Goal: Task Accomplishment & Management: Manage account settings

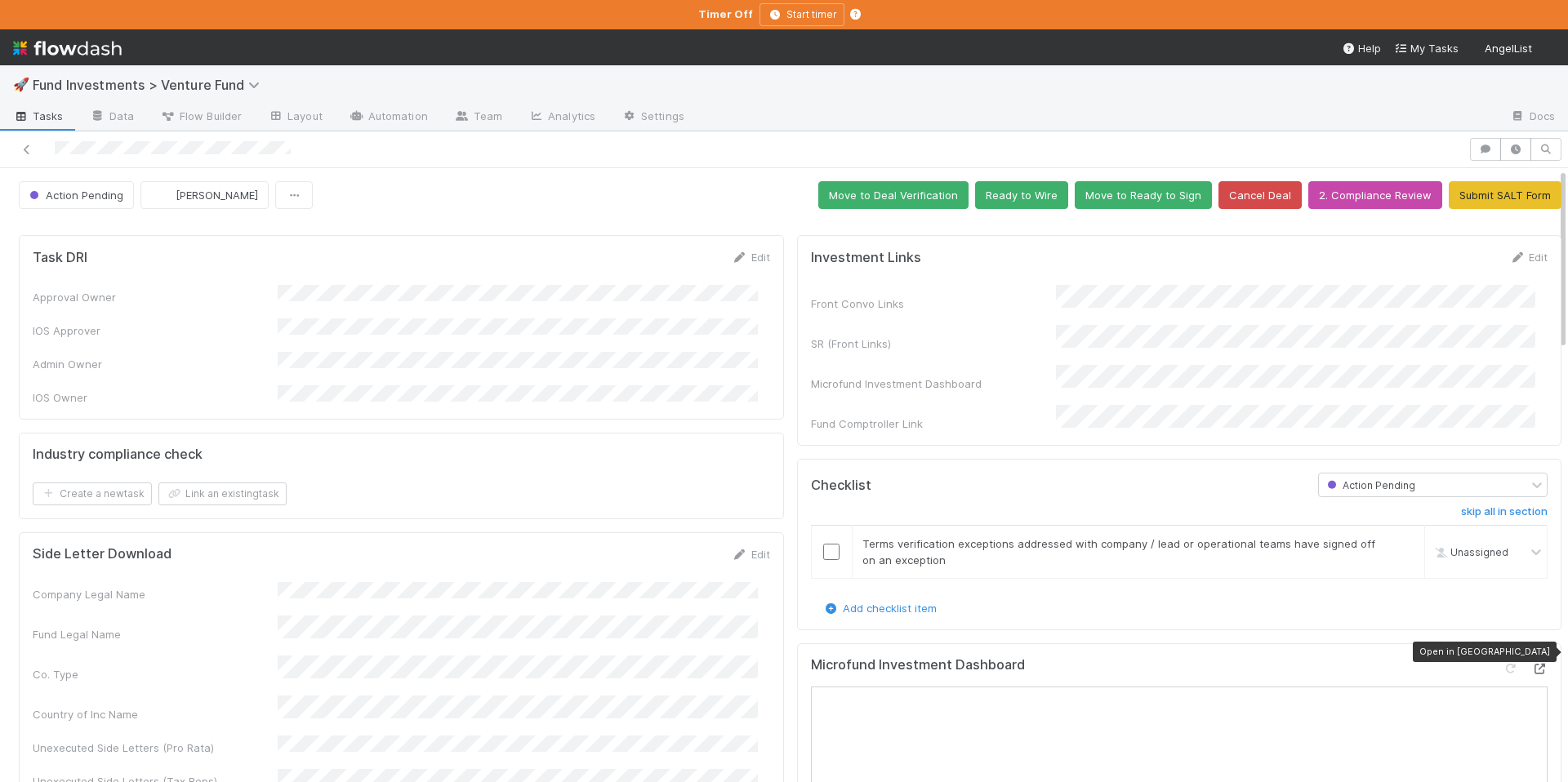
click at [1532, 664] on icon at bounding box center [1540, 669] width 16 height 11
click at [871, 197] on button "Move to Deal Verification" at bounding box center [893, 195] width 150 height 28
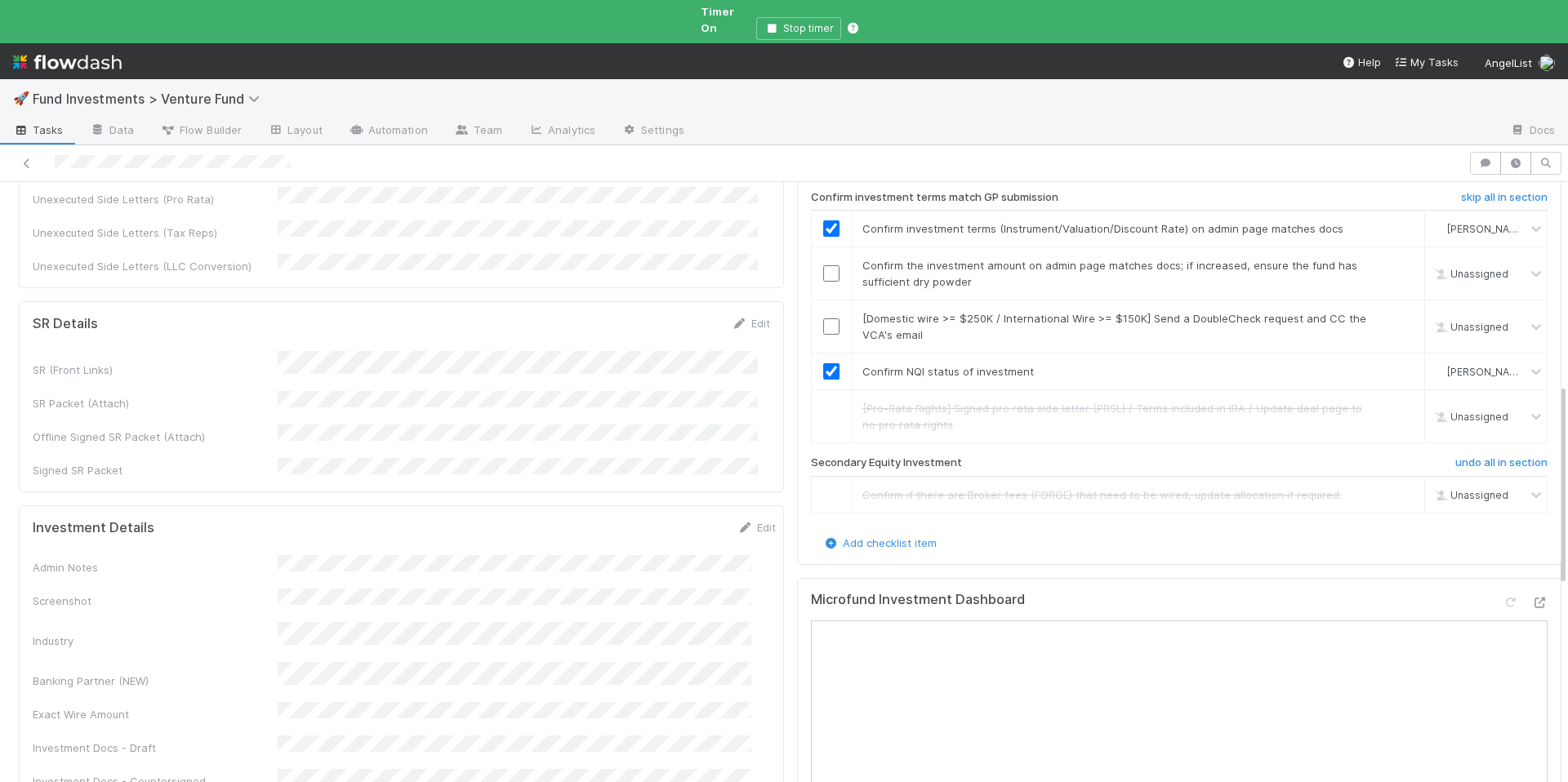
scroll to position [794, 0]
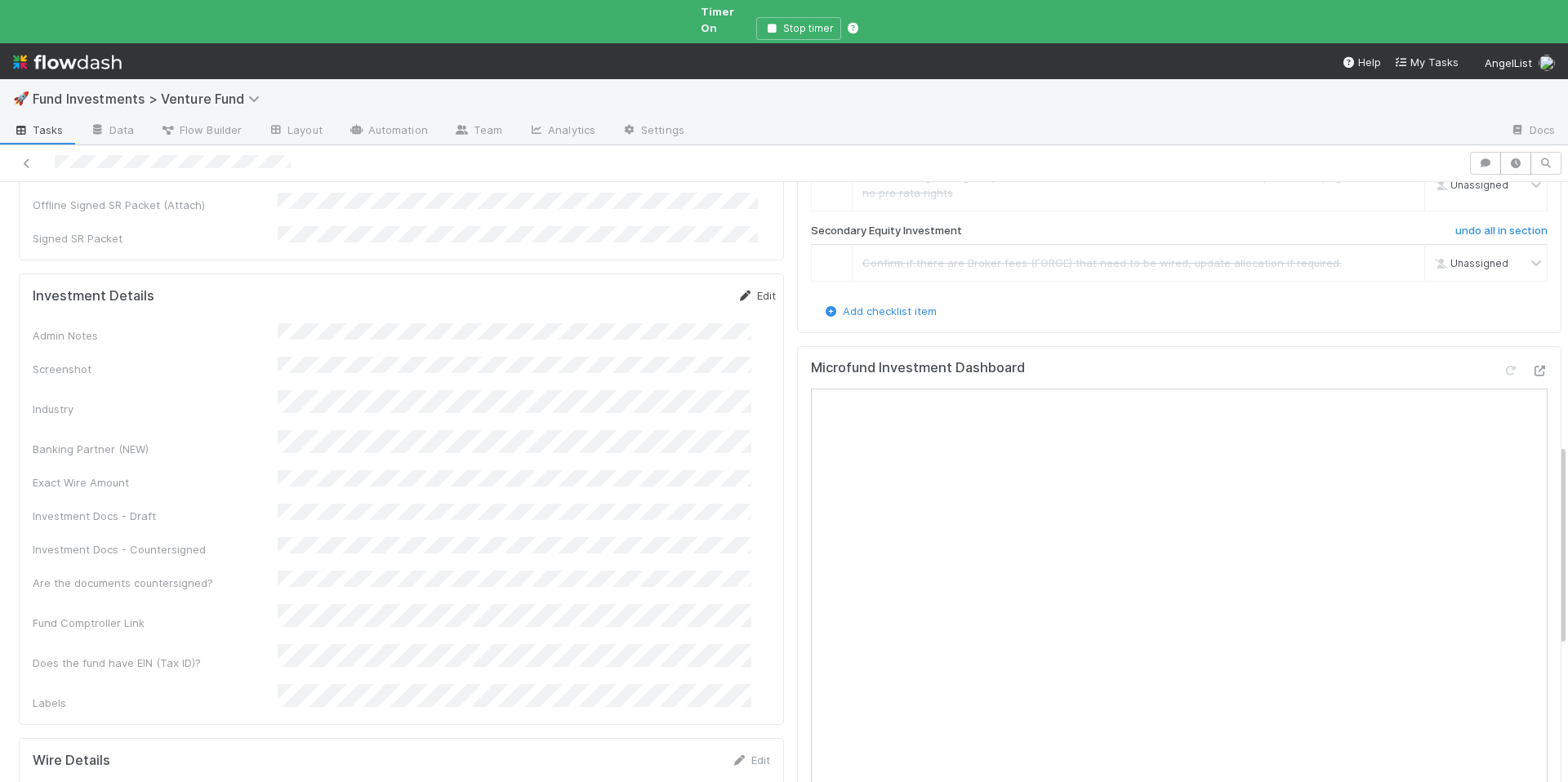
click at [743, 289] on link "Edit" at bounding box center [756, 296] width 39 height 13
click at [666, 287] on button "Save" at bounding box center [689, 301] width 47 height 28
click at [737, 289] on link "Edit" at bounding box center [756, 296] width 39 height 13
click at [666, 287] on button "Save" at bounding box center [689, 301] width 47 height 28
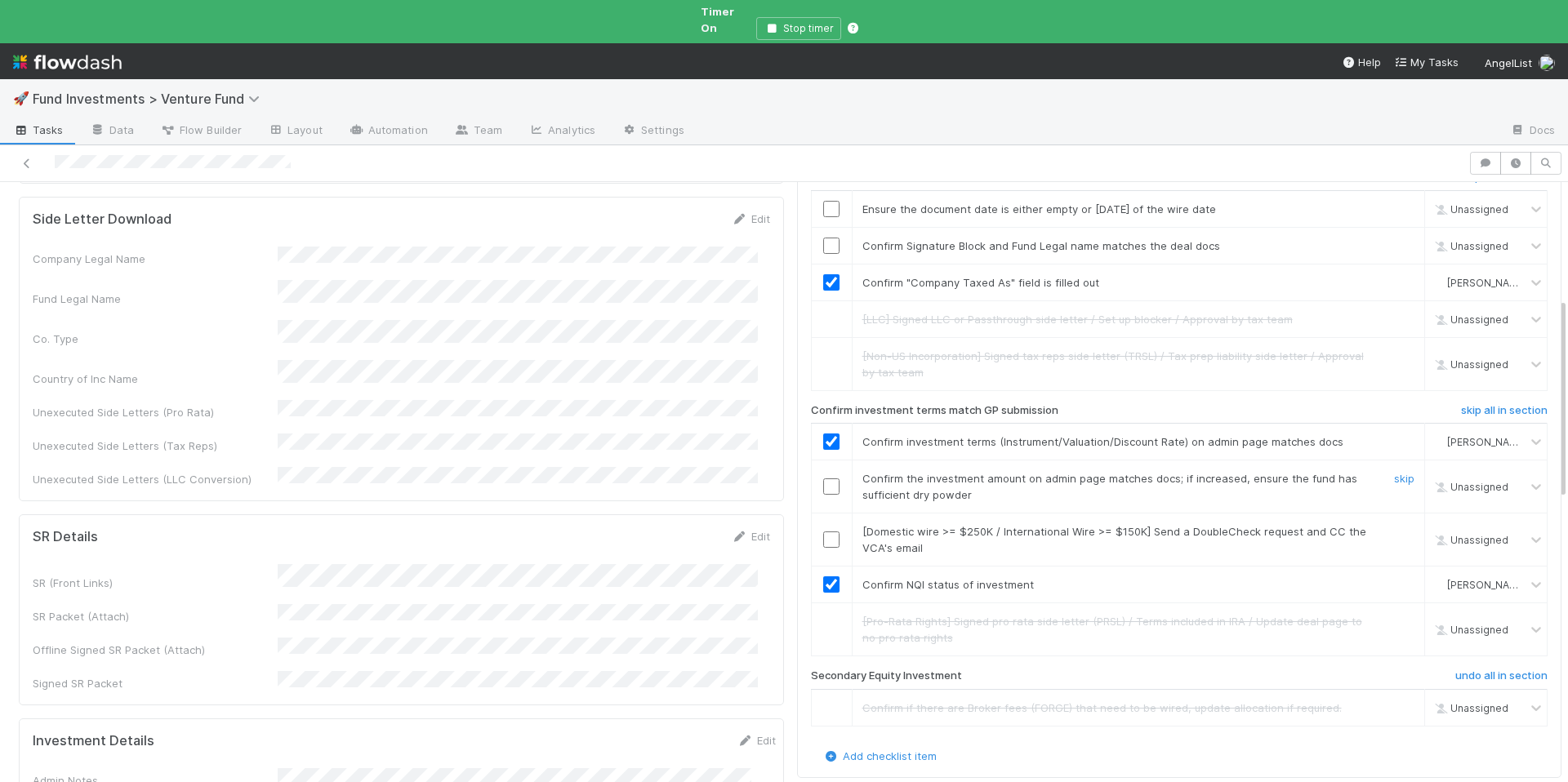
click at [823, 478] on input "checkbox" at bounding box center [832, 486] width 16 height 16
click at [823, 241] on input "checkbox" at bounding box center [832, 249] width 16 height 16
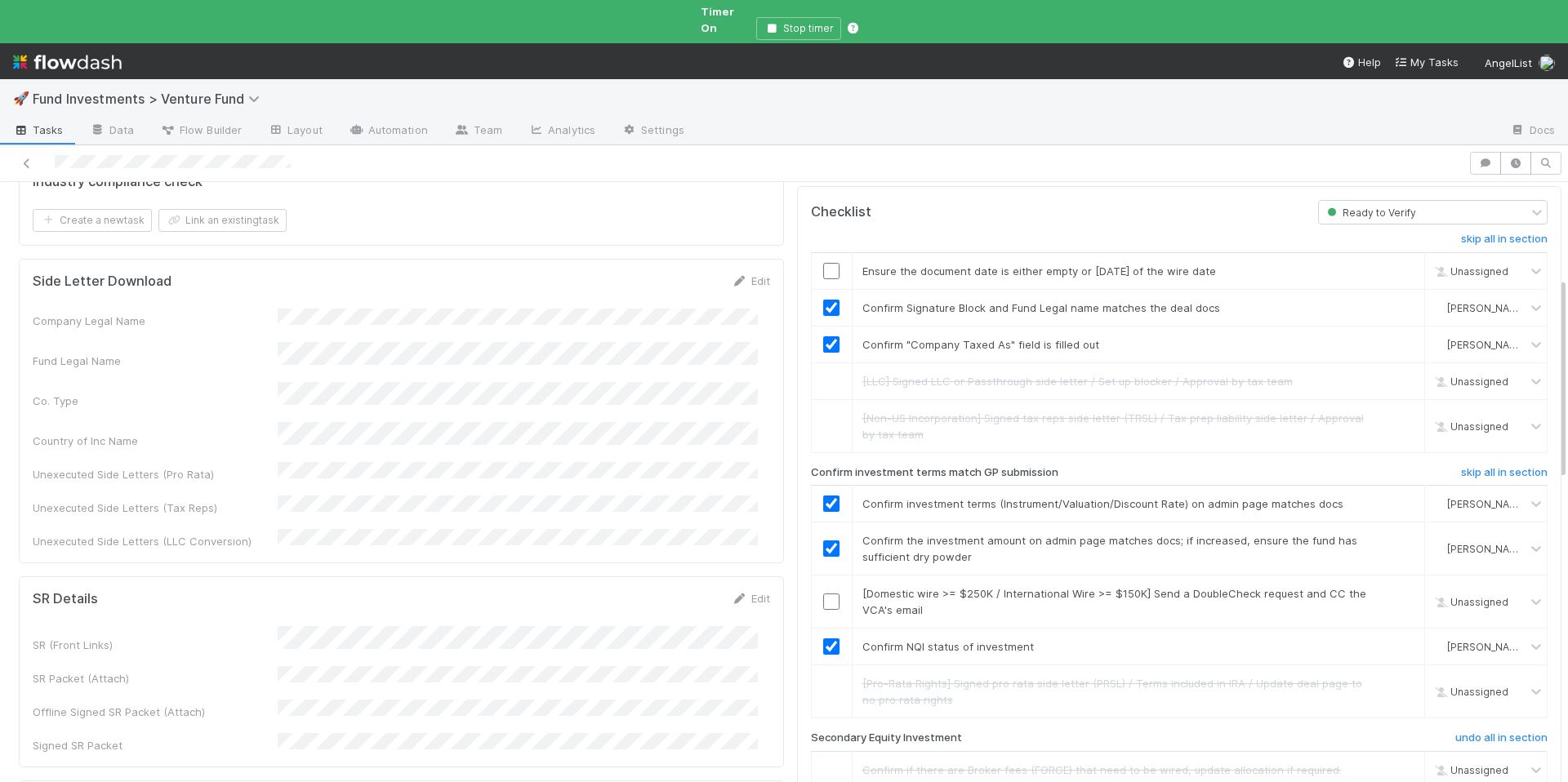
scroll to position [287, 0]
drag, startPoint x: 826, startPoint y: 228, endPoint x: 823, endPoint y: 245, distance: 17.3
click at [827, 253] on td at bounding box center [832, 271] width 41 height 37
click at [823, 264] on input "checkbox" at bounding box center [832, 272] width 16 height 16
click at [823, 594] on input "checkbox" at bounding box center [832, 603] width 16 height 16
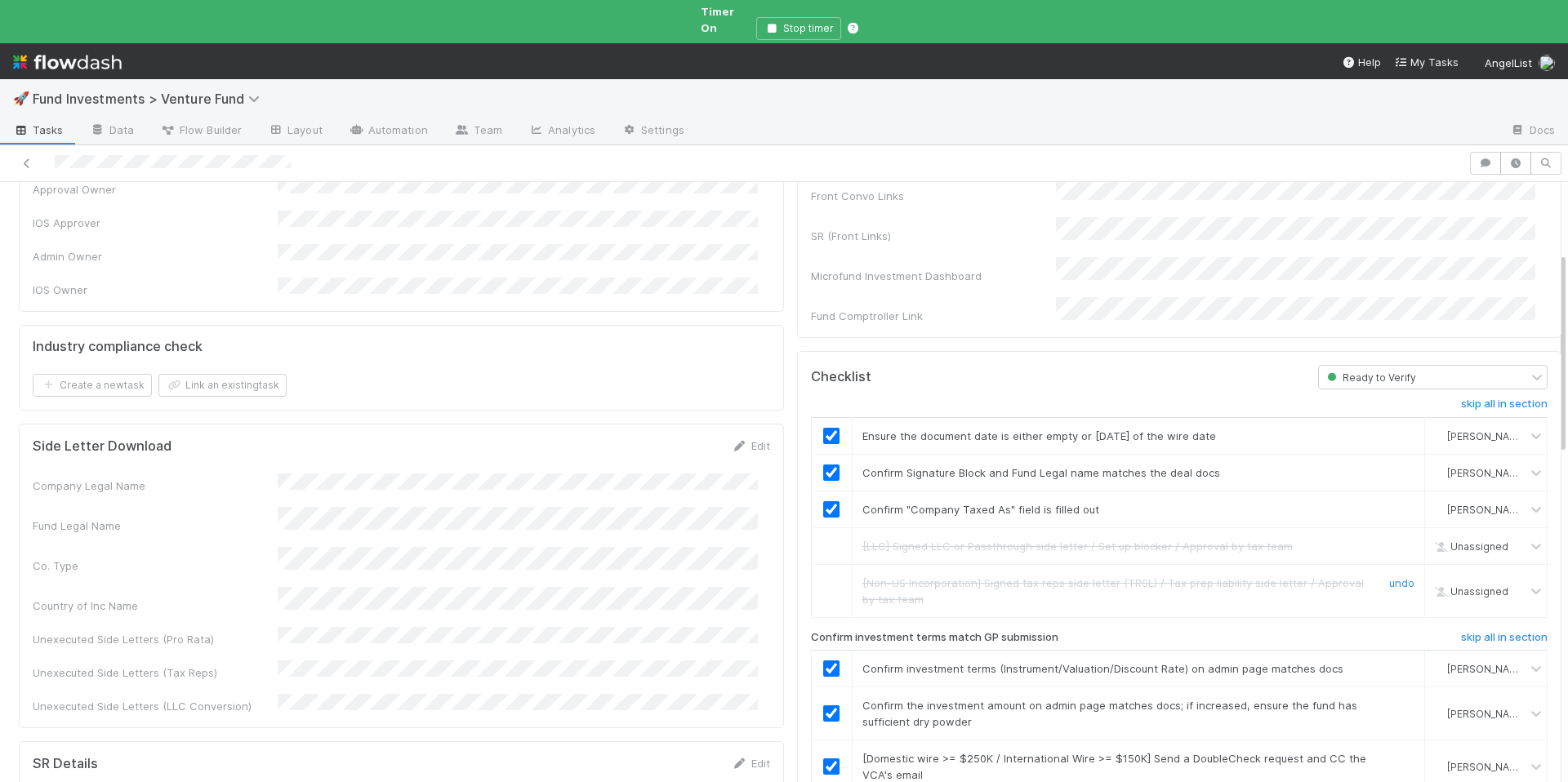
scroll to position [0, 0]
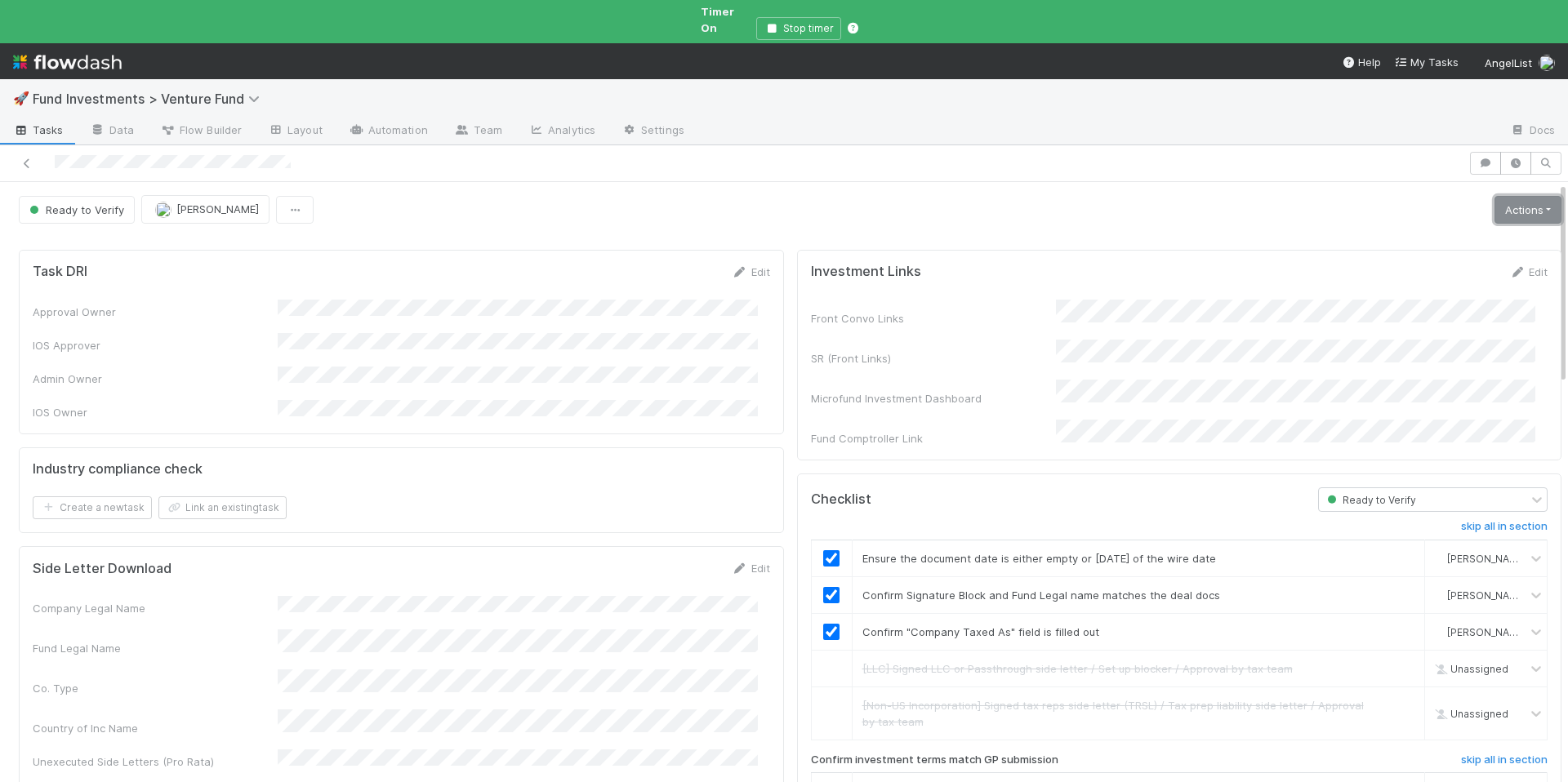
click at [1507, 196] on link "Actions" at bounding box center [1529, 210] width 67 height 28
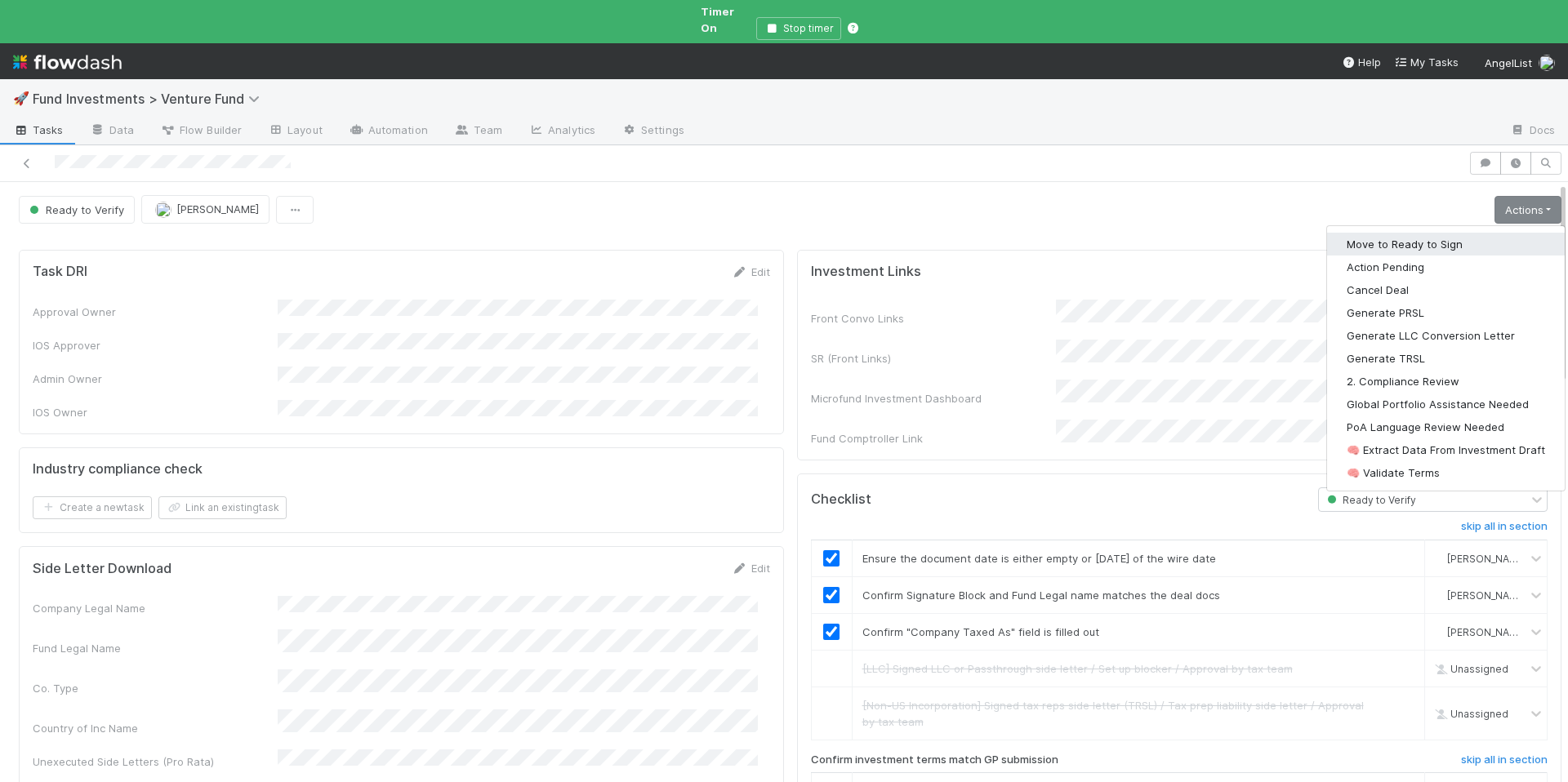
click at [1429, 233] on button "Move to Ready to Sign" at bounding box center [1446, 244] width 238 height 23
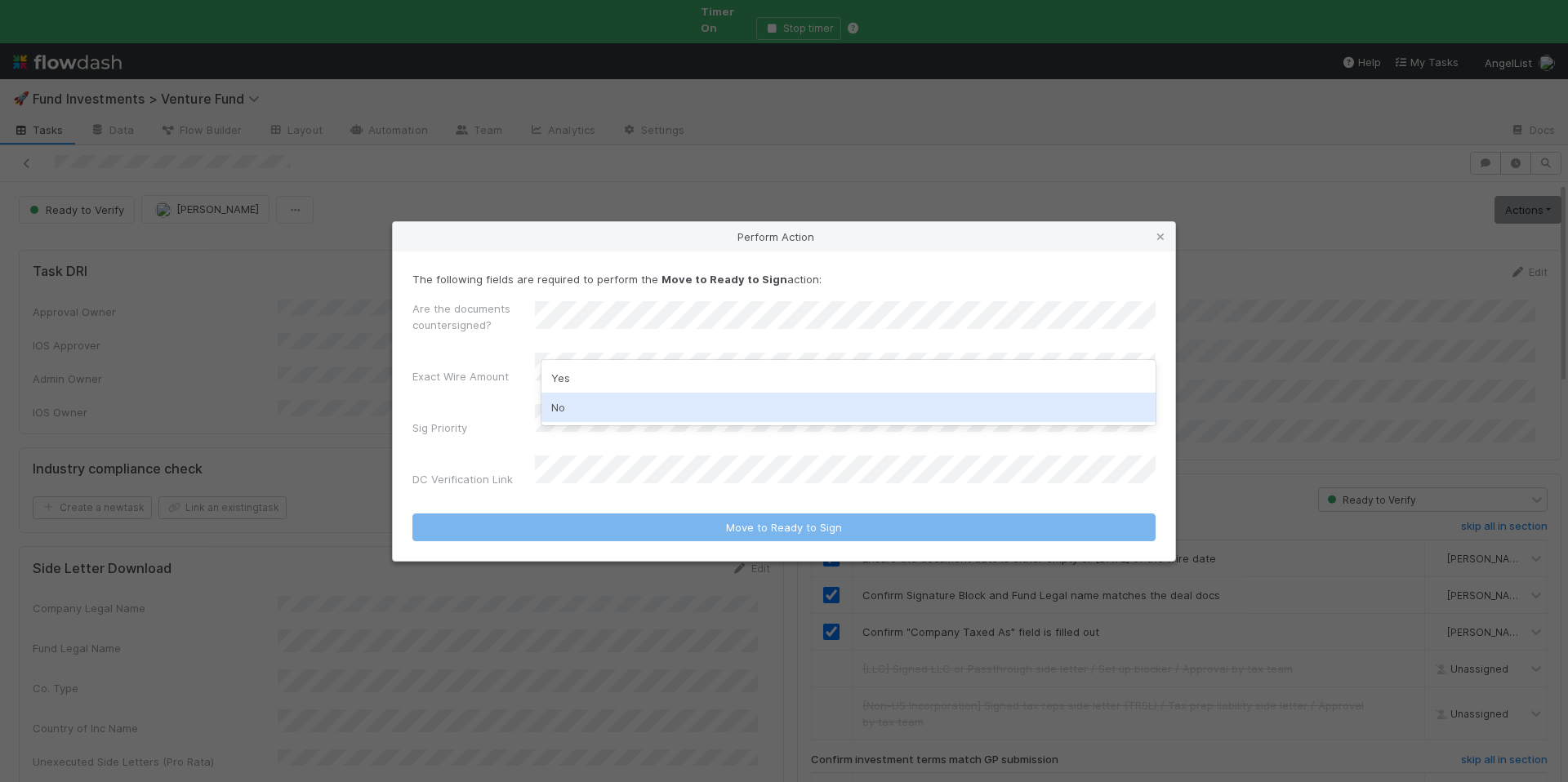
click at [636, 402] on div "No" at bounding box center [849, 408] width 614 height 29
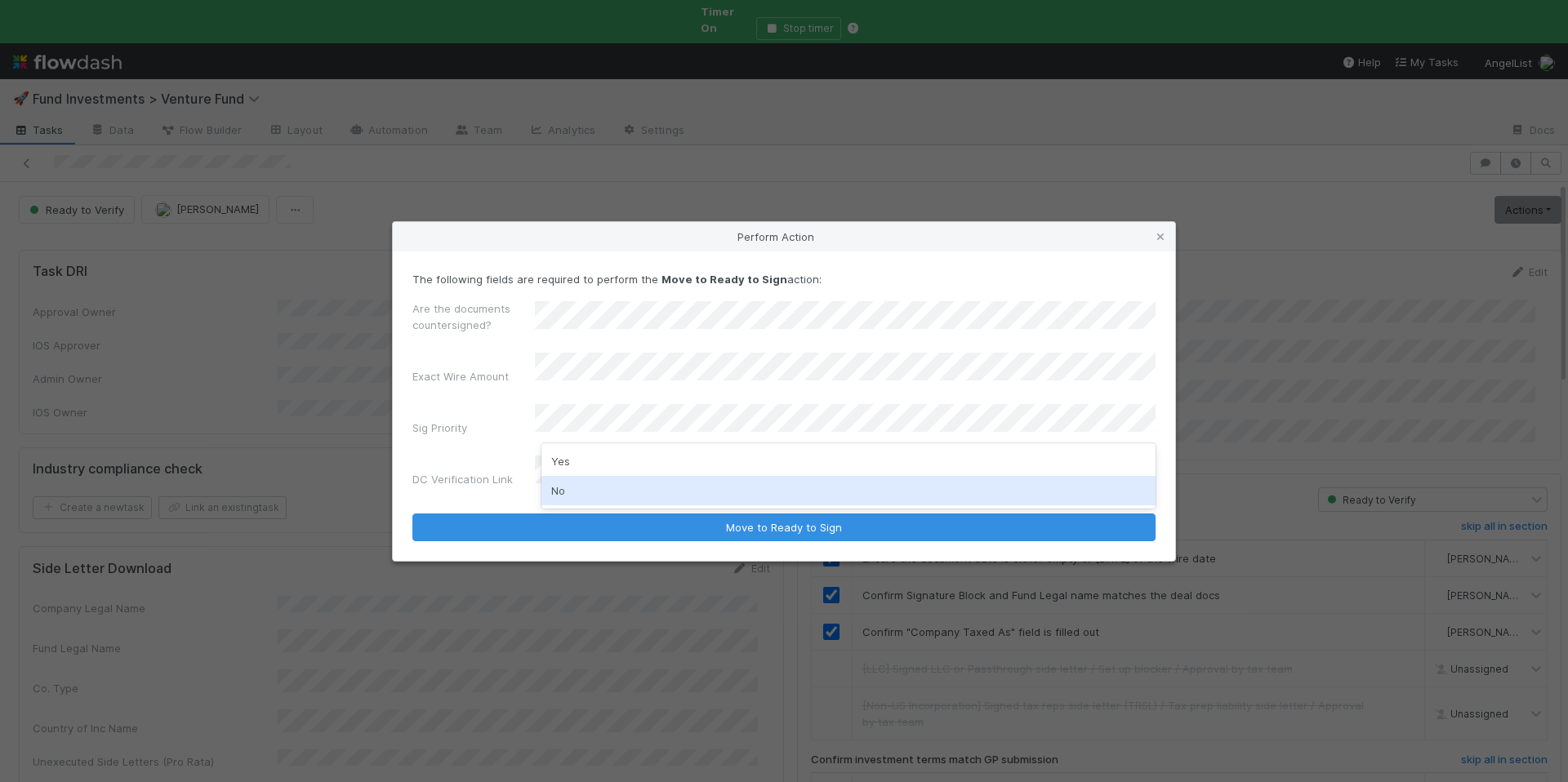
click at [558, 495] on div "No" at bounding box center [849, 490] width 614 height 29
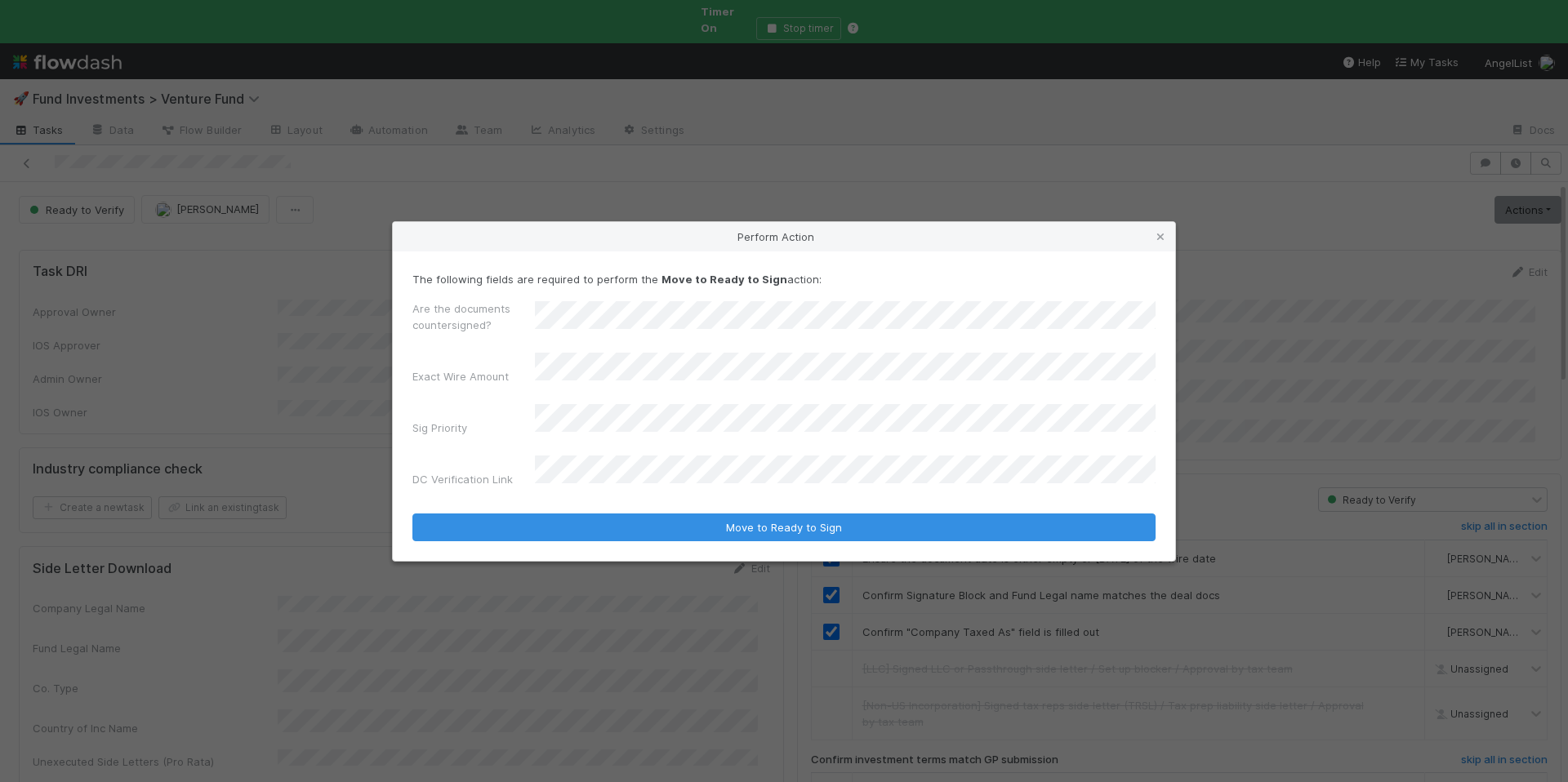
click at [685, 527] on div "The following fields are required to perform the Move to Ready to Sign action: …" at bounding box center [784, 406] width 782 height 310
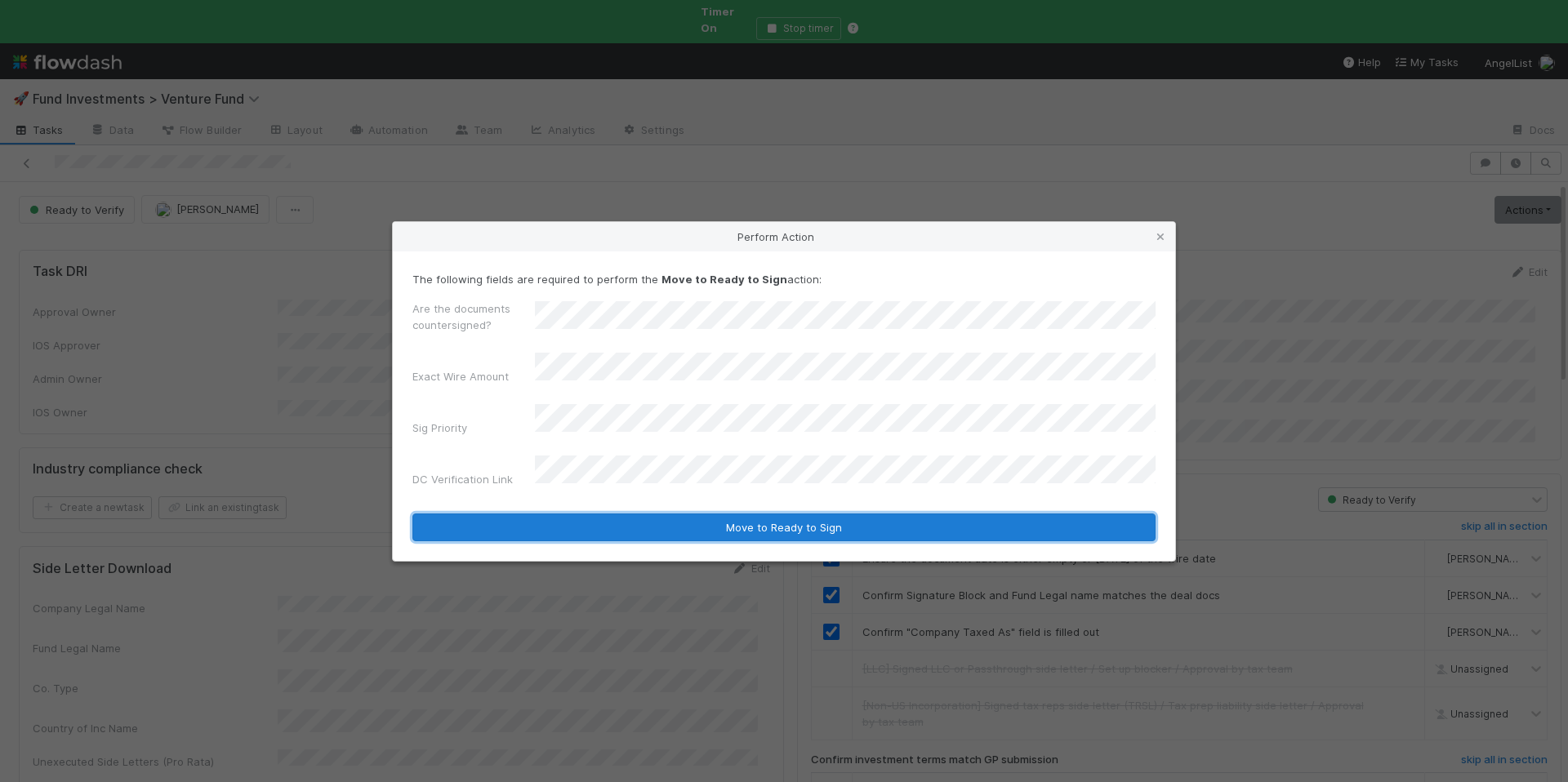
click at [704, 513] on button "Move to Ready to Sign" at bounding box center [784, 527] width 743 height 28
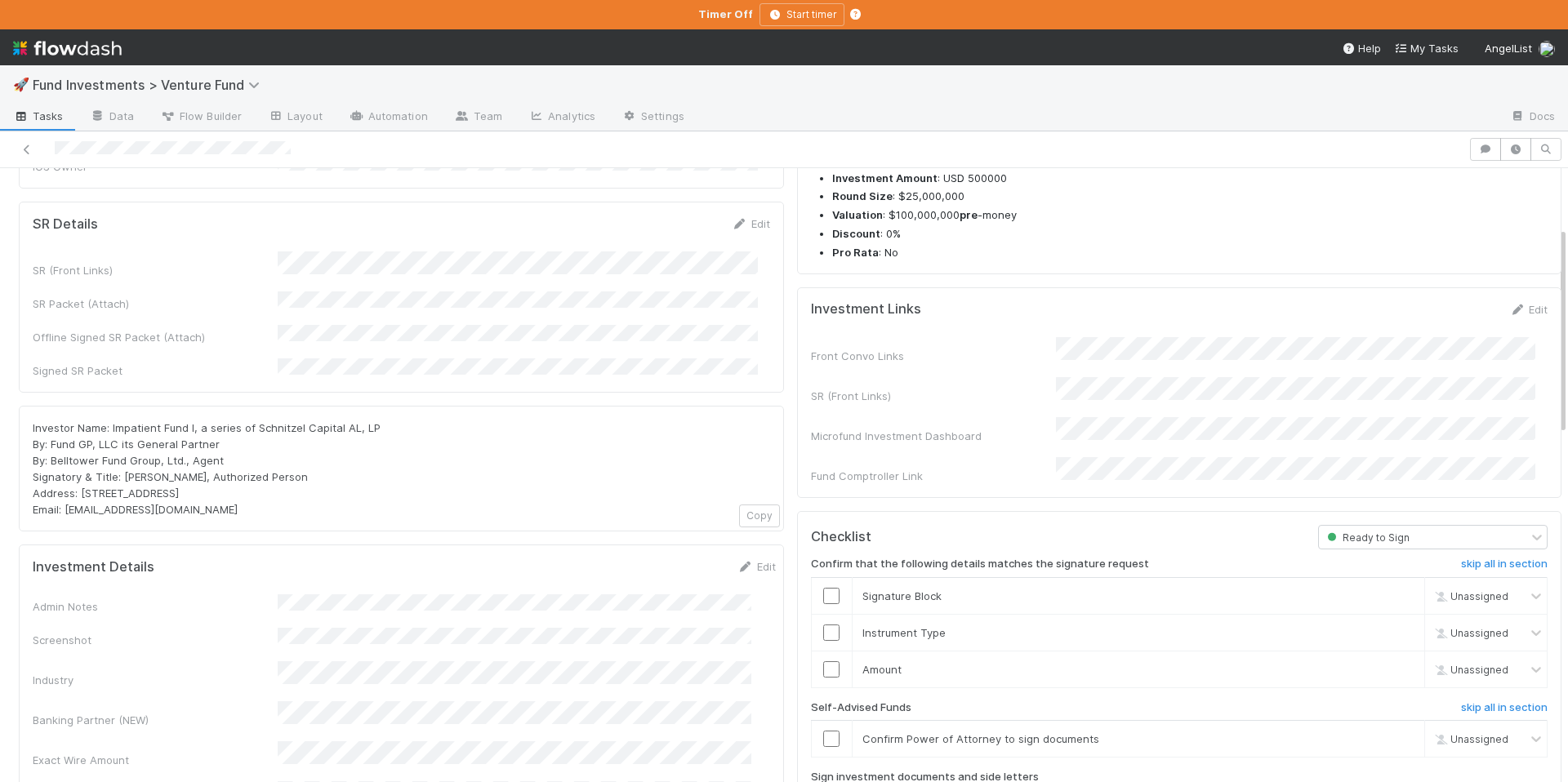
scroll to position [308, 0]
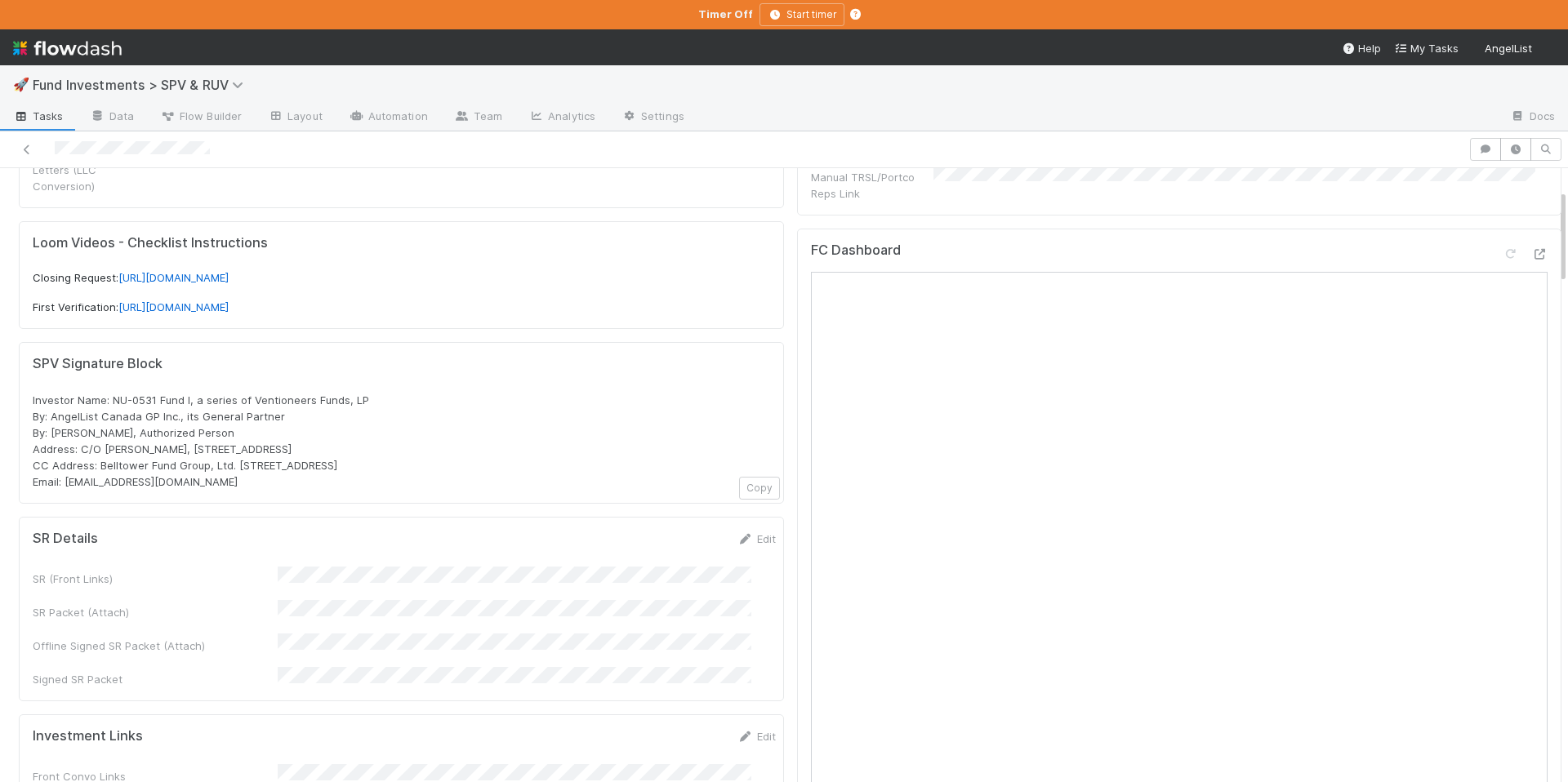
scroll to position [445, 0]
click at [1532, 251] on icon at bounding box center [1540, 253] width 16 height 11
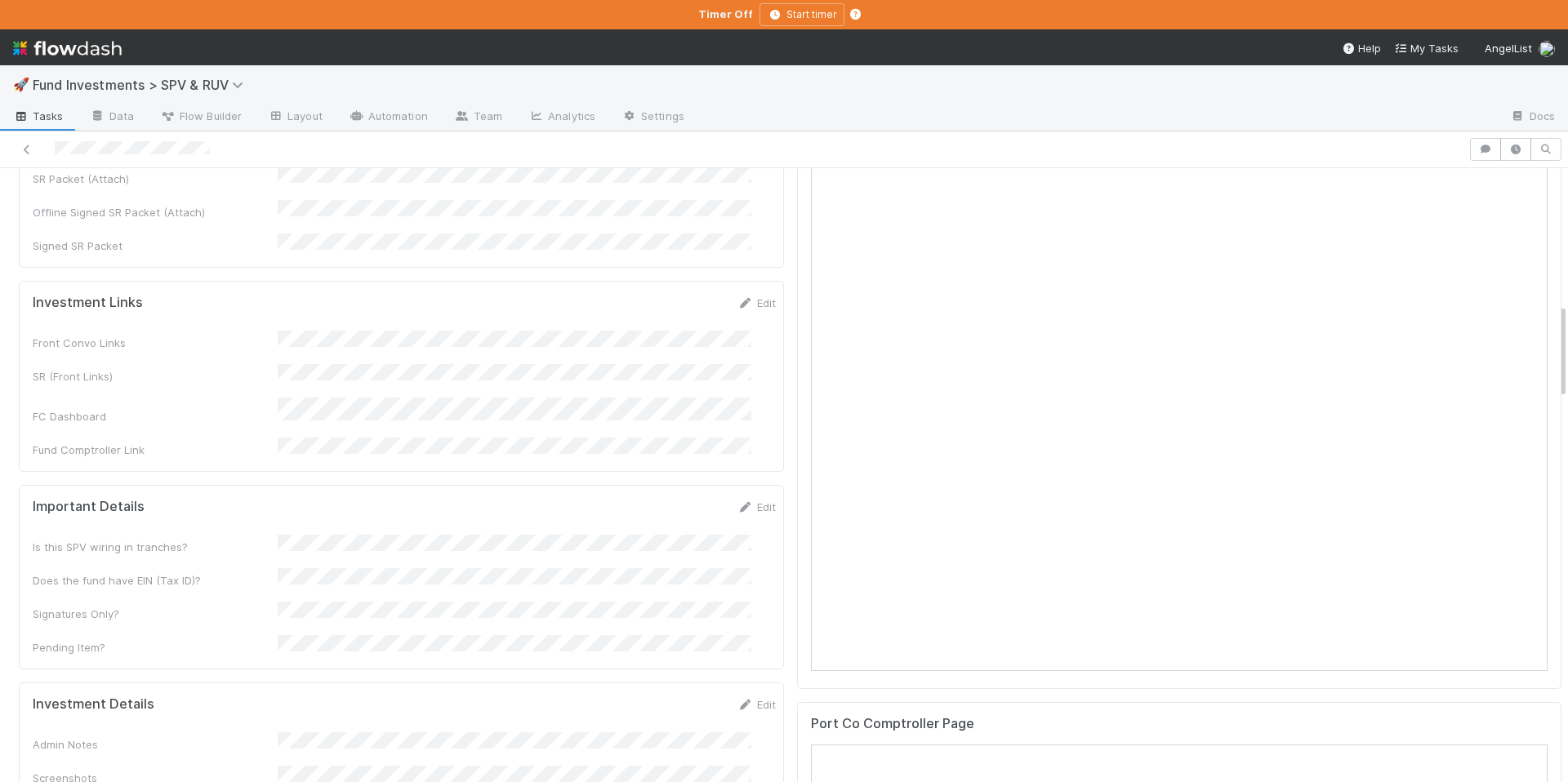
scroll to position [1229, 0]
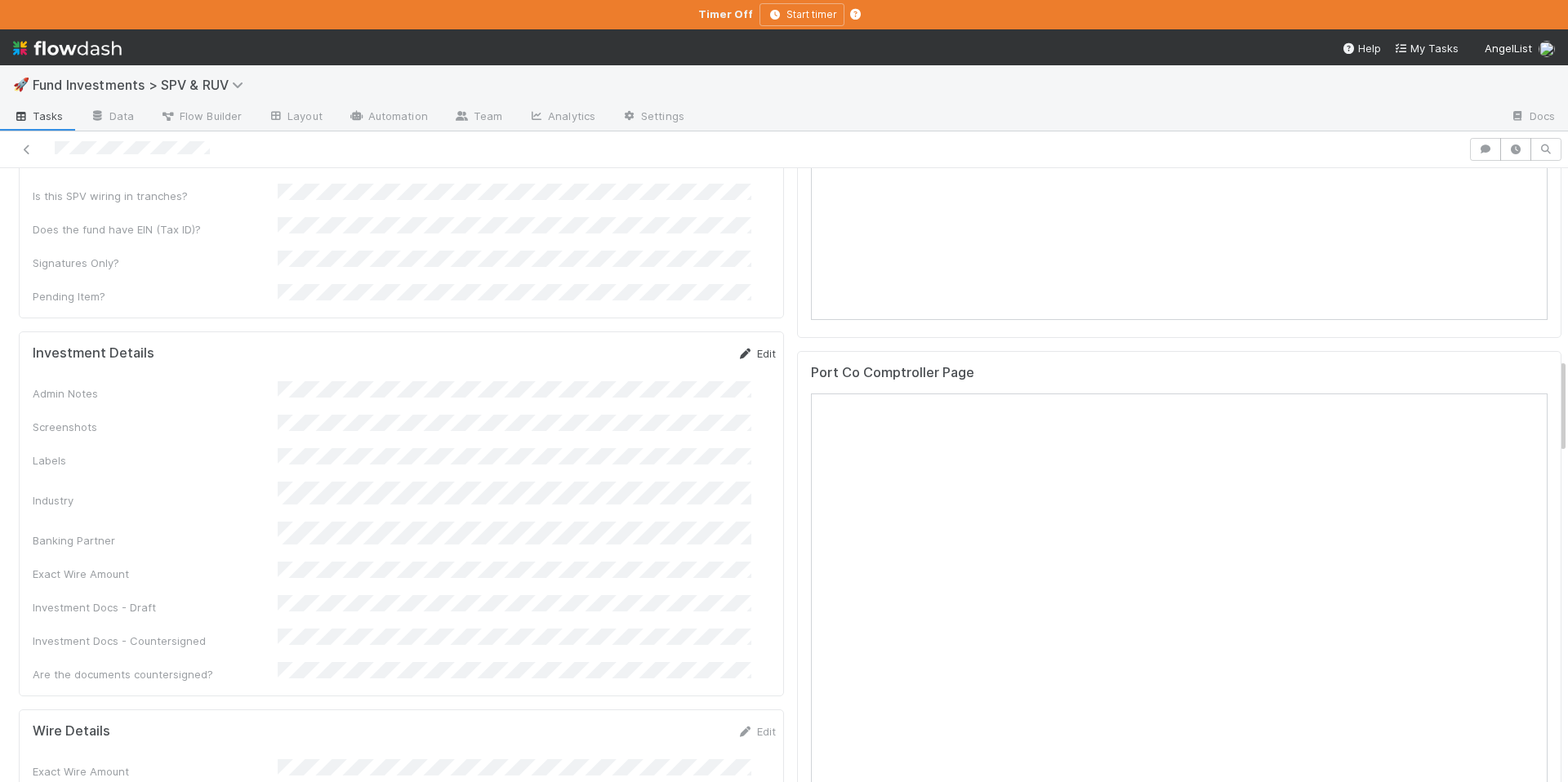
click at [737, 347] on link "Edit" at bounding box center [756, 354] width 39 height 13
click at [670, 346] on button "Save" at bounding box center [689, 359] width 47 height 28
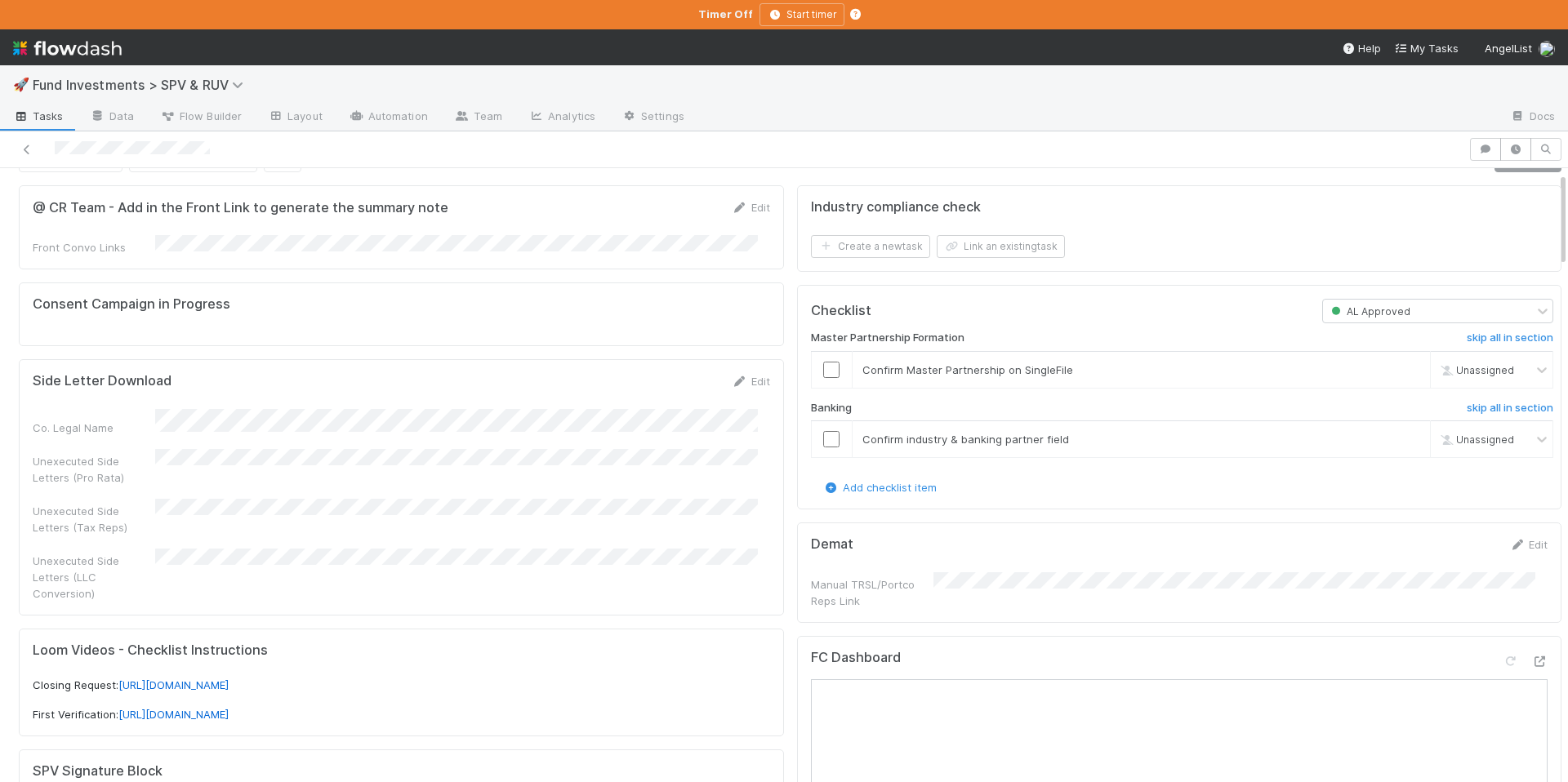
scroll to position [25, 0]
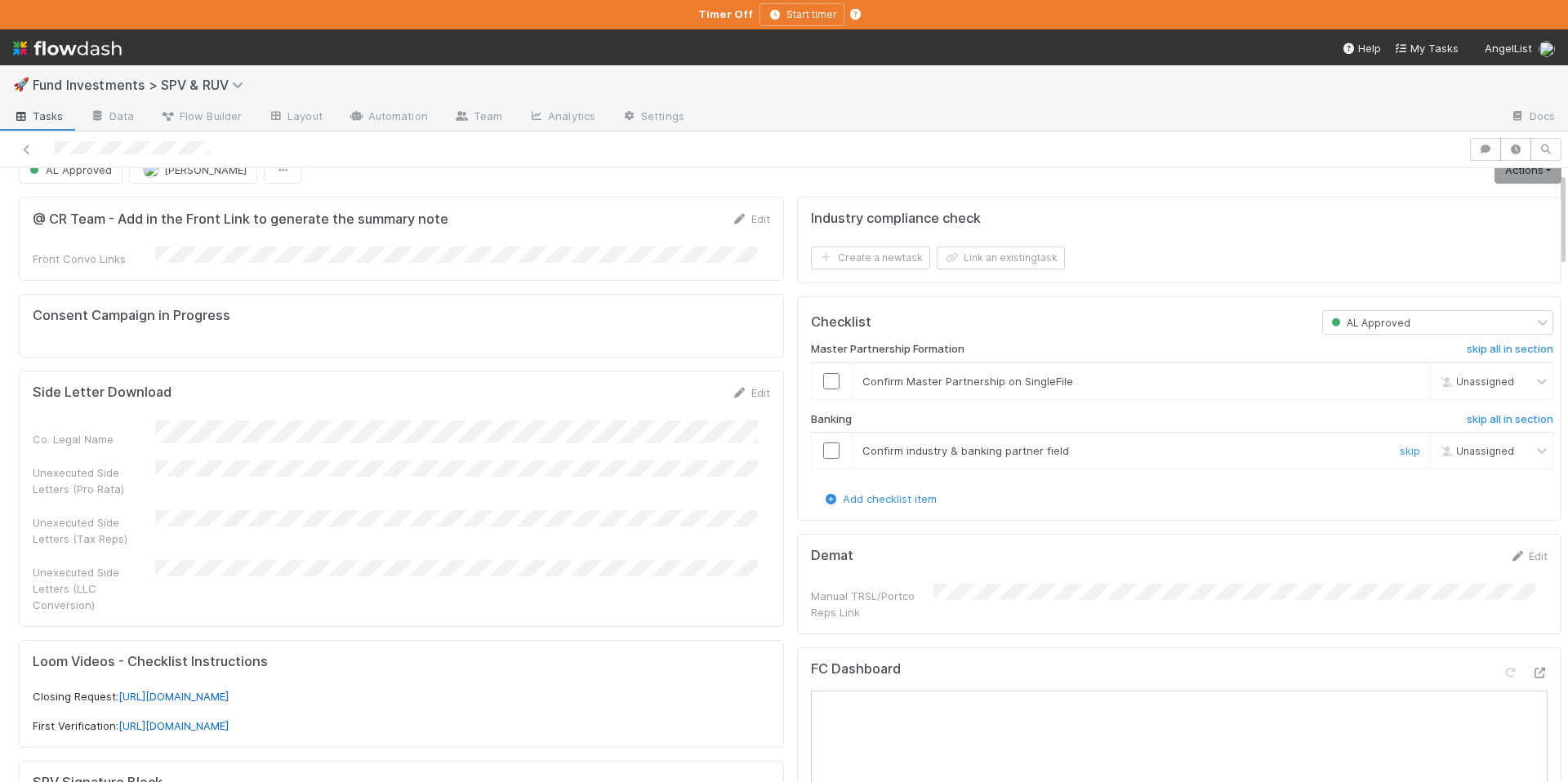
click at [823, 447] on input "checkbox" at bounding box center [832, 450] width 16 height 16
click at [823, 379] on input "checkbox" at bounding box center [832, 382] width 16 height 16
click at [836, 382] on div at bounding box center [832, 382] width 40 height 16
click at [823, 375] on input "checkbox" at bounding box center [832, 382] width 16 height 16
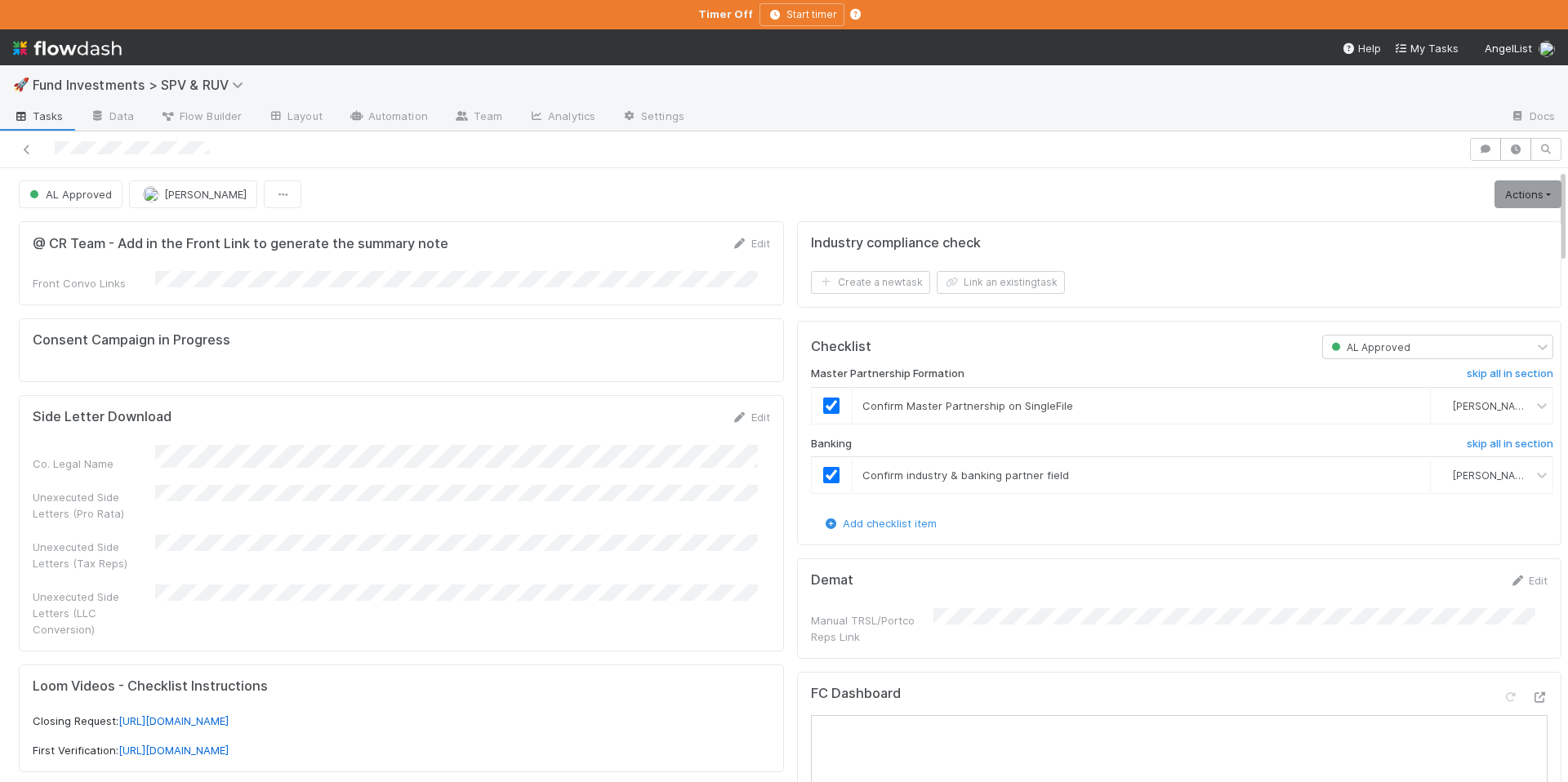
scroll to position [0, 0]
click at [1495, 205] on link "Actions" at bounding box center [1529, 195] width 67 height 28
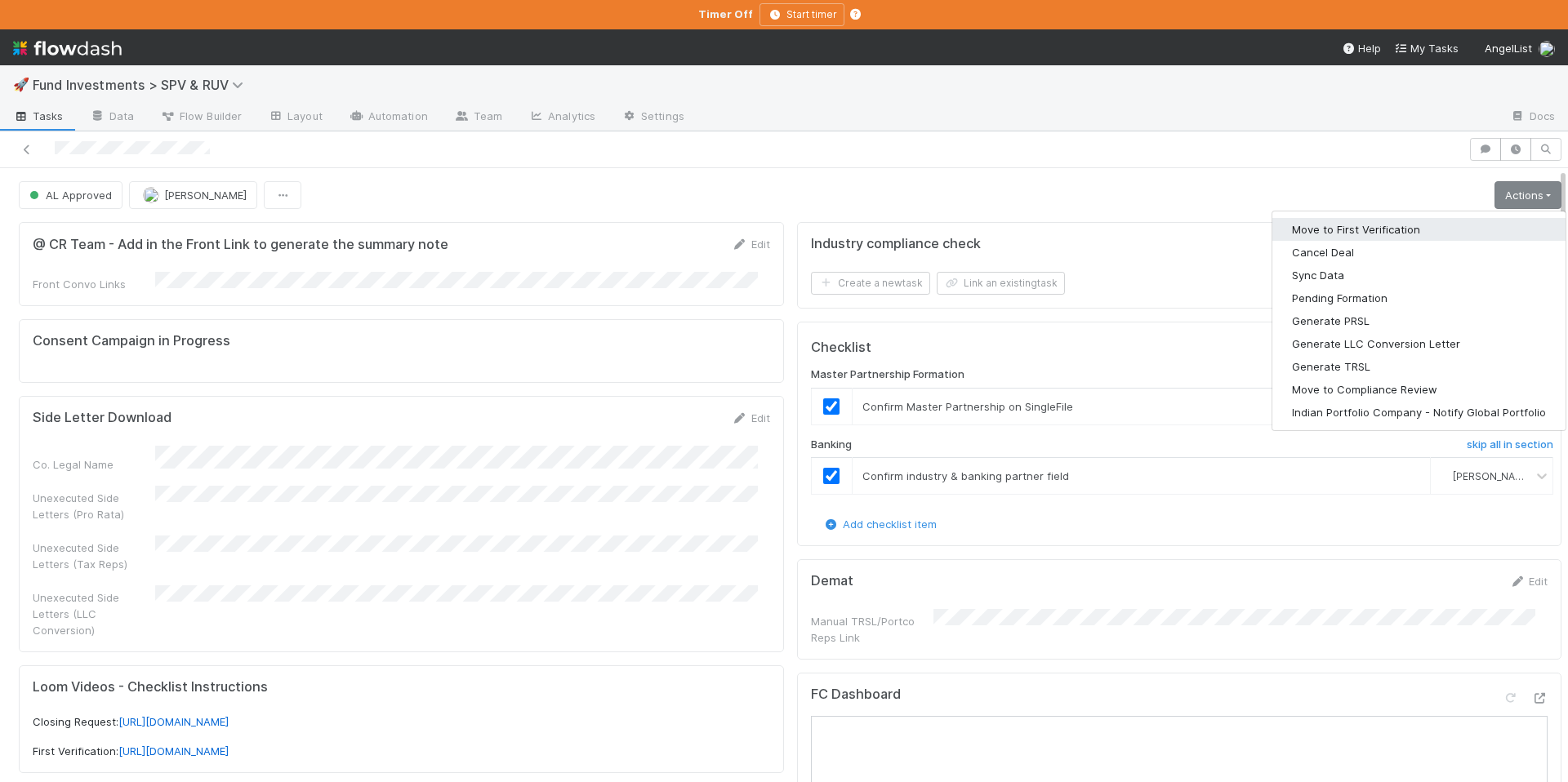
click at [1418, 224] on button "Move to First Verification" at bounding box center [1420, 229] width 293 height 23
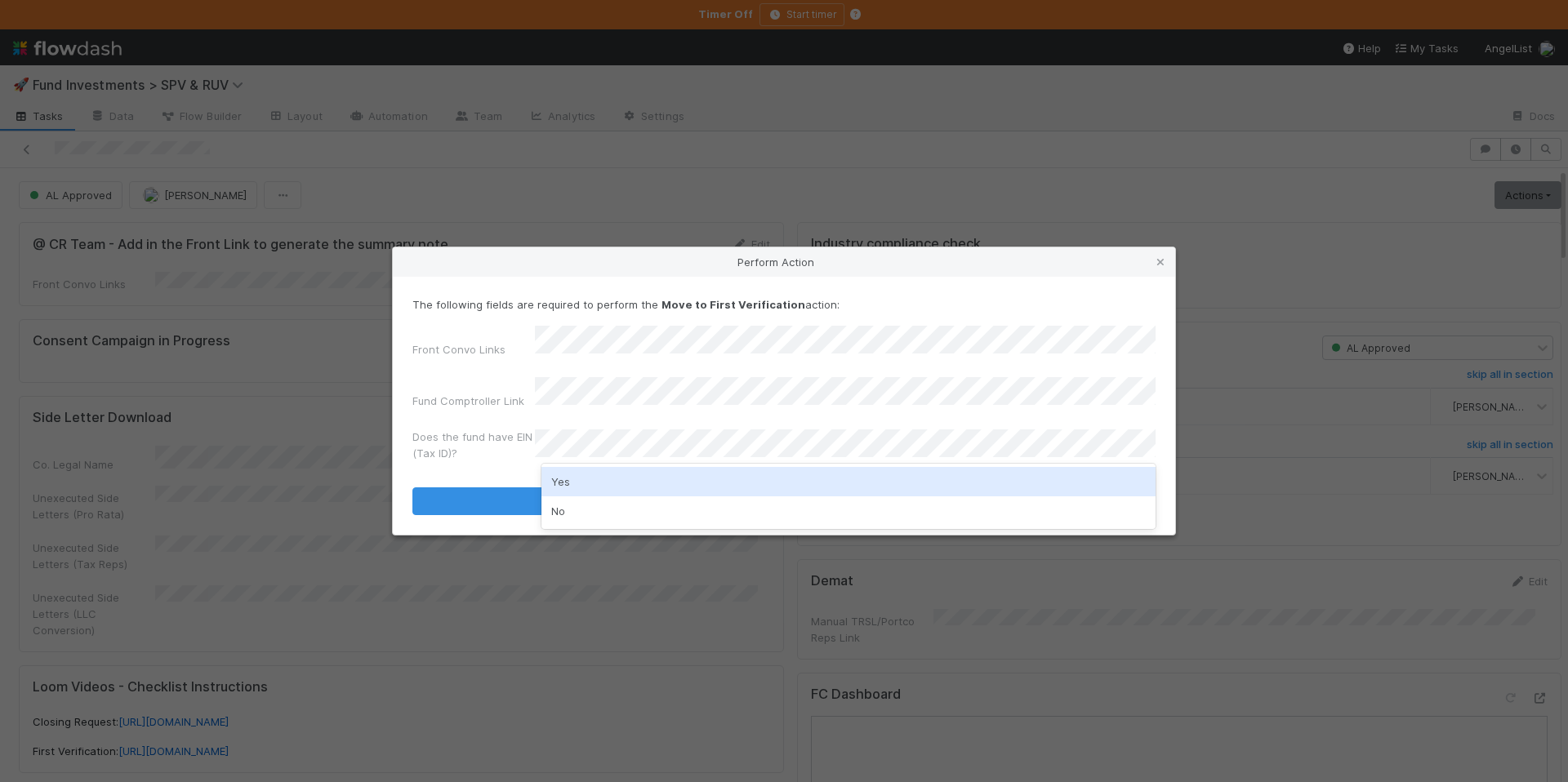
click at [596, 490] on div "Yes" at bounding box center [849, 481] width 614 height 29
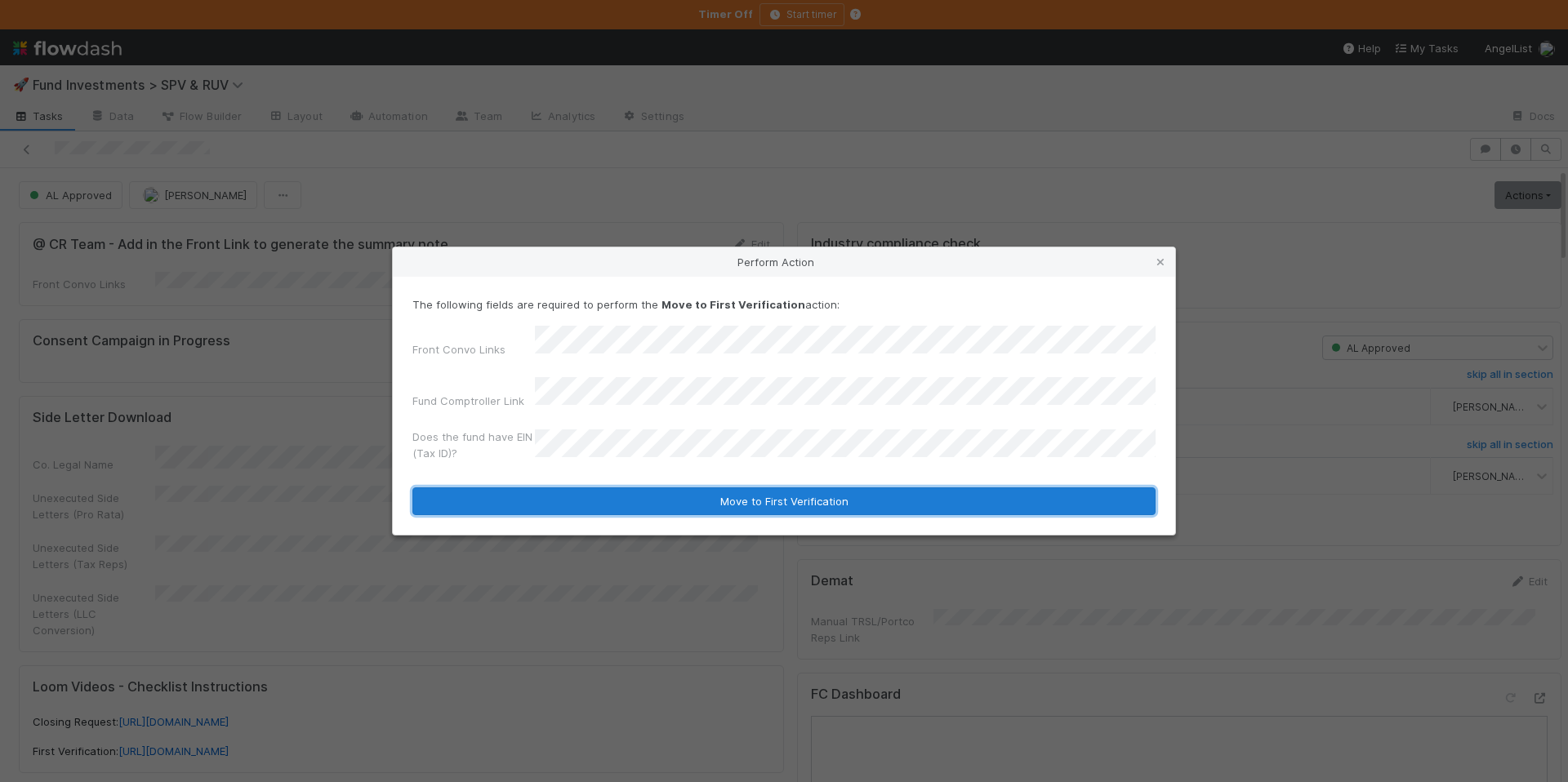
click at [614, 499] on button "Move to First Verification" at bounding box center [784, 501] width 743 height 28
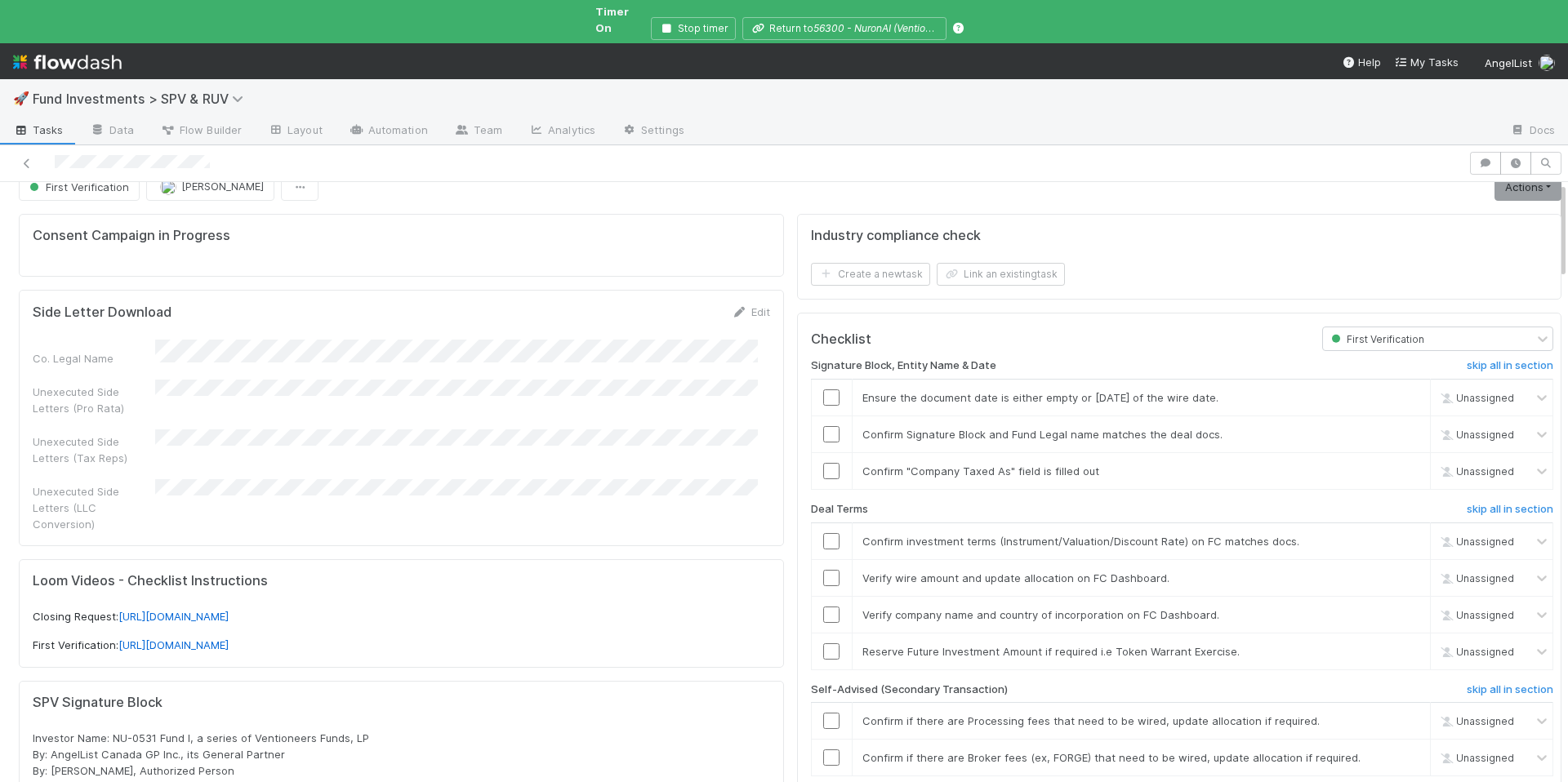
scroll to position [34, 0]
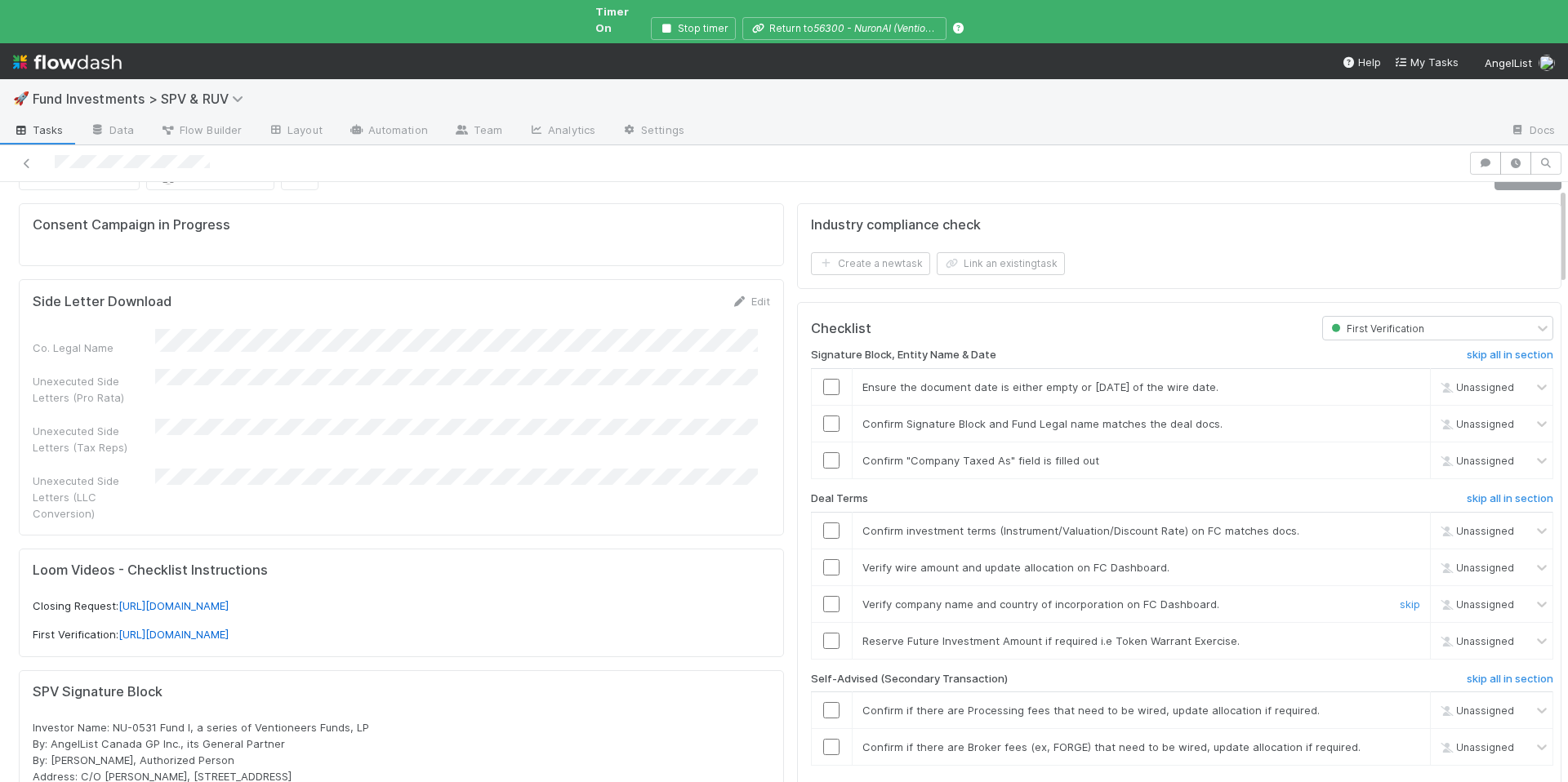
click at [823, 596] on input "checkbox" at bounding box center [832, 604] width 16 height 16
click at [1400, 635] on link "skip" at bounding box center [1410, 641] width 20 height 13
click at [1488, 673] on h6 "skip all in section" at bounding box center [1511, 680] width 87 height 13
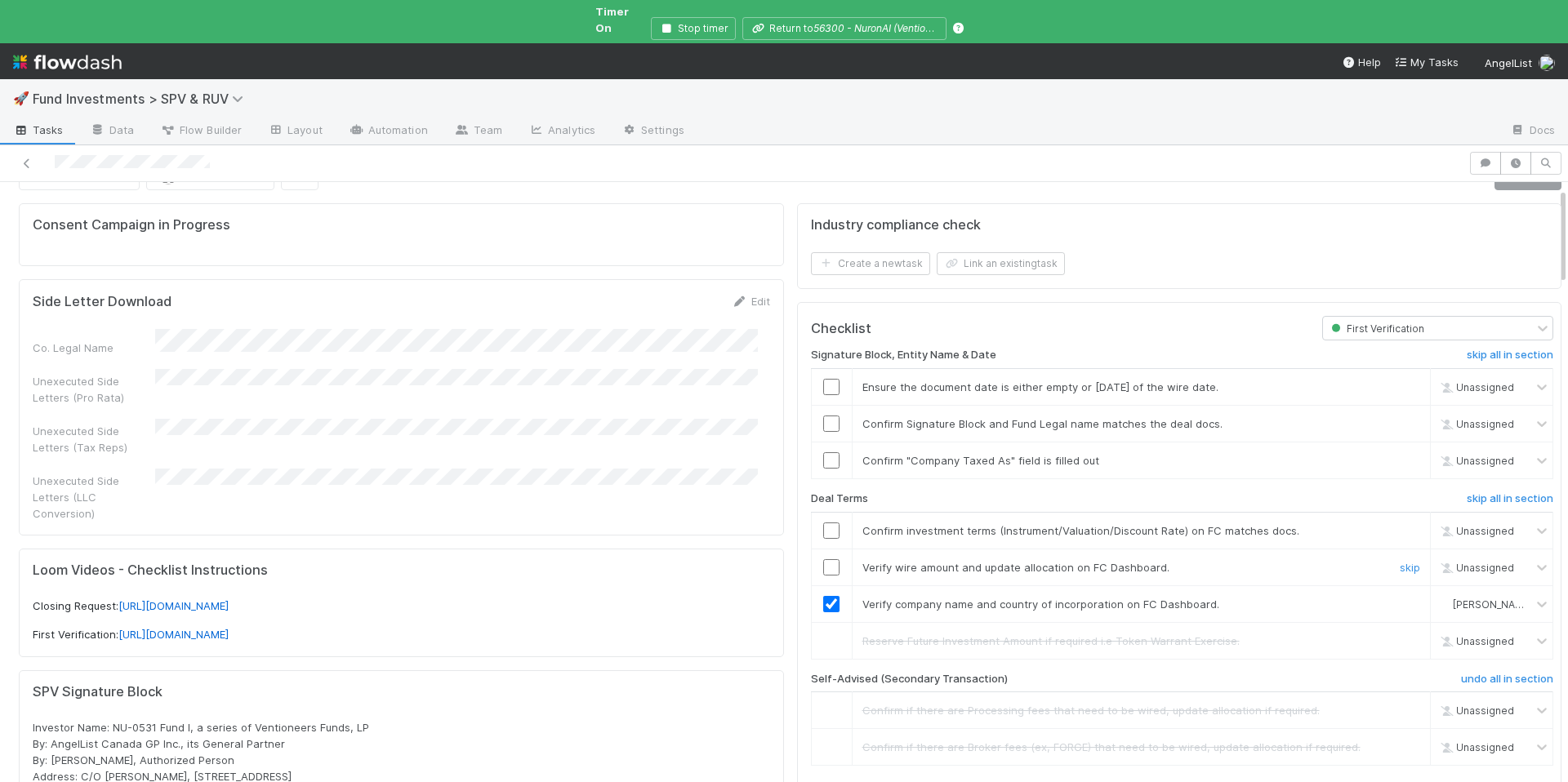
click at [823, 559] on input "checkbox" at bounding box center [832, 567] width 16 height 16
click at [823, 522] on input "checkbox" at bounding box center [832, 531] width 16 height 16
click at [823, 452] on input "checkbox" at bounding box center [832, 460] width 16 height 16
click at [823, 379] on input "checkbox" at bounding box center [832, 387] width 16 height 16
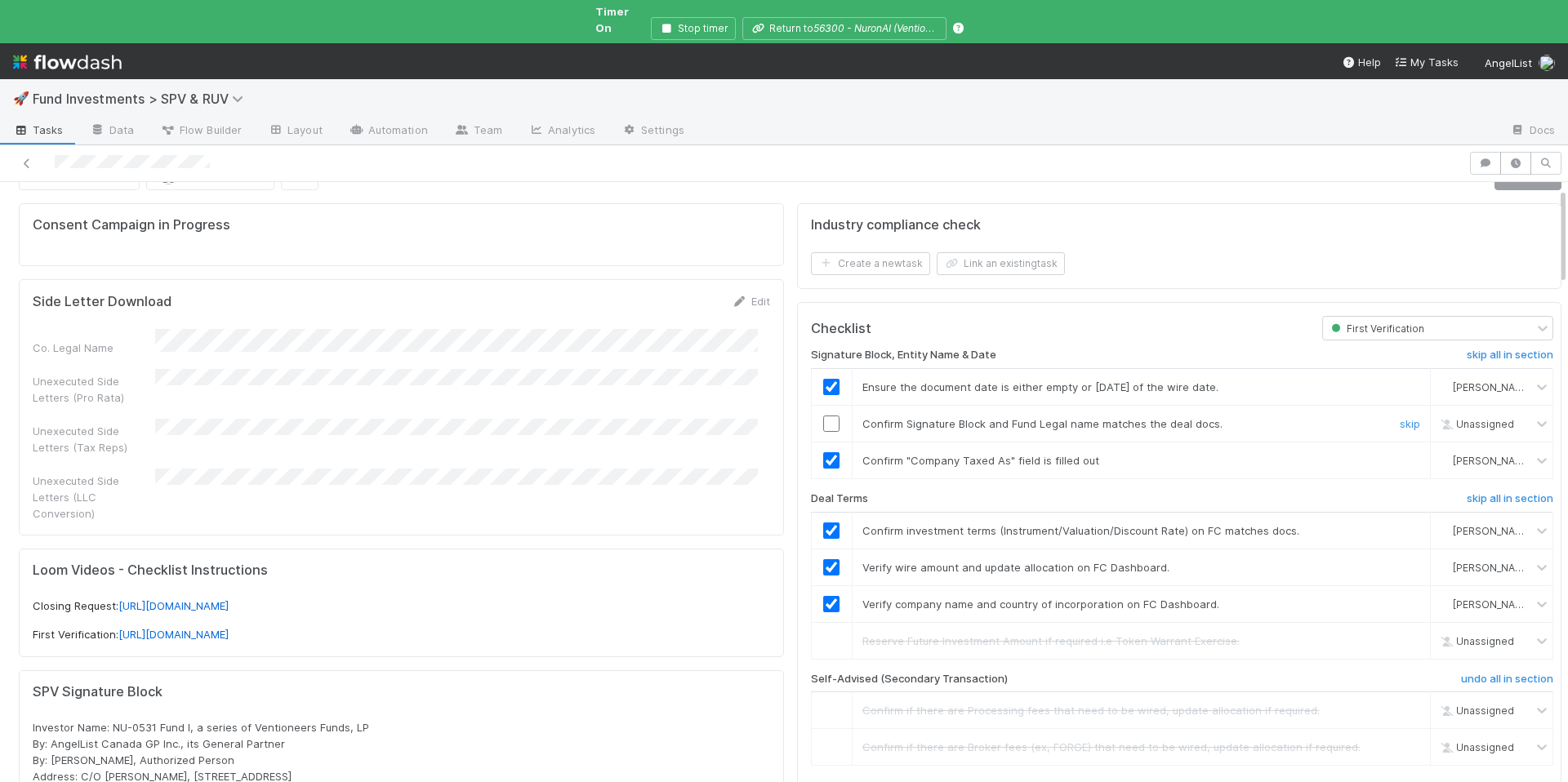
click at [823, 416] on input "checkbox" at bounding box center [832, 424] width 16 height 16
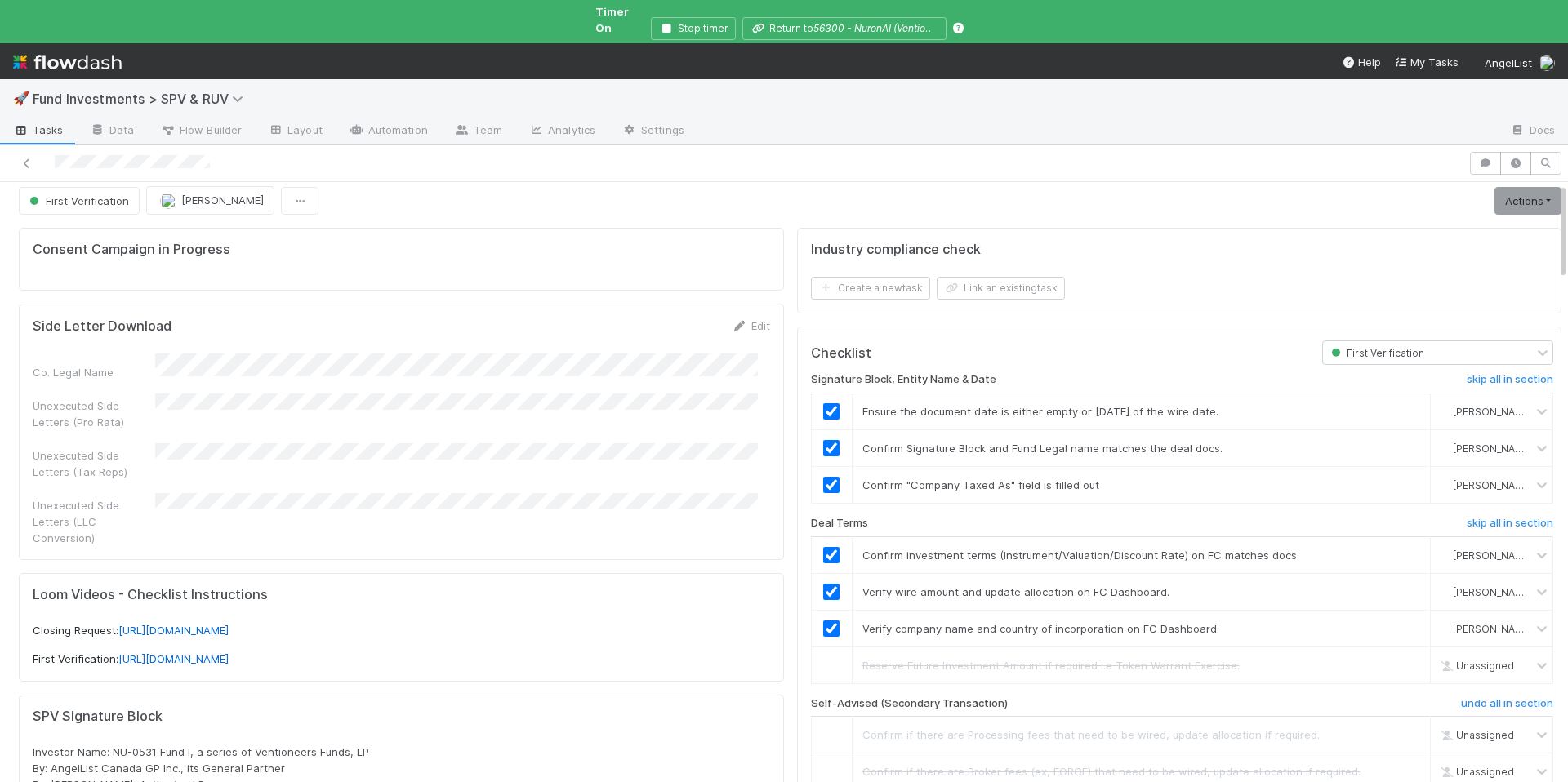
scroll to position [0, 0]
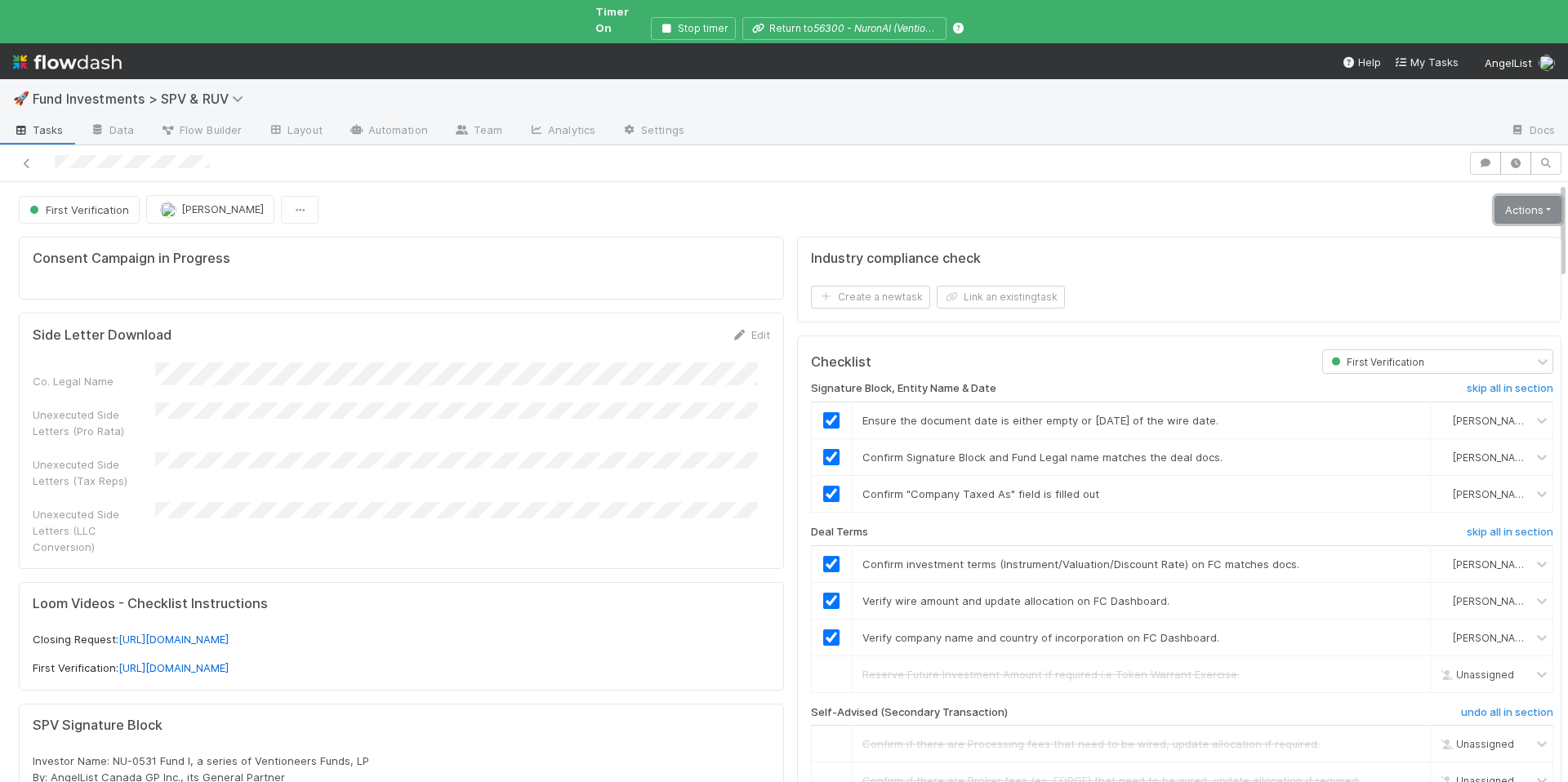
click at [1511, 199] on link "Actions" at bounding box center [1529, 210] width 67 height 28
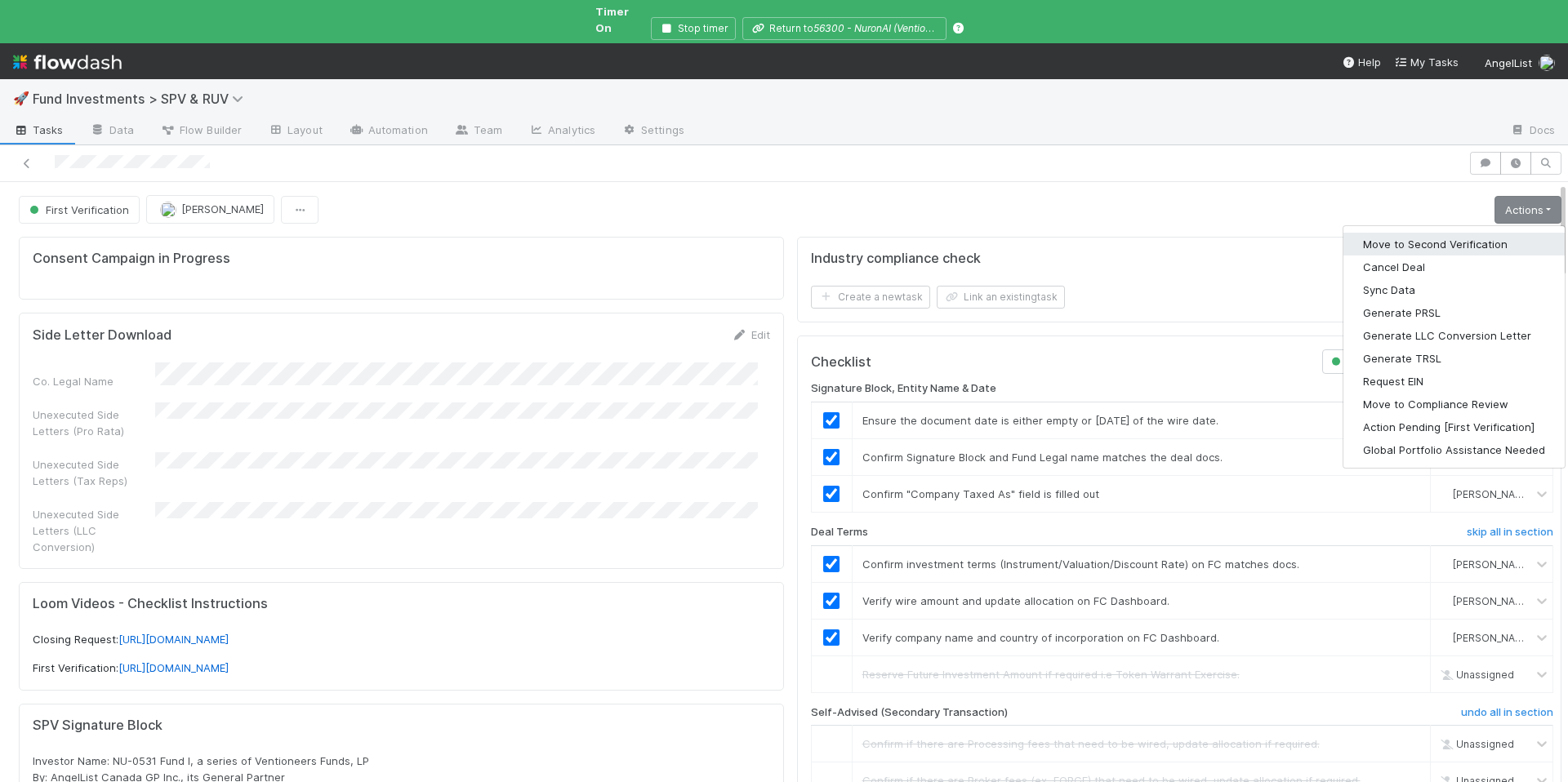
click at [1453, 233] on button "Move to Second Verification" at bounding box center [1454, 244] width 221 height 23
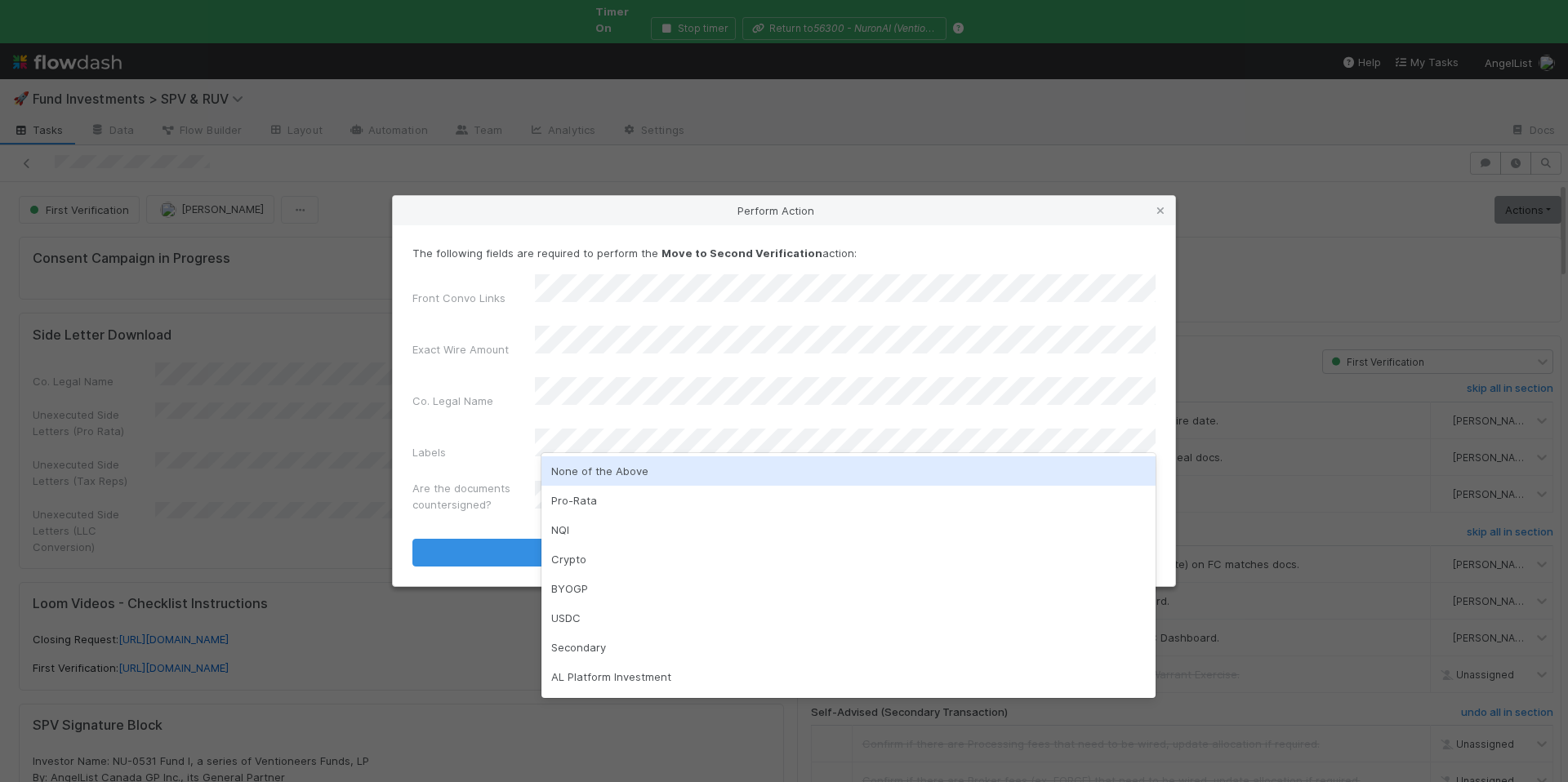
click at [624, 478] on div "None of the Above" at bounding box center [849, 471] width 614 height 29
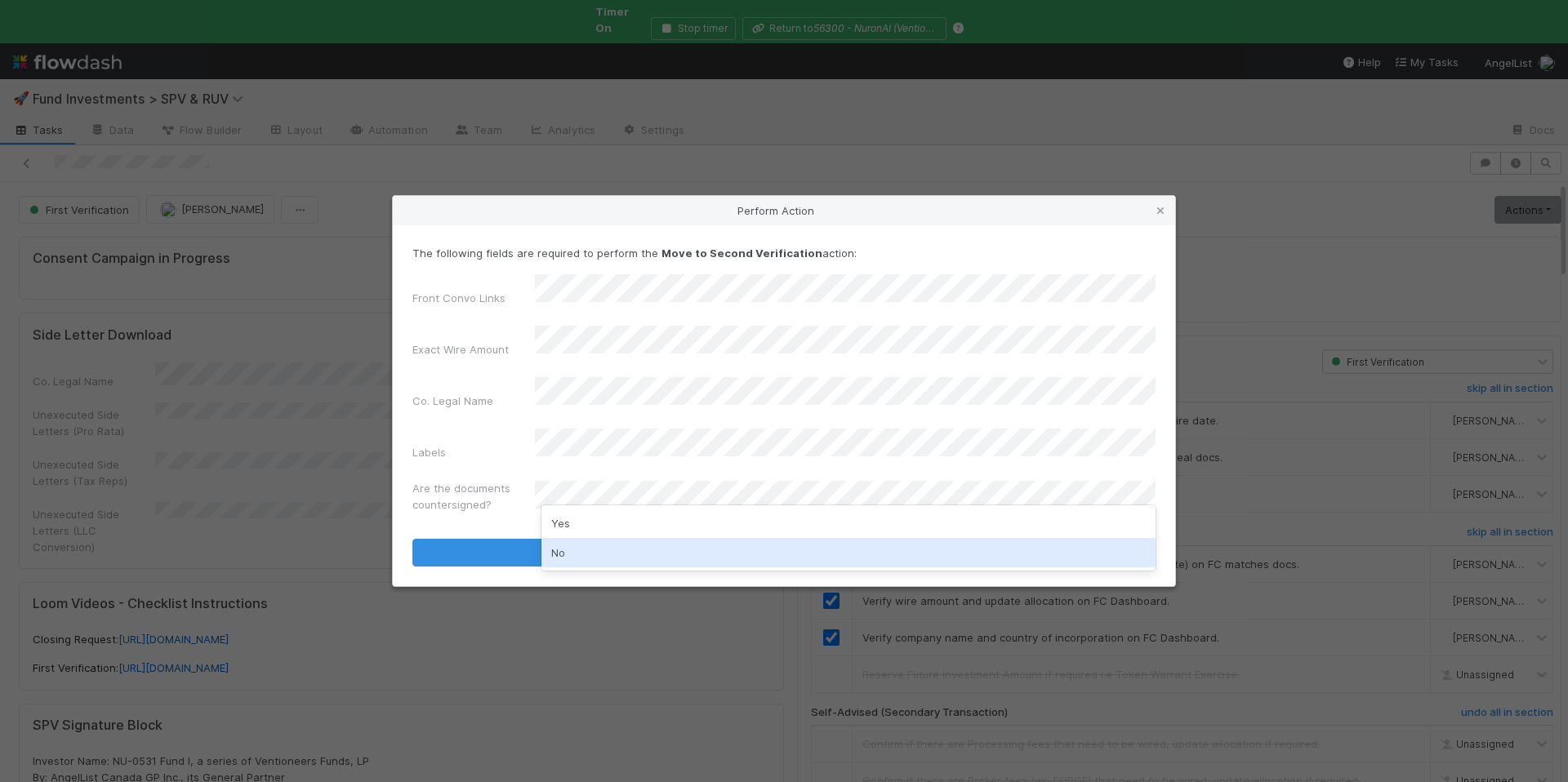
click at [591, 552] on div "No" at bounding box center [849, 553] width 614 height 29
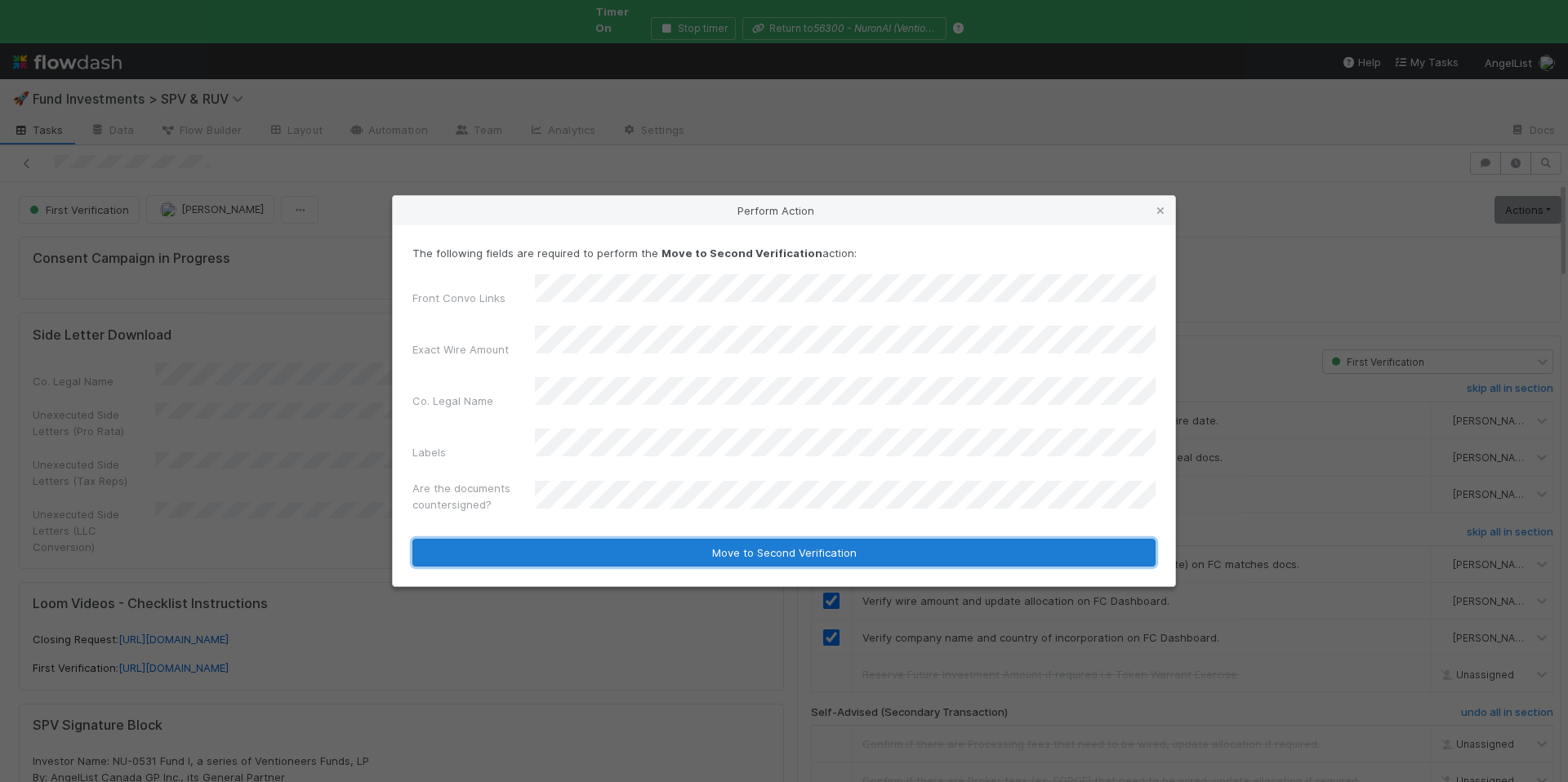
click at [617, 539] on button "Move to Second Verification" at bounding box center [784, 553] width 743 height 28
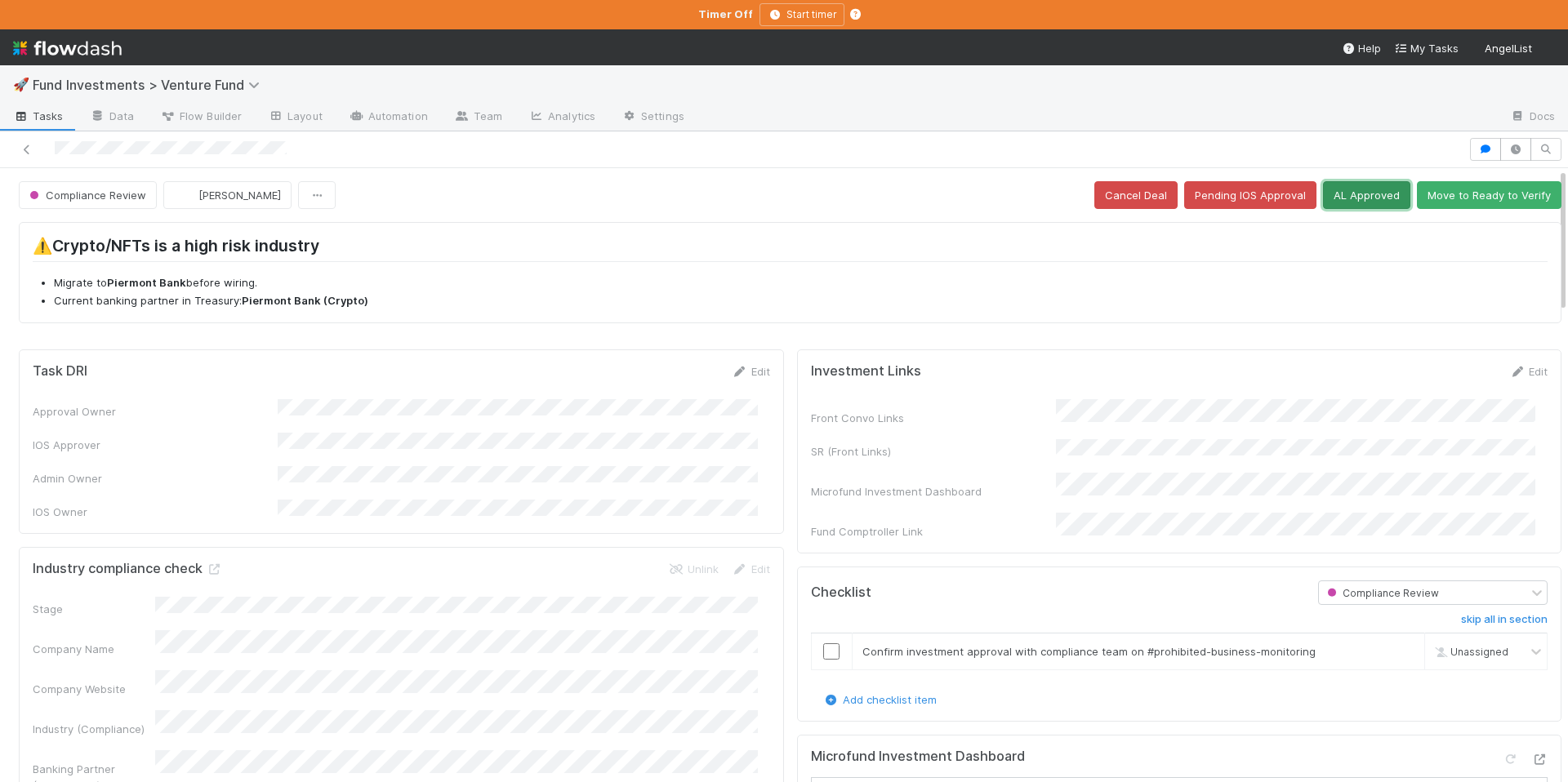
click at [1328, 198] on button "AL Approved" at bounding box center [1366, 195] width 88 height 28
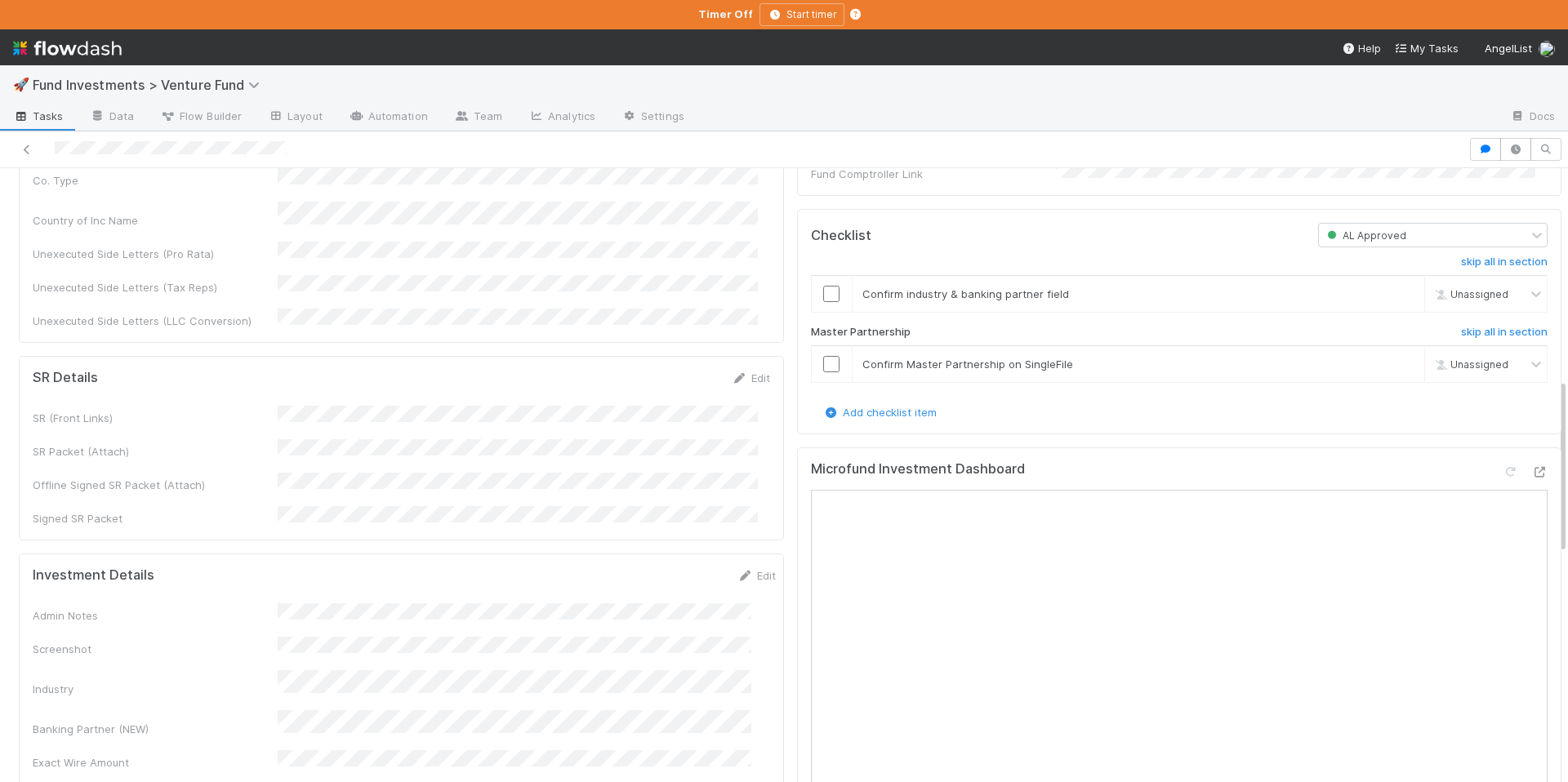
scroll to position [655, 0]
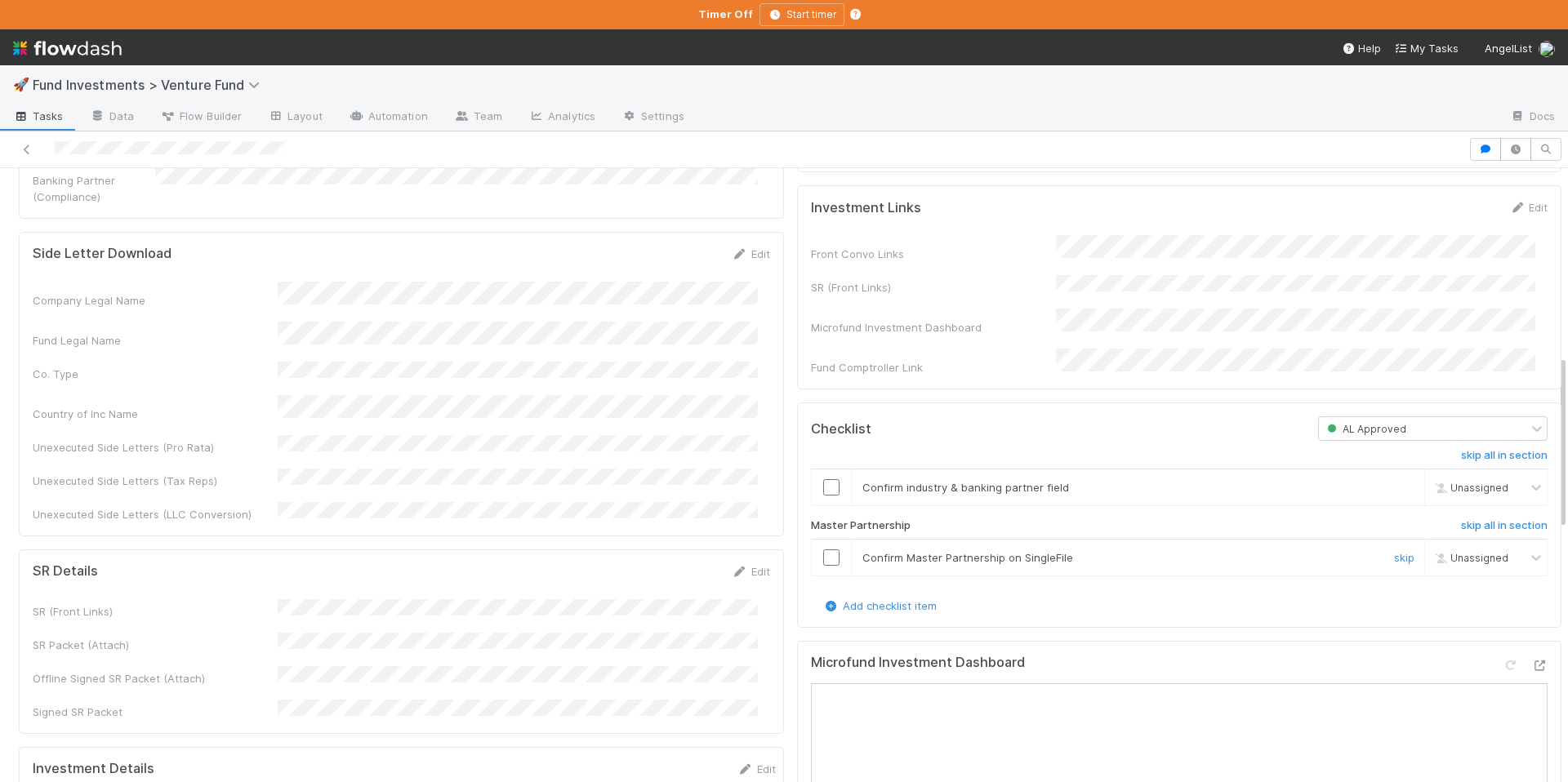
click at [823, 566] on input "checkbox" at bounding box center [832, 558] width 16 height 16
click at [823, 495] on input "checkbox" at bounding box center [832, 487] width 16 height 16
click at [825, 566] on input "checkbox" at bounding box center [832, 558] width 16 height 16
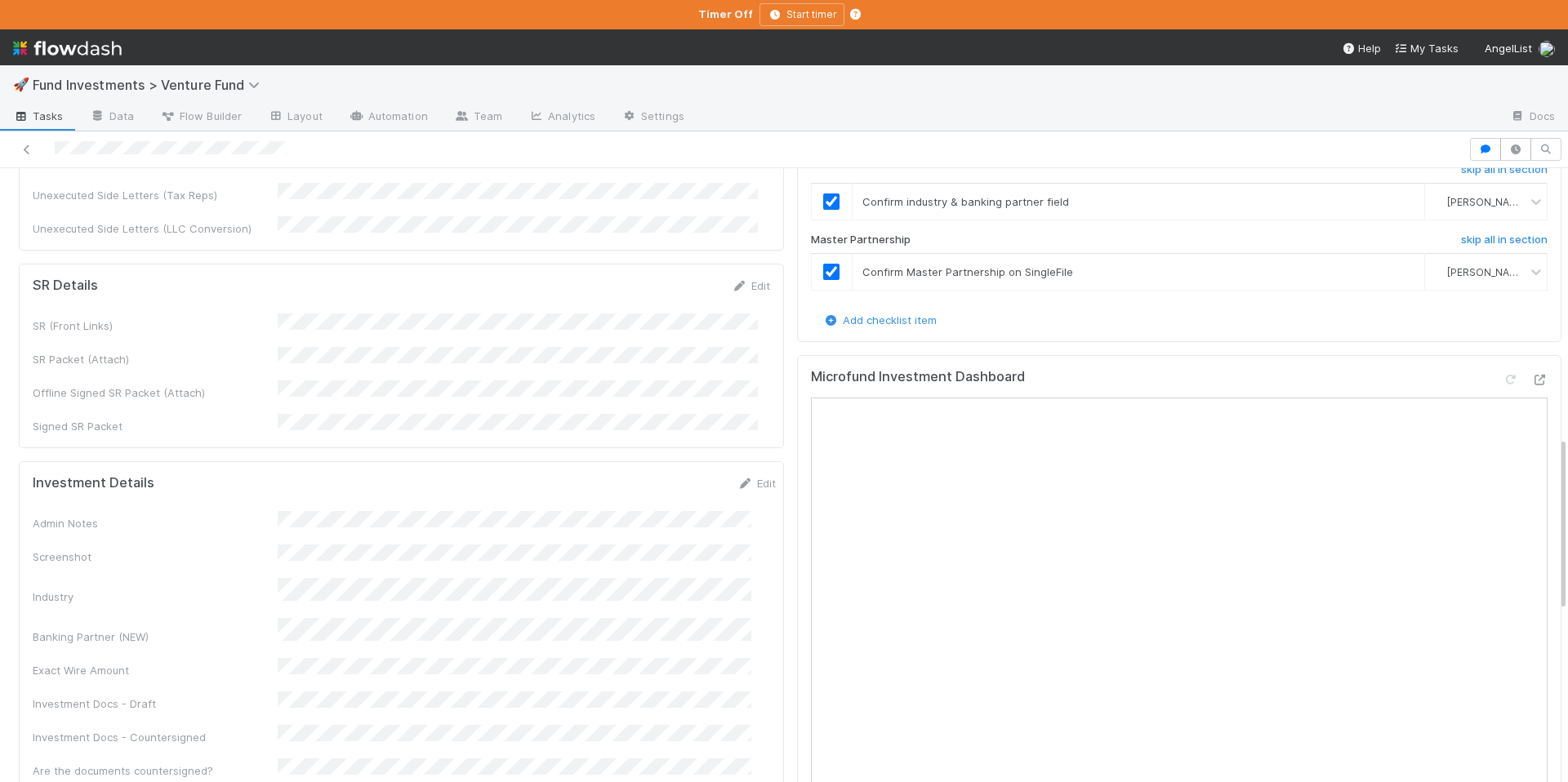
scroll to position [1087, 0]
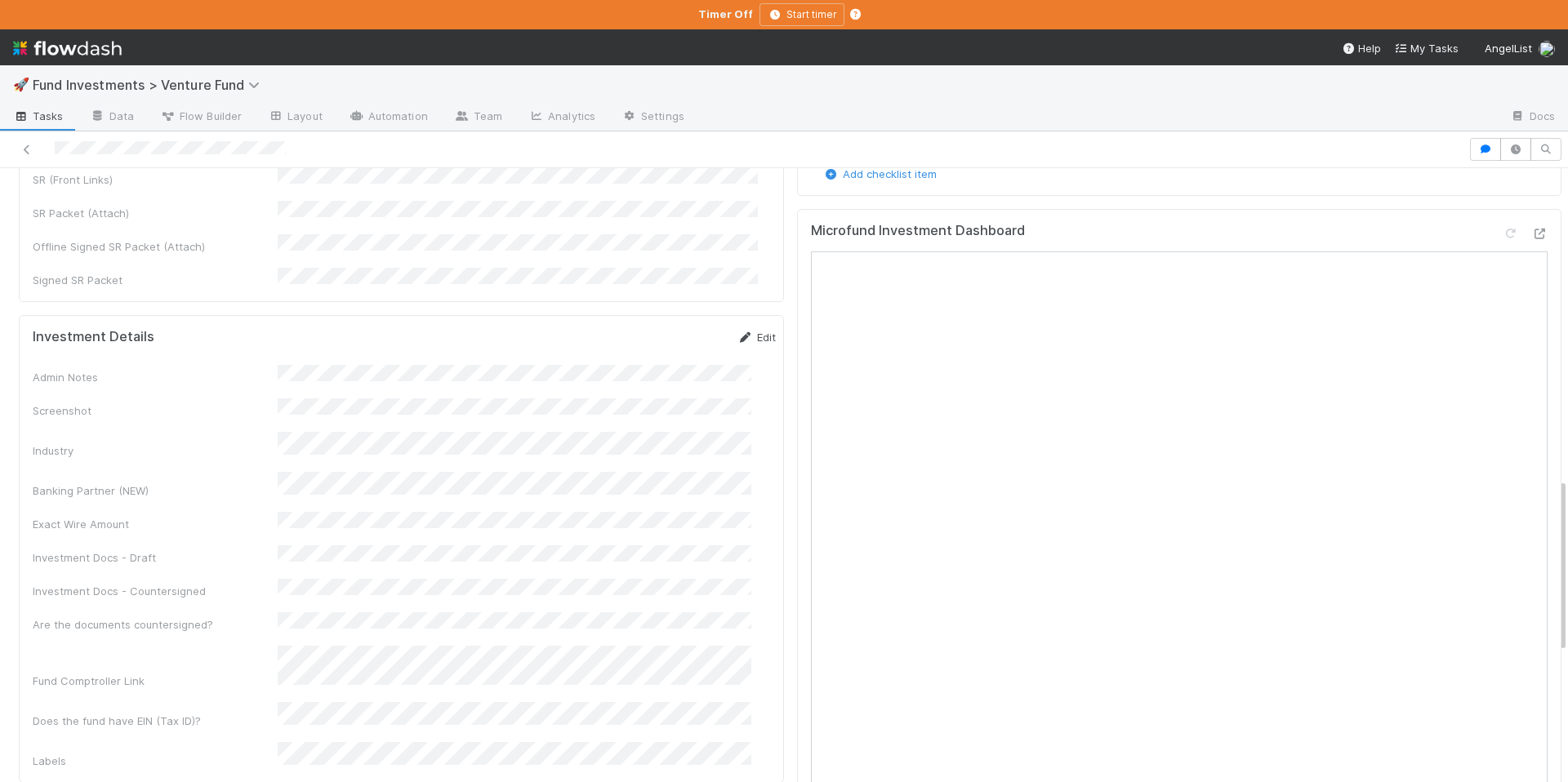
click at [737, 332] on icon at bounding box center [745, 337] width 16 height 11
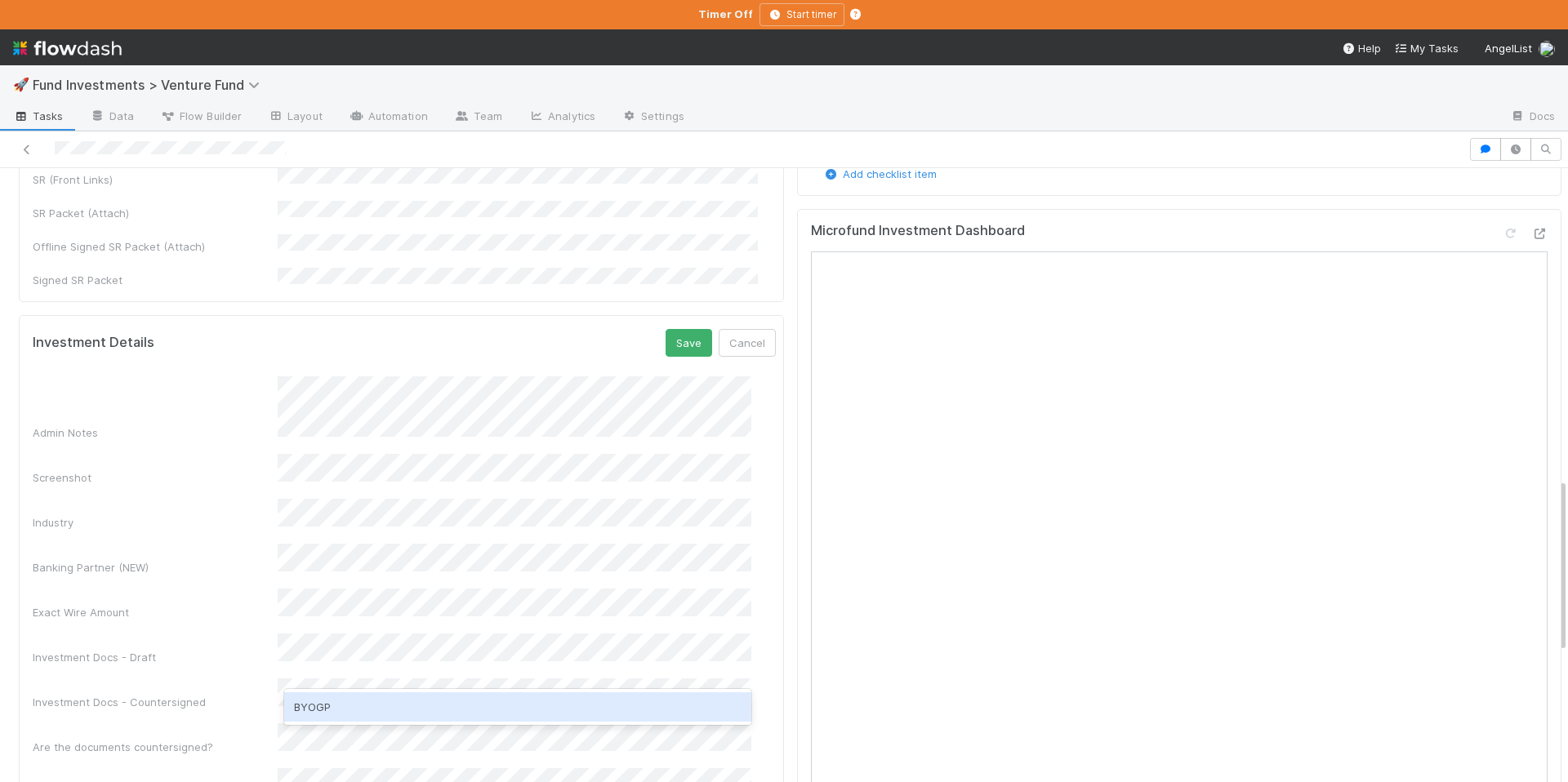
click at [378, 705] on div "BYOGP" at bounding box center [518, 707] width 467 height 29
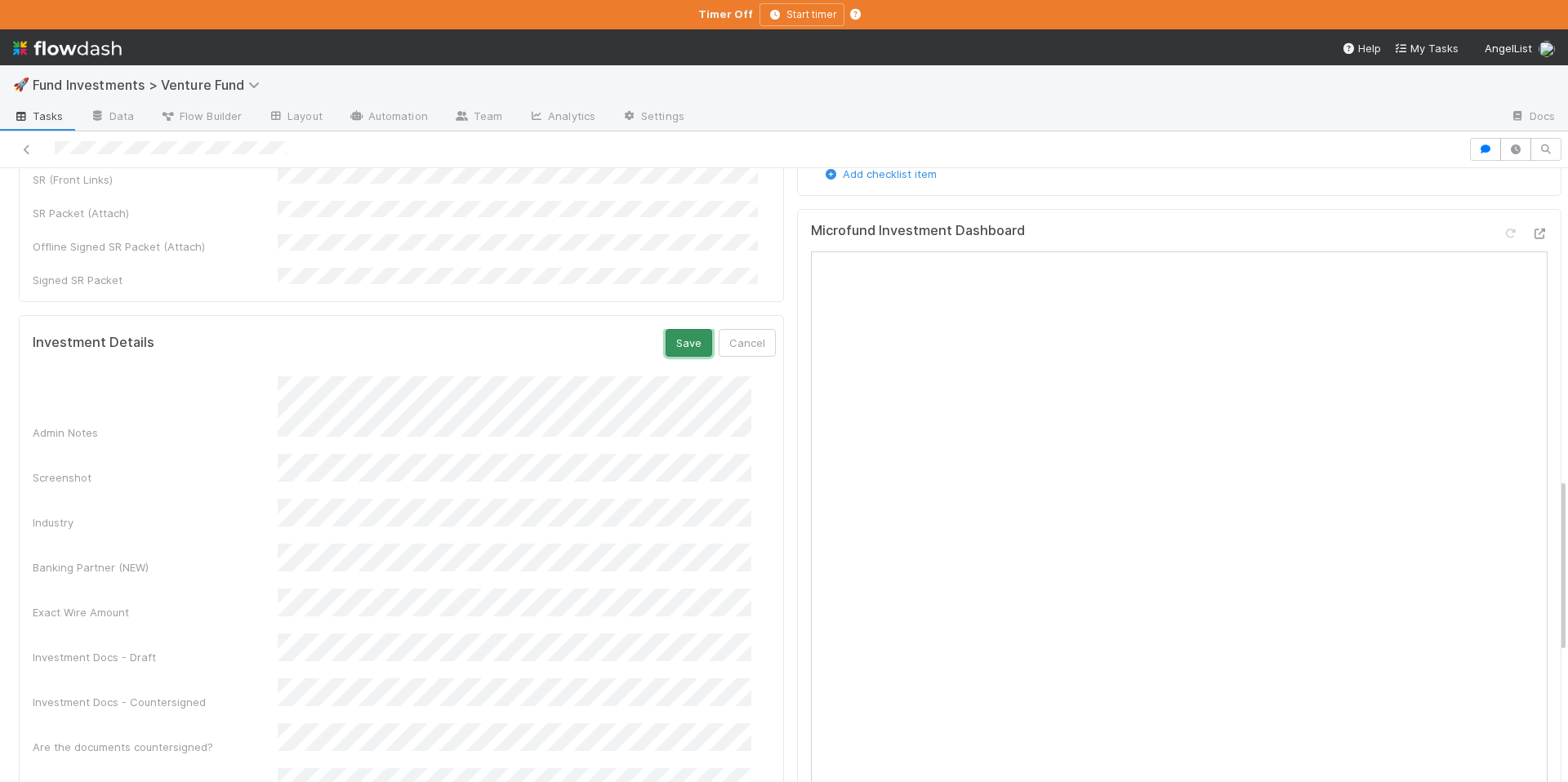
click at [671, 329] on button "Save" at bounding box center [689, 343] width 47 height 28
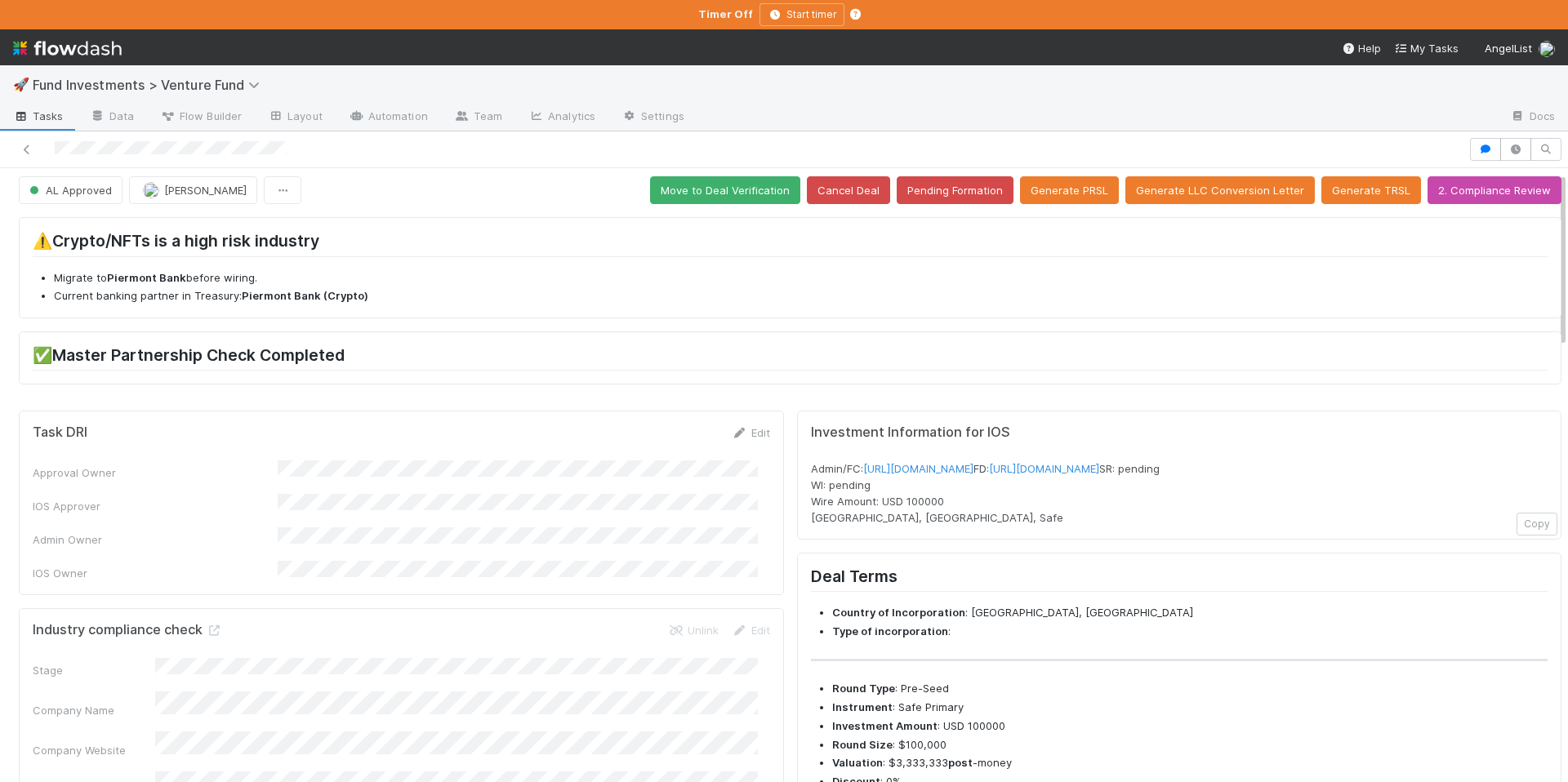
scroll to position [0, 0]
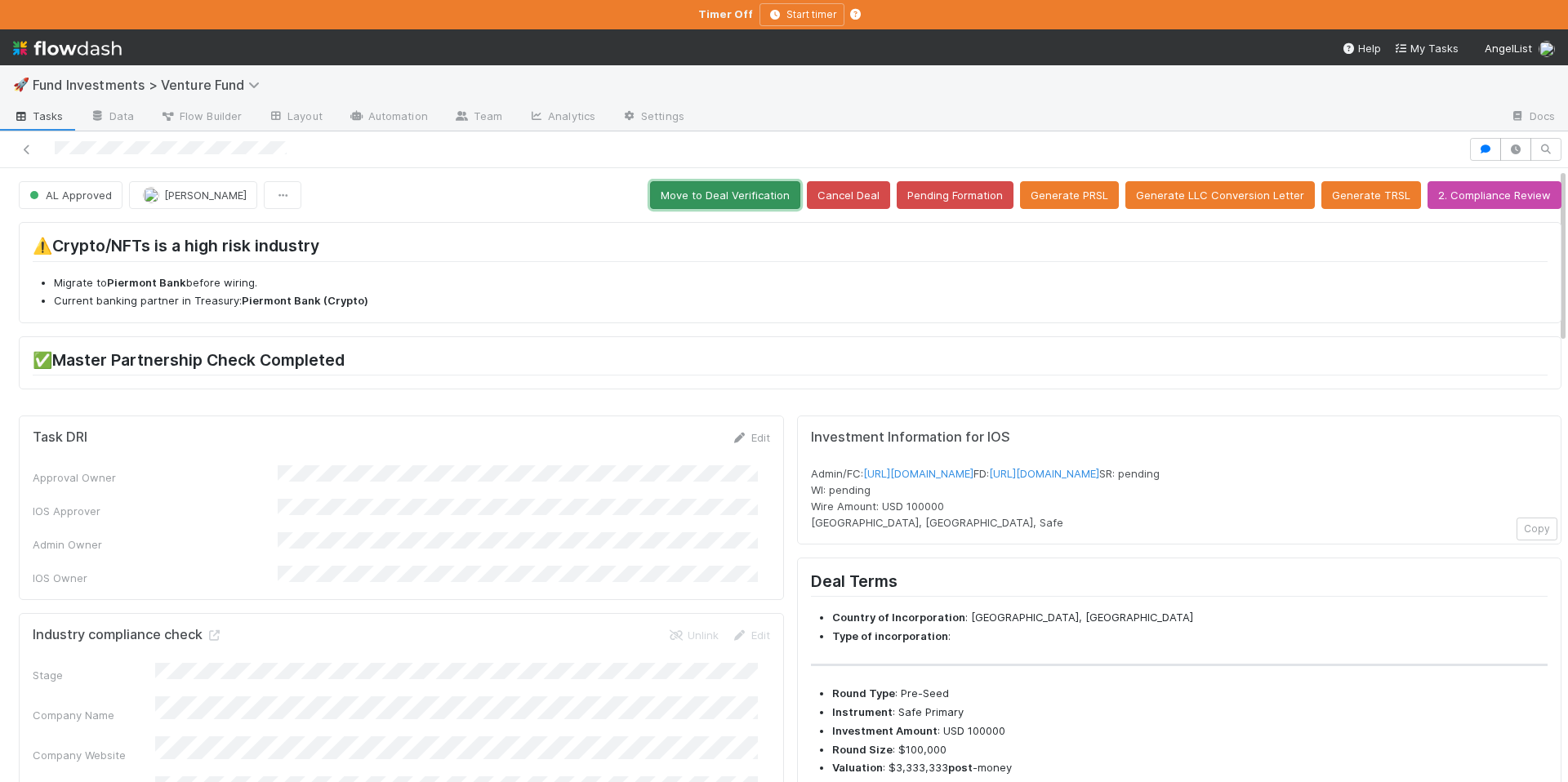
click at [718, 191] on button "Move to Deal Verification" at bounding box center [725, 195] width 150 height 28
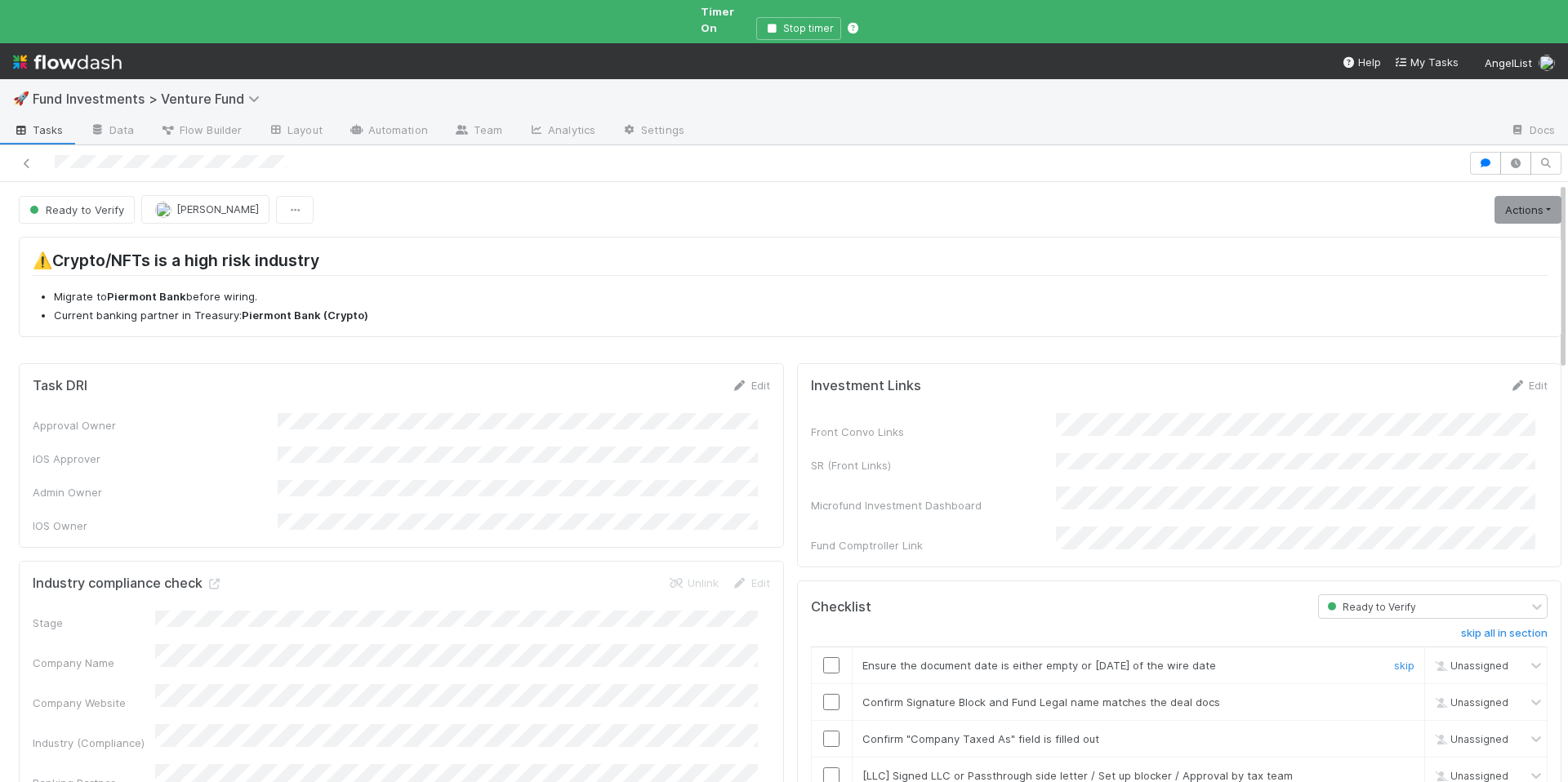
scroll to position [463, 0]
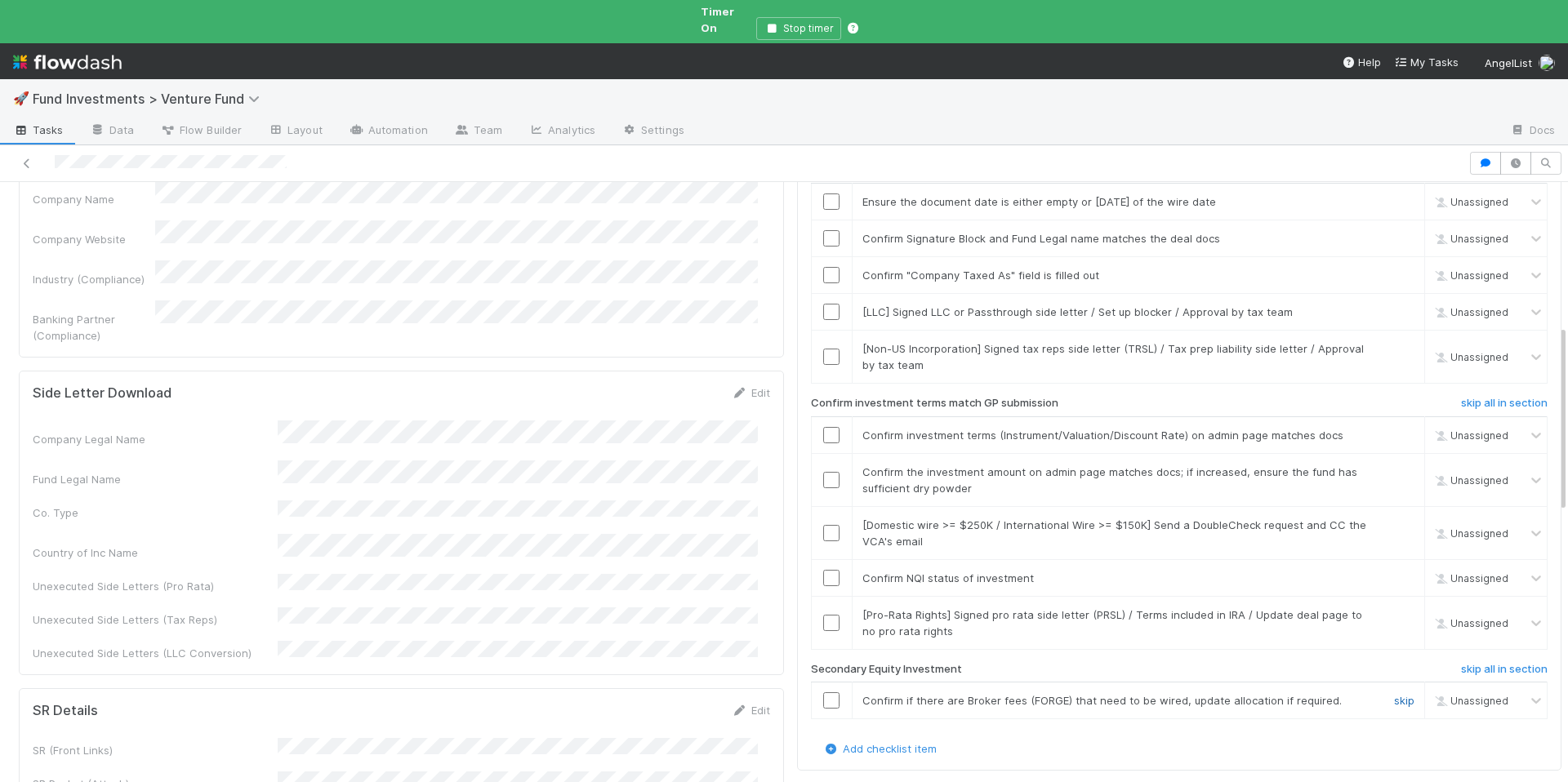
click at [1394, 694] on link "skip" at bounding box center [1404, 701] width 20 height 13
click at [823, 615] on input "checkbox" at bounding box center [832, 623] width 16 height 16
click at [823, 349] on input "checkbox" at bounding box center [832, 357] width 16 height 16
drag, startPoint x: 1375, startPoint y: 284, endPoint x: 1225, endPoint y: 274, distance: 150.3
click at [1394, 305] on link "skip" at bounding box center [1404, 312] width 20 height 13
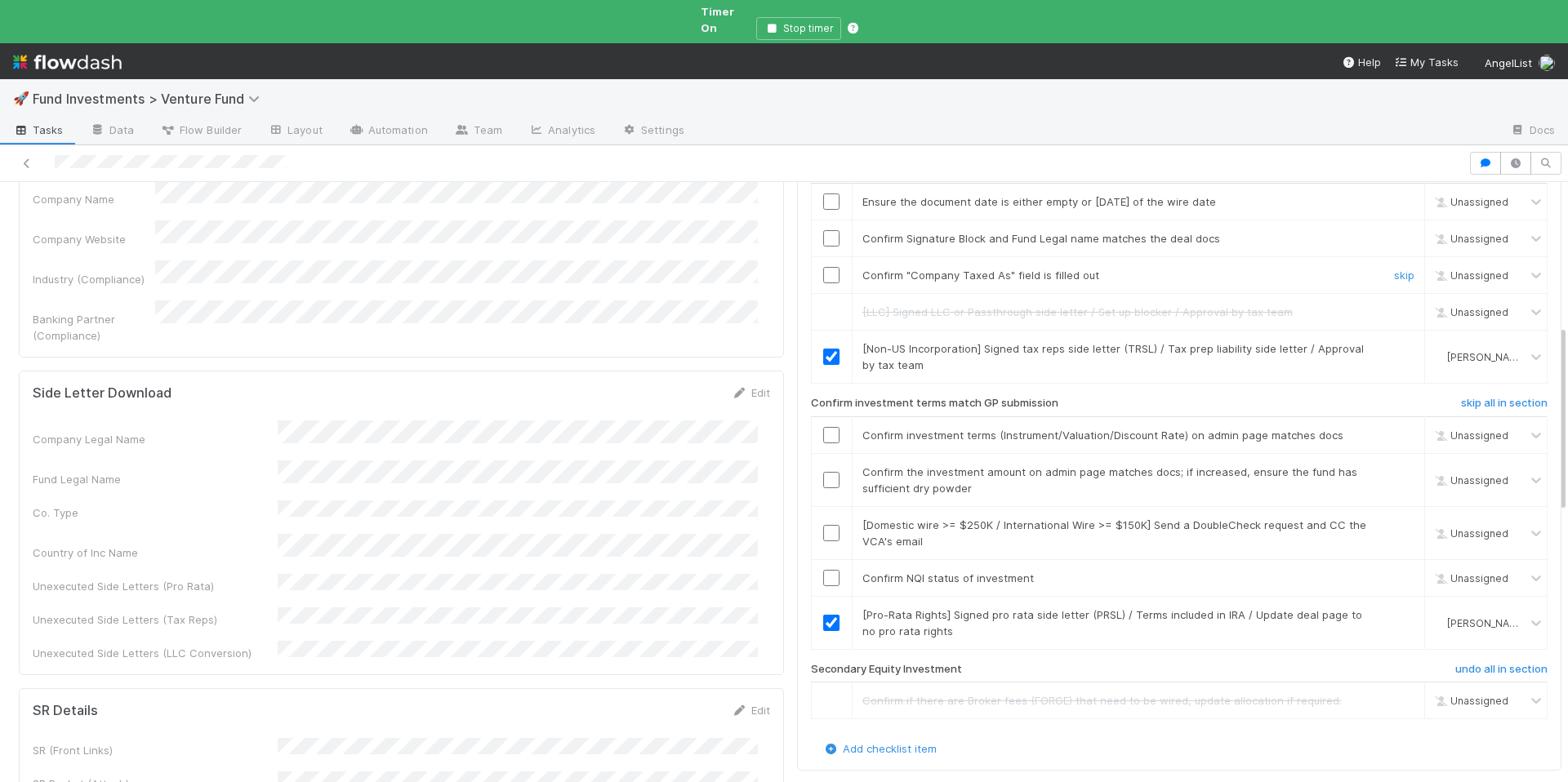
click at [823, 267] on input "checkbox" at bounding box center [832, 275] width 16 height 16
click at [823, 570] on input "checkbox" at bounding box center [832, 578] width 16 height 16
click at [1394, 518] on link "skip" at bounding box center [1404, 525] width 20 height 13
click at [823, 472] on input "checkbox" at bounding box center [832, 480] width 16 height 16
click at [823, 427] on input "checkbox" at bounding box center [832, 436] width 16 height 16
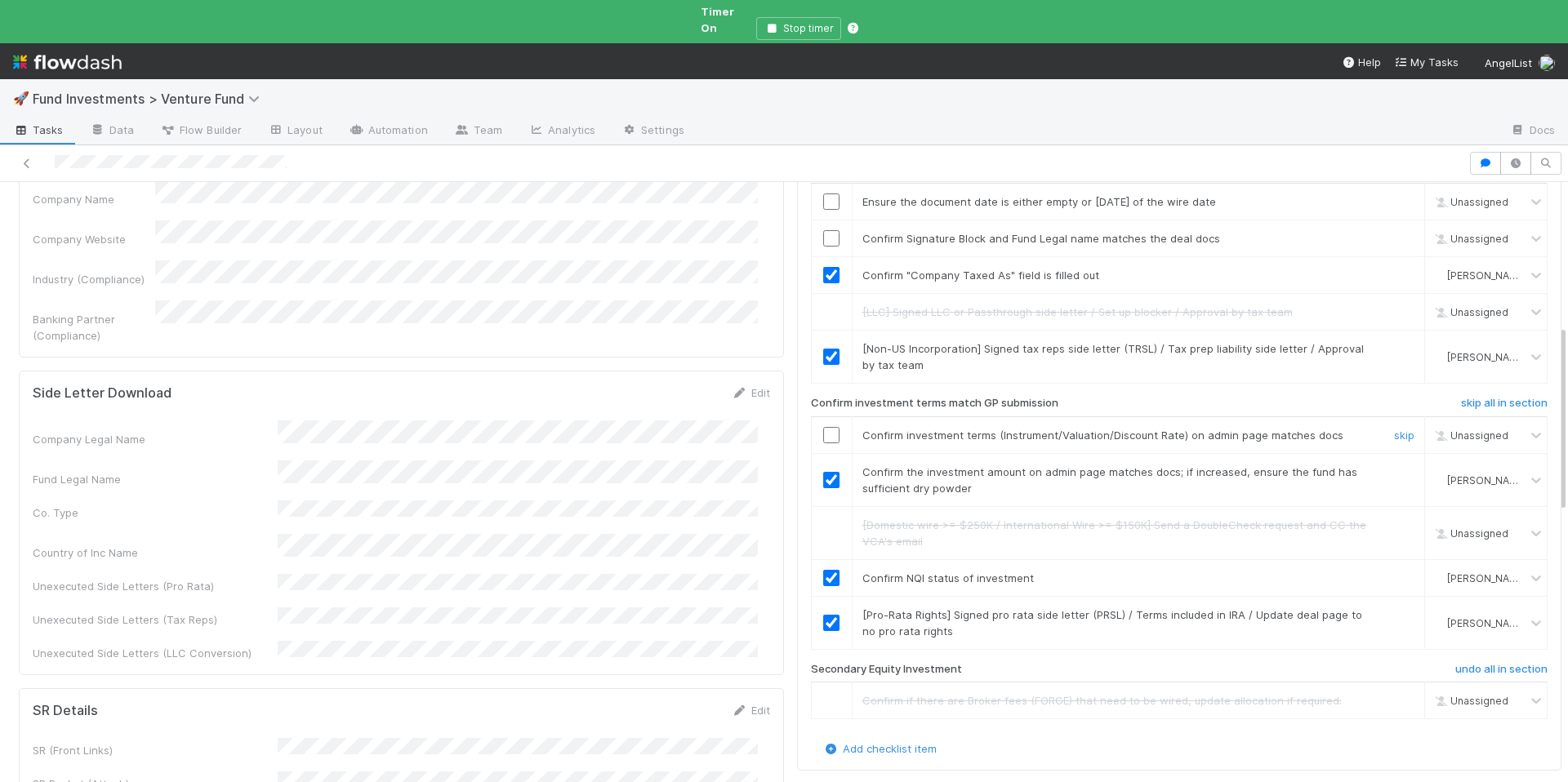
click at [823, 427] on input "checkbox" at bounding box center [832, 436] width 16 height 16
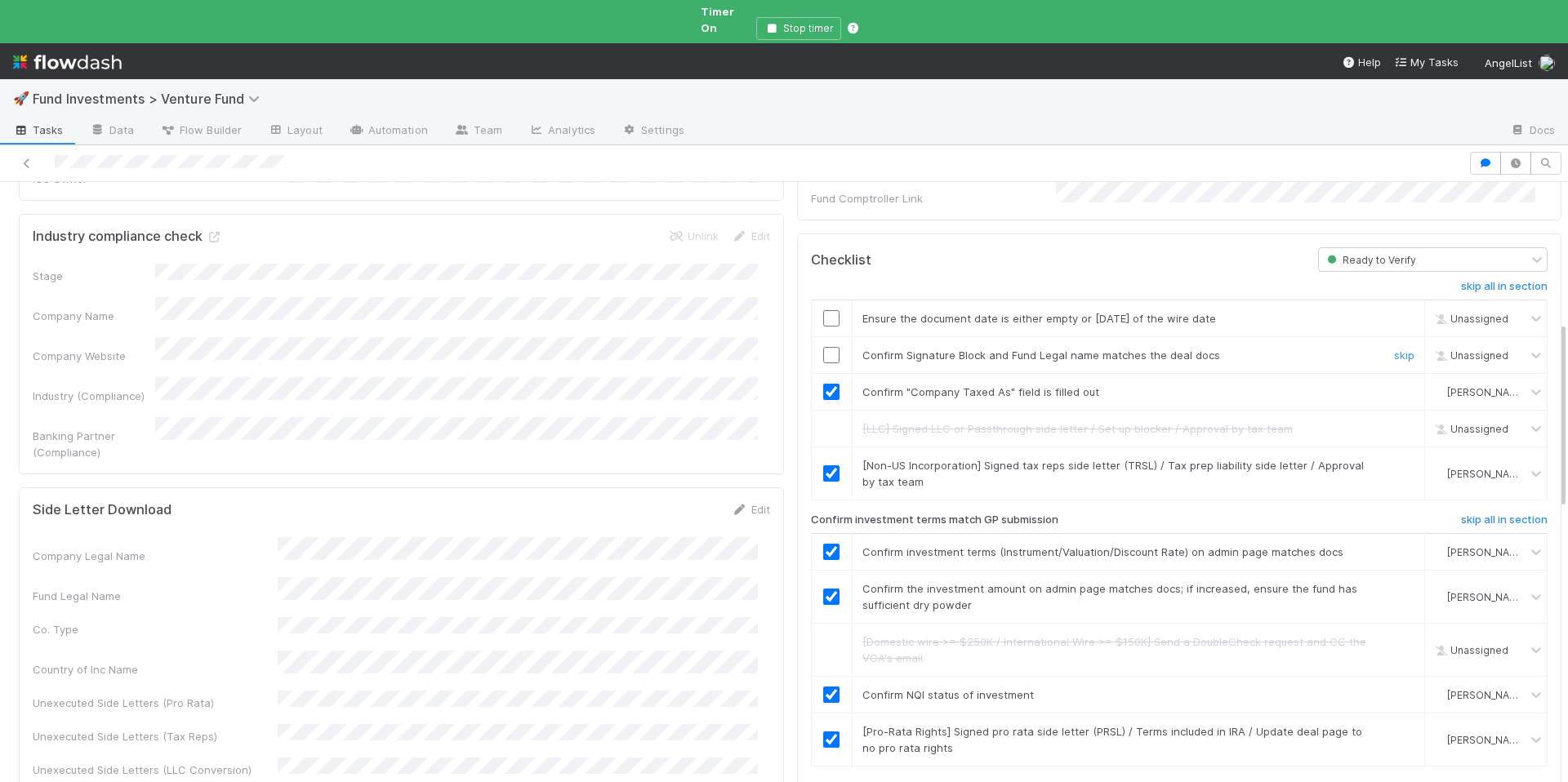
scroll to position [341, 0]
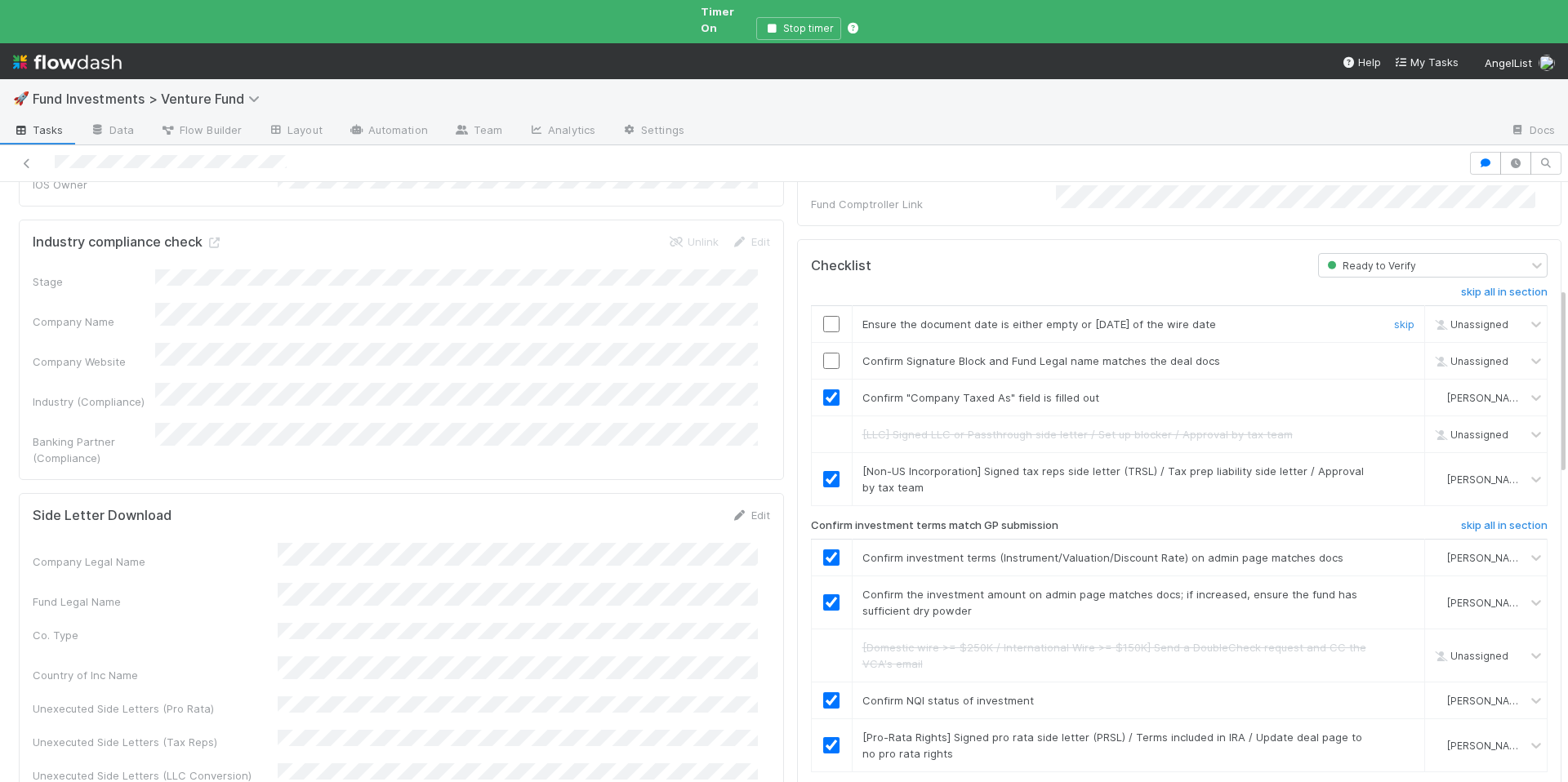
click at [827, 316] on input "checkbox" at bounding box center [832, 324] width 16 height 16
drag, startPoint x: 1367, startPoint y: 332, endPoint x: 1381, endPoint y: 324, distance: 16.1
click at [1394, 355] on link "skip" at bounding box center [1404, 361] width 20 height 13
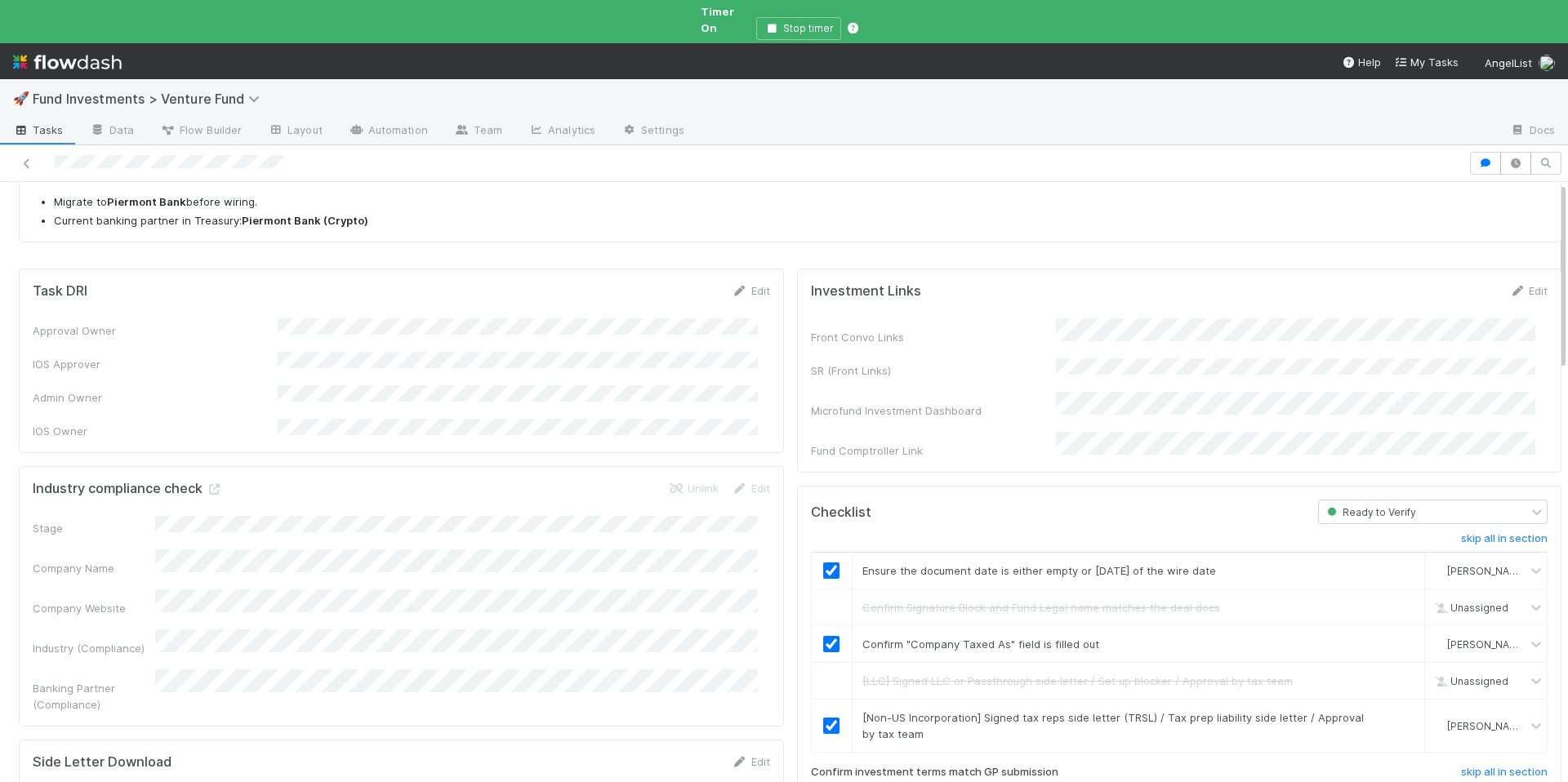
scroll to position [0, 0]
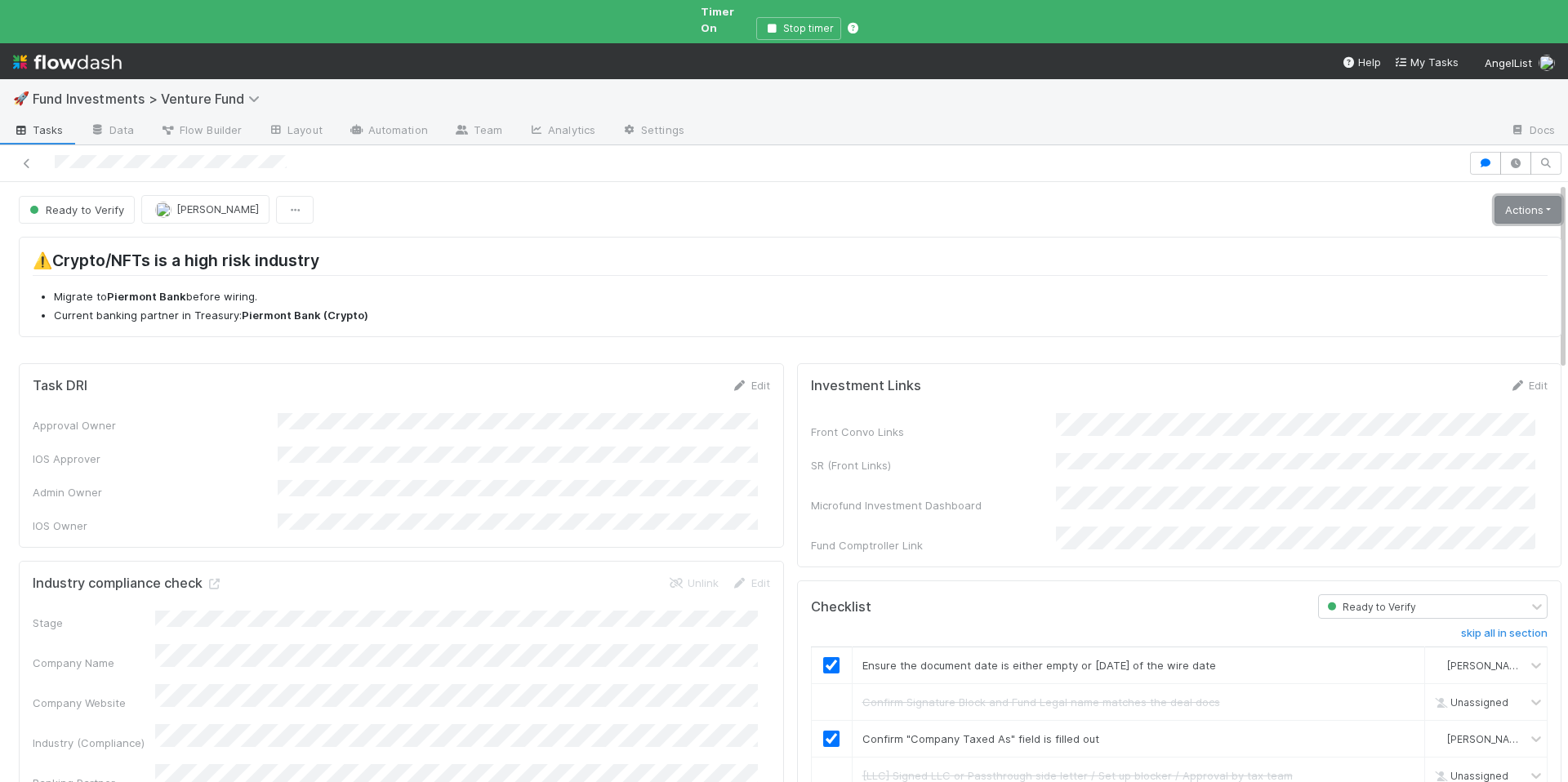
click at [1495, 201] on link "Actions" at bounding box center [1529, 210] width 67 height 28
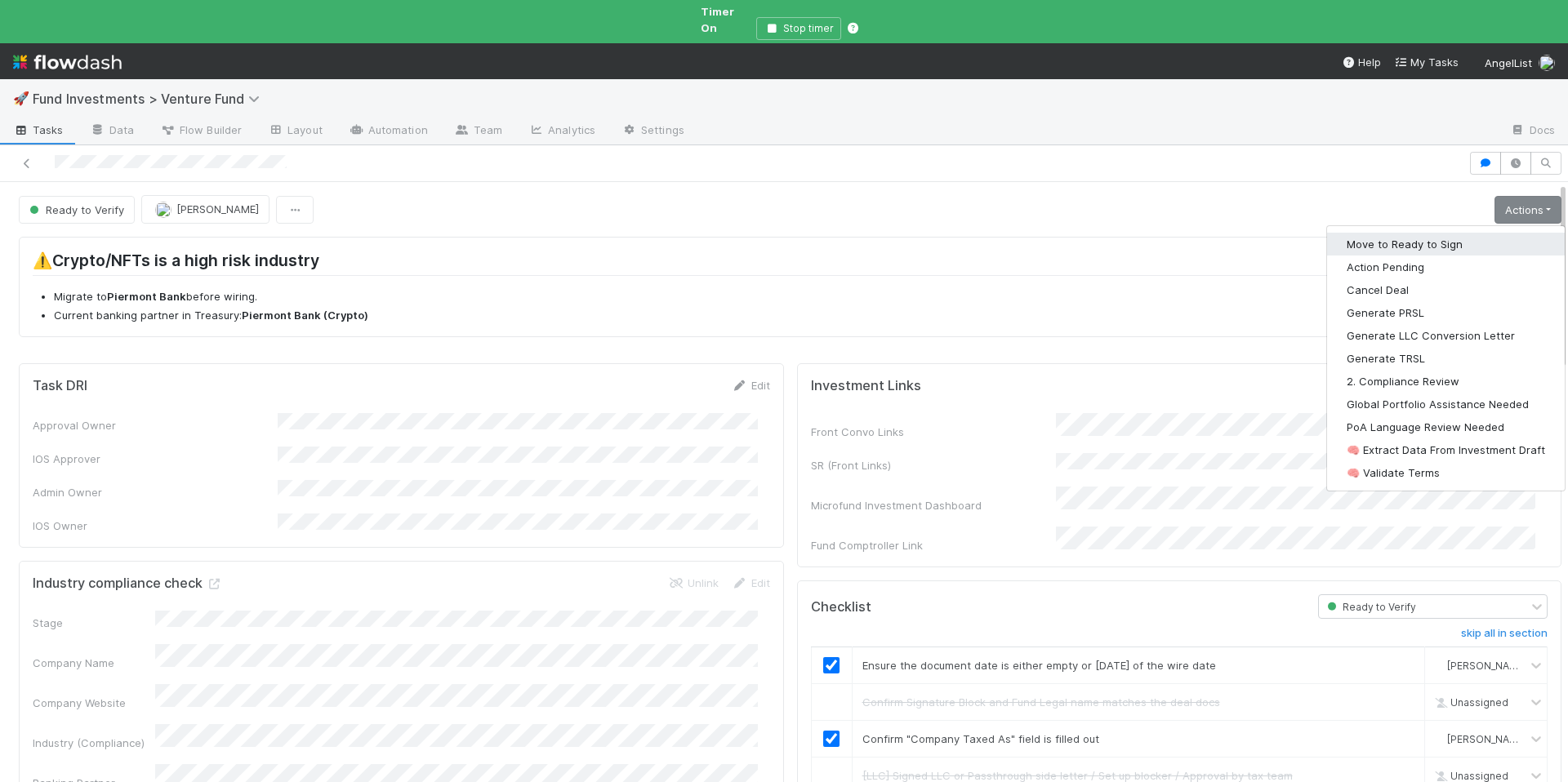
click at [1442, 233] on button "Move to Ready to Sign" at bounding box center [1446, 244] width 238 height 23
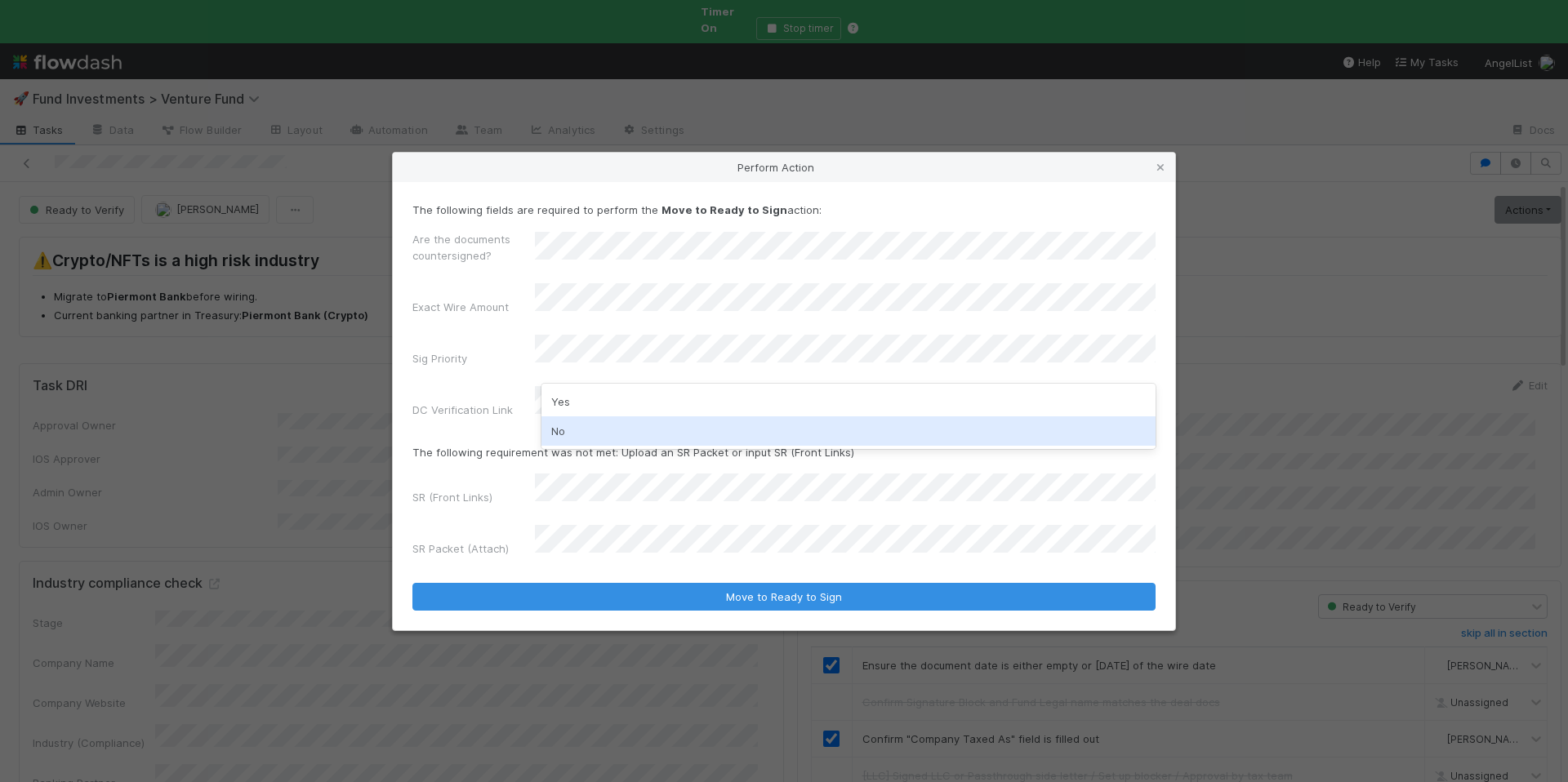
click at [677, 423] on div "No" at bounding box center [849, 432] width 614 height 29
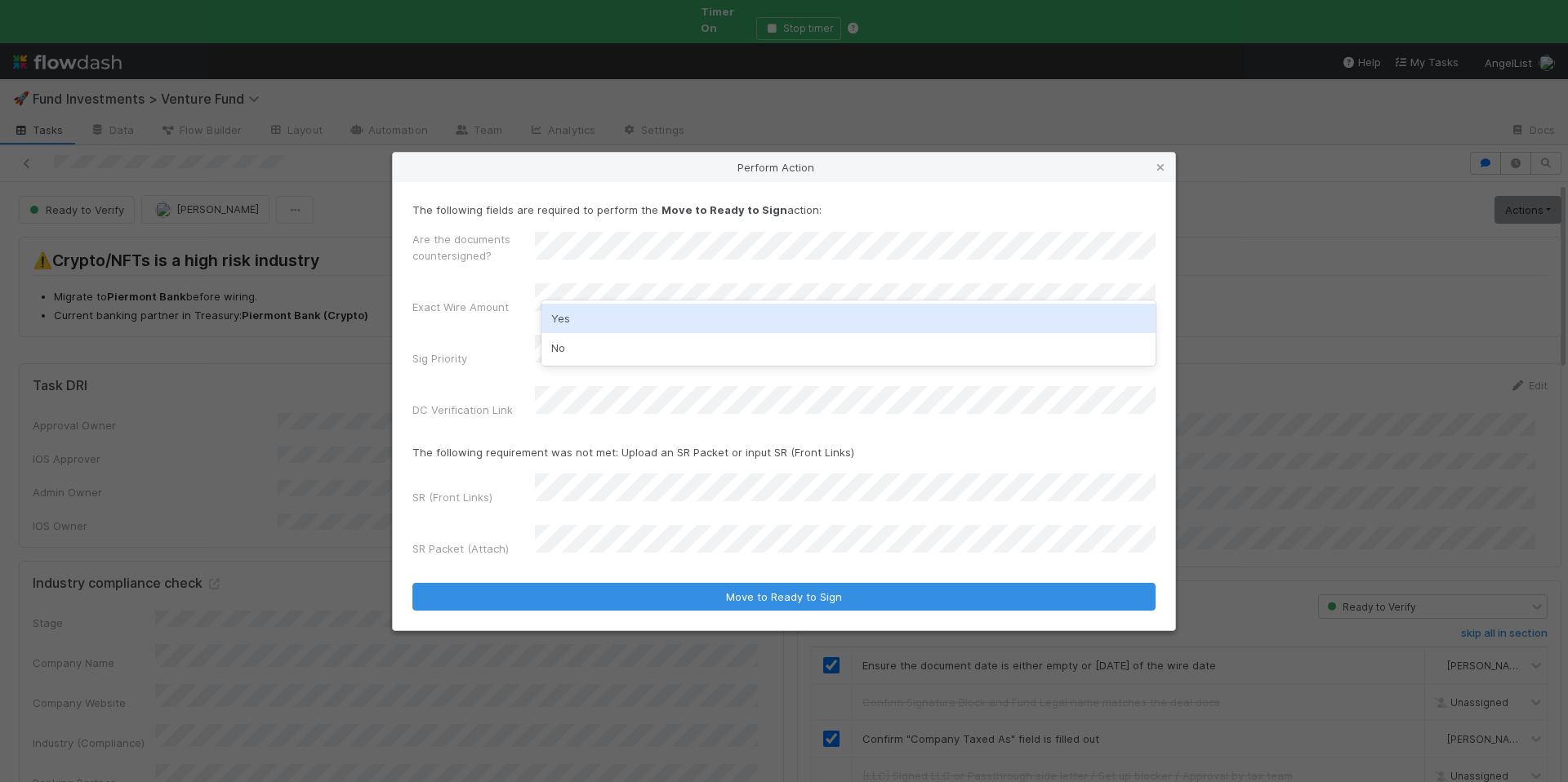
click at [616, 323] on div "Yes" at bounding box center [849, 319] width 614 height 29
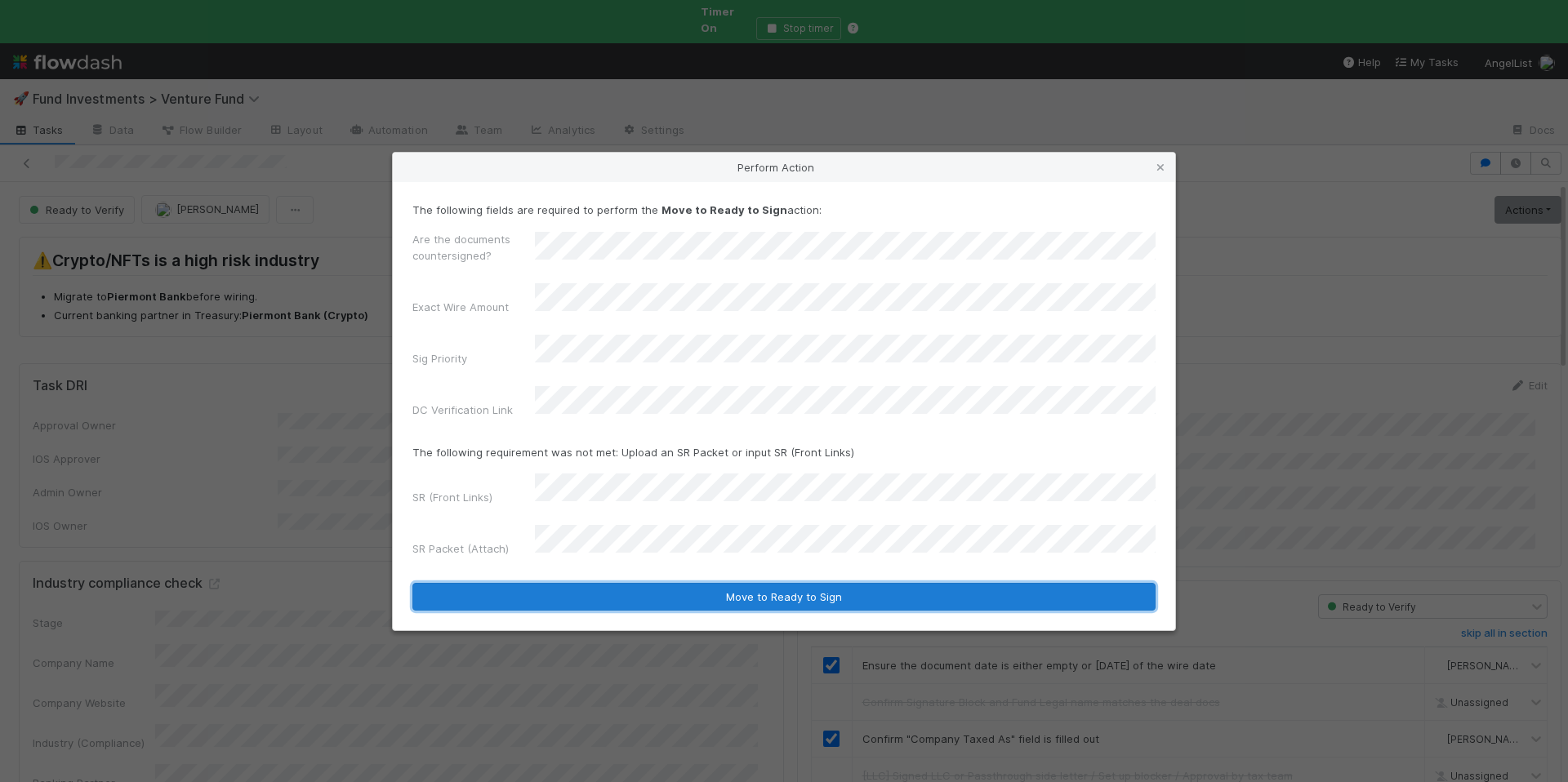
click at [799, 585] on button "Move to Ready to Sign" at bounding box center [784, 597] width 743 height 28
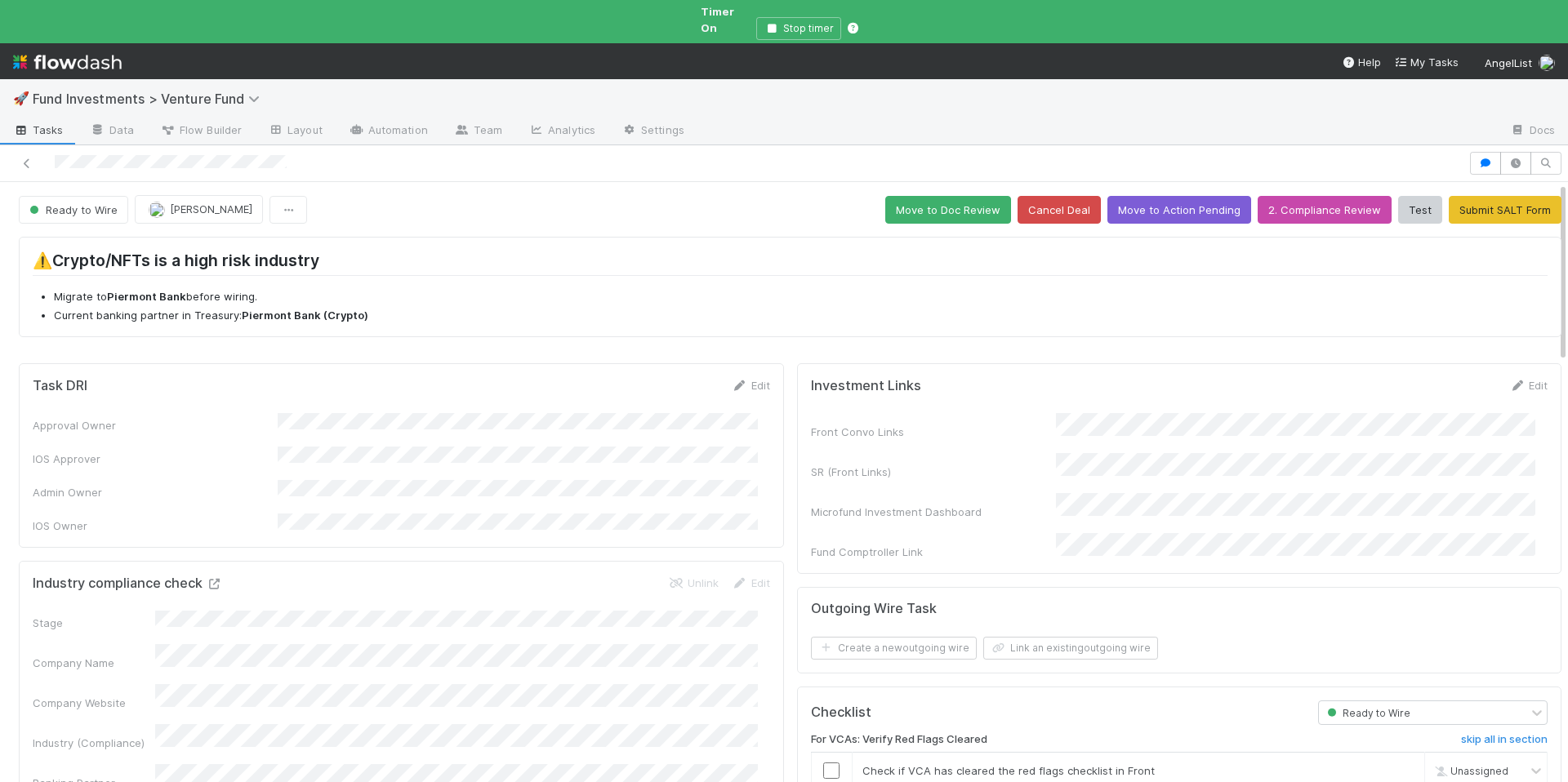
click at [218, 579] on icon at bounding box center [214, 584] width 16 height 11
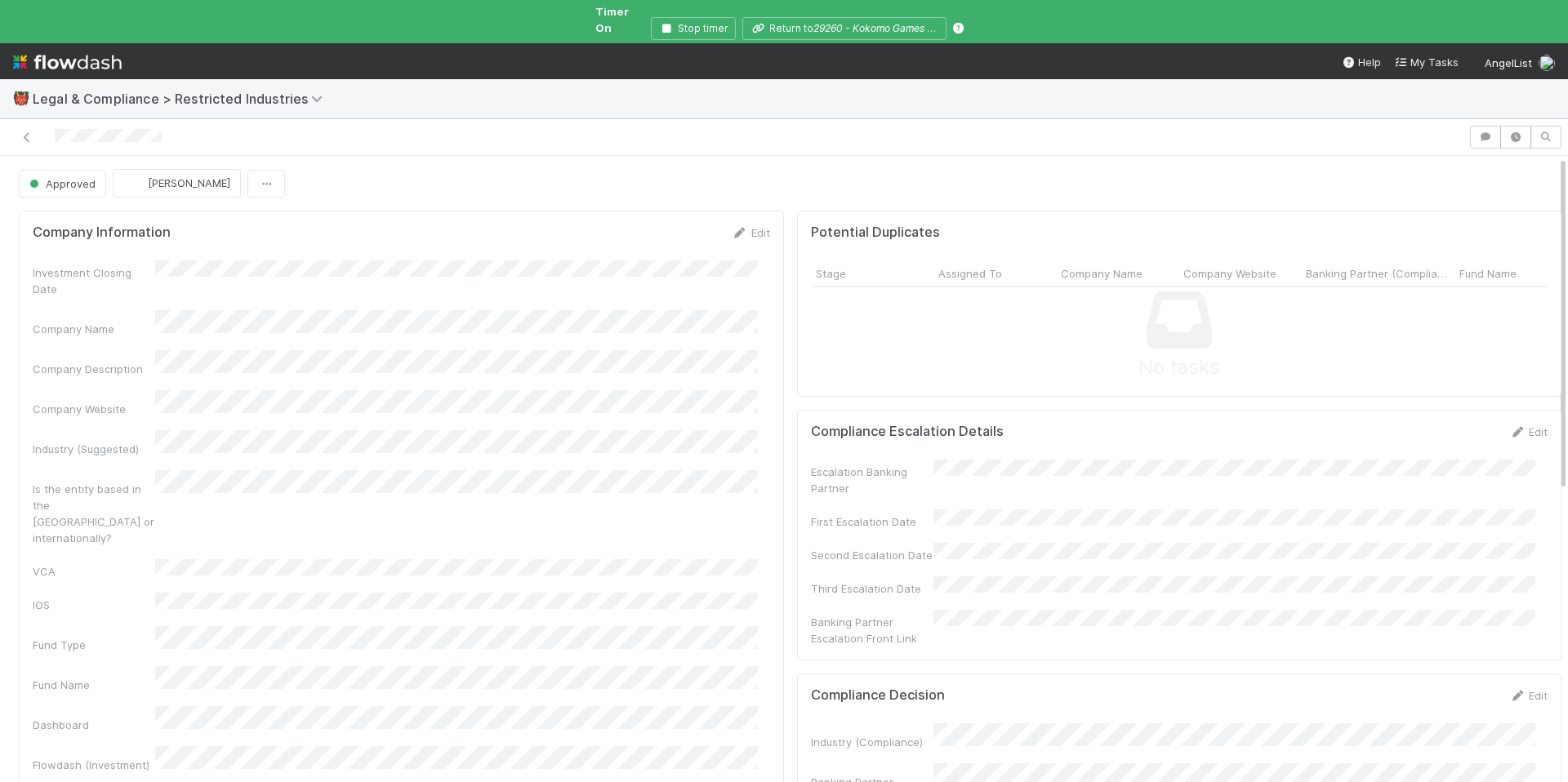
scroll to position [312, 0]
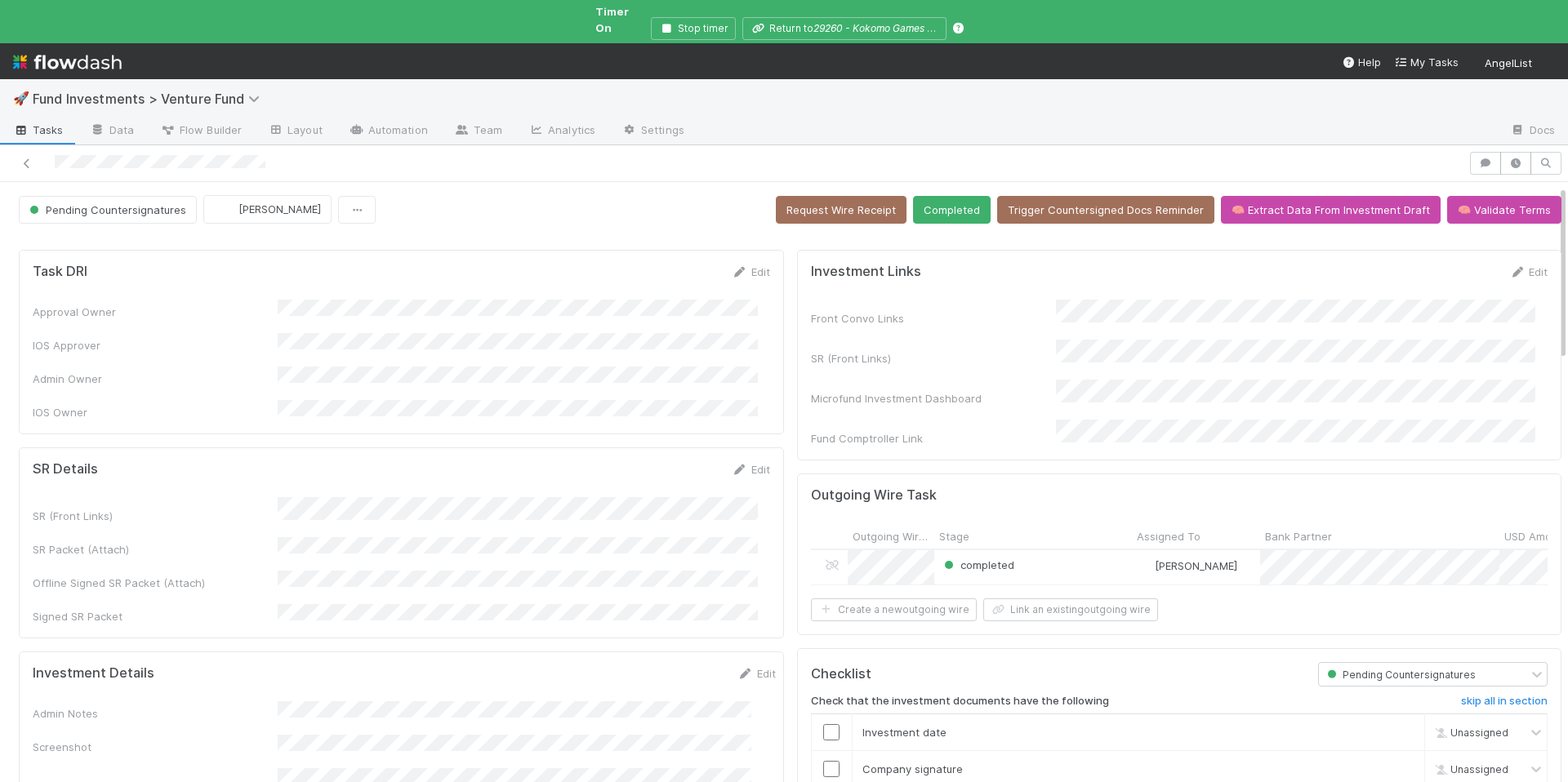
scroll to position [311, 0]
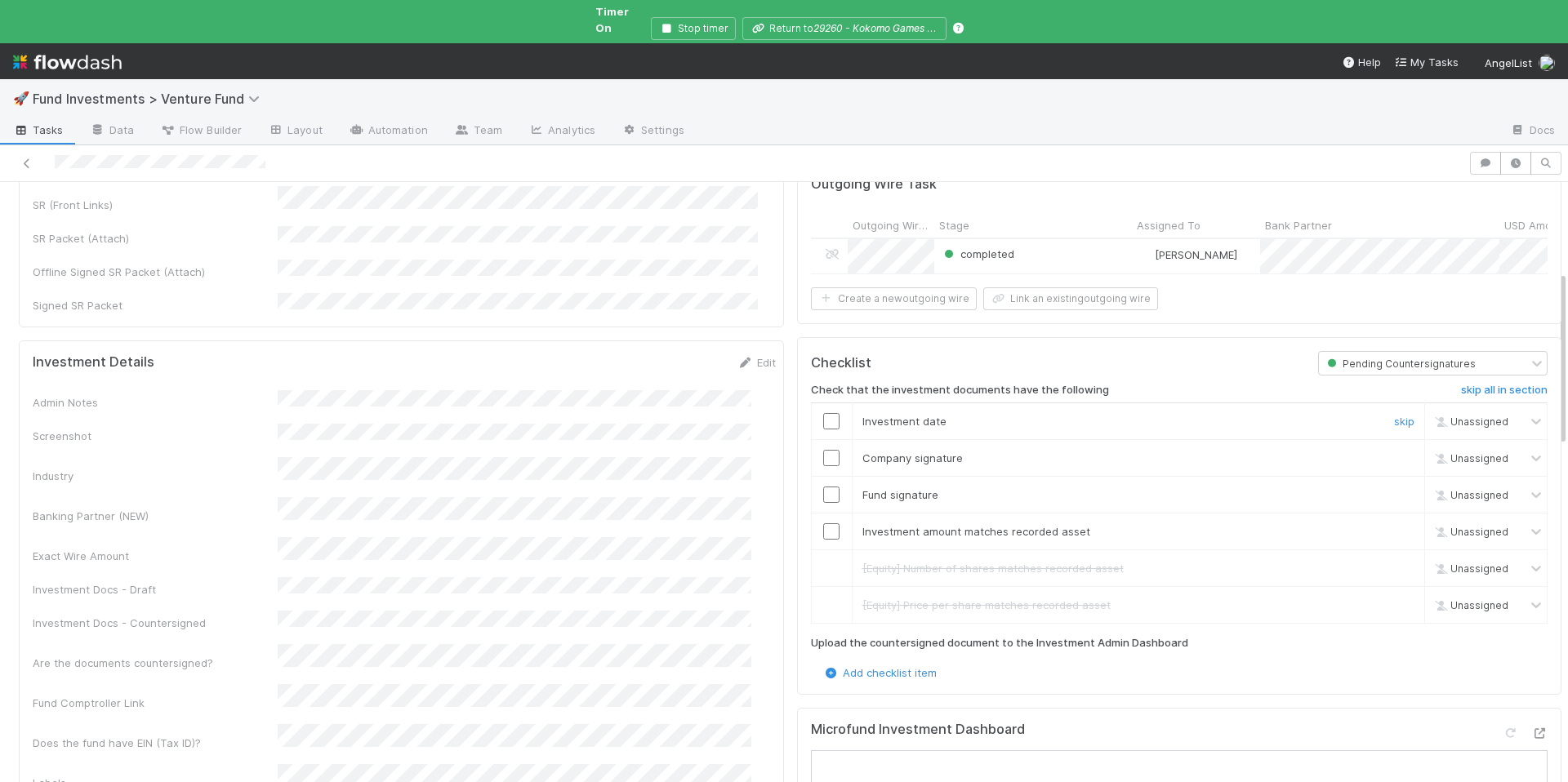
click at [823, 414] on input "checkbox" at bounding box center [832, 422] width 16 height 16
click at [823, 450] on input "checkbox" at bounding box center [832, 458] width 16 height 16
click at [823, 486] on input "checkbox" at bounding box center [832, 495] width 16 height 16
click at [823, 523] on input "checkbox" at bounding box center [832, 531] width 16 height 16
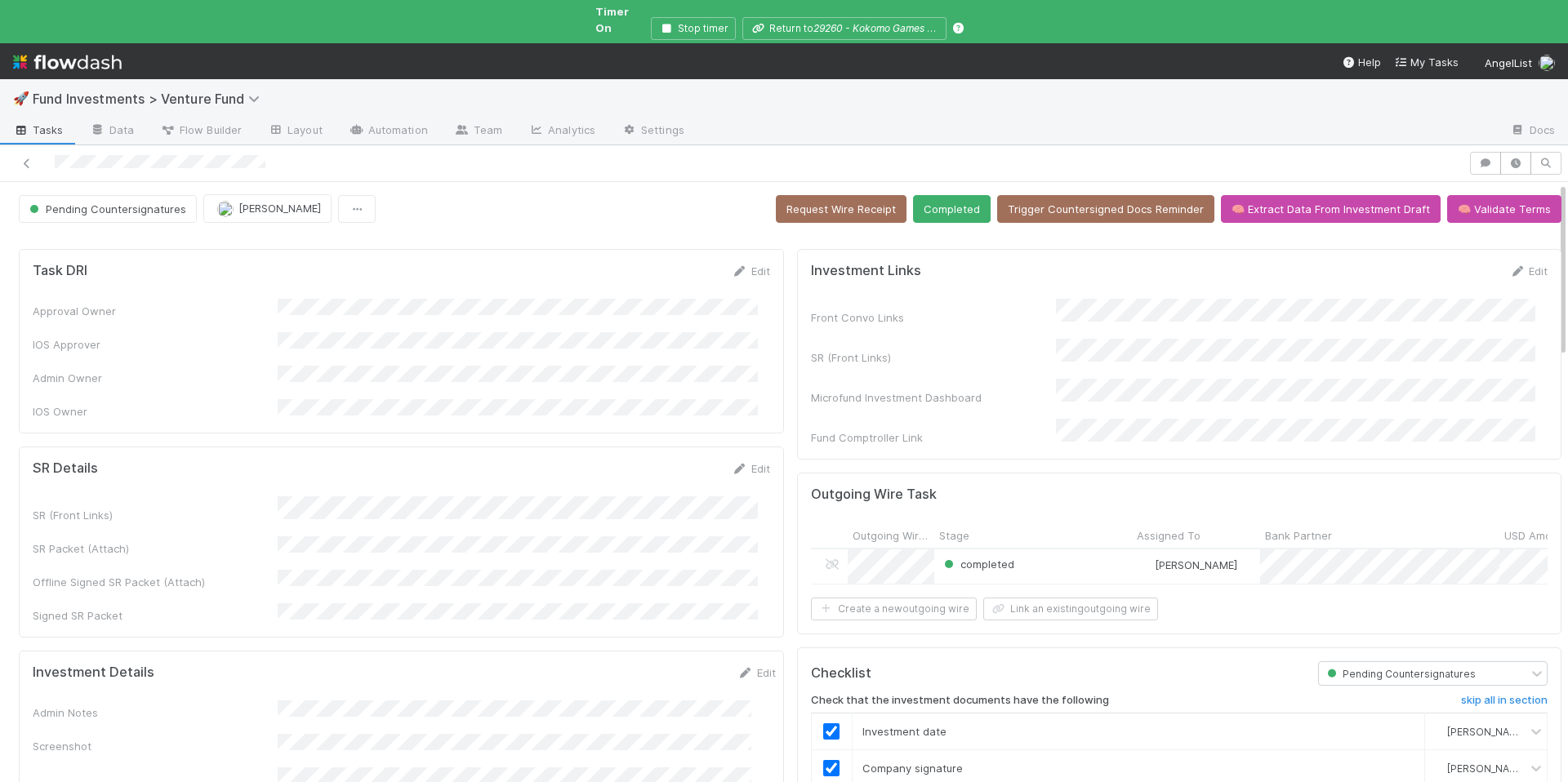
scroll to position [0, 0]
click at [941, 196] on button "Completed" at bounding box center [952, 210] width 78 height 28
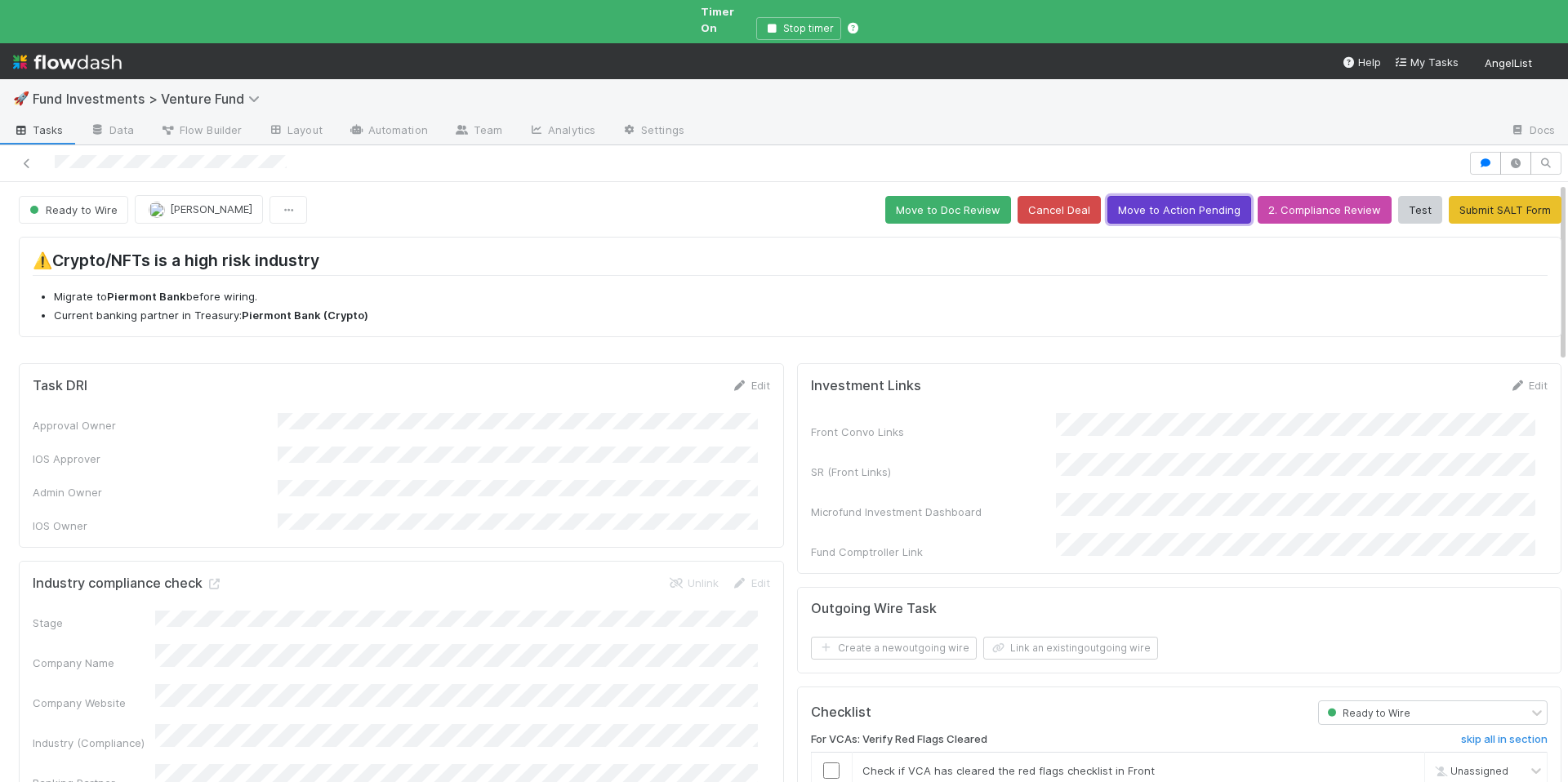
click at [1179, 196] on button "Move to Action Pending" at bounding box center [1179, 210] width 143 height 28
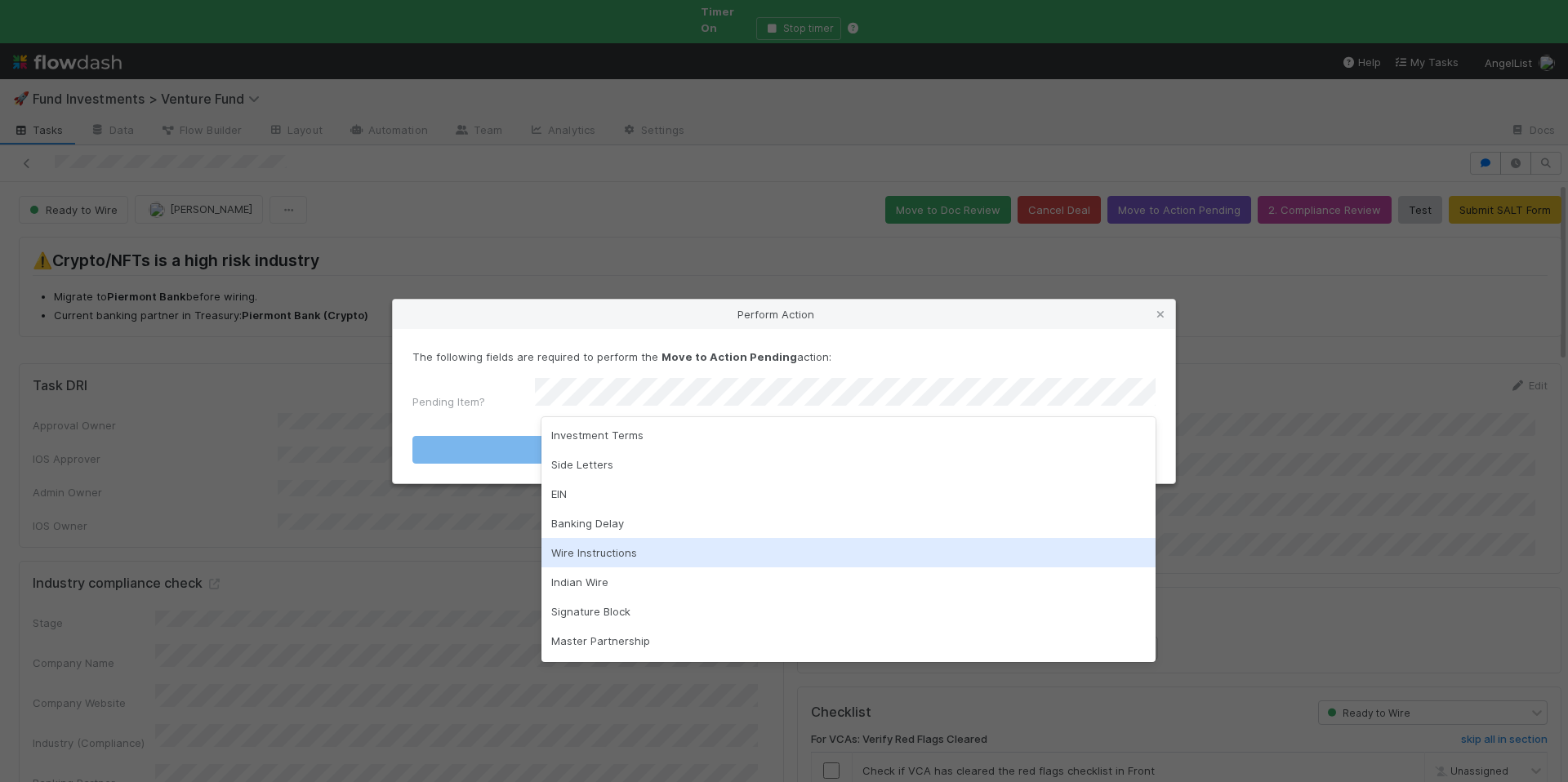
click at [732, 545] on div "Wire Instructions" at bounding box center [849, 553] width 614 height 29
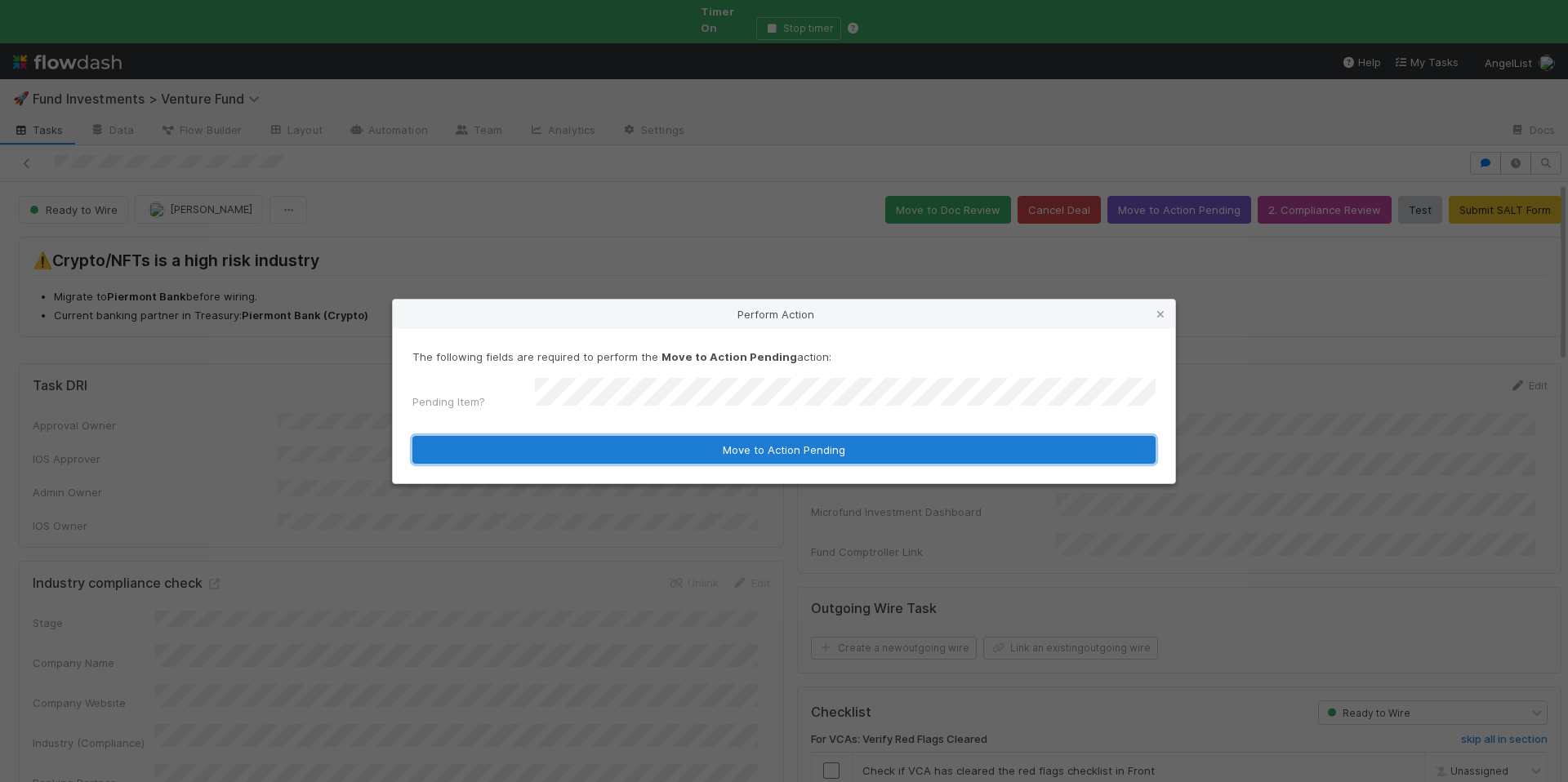
click at [745, 449] on button "Move to Action Pending" at bounding box center [784, 450] width 743 height 28
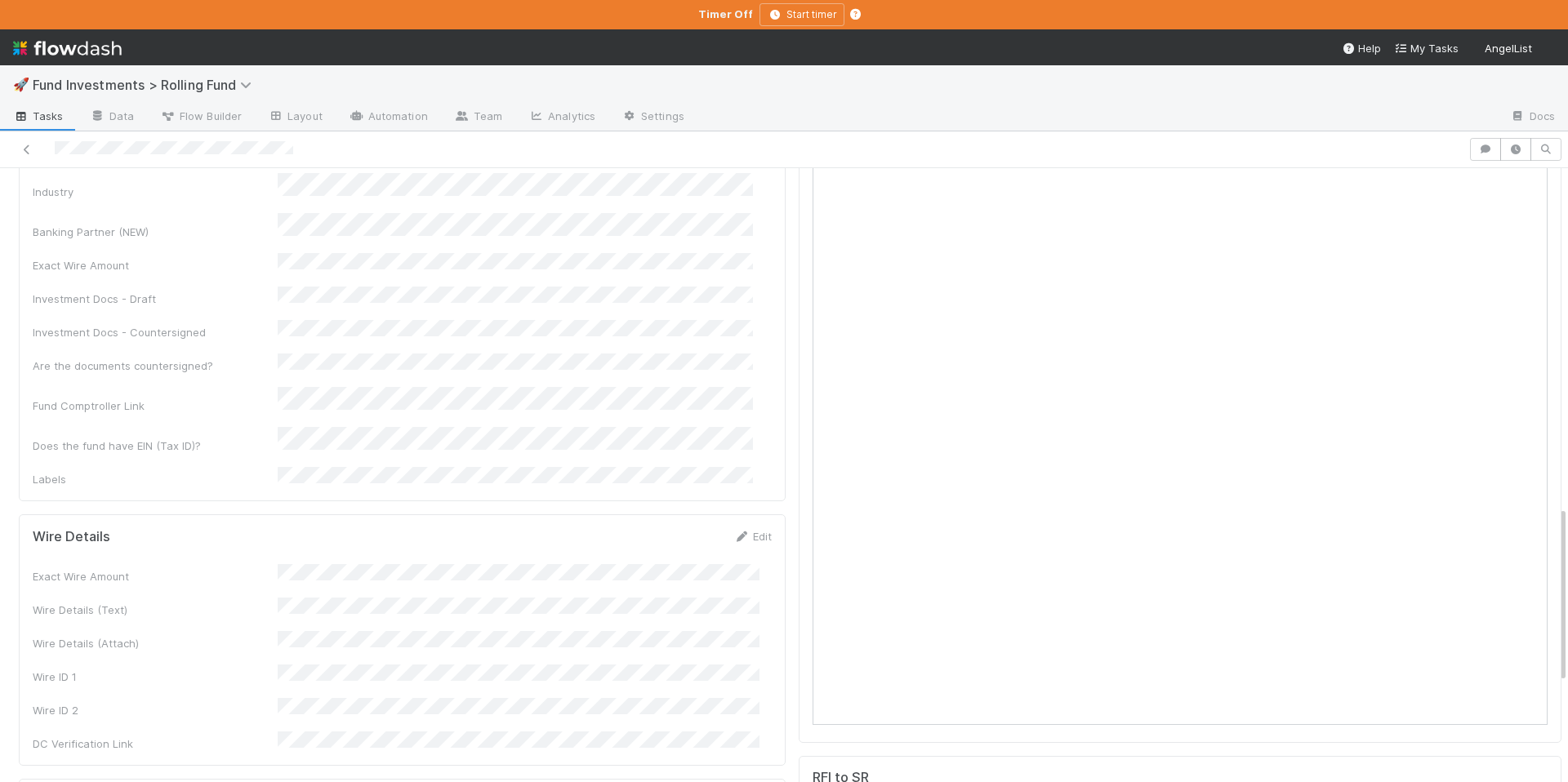
scroll to position [839, 0]
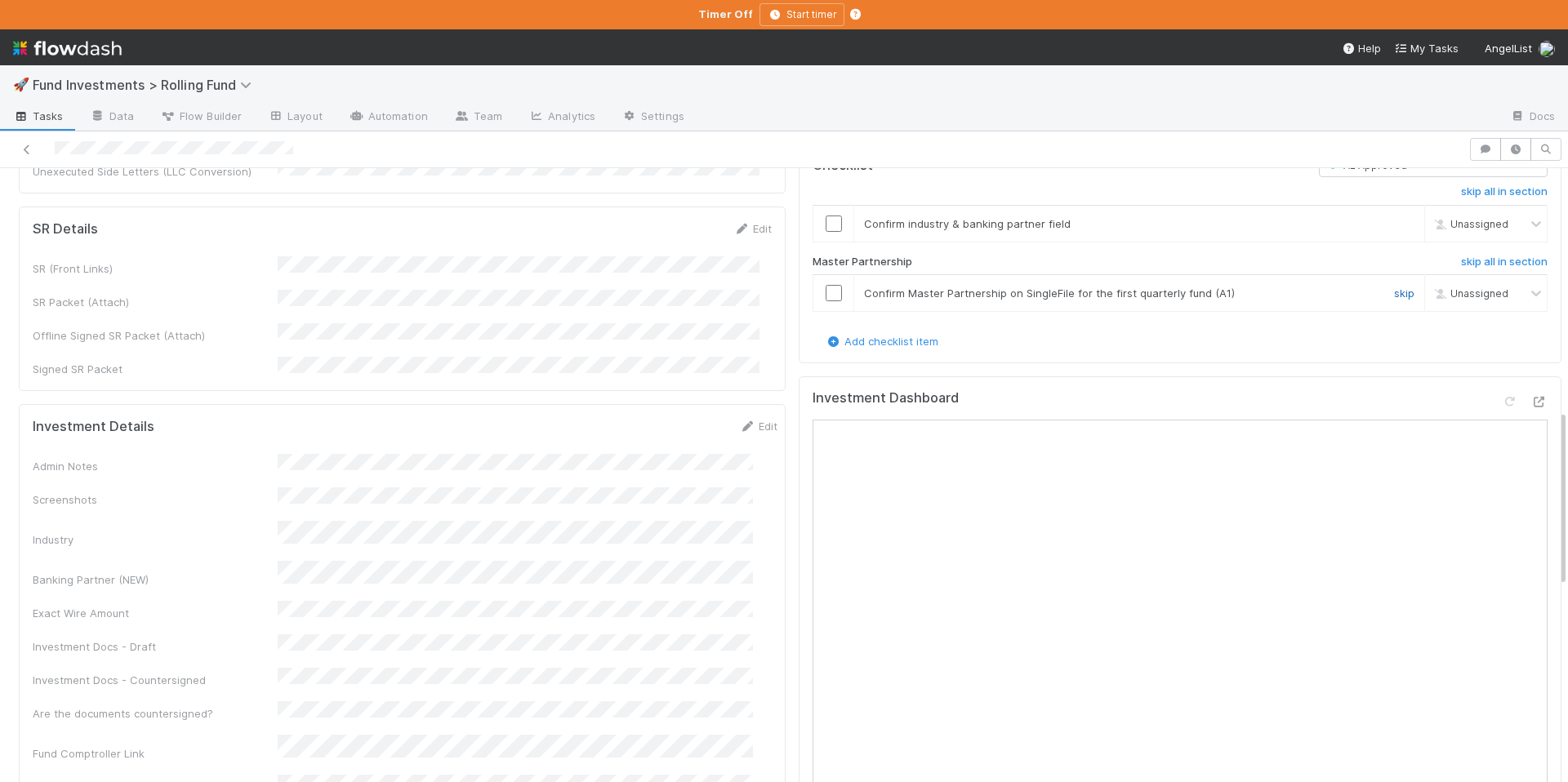
click at [1394, 287] on link "skip" at bounding box center [1404, 293] width 20 height 13
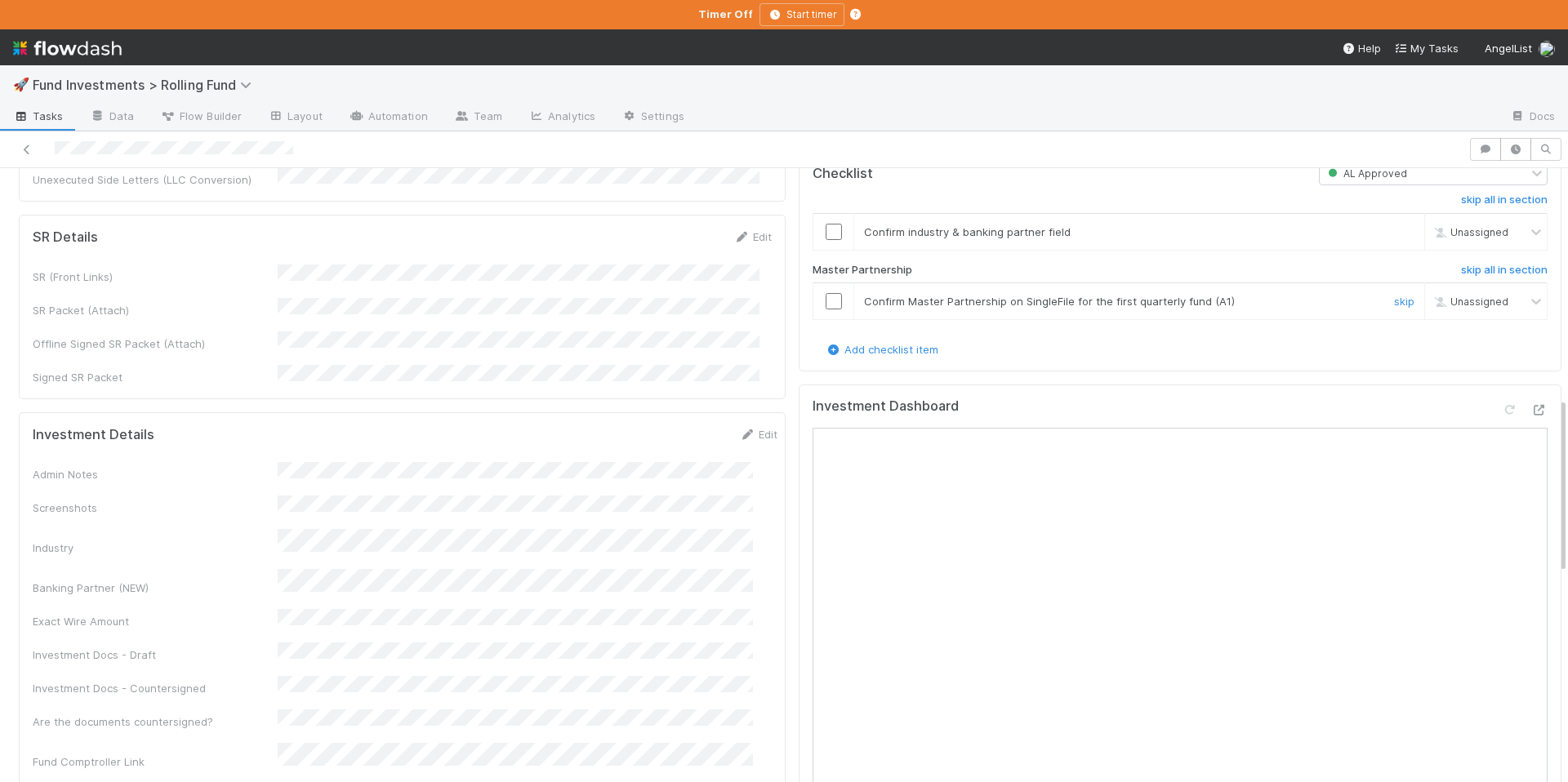
scroll to position [734, 0]
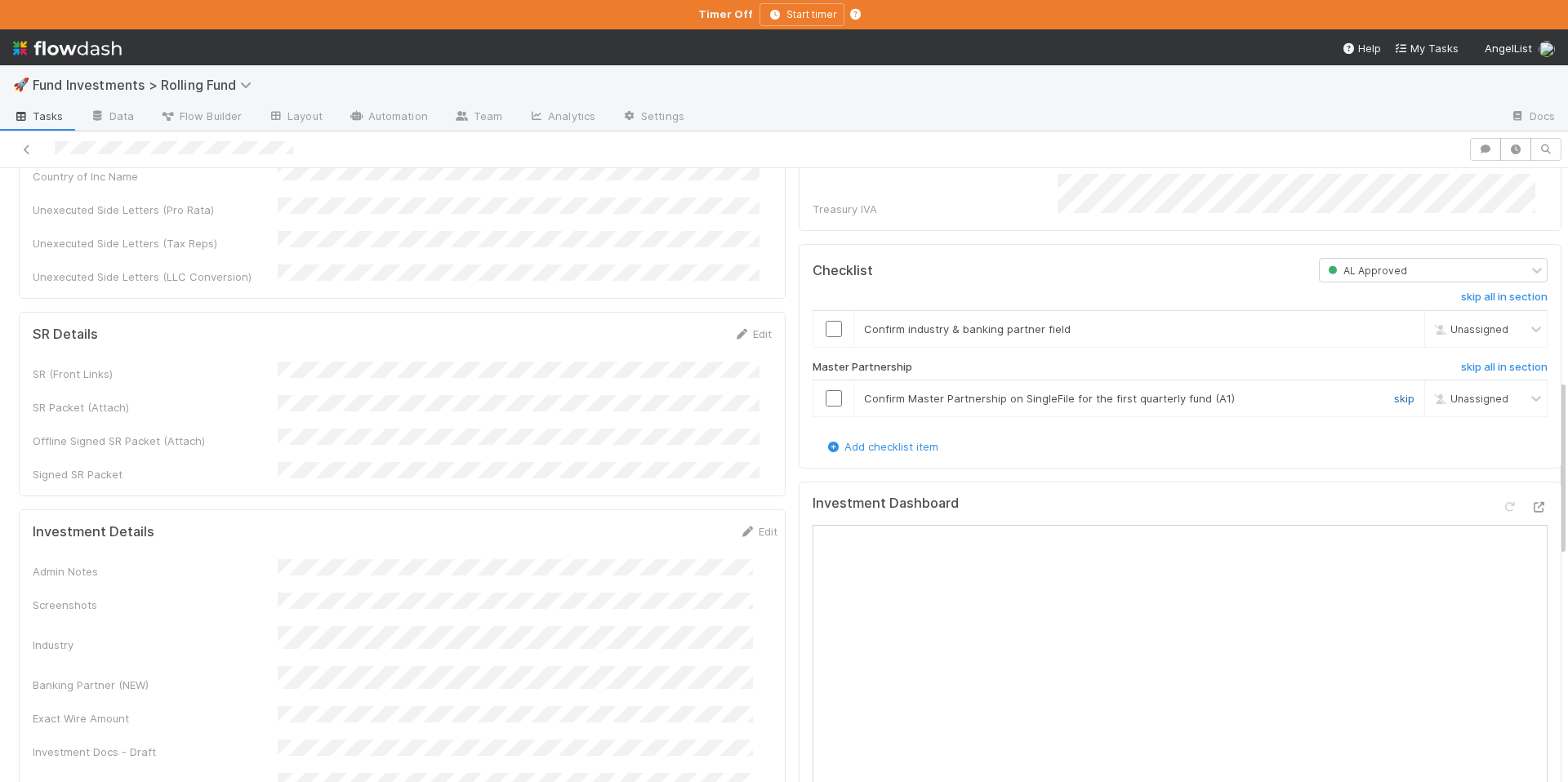
click at [1394, 392] on link "skip" at bounding box center [1404, 399] width 20 height 13
click at [831, 321] on div at bounding box center [833, 329] width 40 height 16
click at [826, 321] on input "checkbox" at bounding box center [834, 329] width 16 height 16
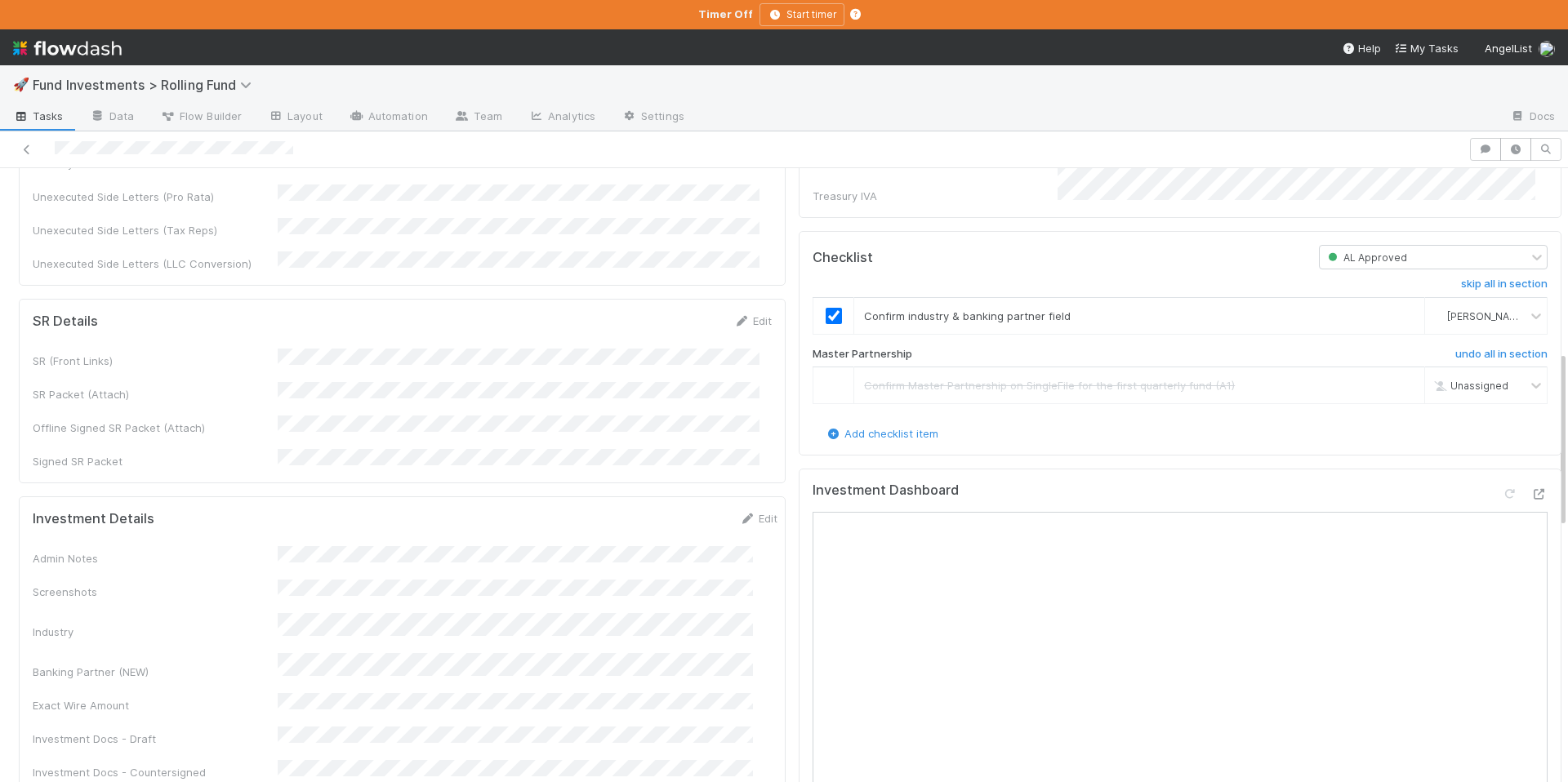
scroll to position [795, 0]
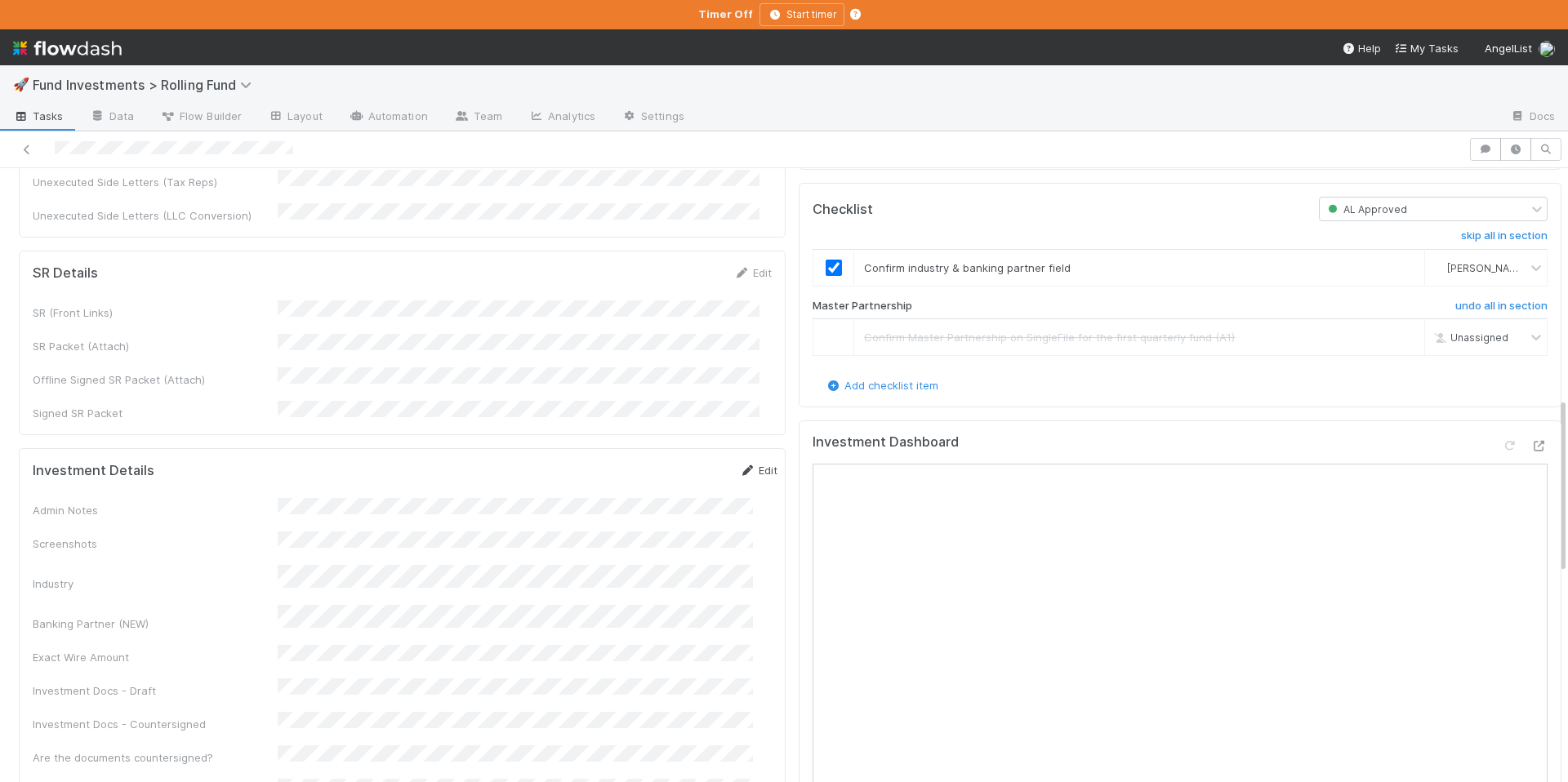
click at [745, 463] on link "Edit" at bounding box center [758, 470] width 39 height 13
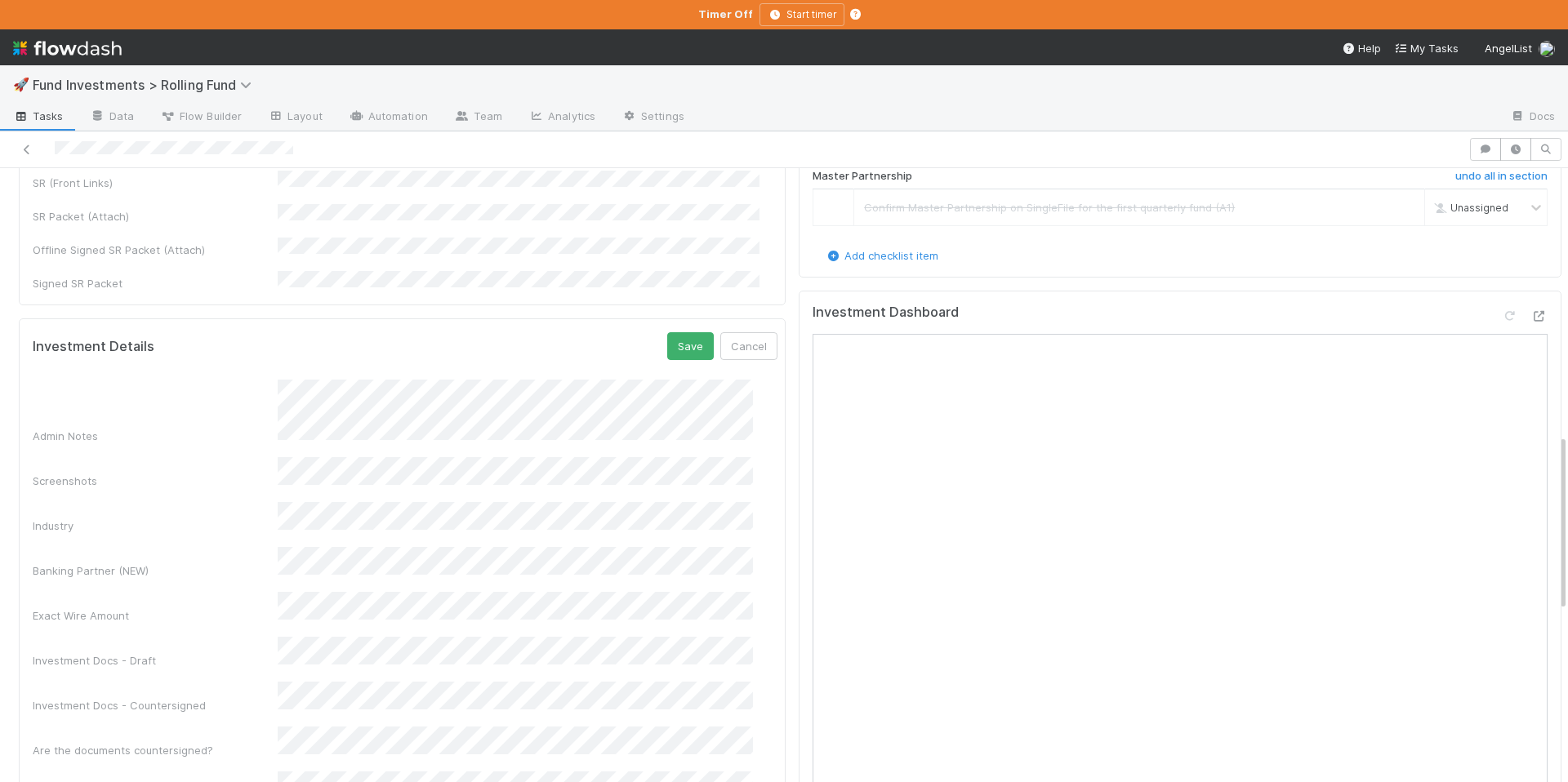
scroll to position [1107, 0]
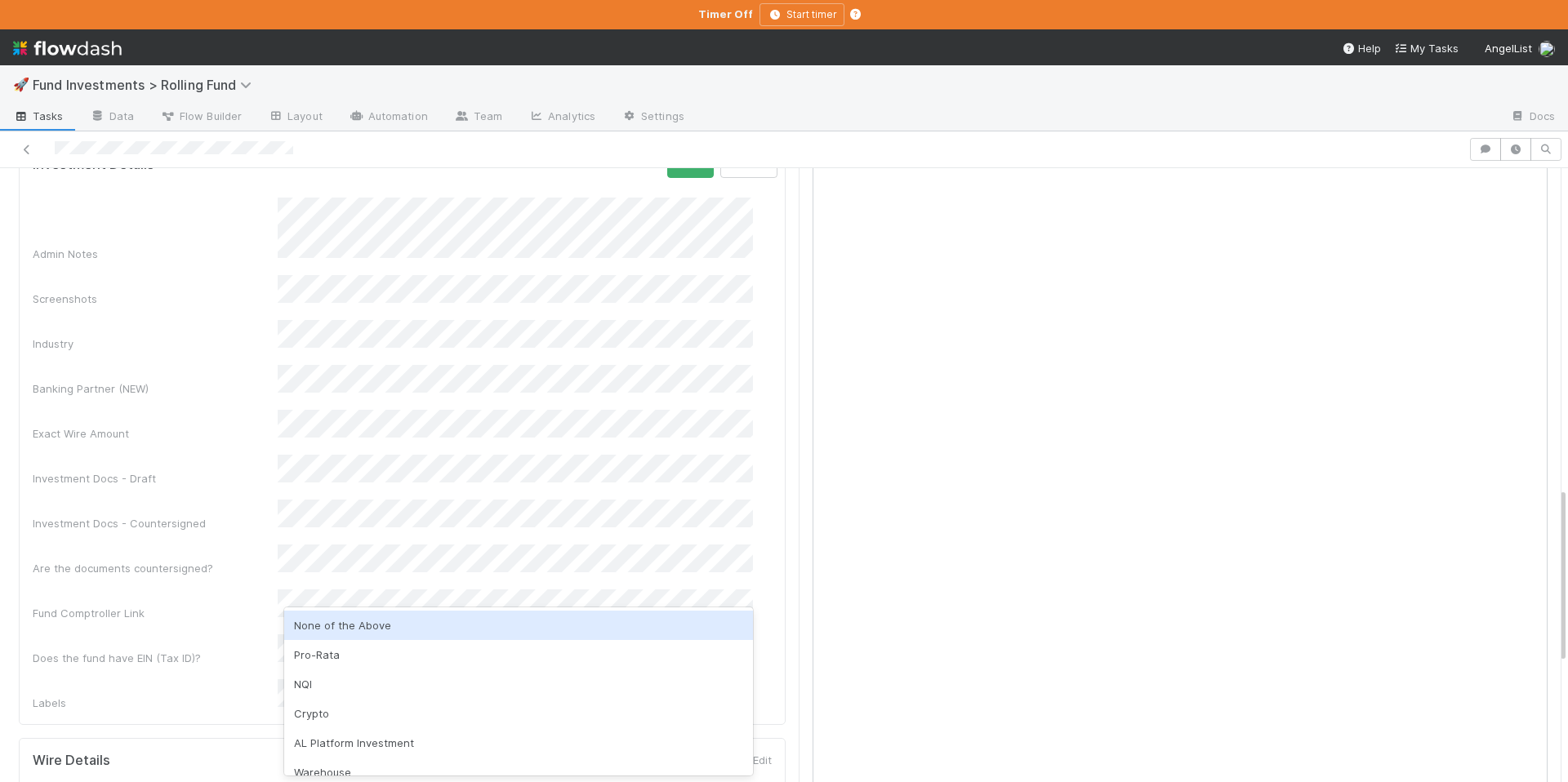
click at [436, 630] on div "None of the Above" at bounding box center [519, 626] width 469 height 29
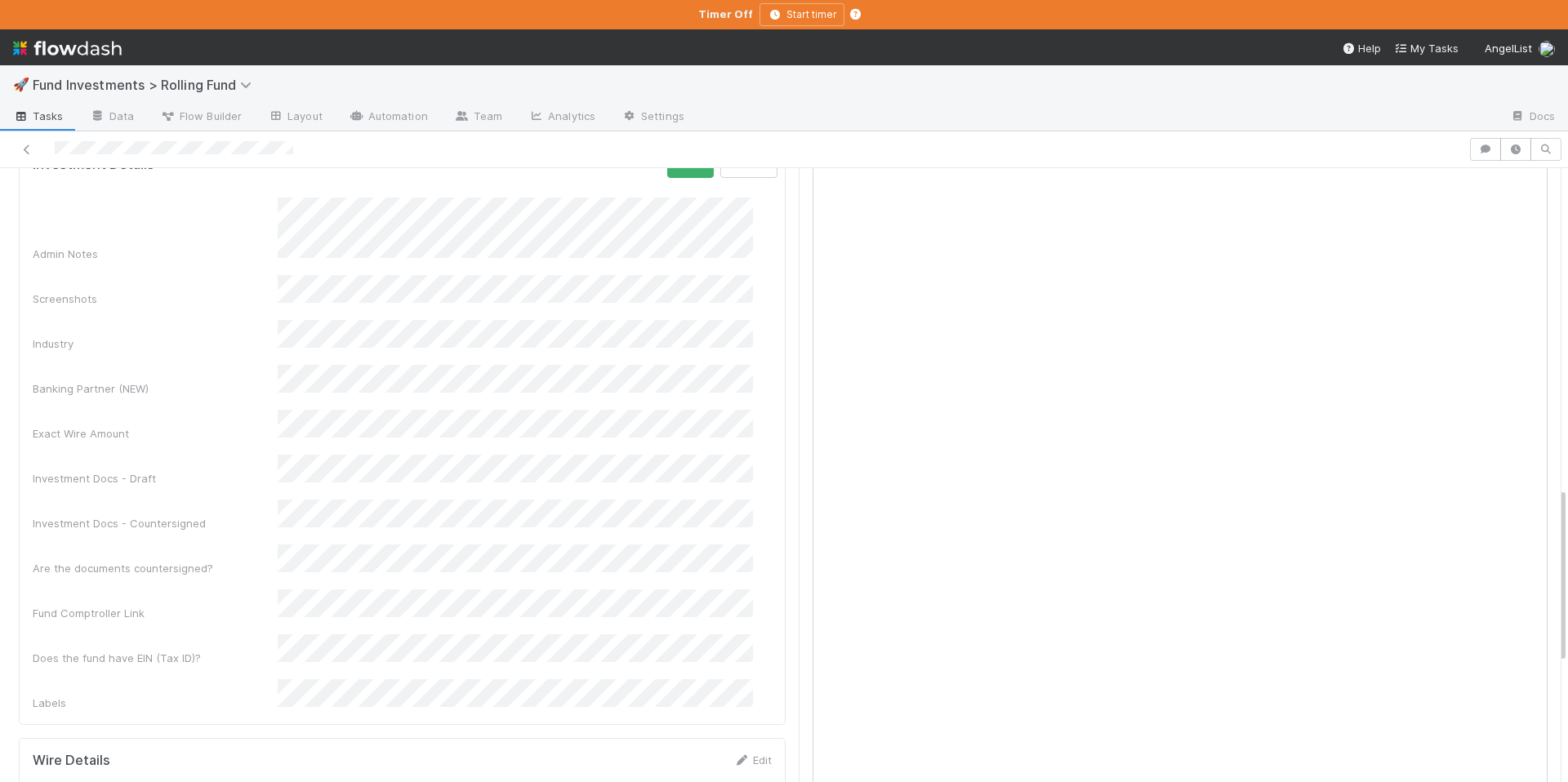
click at [415, 572] on div "Admin Notes Screenshots Industry Banking Partner (NEW) Exact Wire Amount Invest…" at bounding box center [405, 454] width 745 height 513
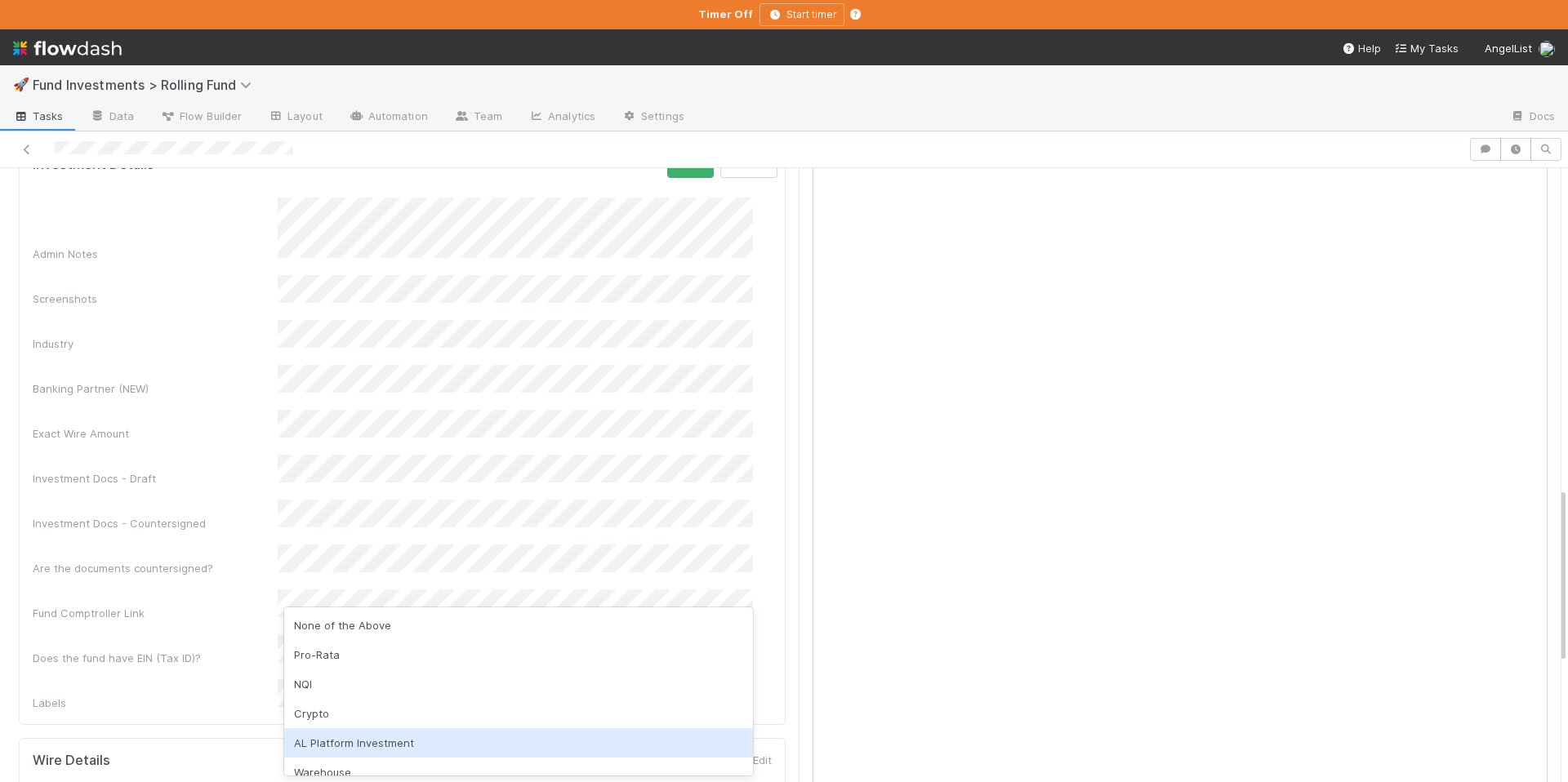
click at [385, 748] on div "AL Platform Investment" at bounding box center [519, 743] width 469 height 29
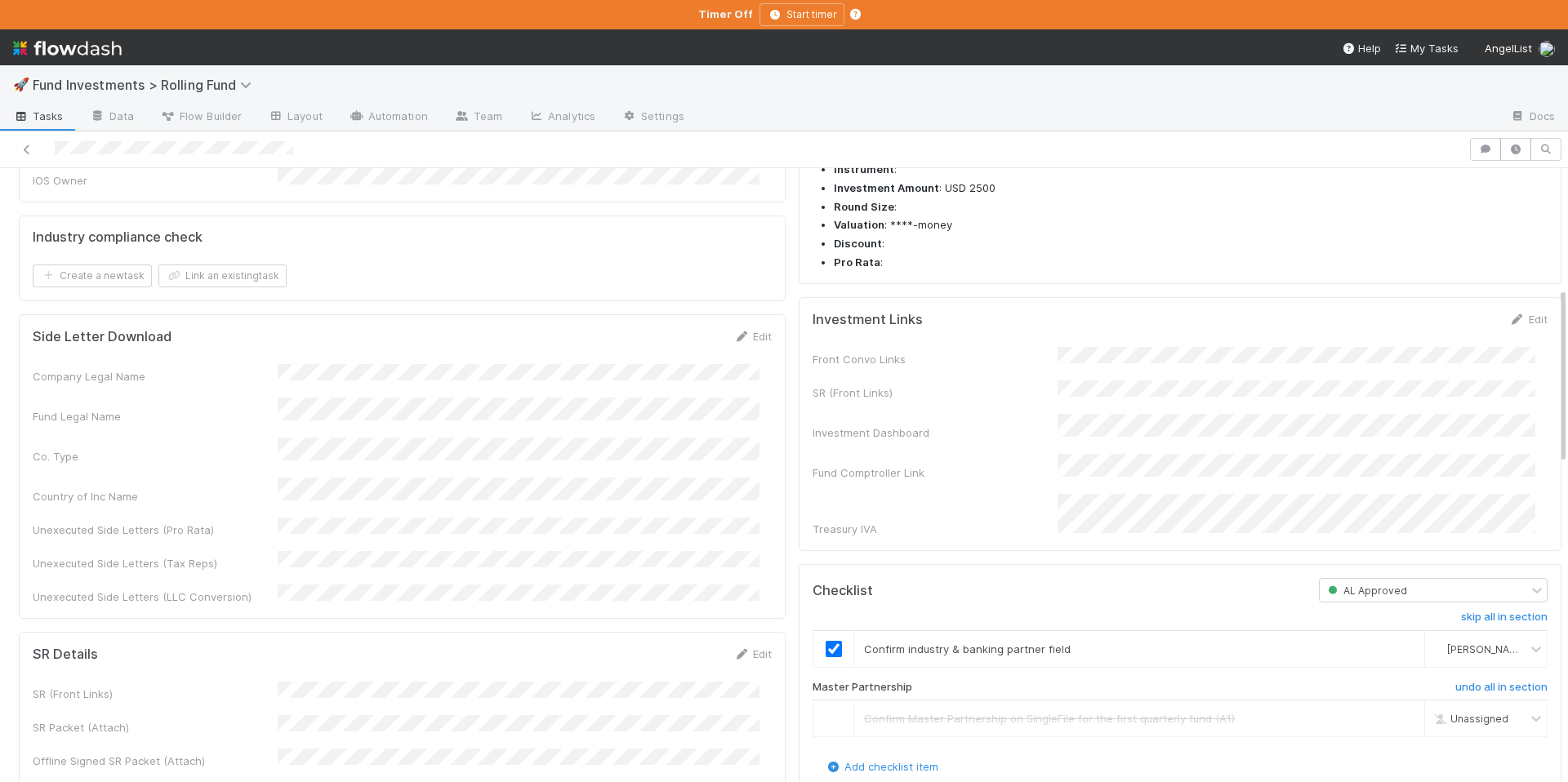
scroll to position [762, 0]
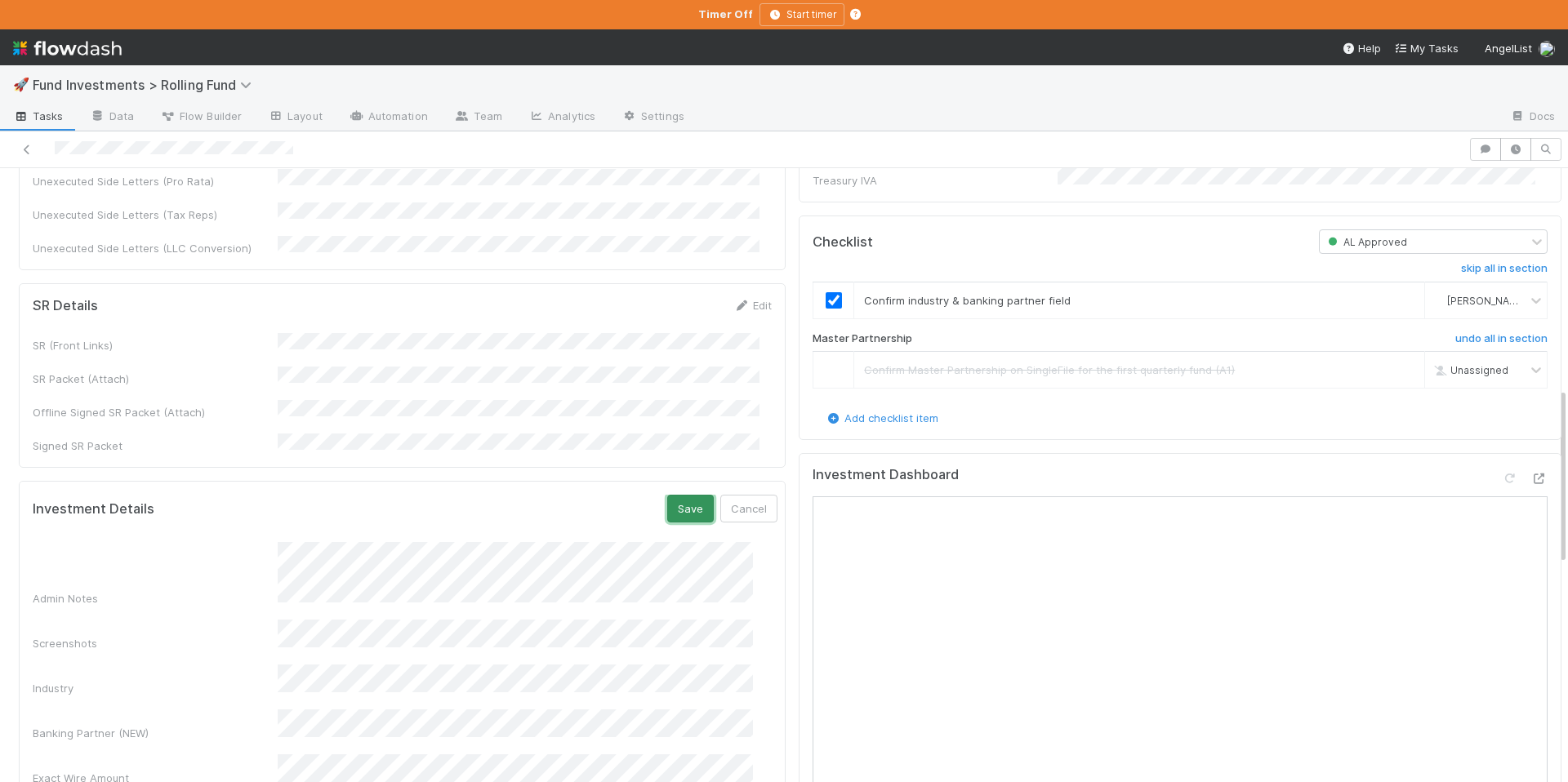
click at [668, 495] on button "Save" at bounding box center [691, 509] width 47 height 28
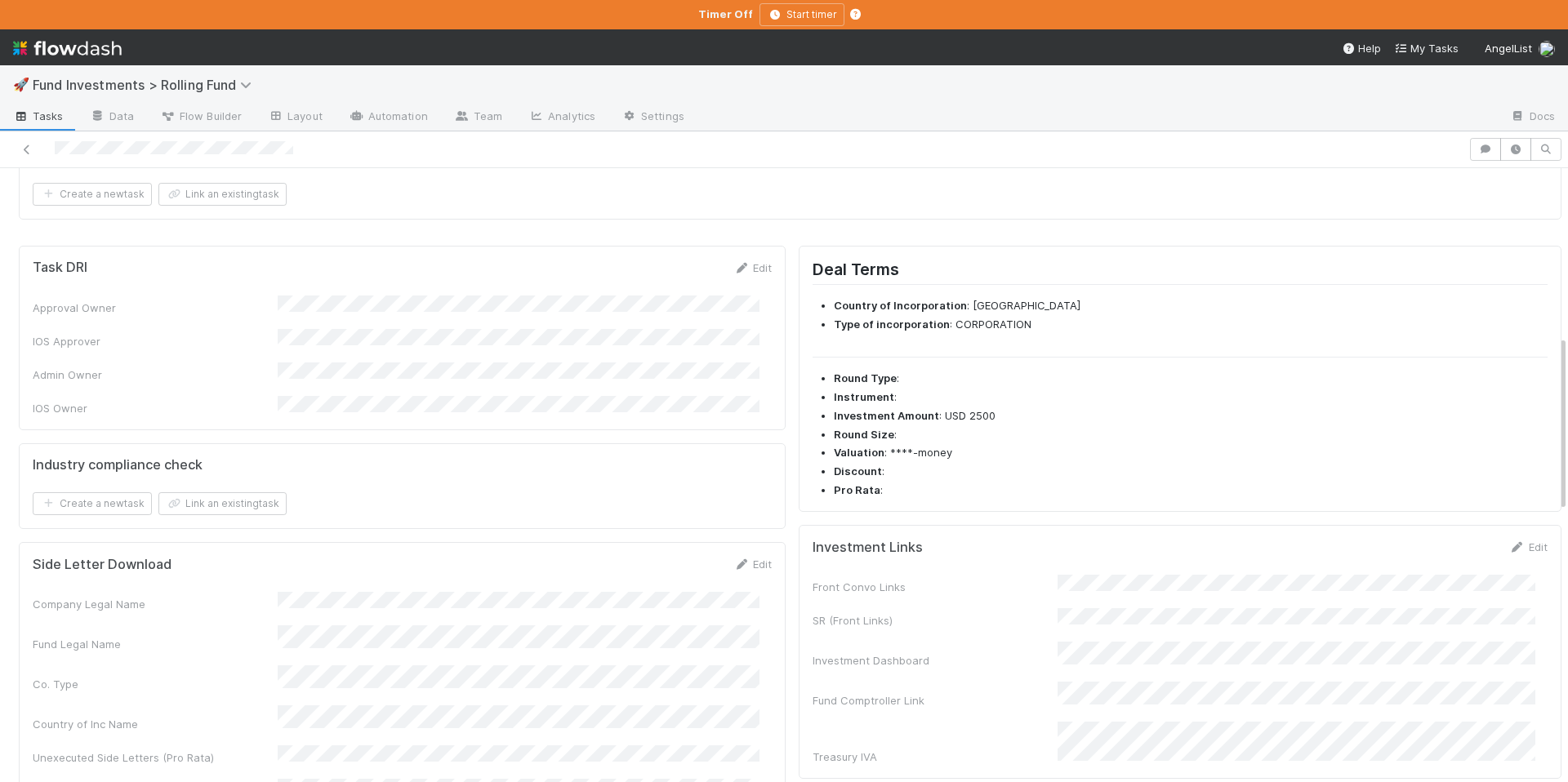
scroll to position [0, 0]
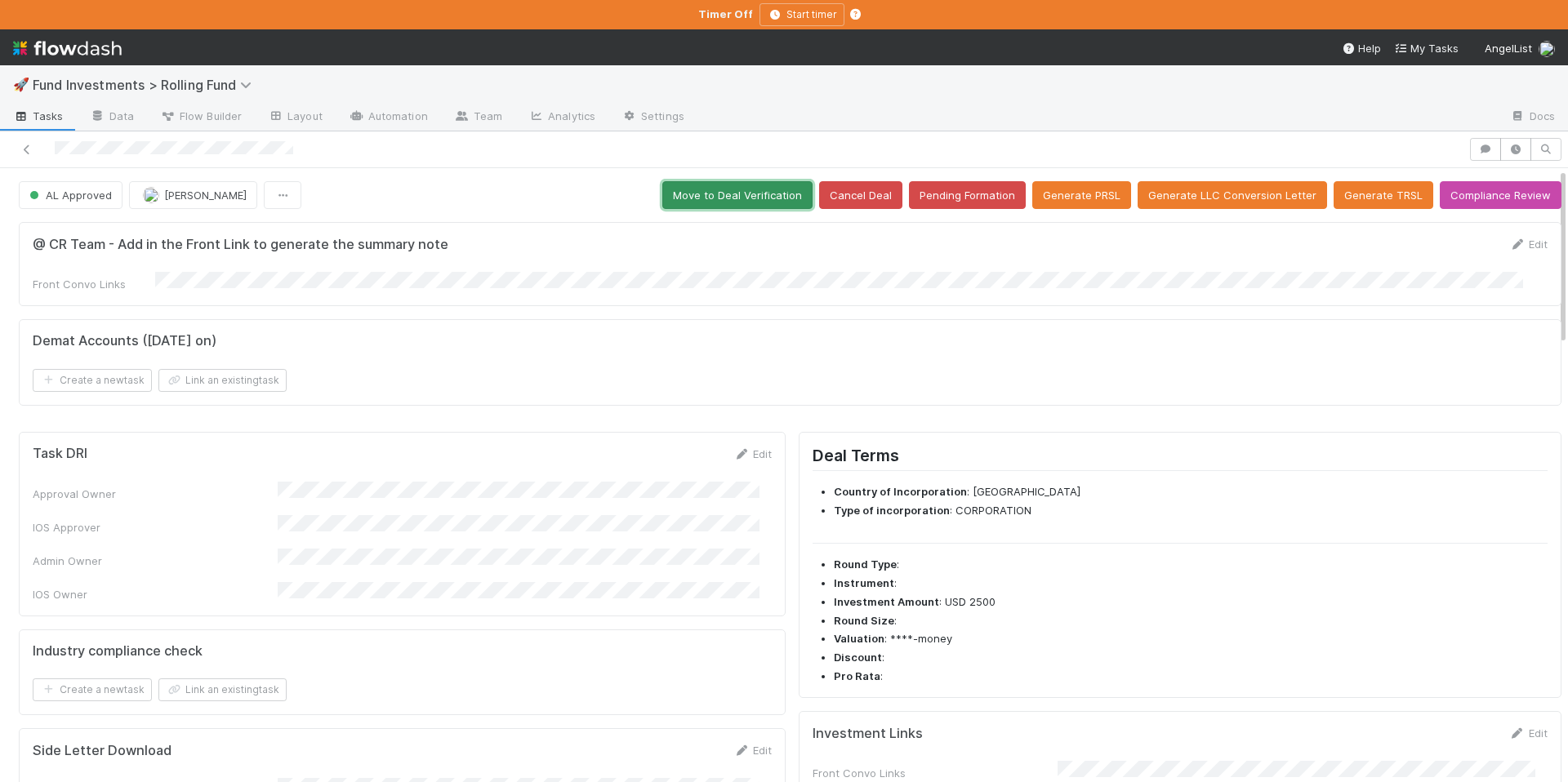
click at [752, 197] on button "Move to Deal Verification" at bounding box center [737, 195] width 150 height 28
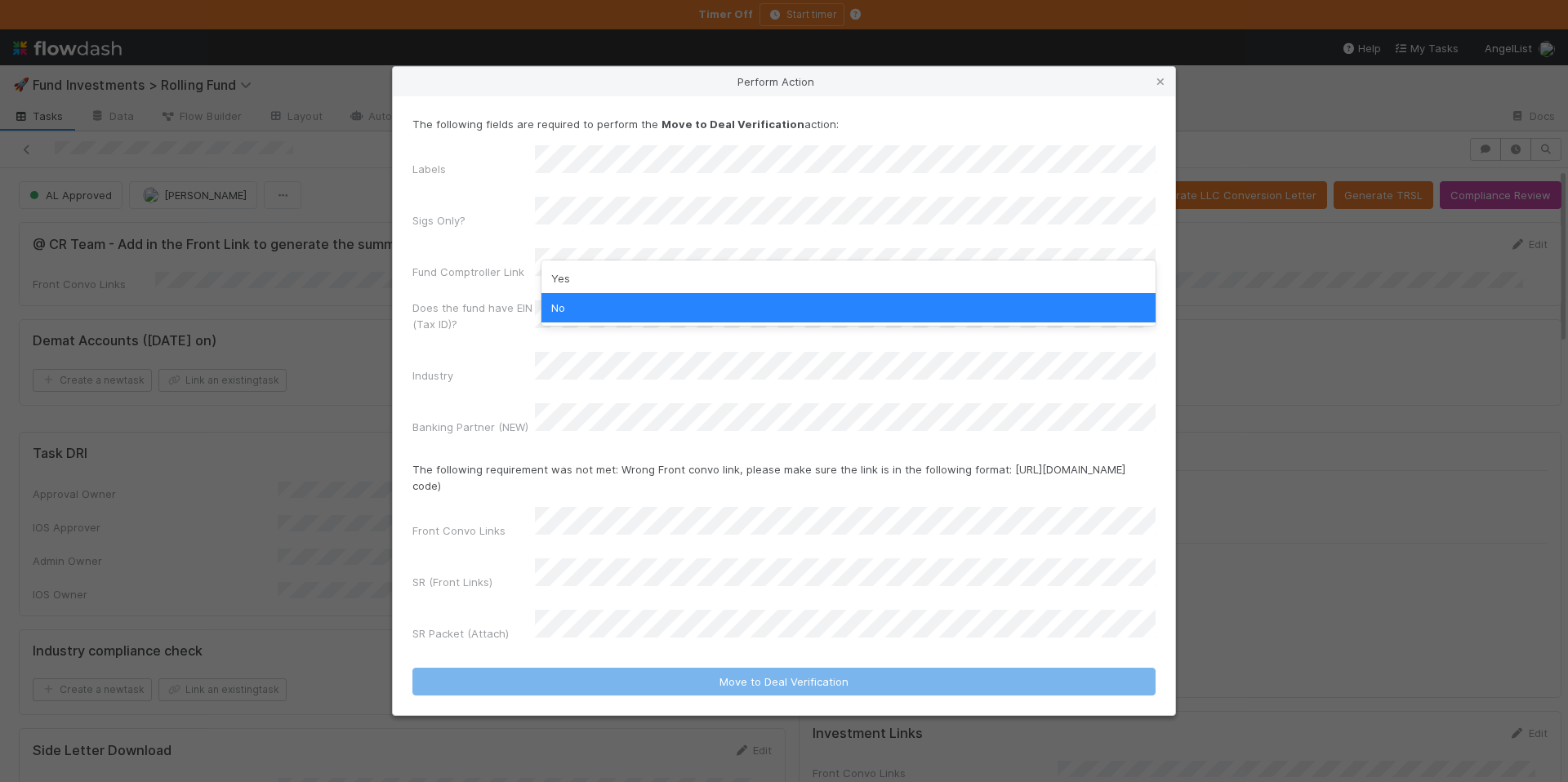
drag, startPoint x: 453, startPoint y: 318, endPoint x: 471, endPoint y: 342, distance: 30.0
click at [453, 318] on label"] "Does the fund have EIN (Tax ID)?" at bounding box center [474, 316] width 123 height 33
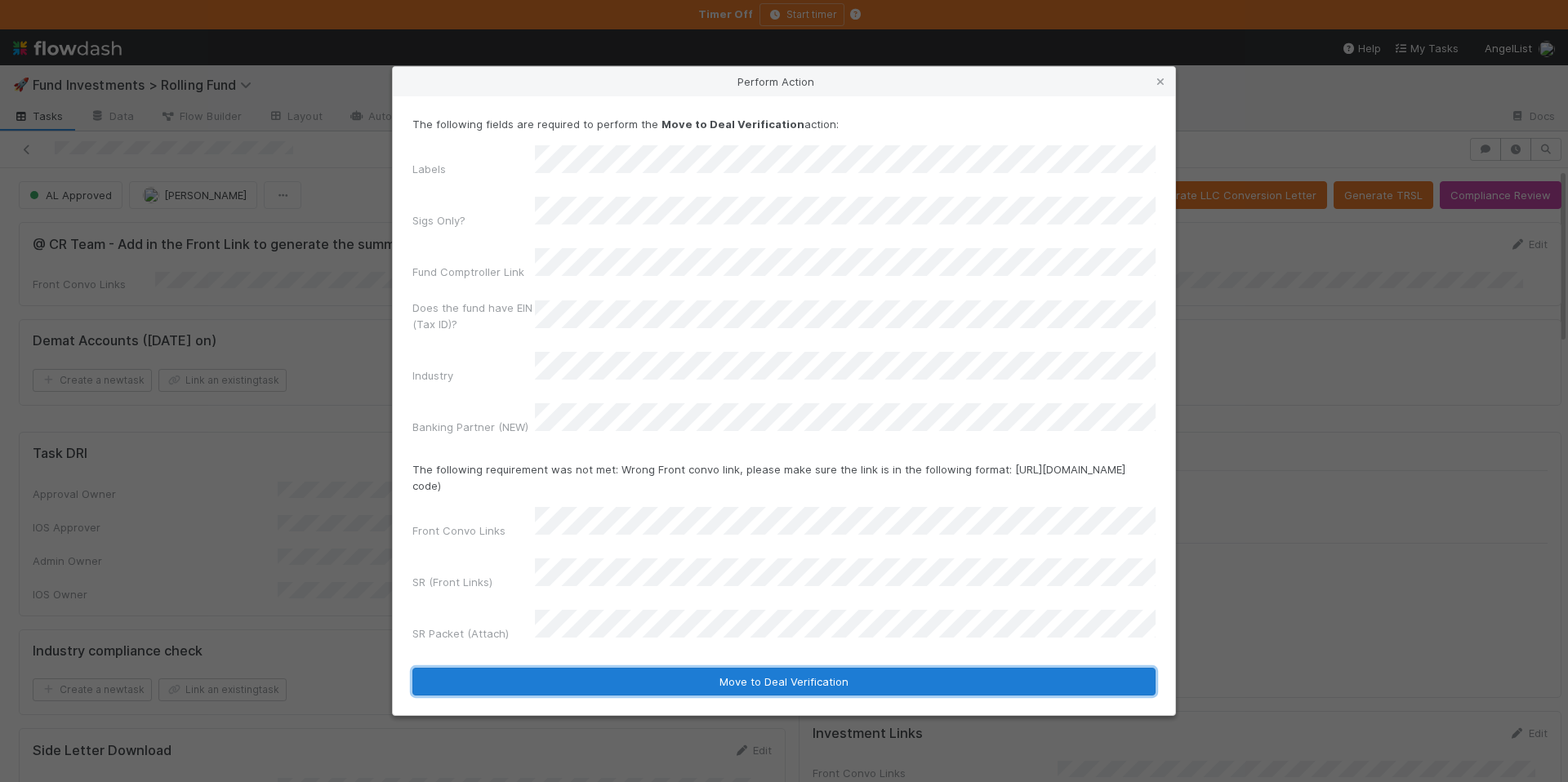
click at [755, 668] on button "Move to Deal Verification" at bounding box center [784, 682] width 743 height 28
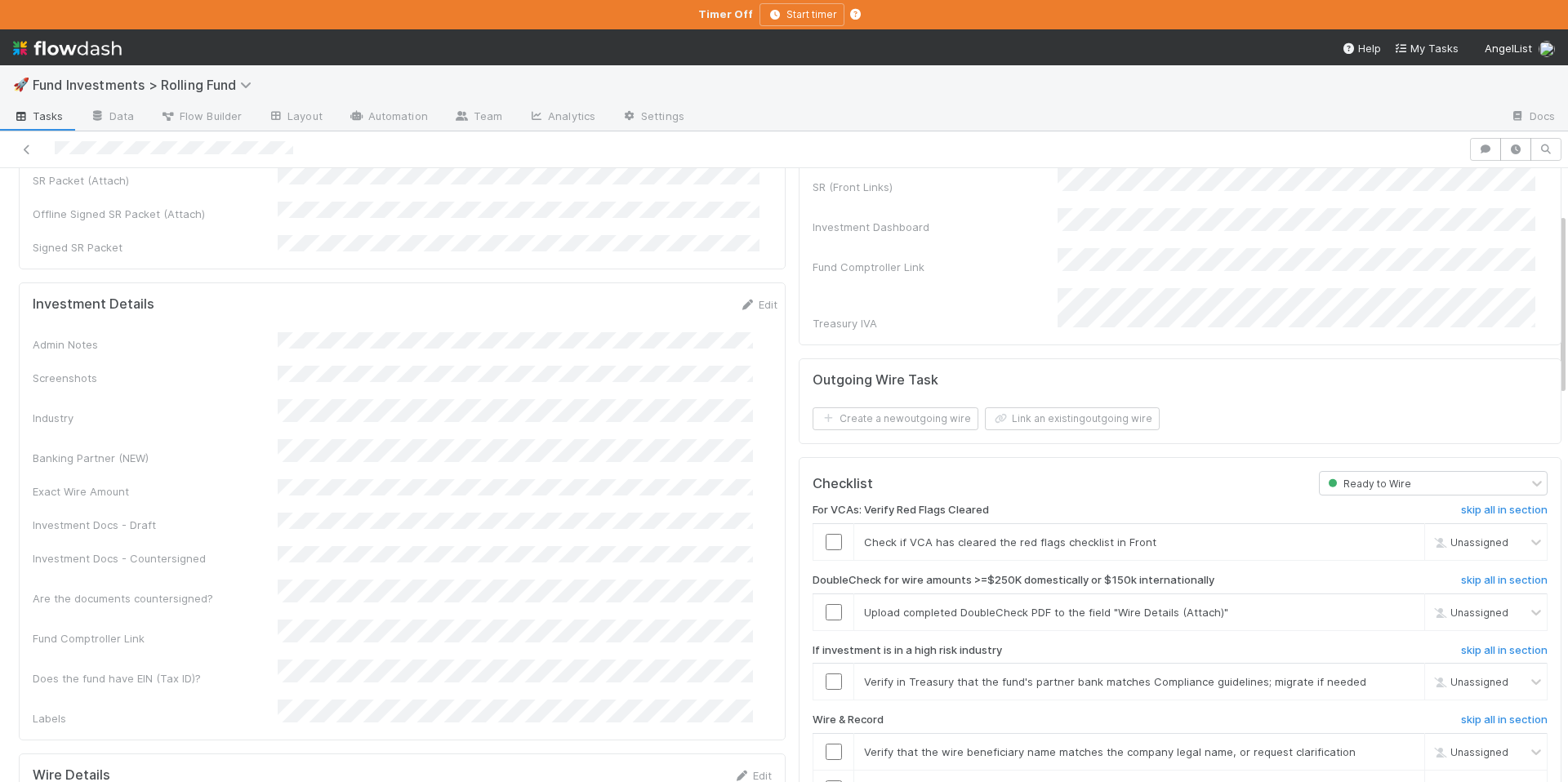
scroll to position [470, 0]
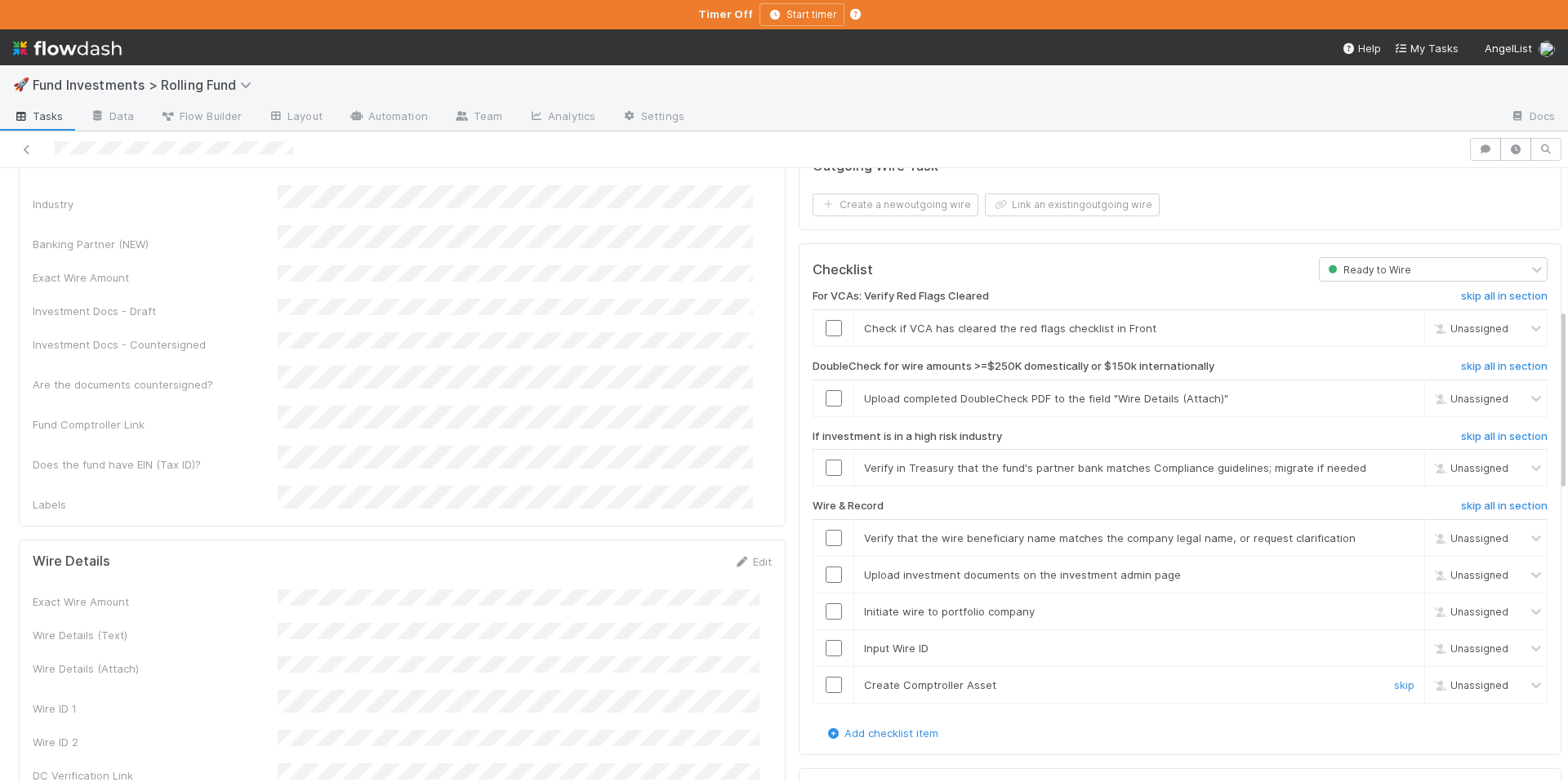
click at [826, 677] on input "checkbox" at bounding box center [834, 685] width 16 height 16
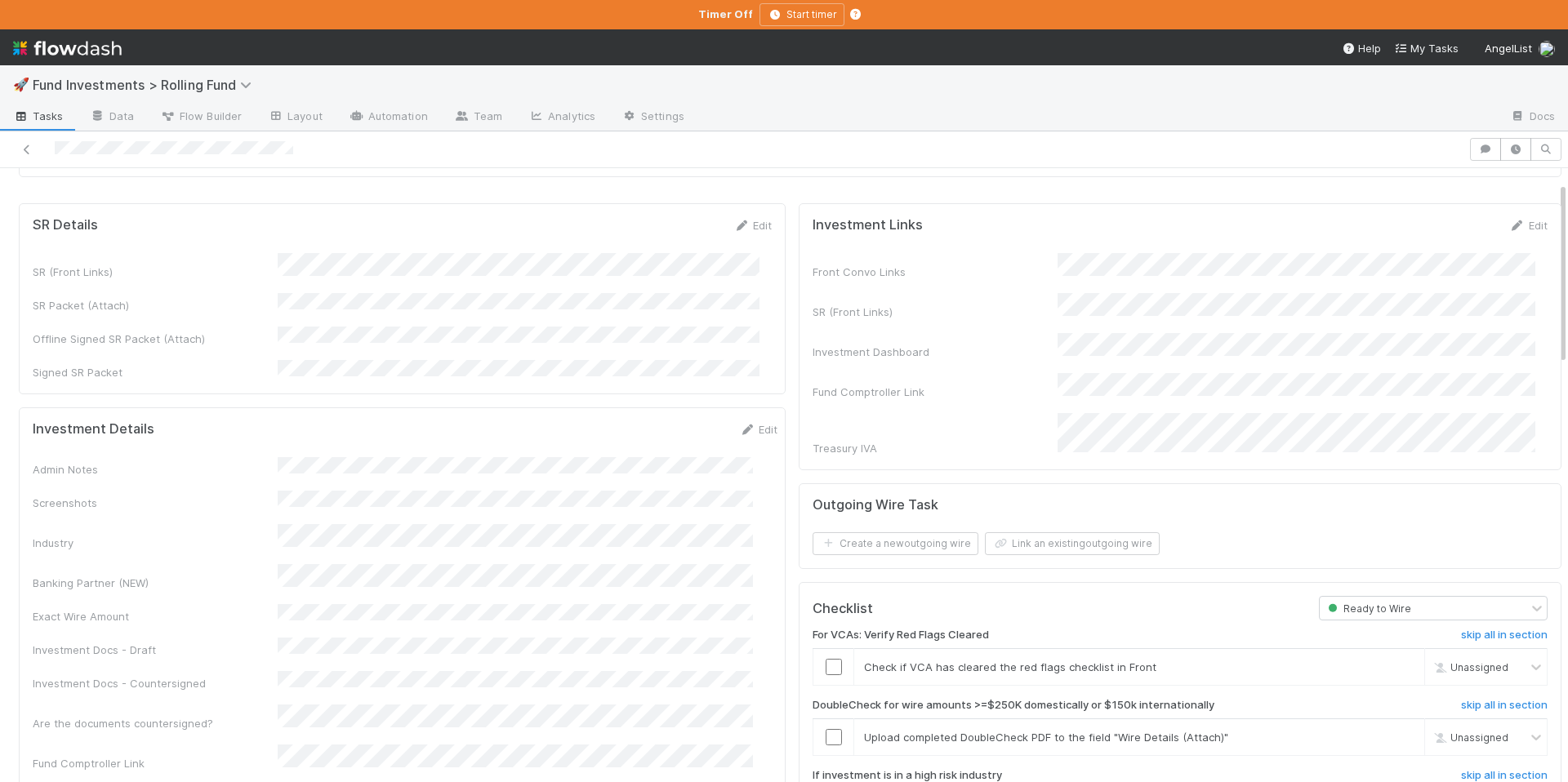
scroll to position [0, 0]
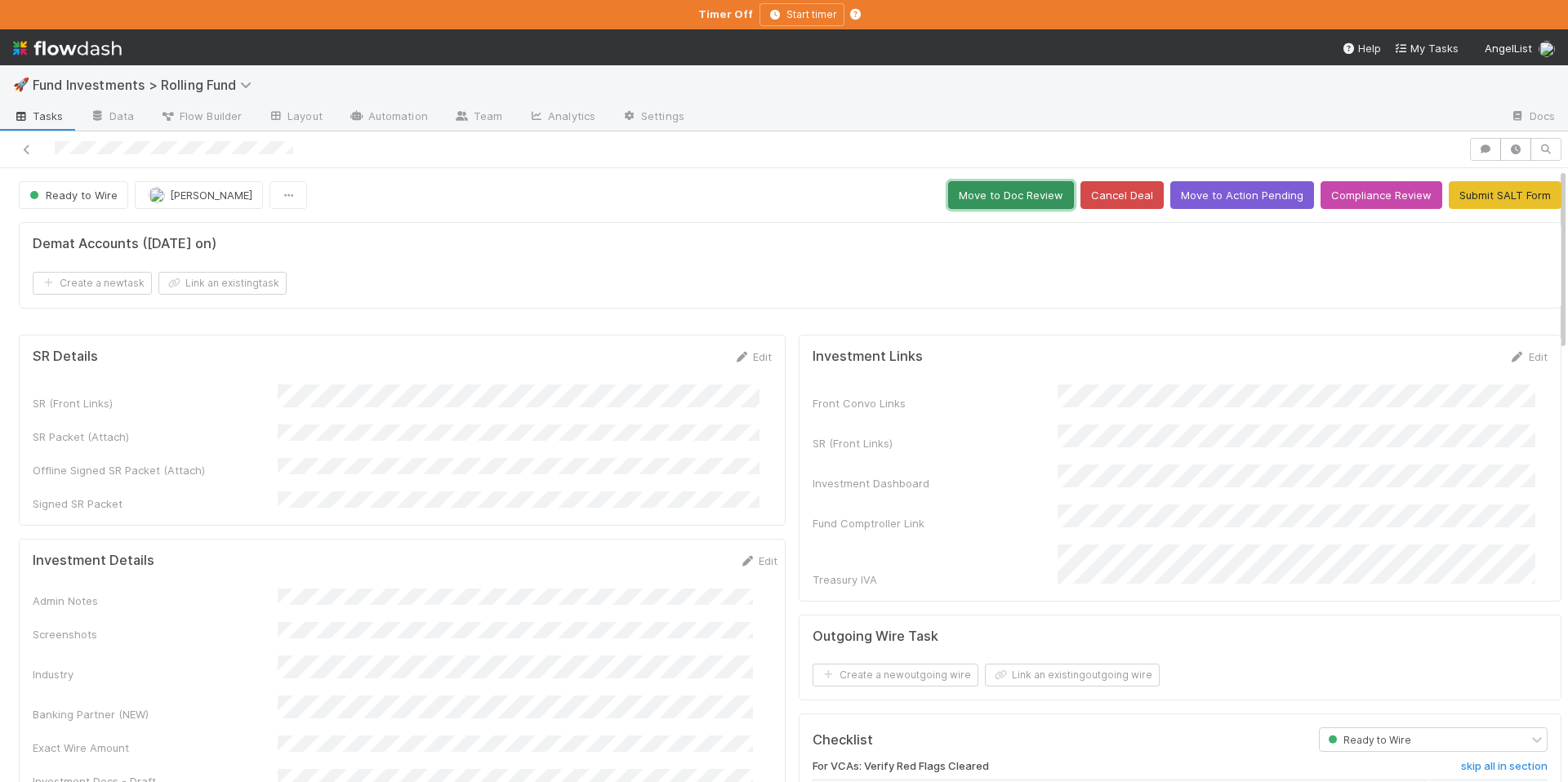
click at [1012, 201] on button "Move to Doc Review" at bounding box center [1012, 195] width 126 height 28
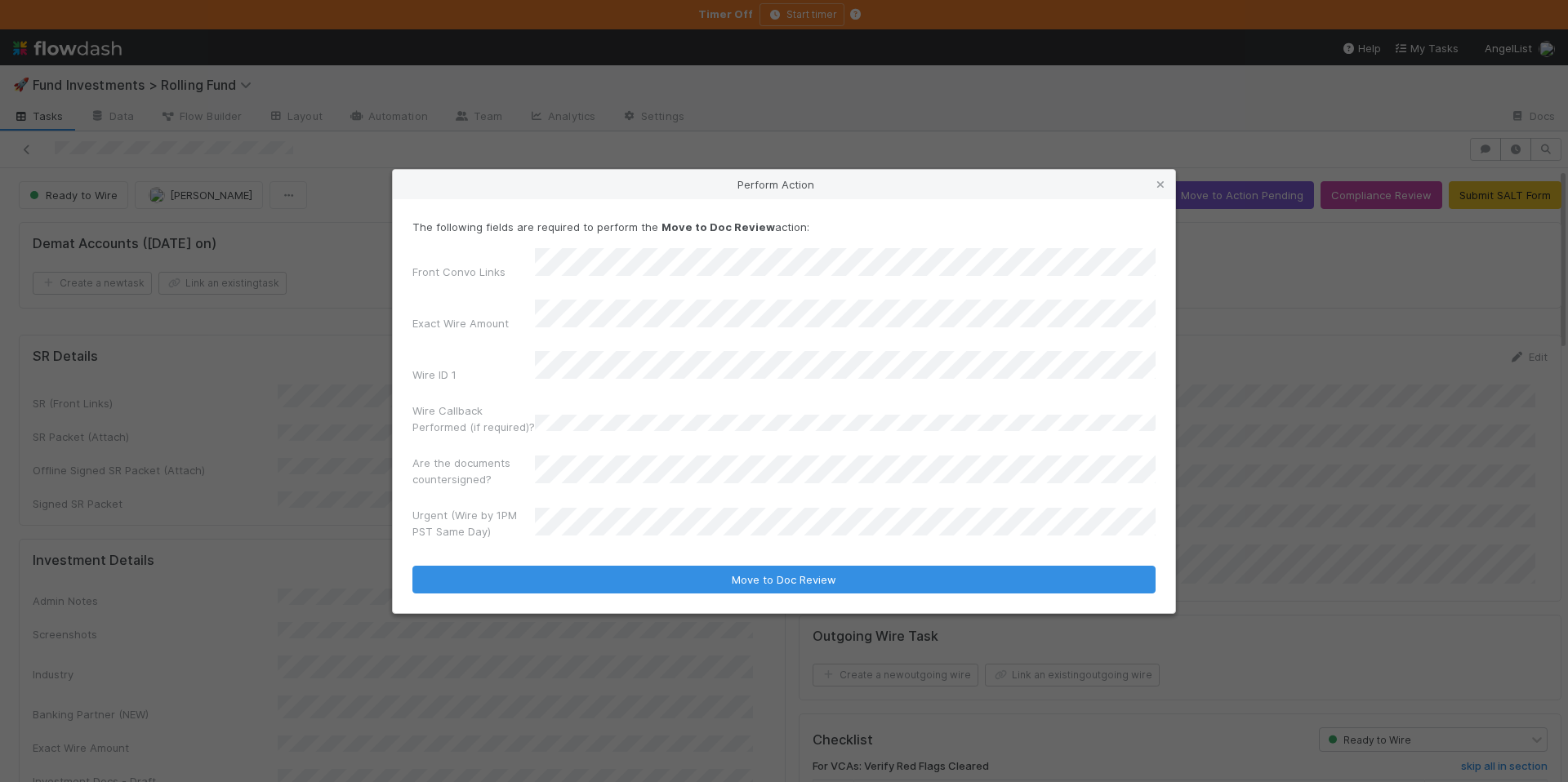
click at [729, 581] on div "The following fields are required to perform the Move to Doc Review action: Fro…" at bounding box center [784, 406] width 782 height 414
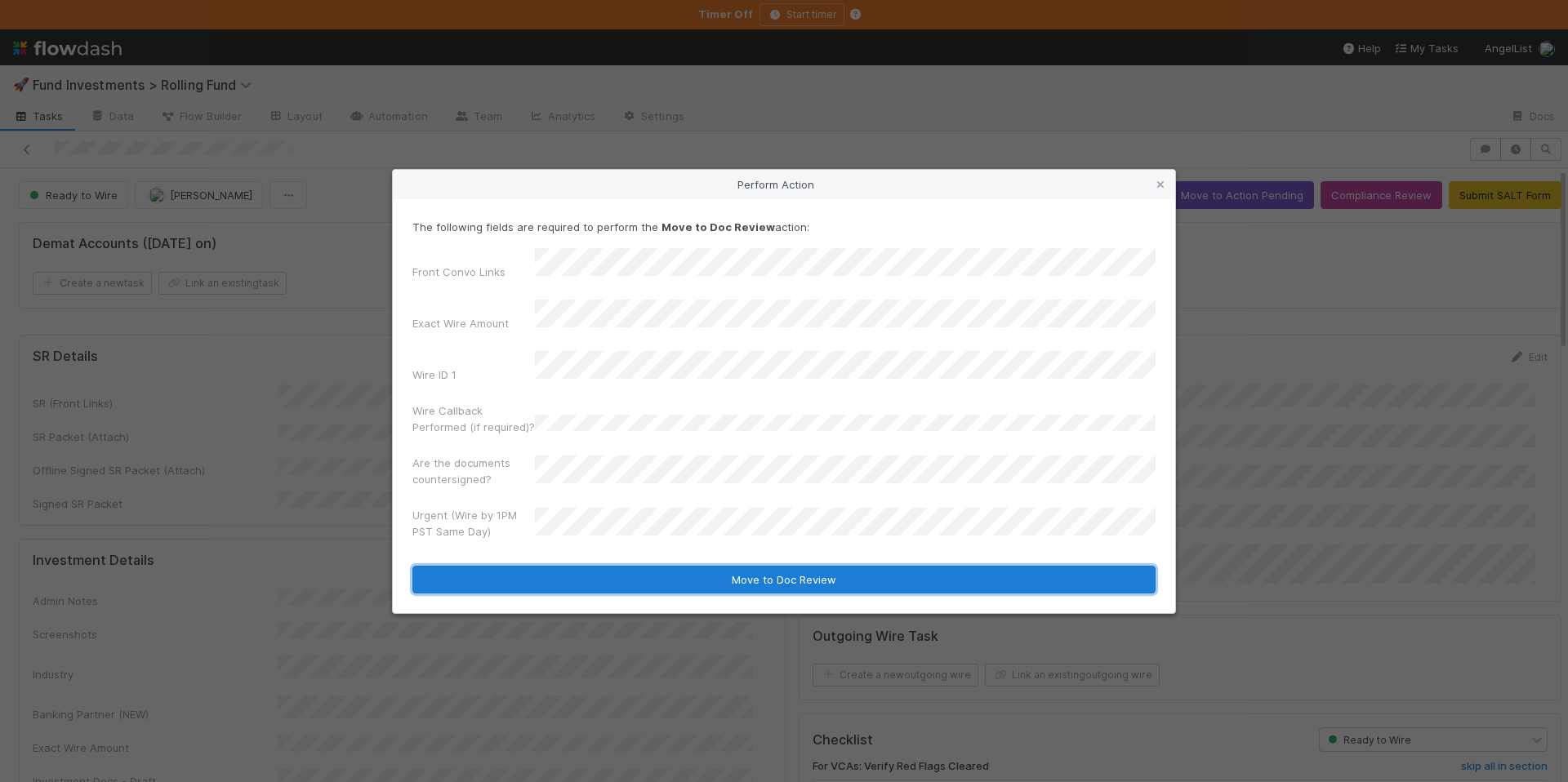
click at [731, 576] on button "Move to Doc Review" at bounding box center [784, 580] width 743 height 28
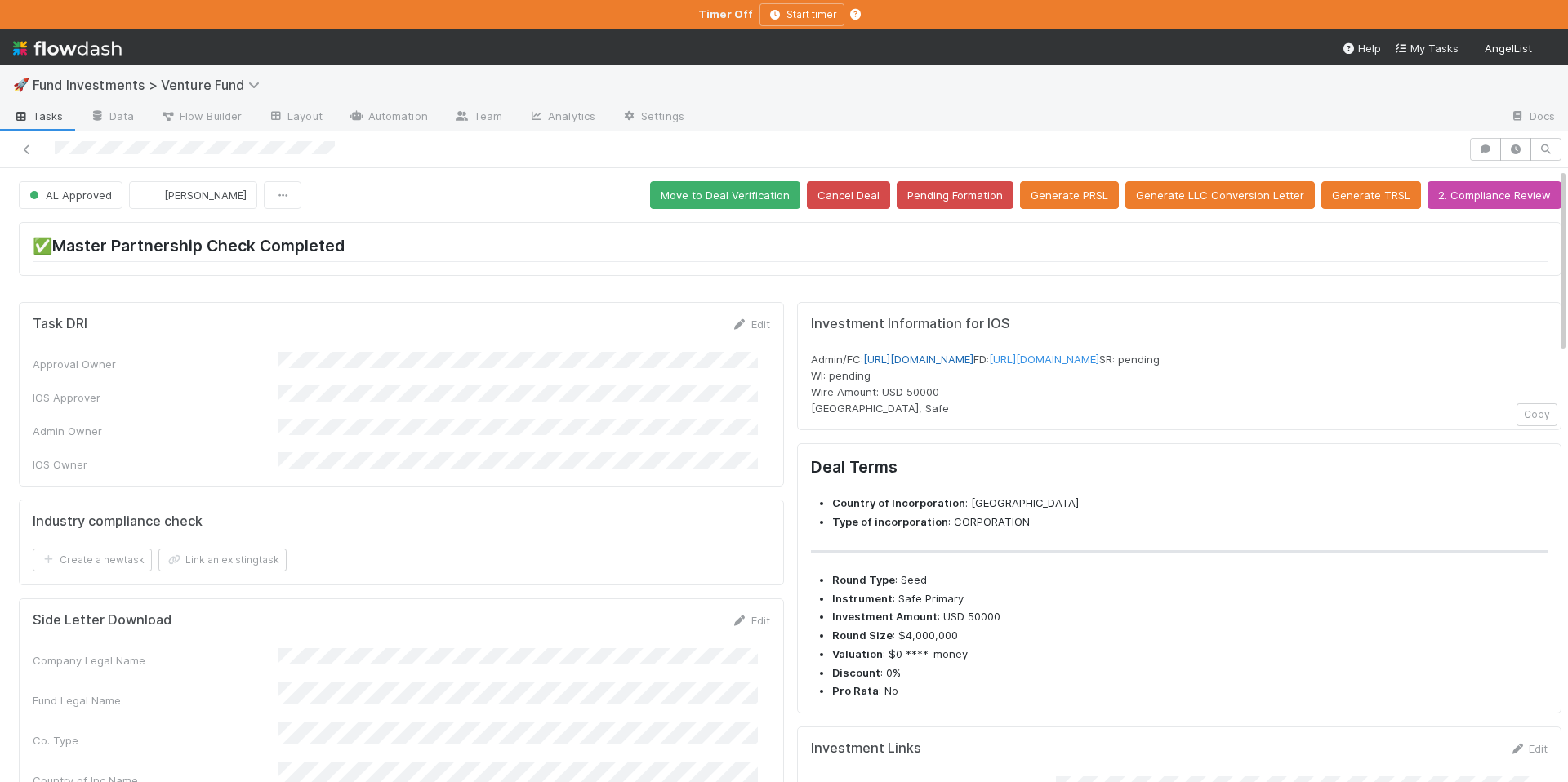
click at [974, 363] on link "[URL][DOMAIN_NAME]" at bounding box center [918, 359] width 111 height 13
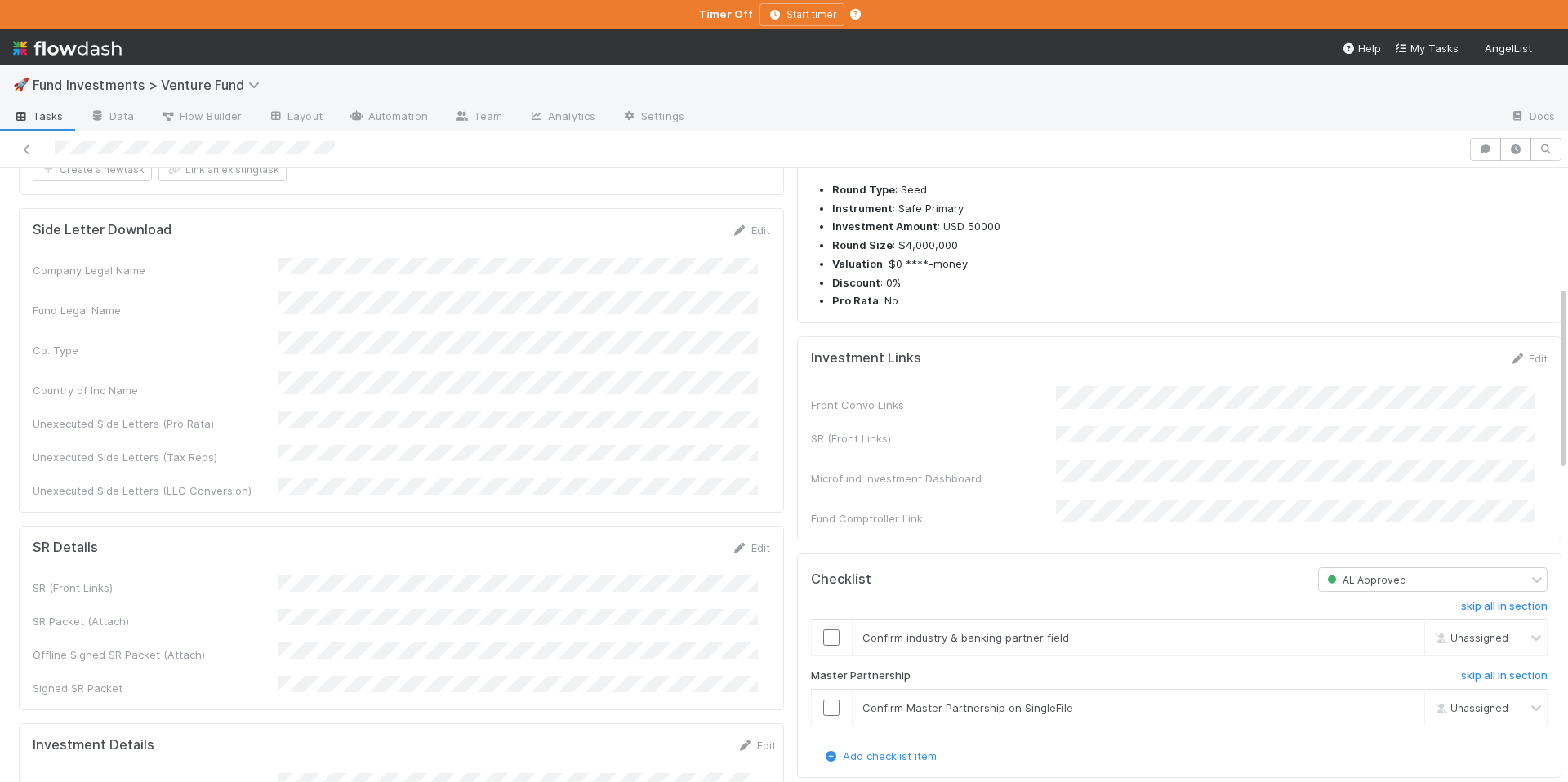
scroll to position [463, 0]
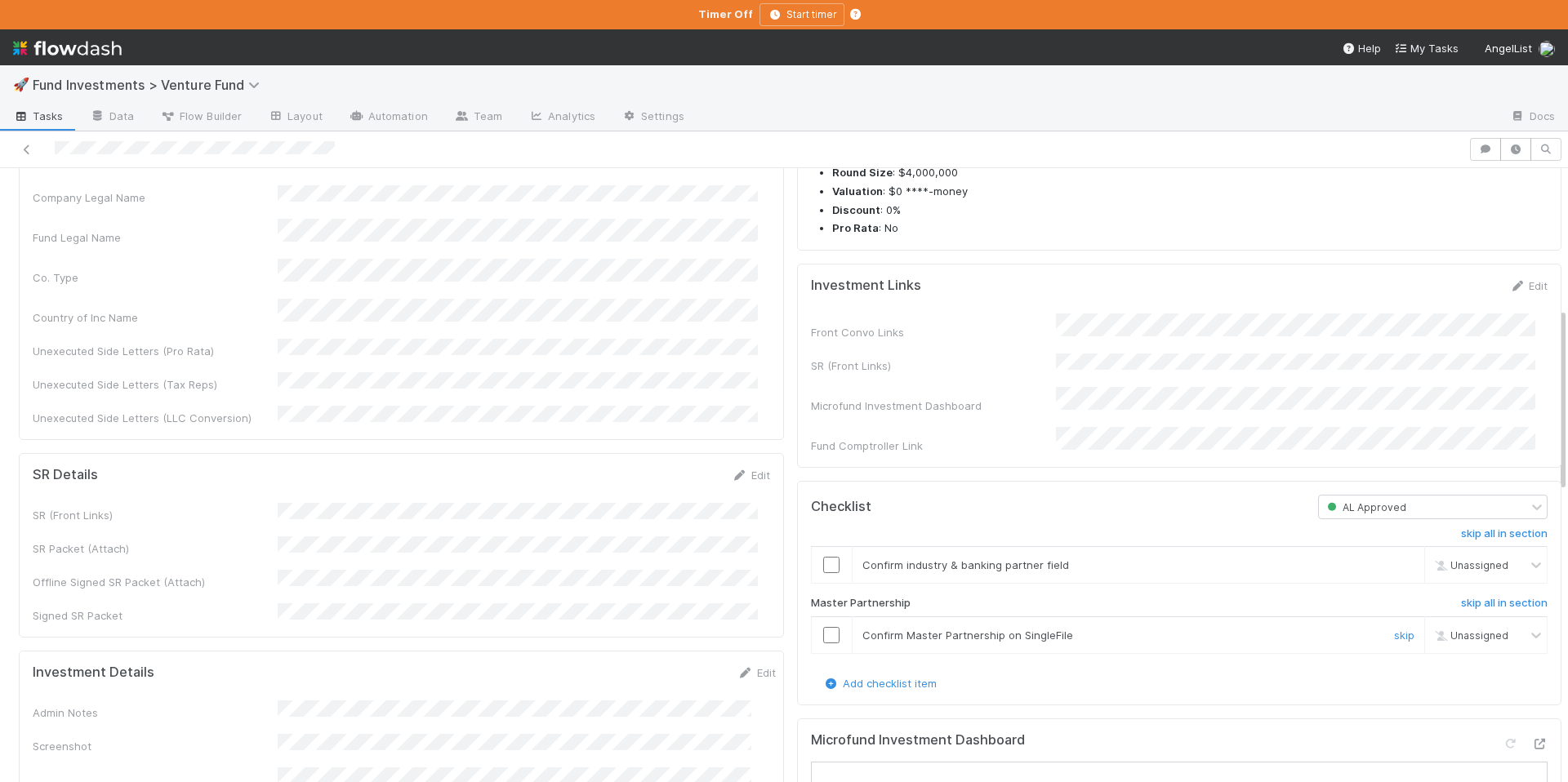
click at [823, 644] on input "checkbox" at bounding box center [832, 635] width 16 height 16
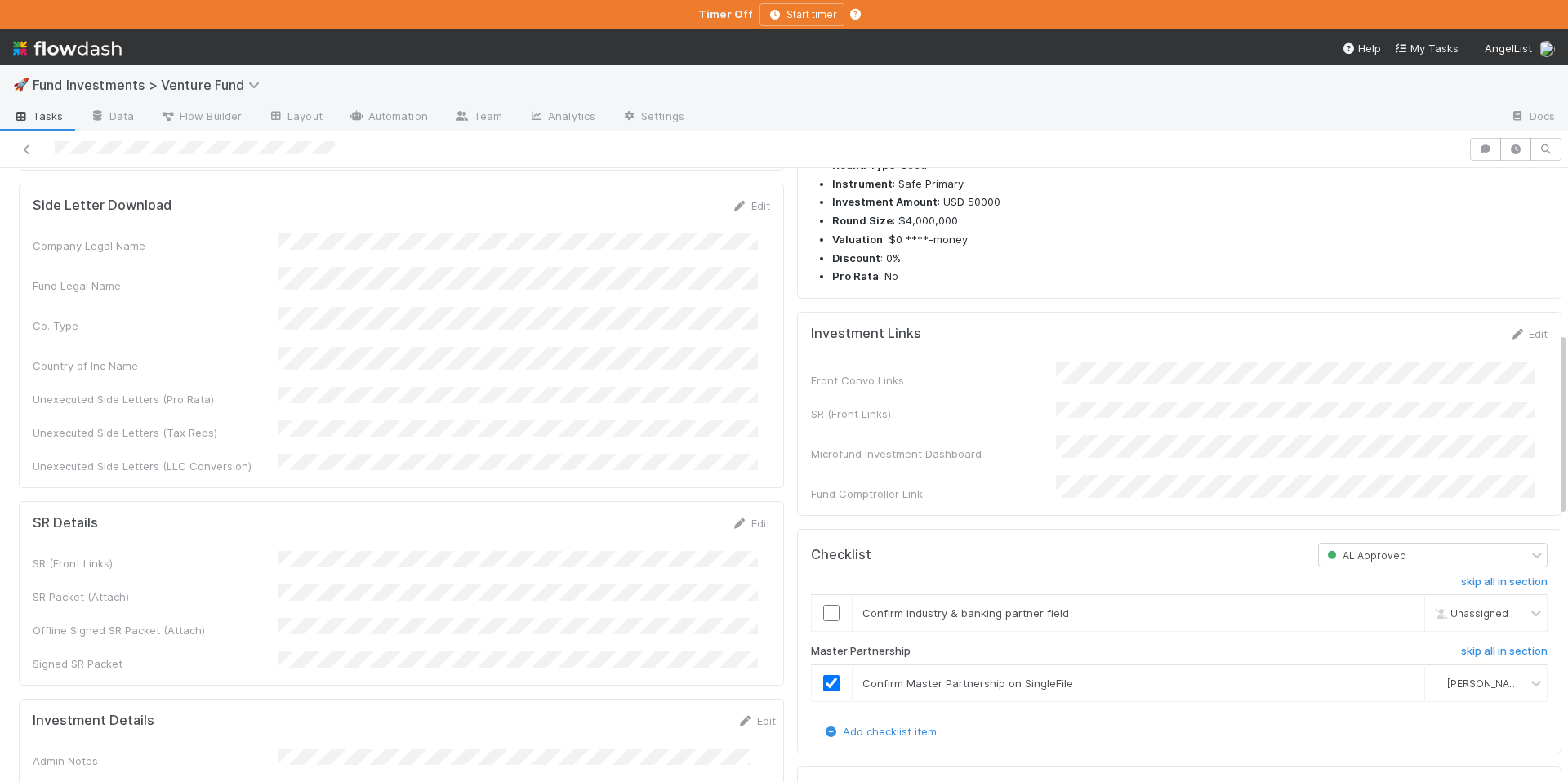
scroll to position [816, 0]
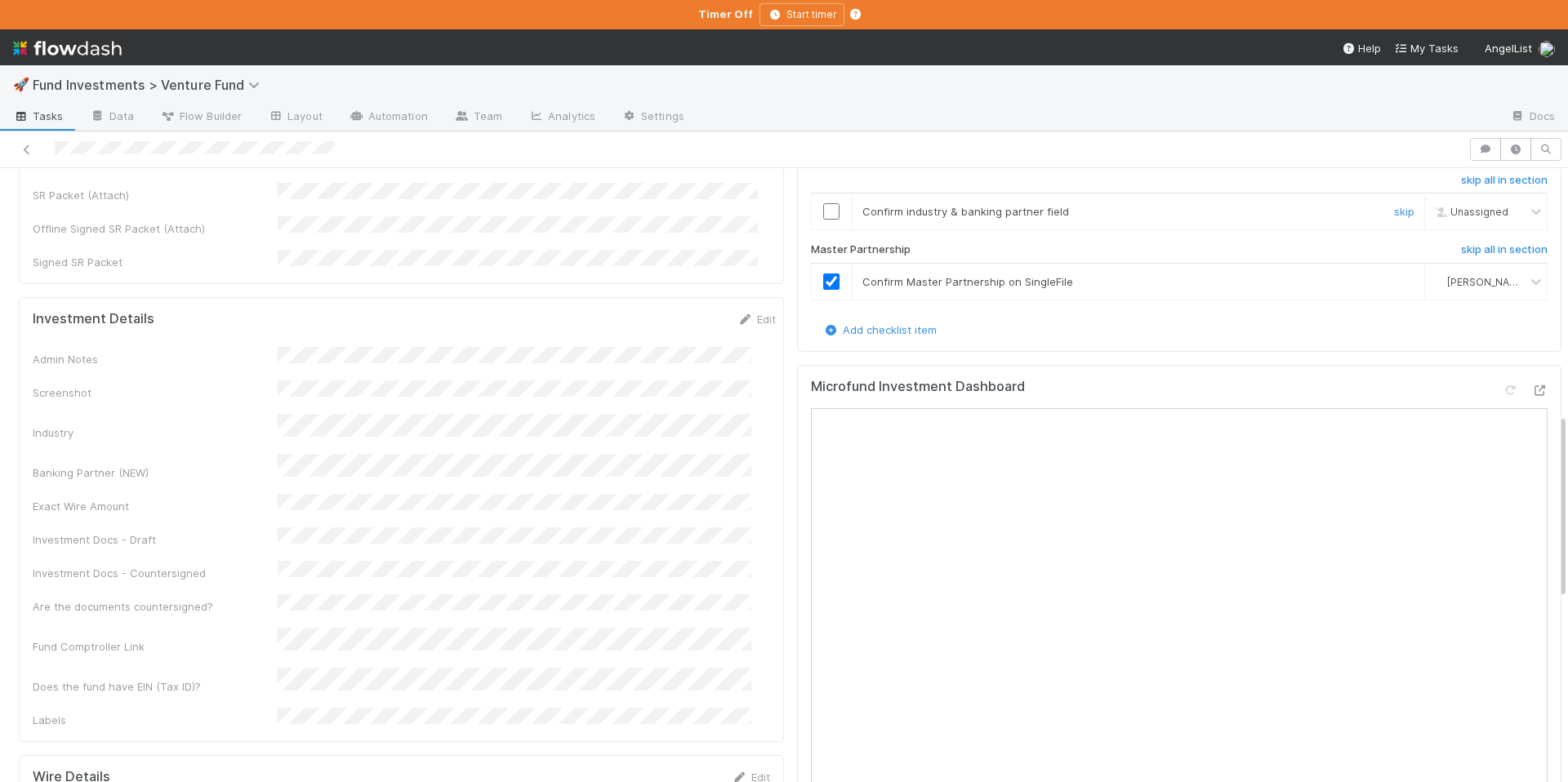
click at [823, 219] on input "checkbox" at bounding box center [832, 211] width 16 height 16
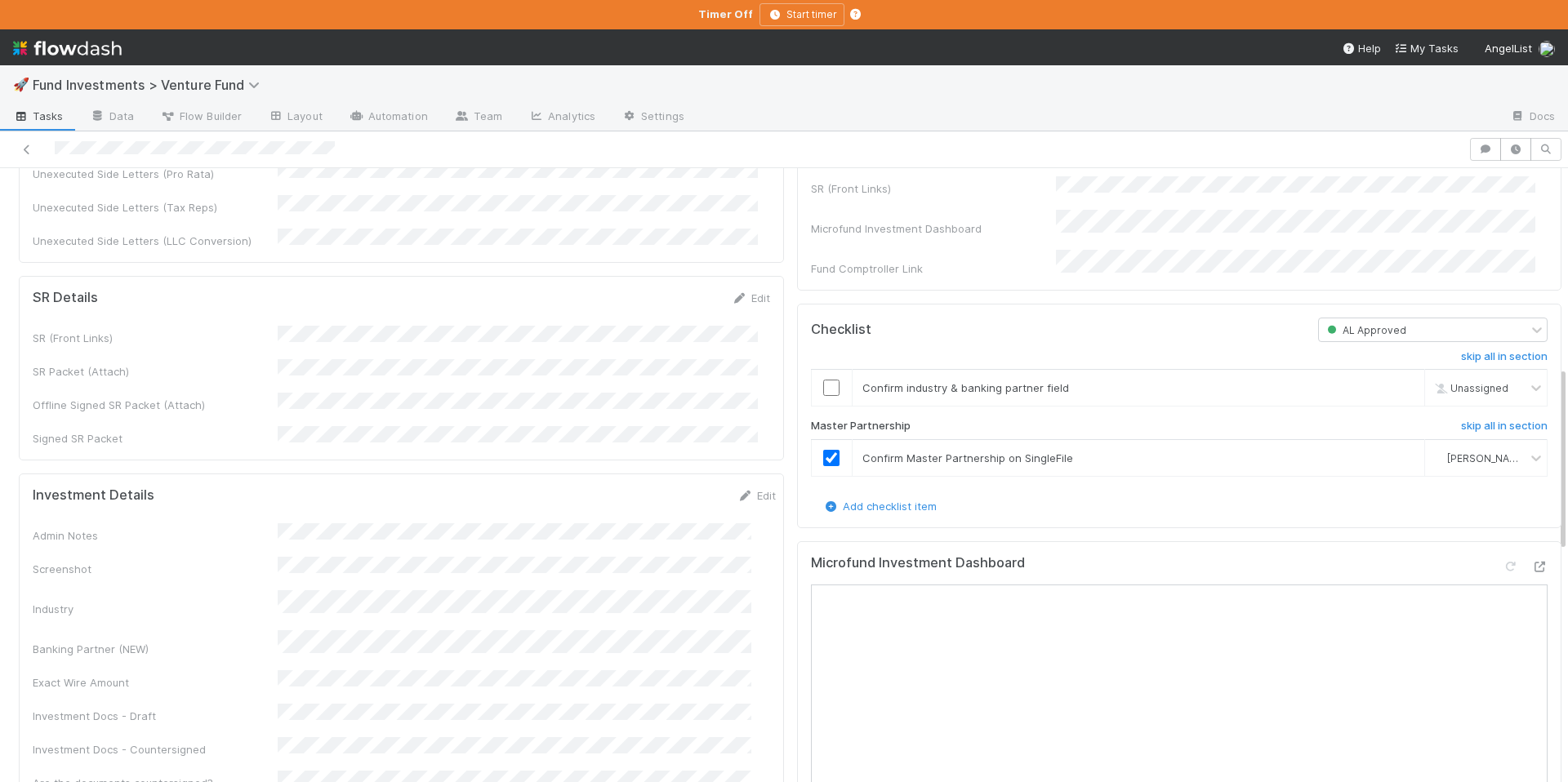
scroll to position [642, 0]
click at [823, 395] on input "checkbox" at bounding box center [832, 386] width 16 height 16
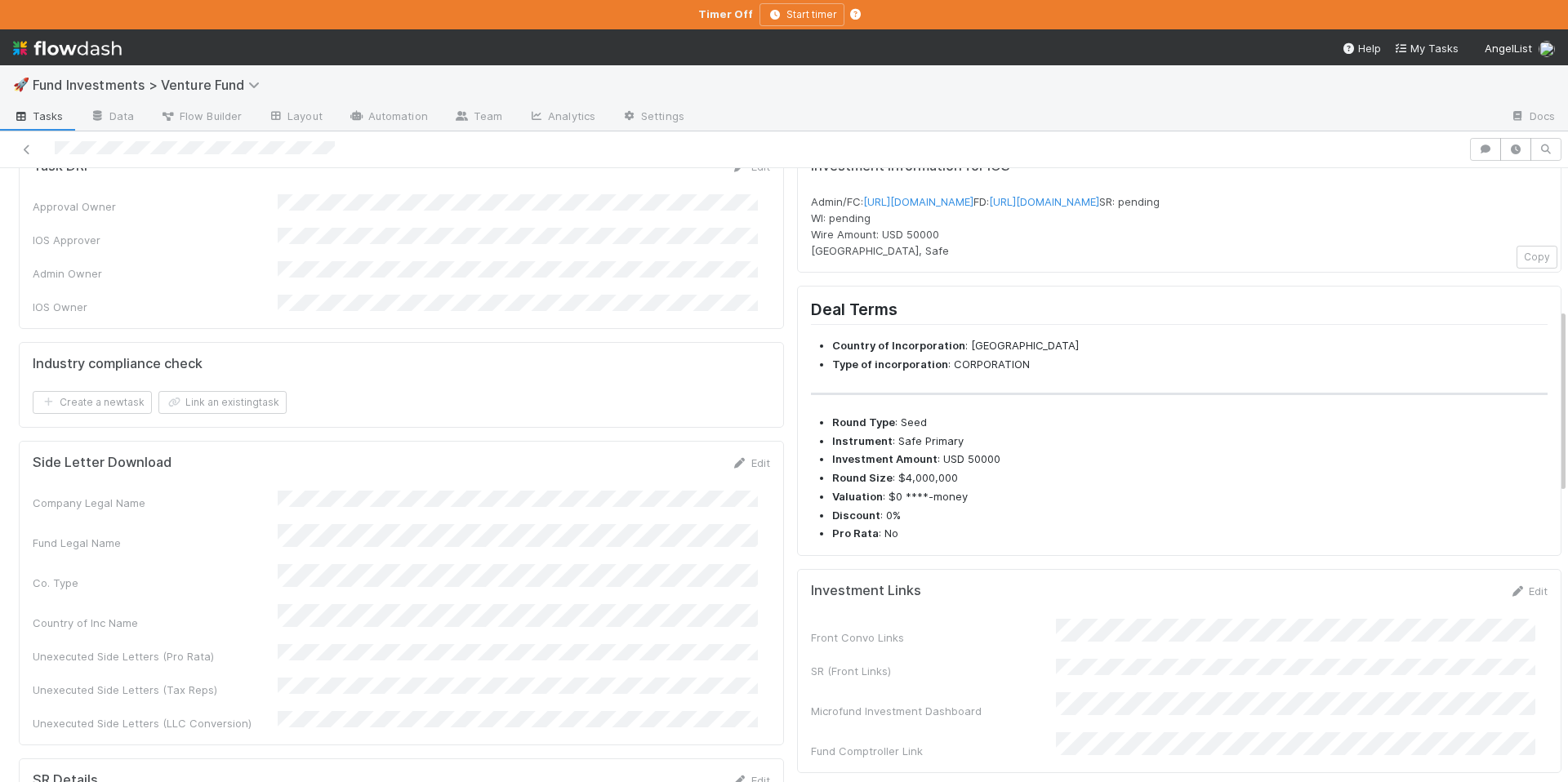
scroll to position [0, 0]
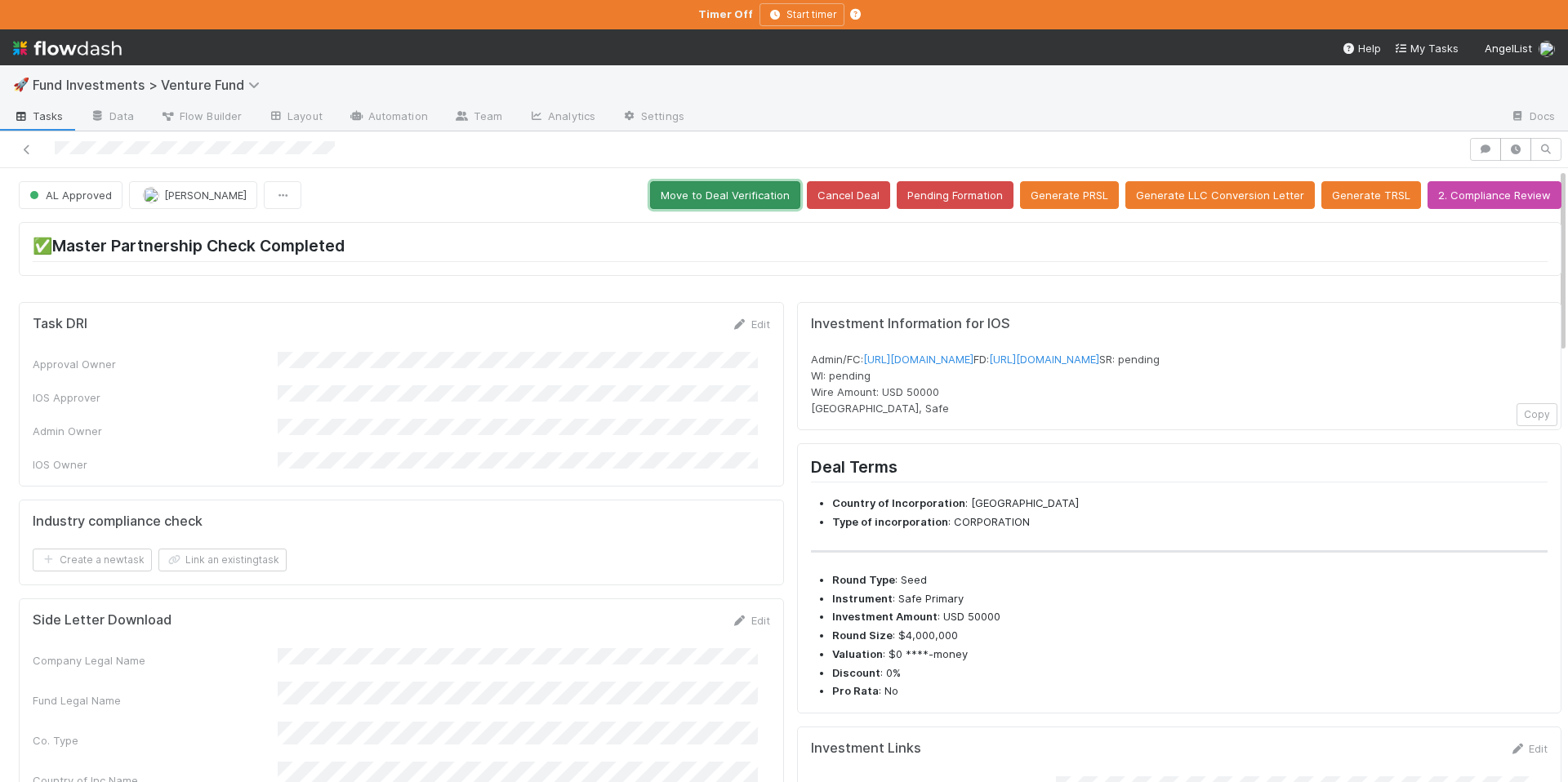
click at [742, 208] on button "Move to Deal Verification" at bounding box center [725, 195] width 150 height 28
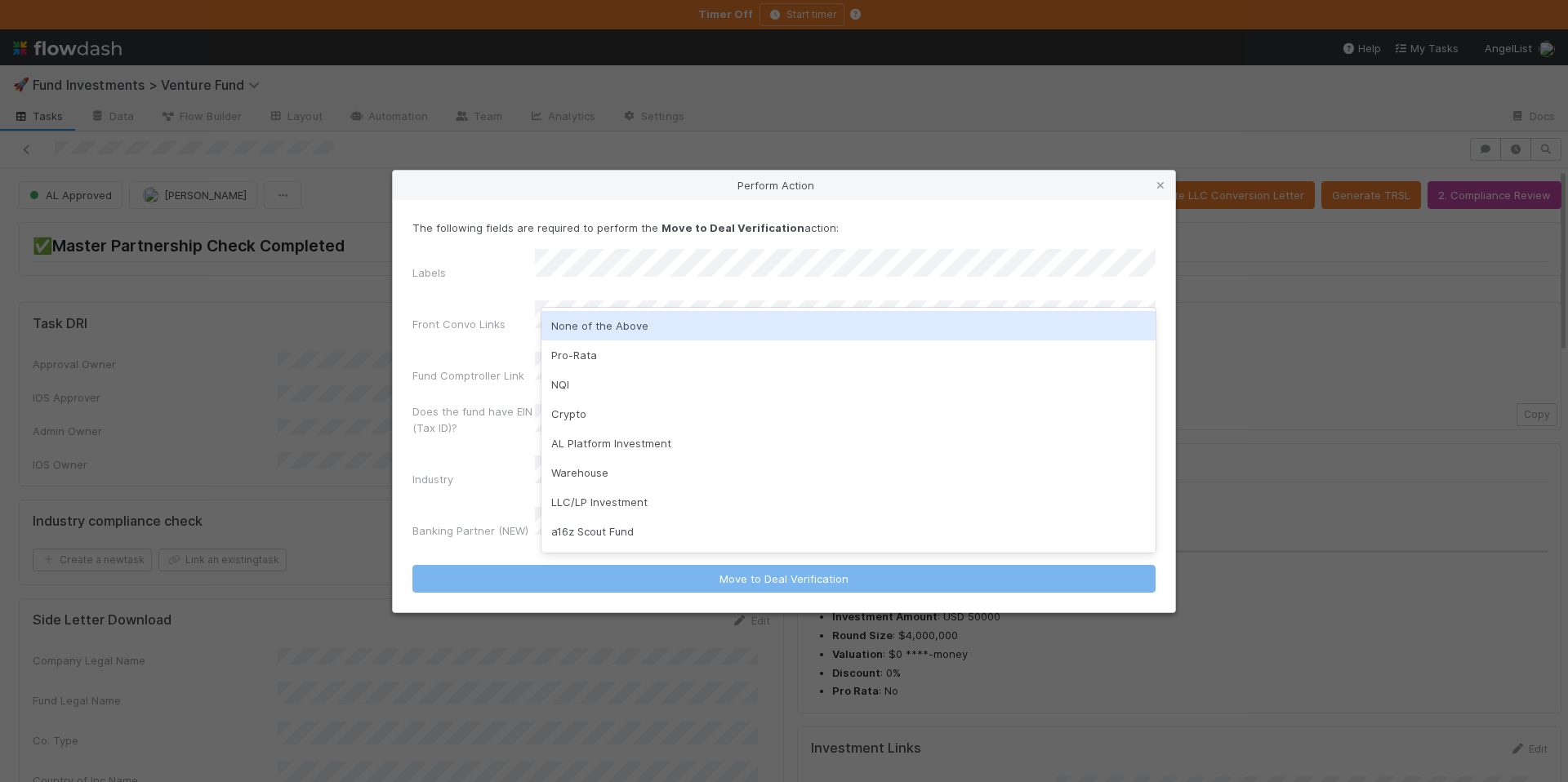
click at [619, 325] on div "None of the Above" at bounding box center [849, 326] width 614 height 29
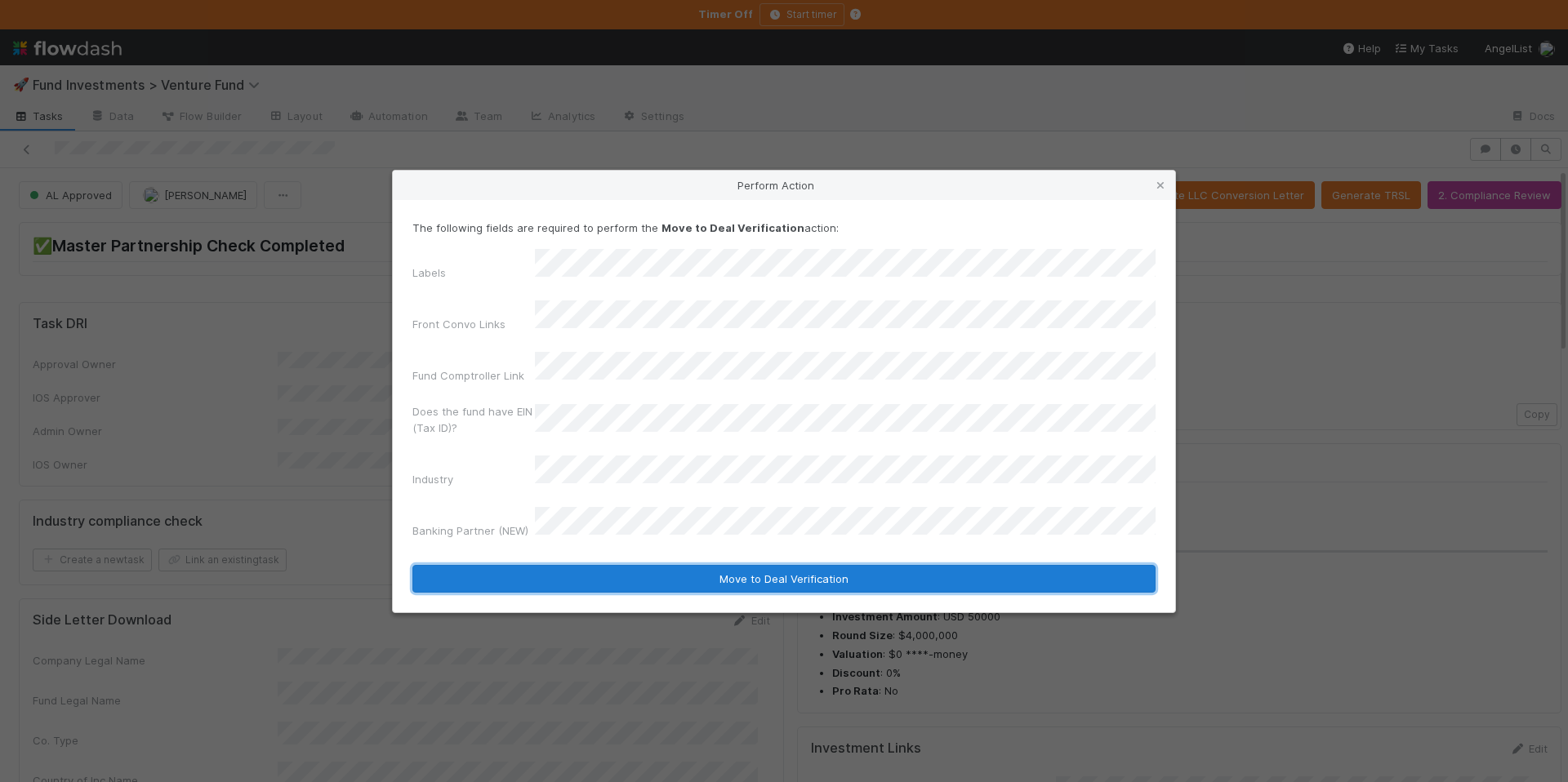
click at [707, 565] on button "Move to Deal Verification" at bounding box center [784, 579] width 743 height 28
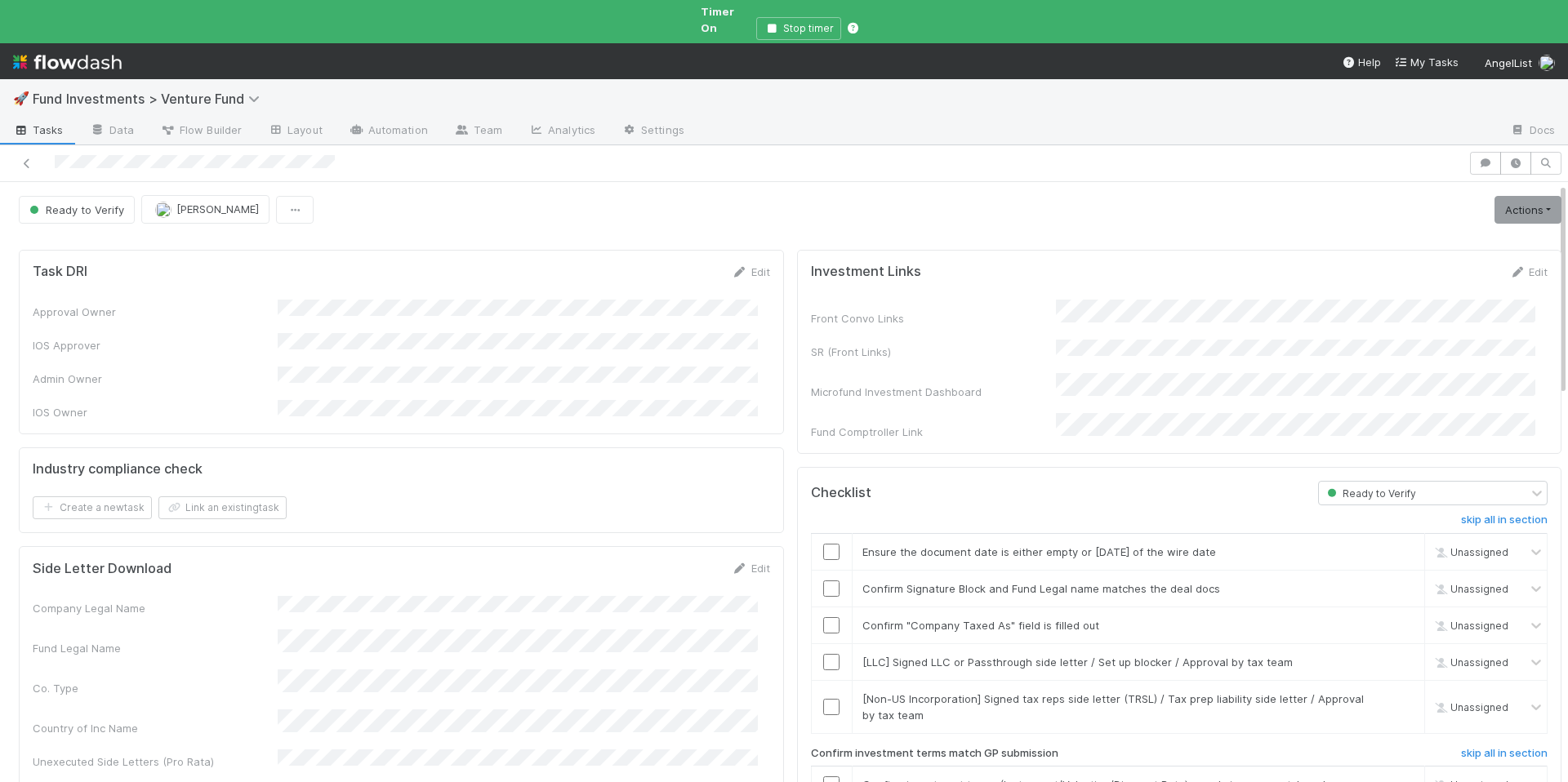
scroll to position [472, 0]
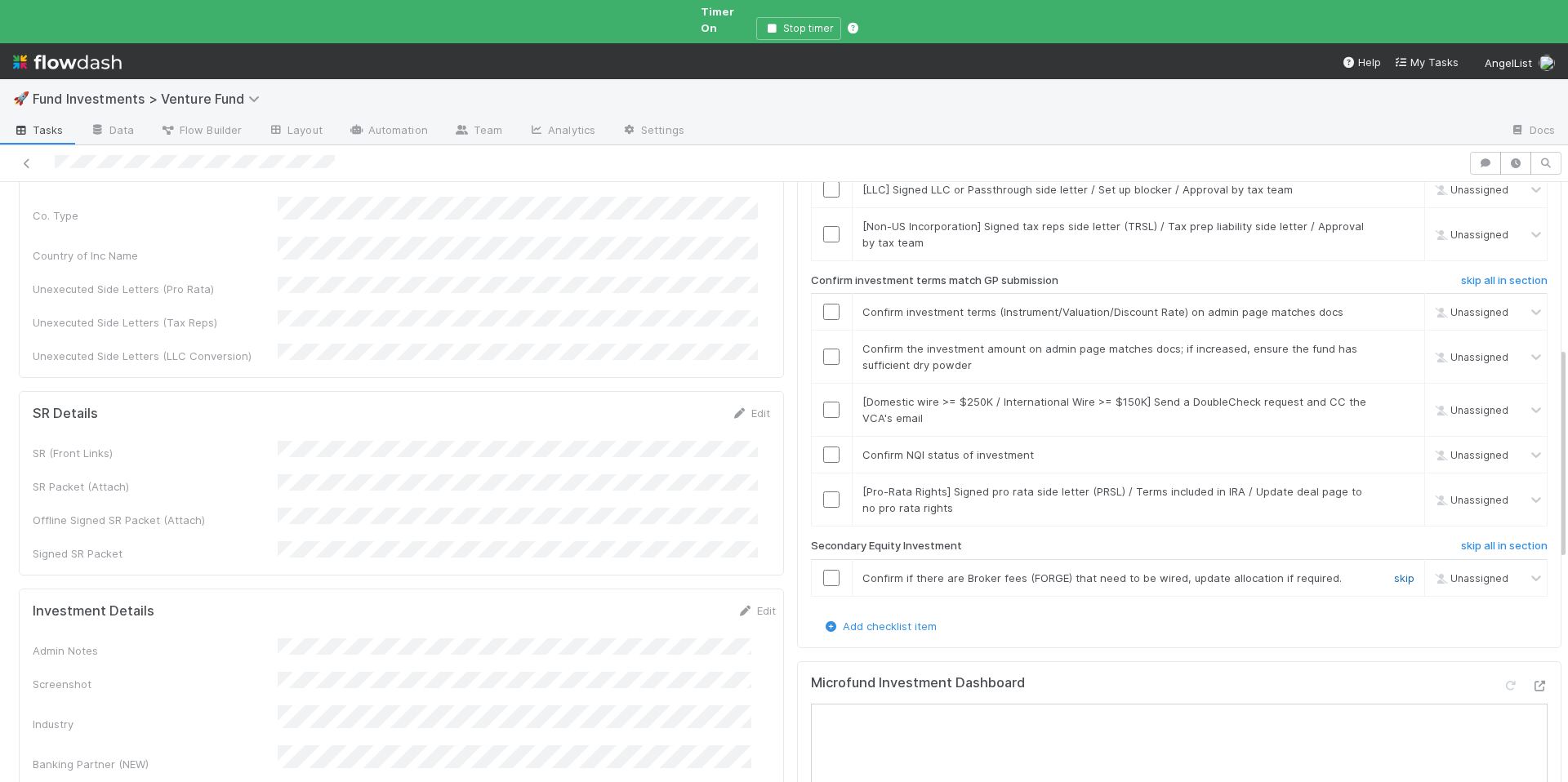
click at [1394, 572] on link "skip" at bounding box center [1404, 578] width 20 height 13
click at [823, 446] on input "checkbox" at bounding box center [832, 454] width 16 height 16
click at [1394, 485] on link "skip" at bounding box center [1404, 491] width 20 height 13
click at [1394, 396] on link "skip" at bounding box center [1404, 402] width 20 height 13
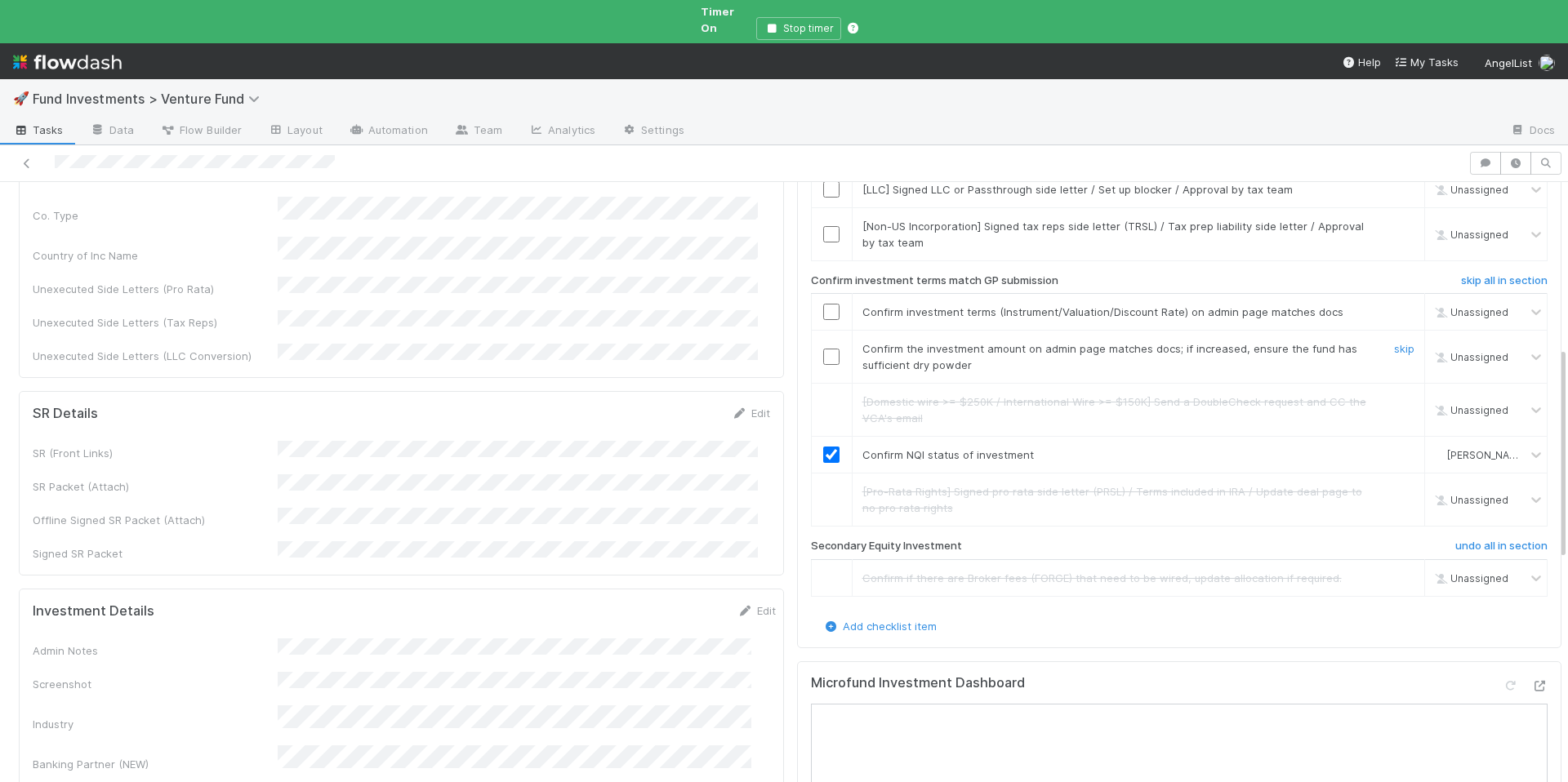
click at [823, 349] on input "checkbox" at bounding box center [832, 357] width 16 height 16
click at [812, 304] on div at bounding box center [832, 312] width 40 height 16
click at [823, 304] on input "checkbox" at bounding box center [832, 312] width 16 height 16
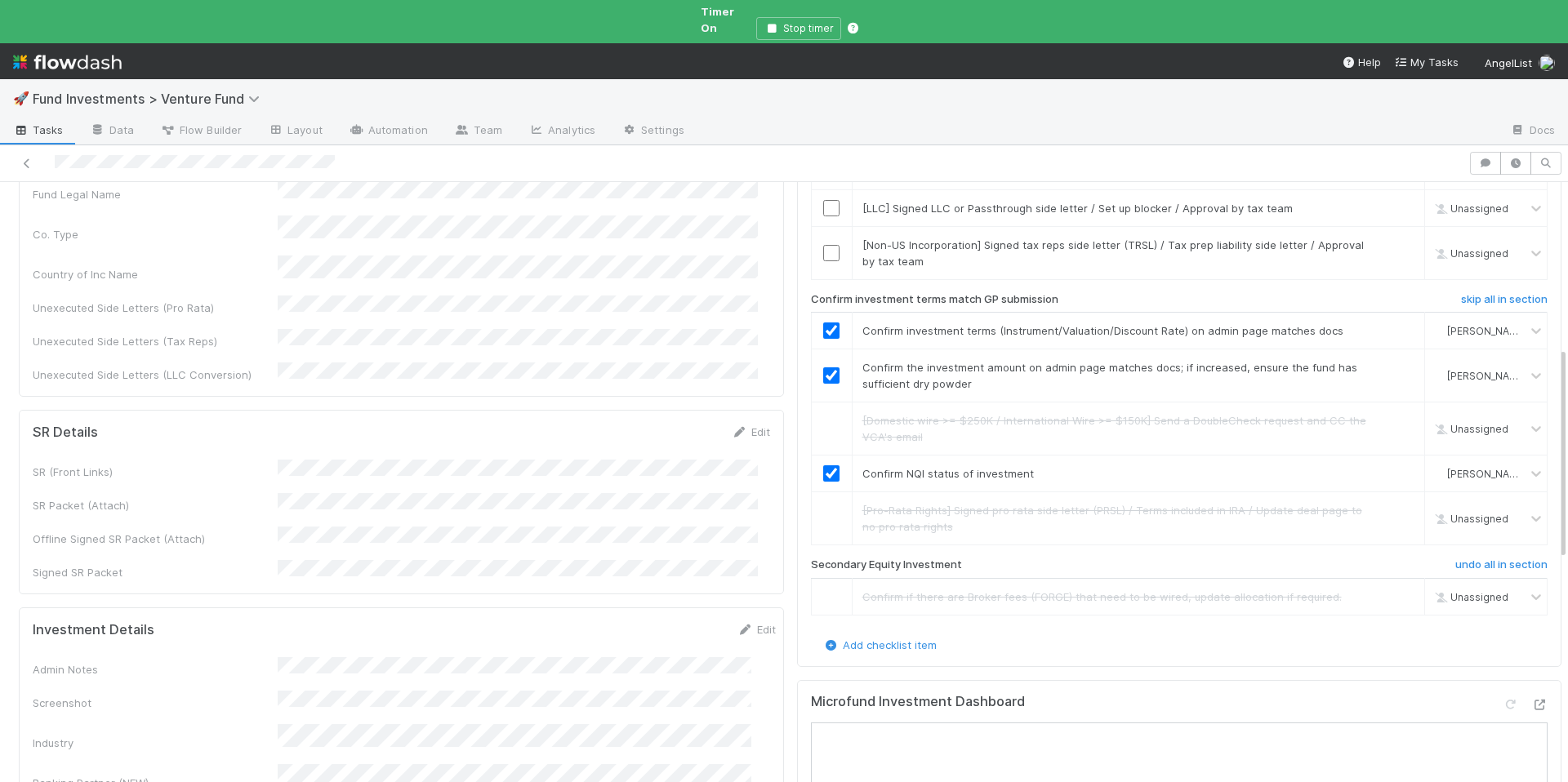
scroll to position [436, 0]
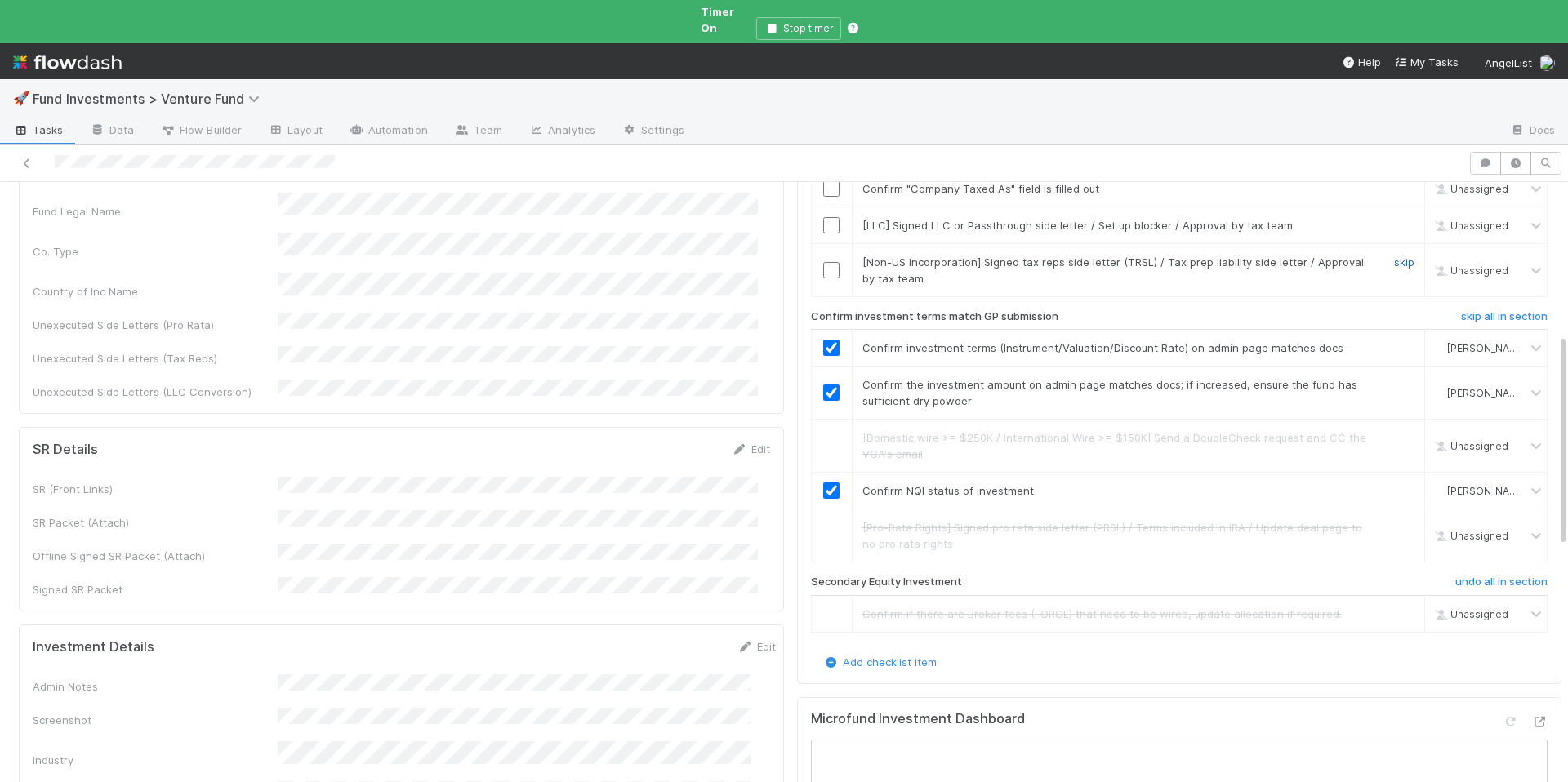
click at [1394, 255] on link "skip" at bounding box center [1404, 262] width 20 height 13
click at [1394, 219] on link "skip" at bounding box center [1404, 225] width 20 height 13
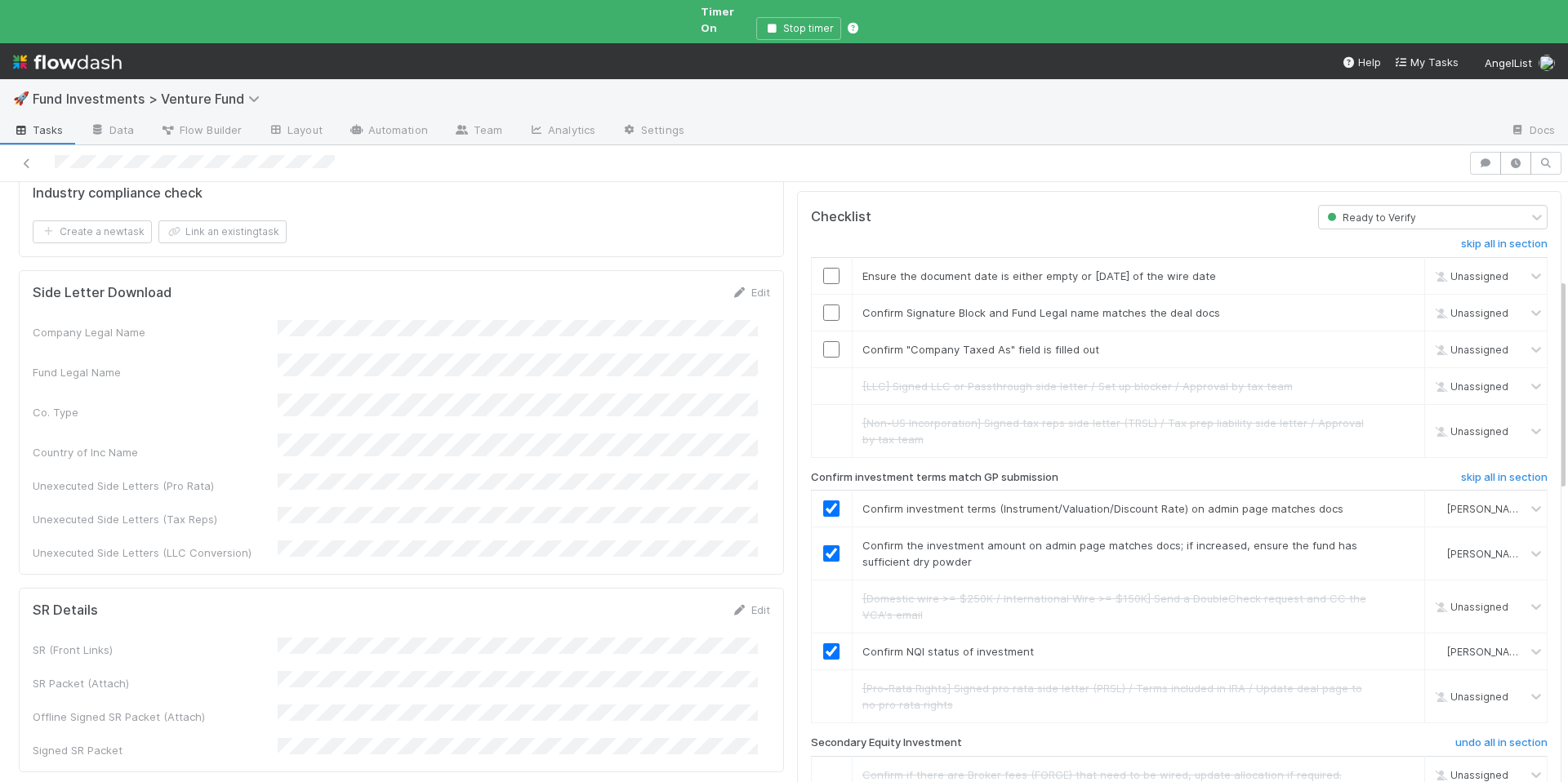
scroll to position [275, 0]
click at [823, 342] on input "checkbox" at bounding box center [832, 350] width 16 height 16
click at [812, 305] on div at bounding box center [832, 314] width 40 height 16
click at [823, 305] on input "checkbox" at bounding box center [832, 314] width 16 height 16
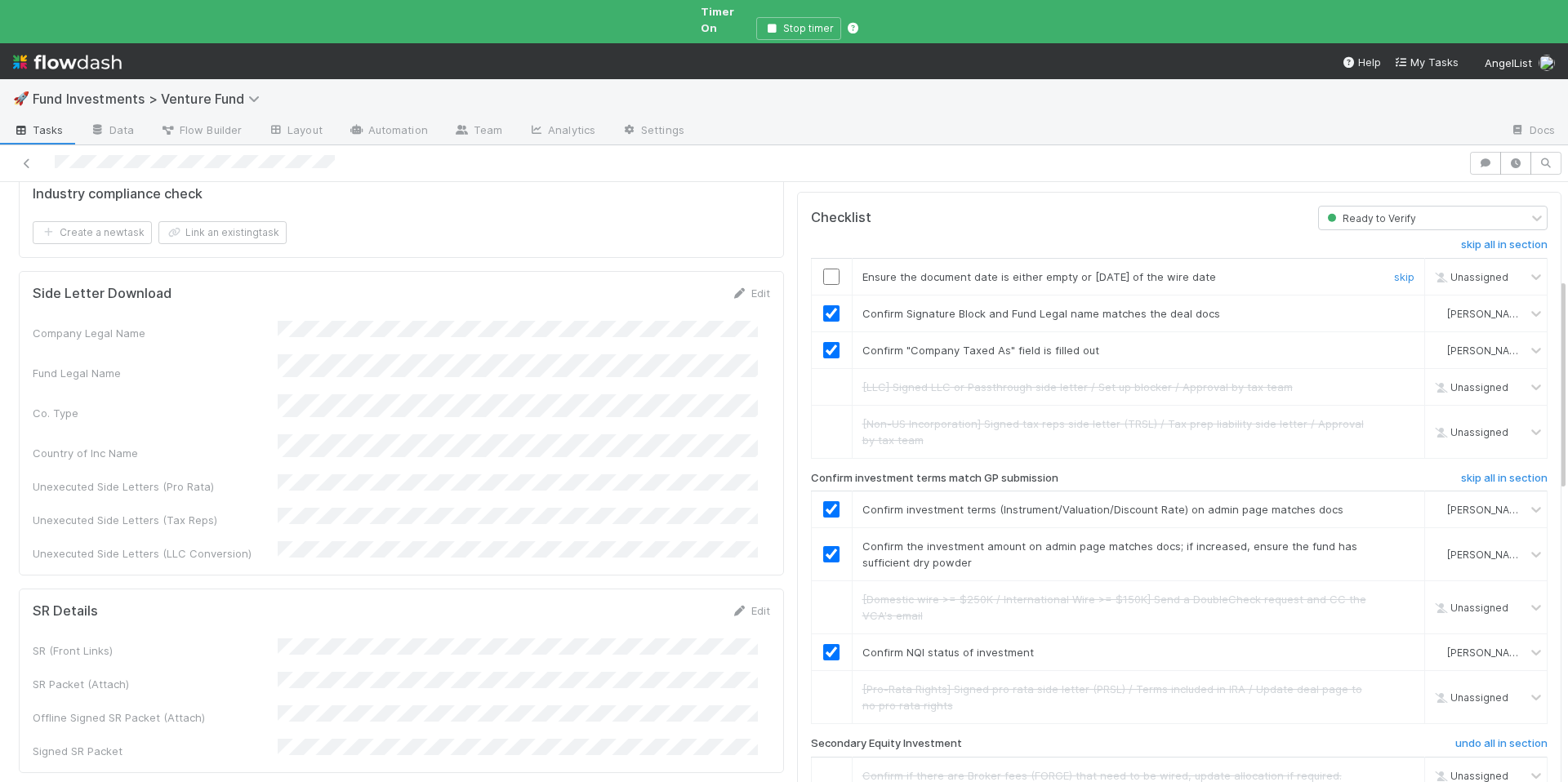
click at [823, 269] on input "checkbox" at bounding box center [832, 277] width 16 height 16
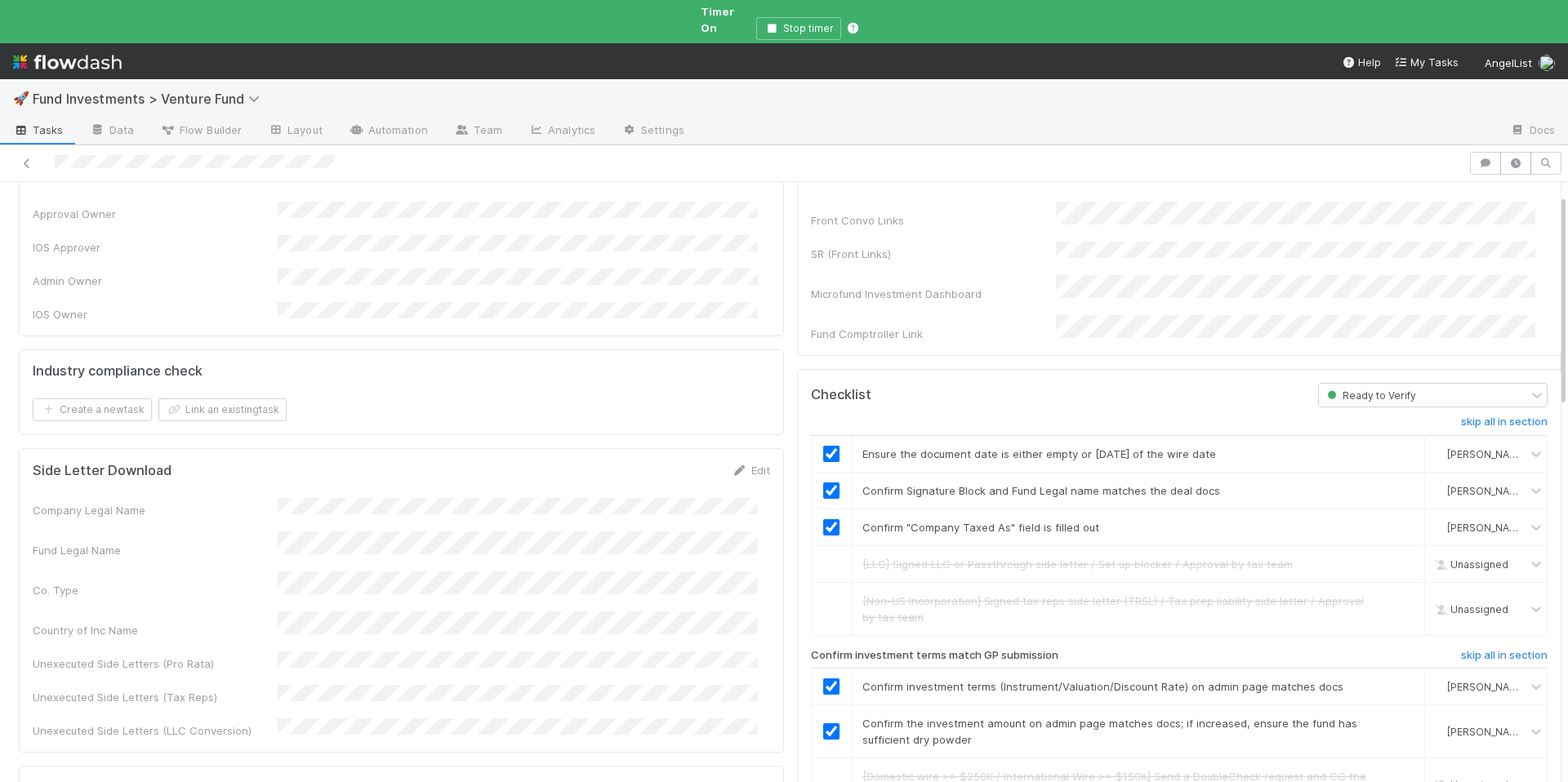
scroll to position [0, 0]
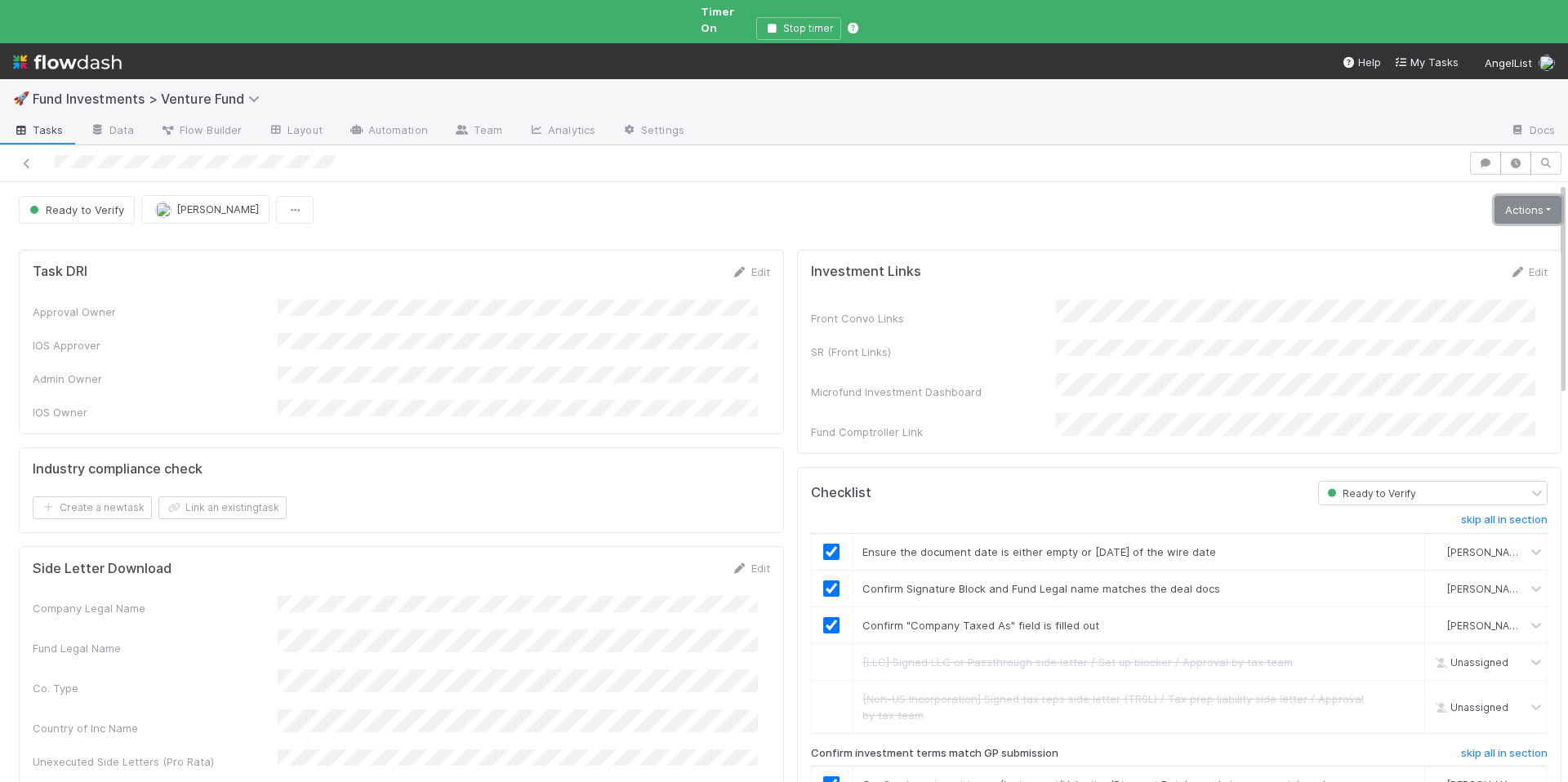
click at [1499, 196] on link "Actions" at bounding box center [1529, 210] width 67 height 28
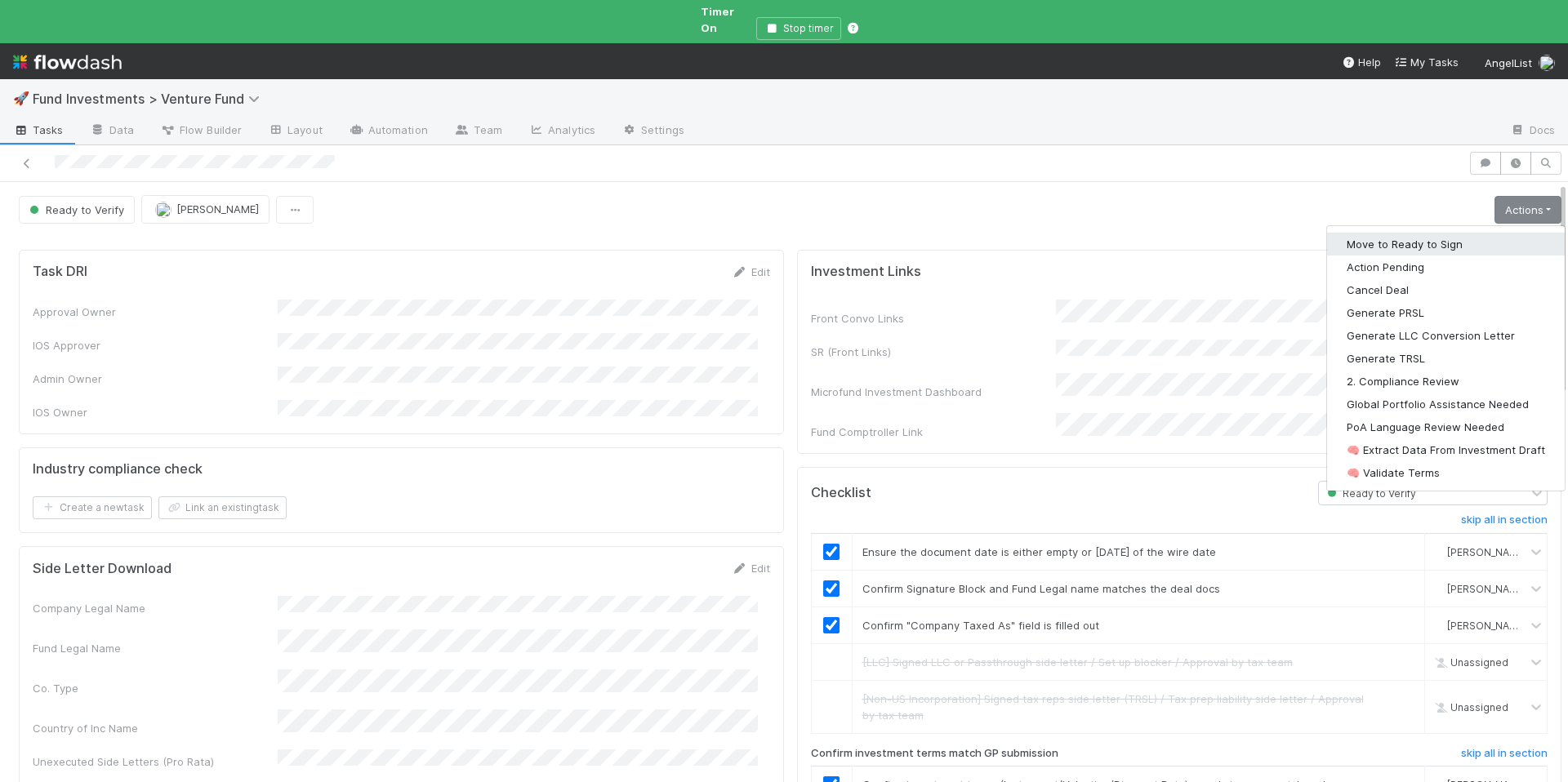
click at [1450, 233] on button "Move to Ready to Sign" at bounding box center [1446, 244] width 238 height 23
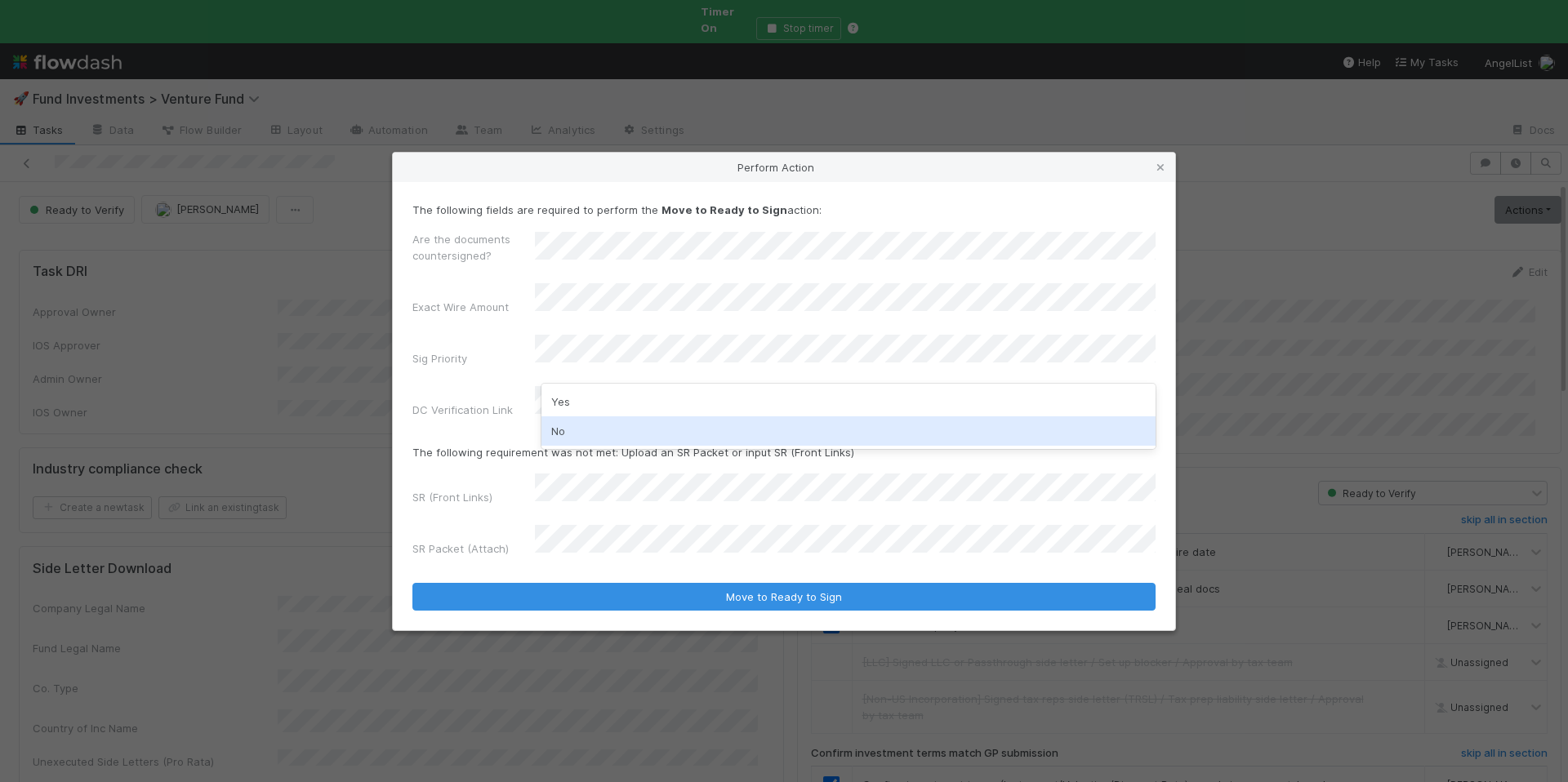
click at [591, 432] on div "No" at bounding box center [849, 432] width 614 height 29
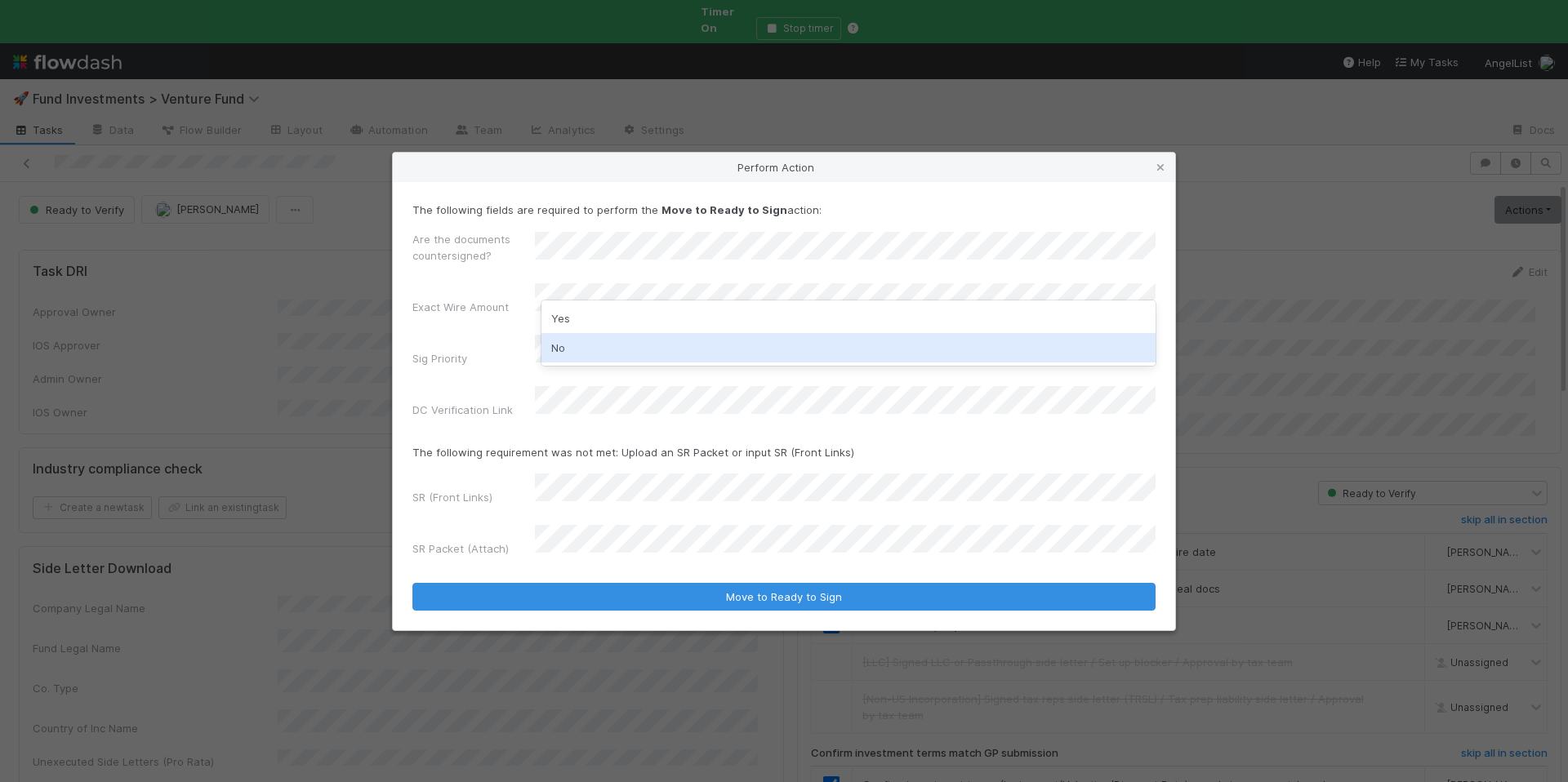
click at [596, 341] on div "No" at bounding box center [849, 348] width 614 height 29
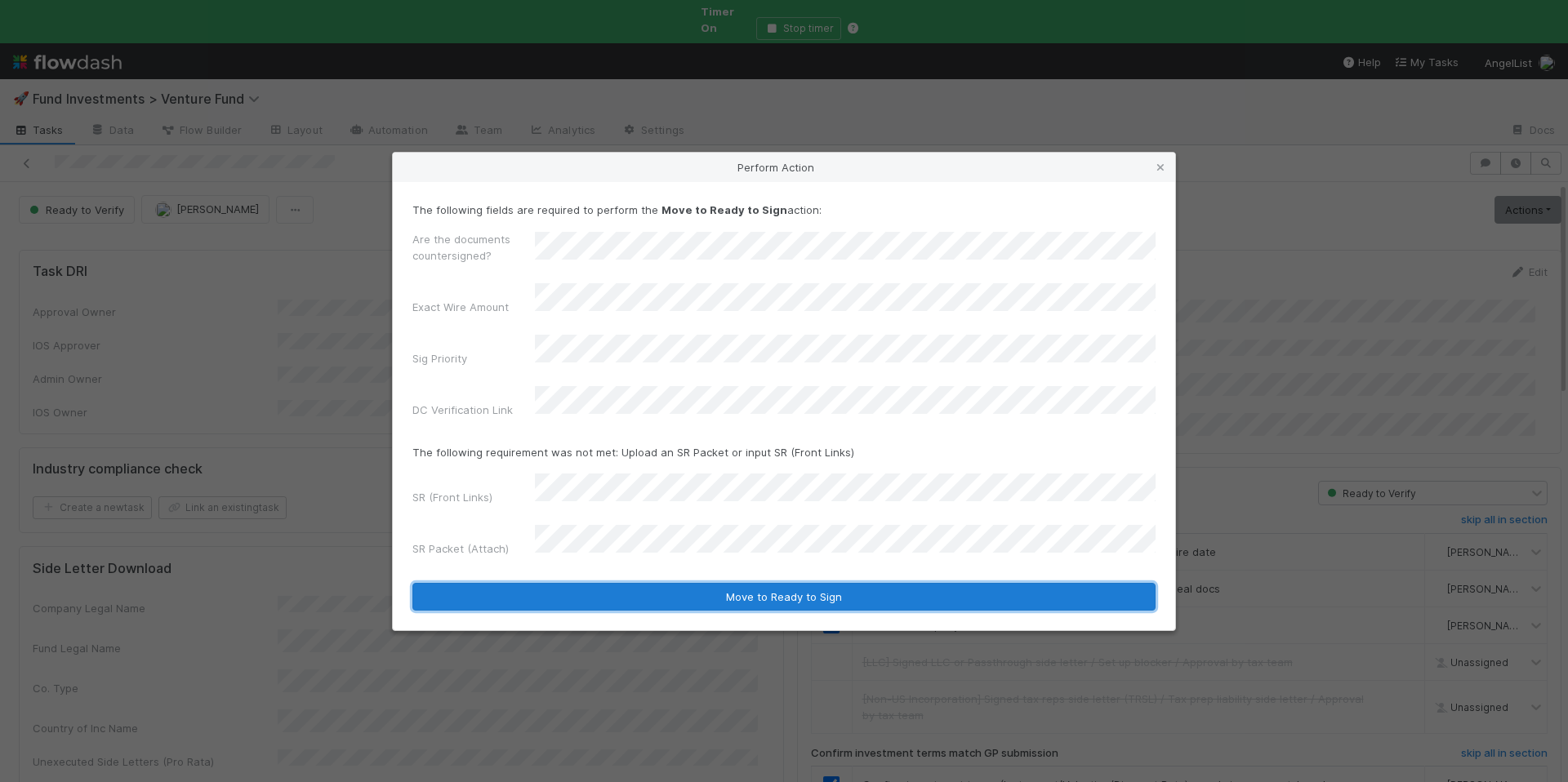
click at [800, 583] on button "Move to Ready to Sign" at bounding box center [784, 597] width 743 height 28
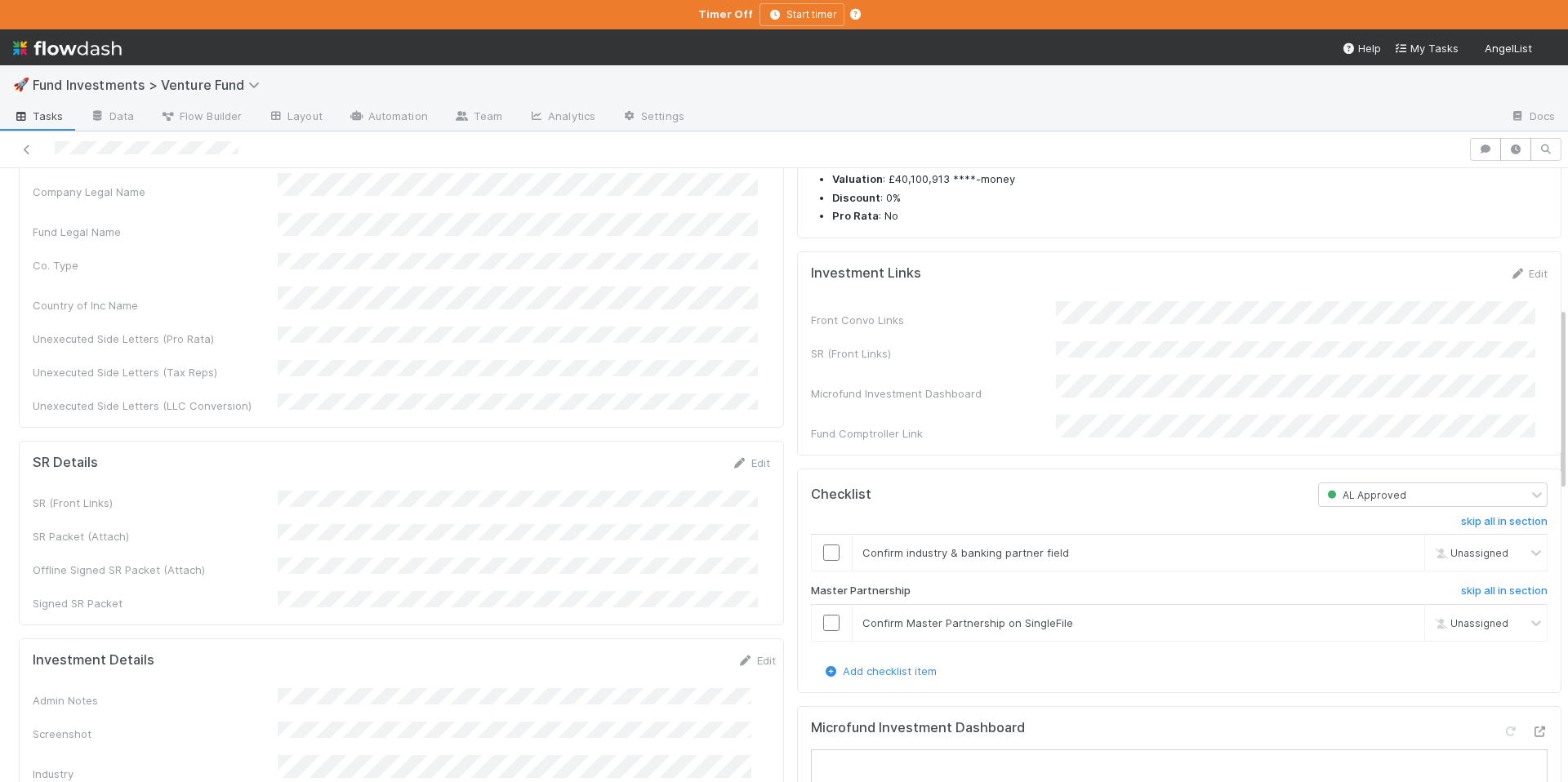
scroll to position [500, 0]
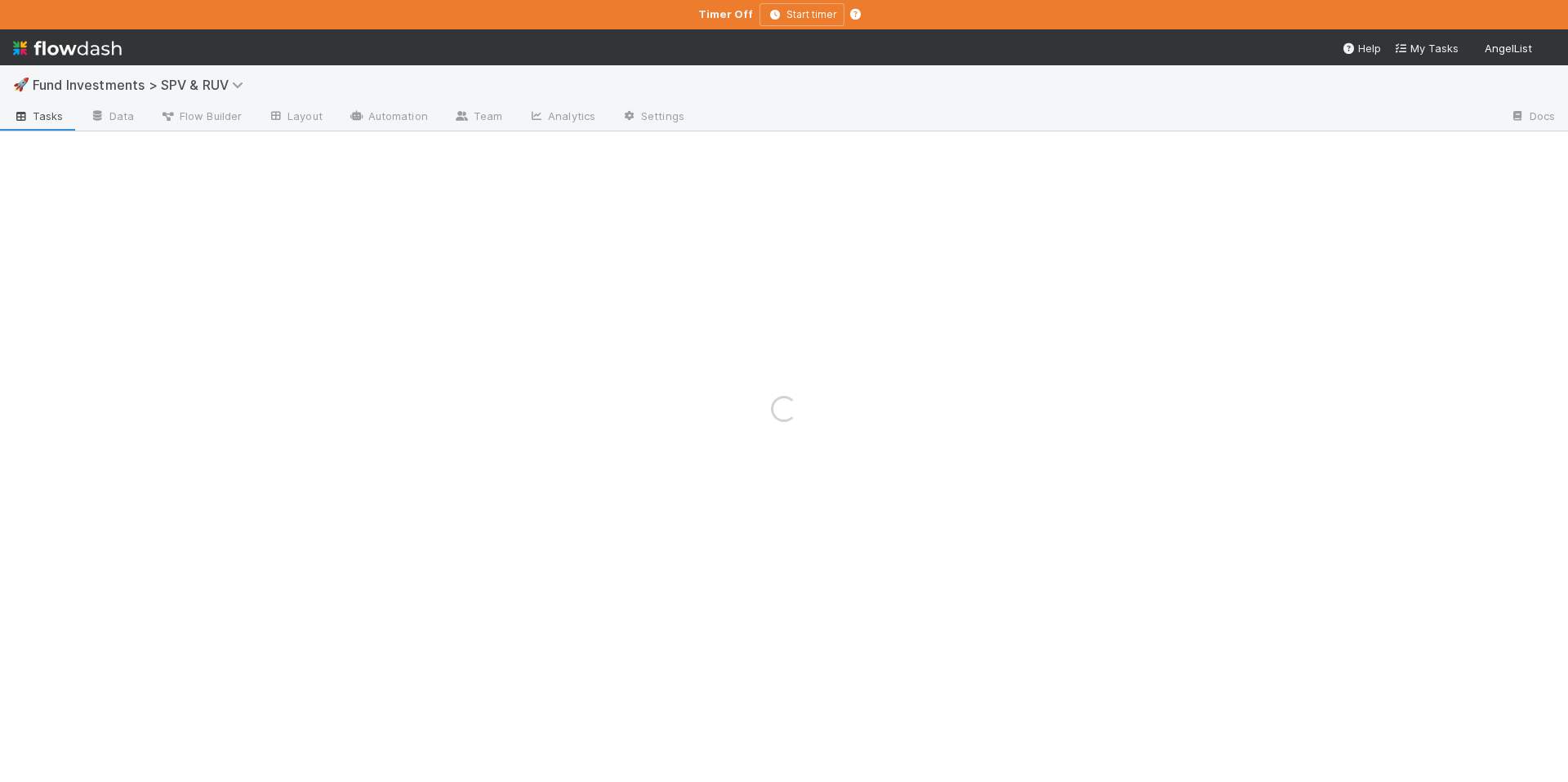
click at [207, 88] on div "Loading..." at bounding box center [784, 409] width 1568 height 746
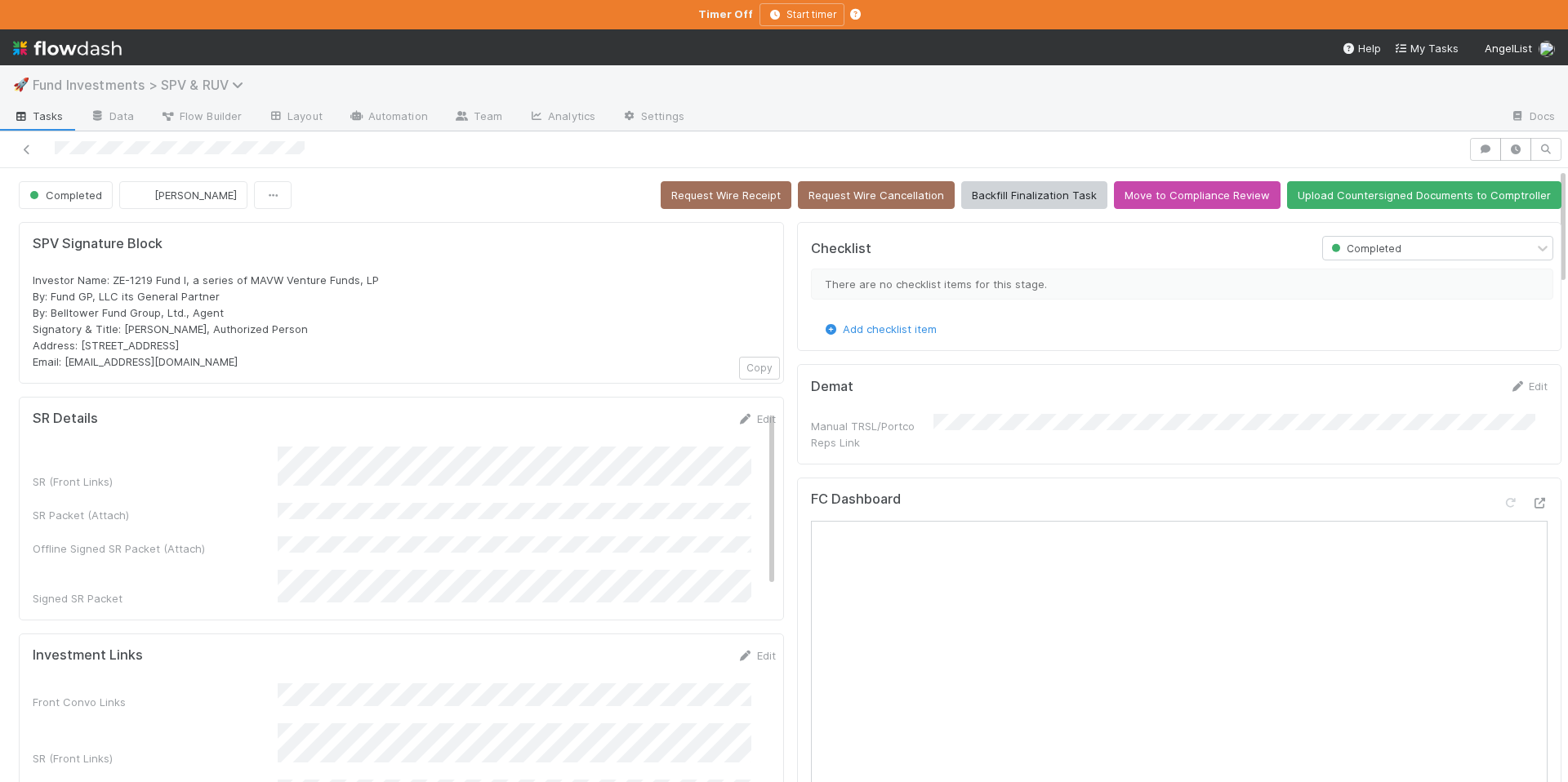
click at [206, 91] on span "Fund Investments > SPV & RUV" at bounding box center [142, 85] width 219 height 16
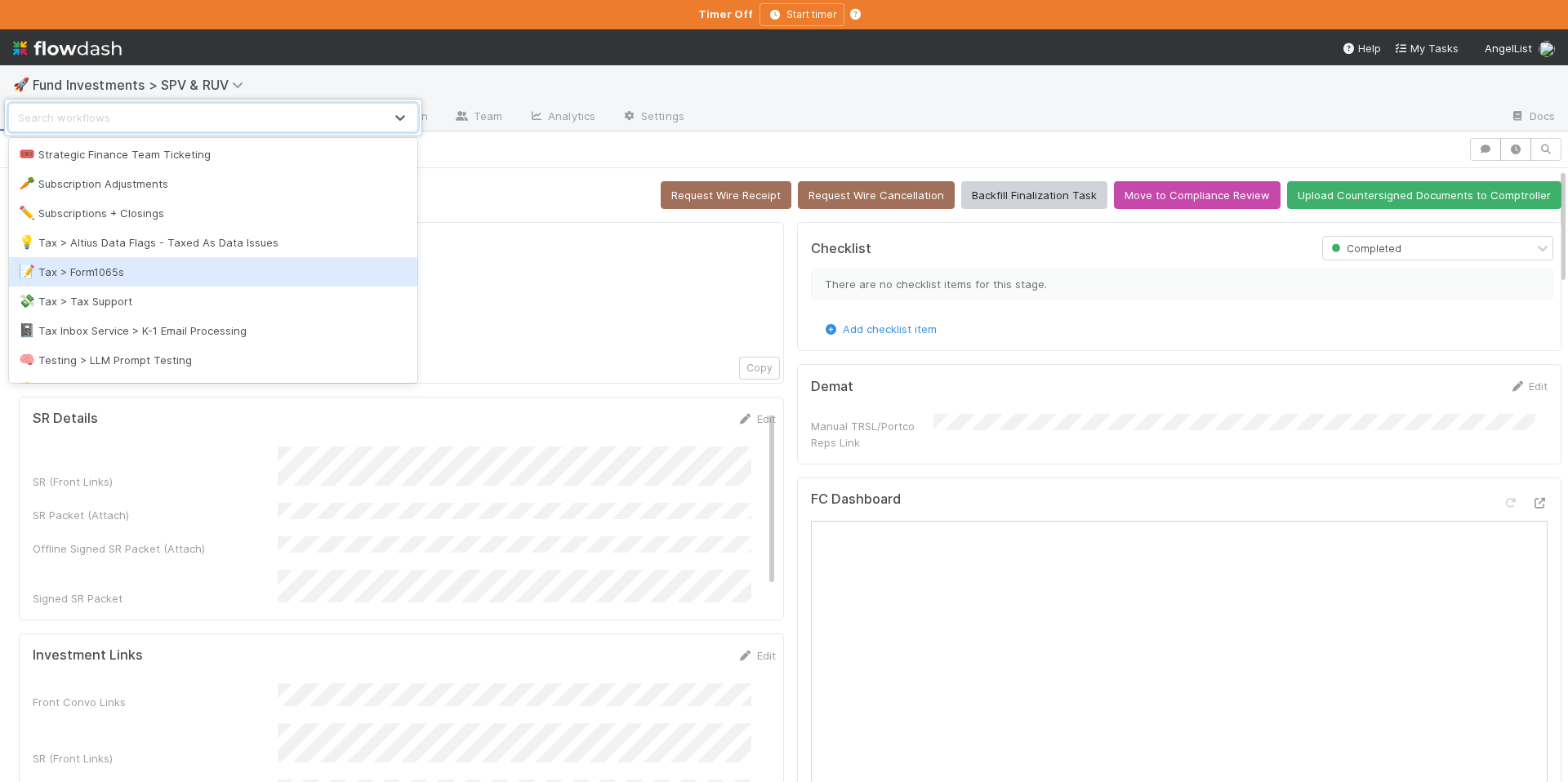
scroll to position [1943, 0]
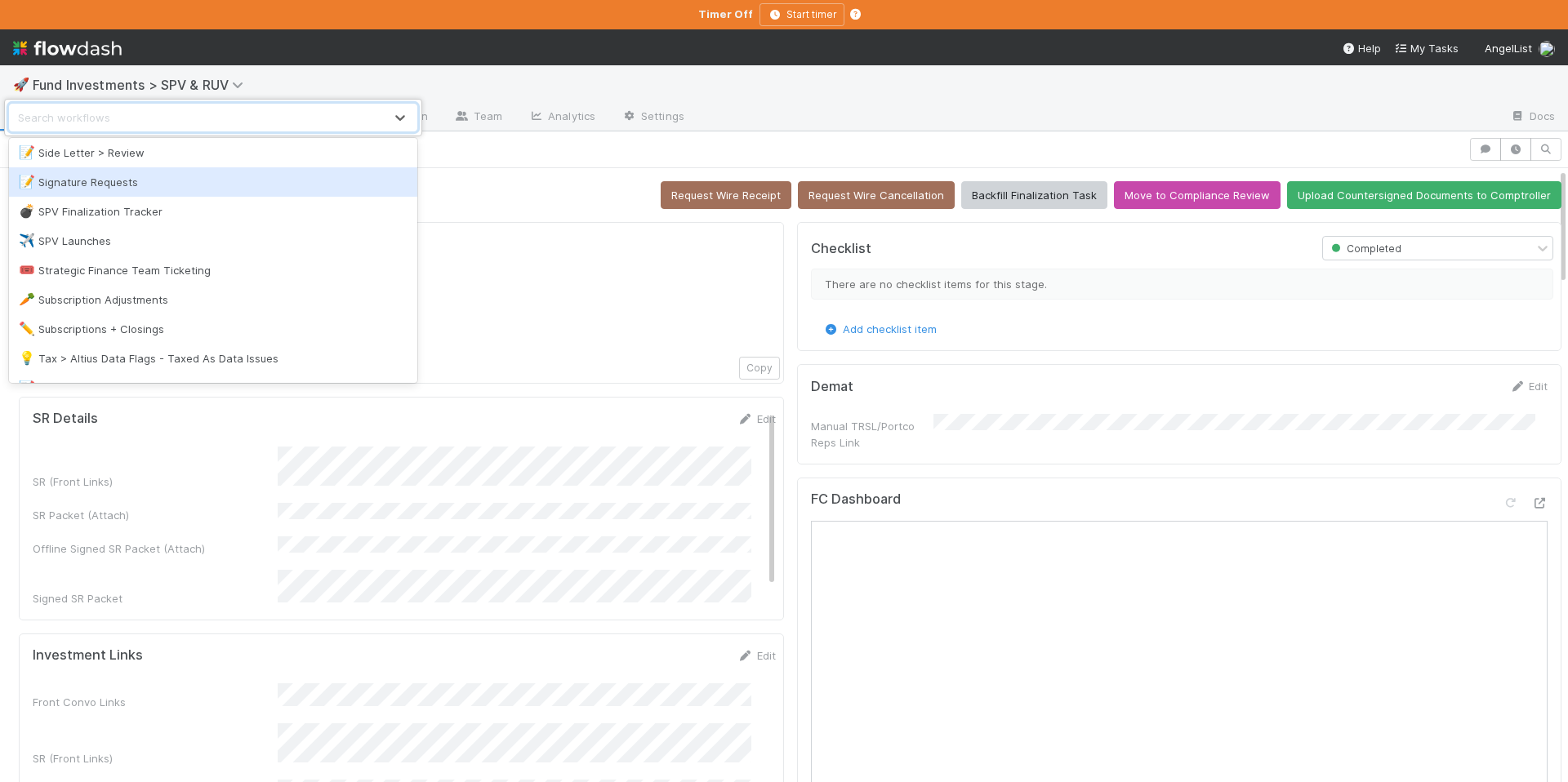
click at [182, 179] on div "📝 Signature Requests" at bounding box center [213, 182] width 389 height 16
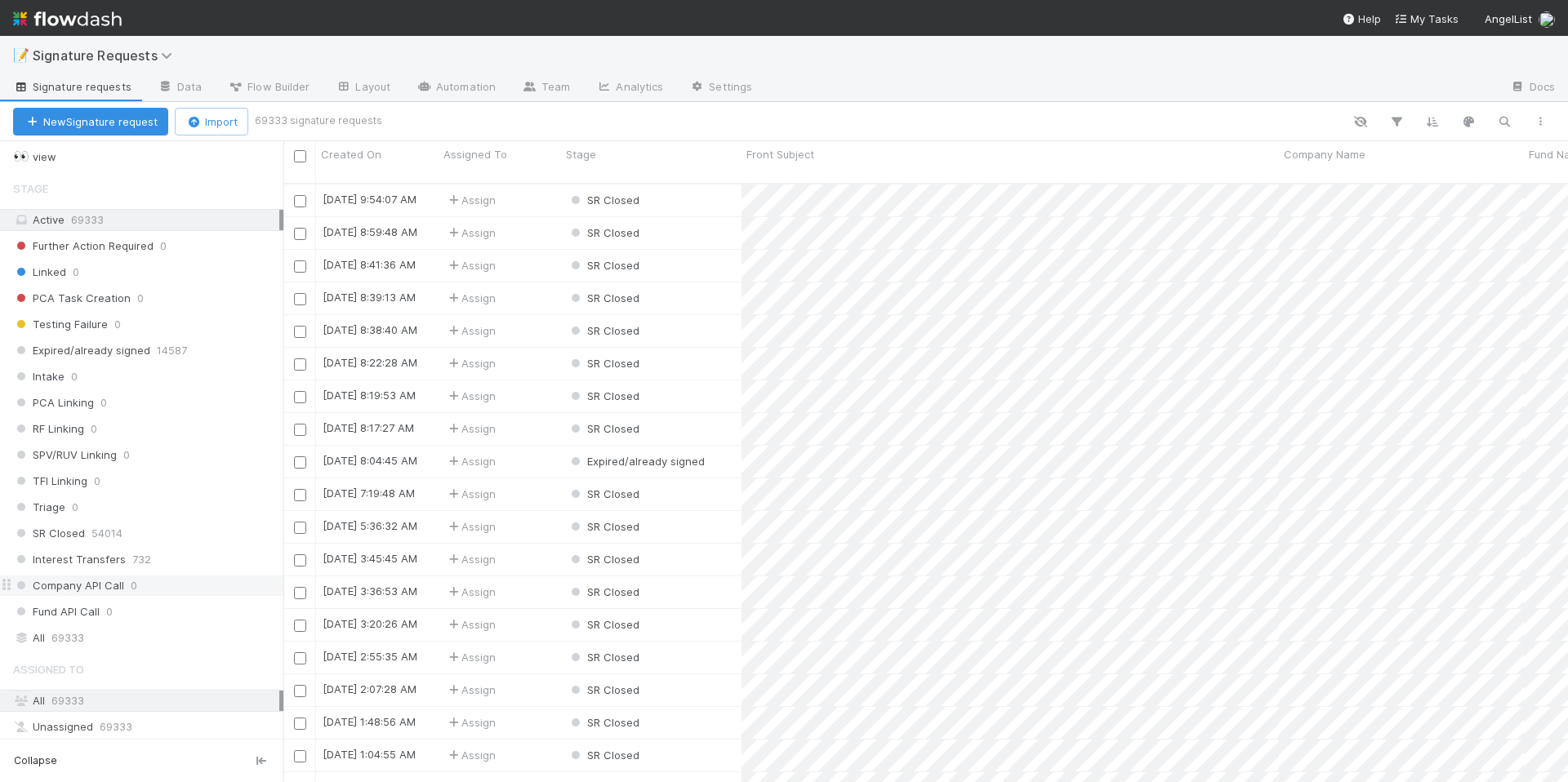
scroll to position [92, 0]
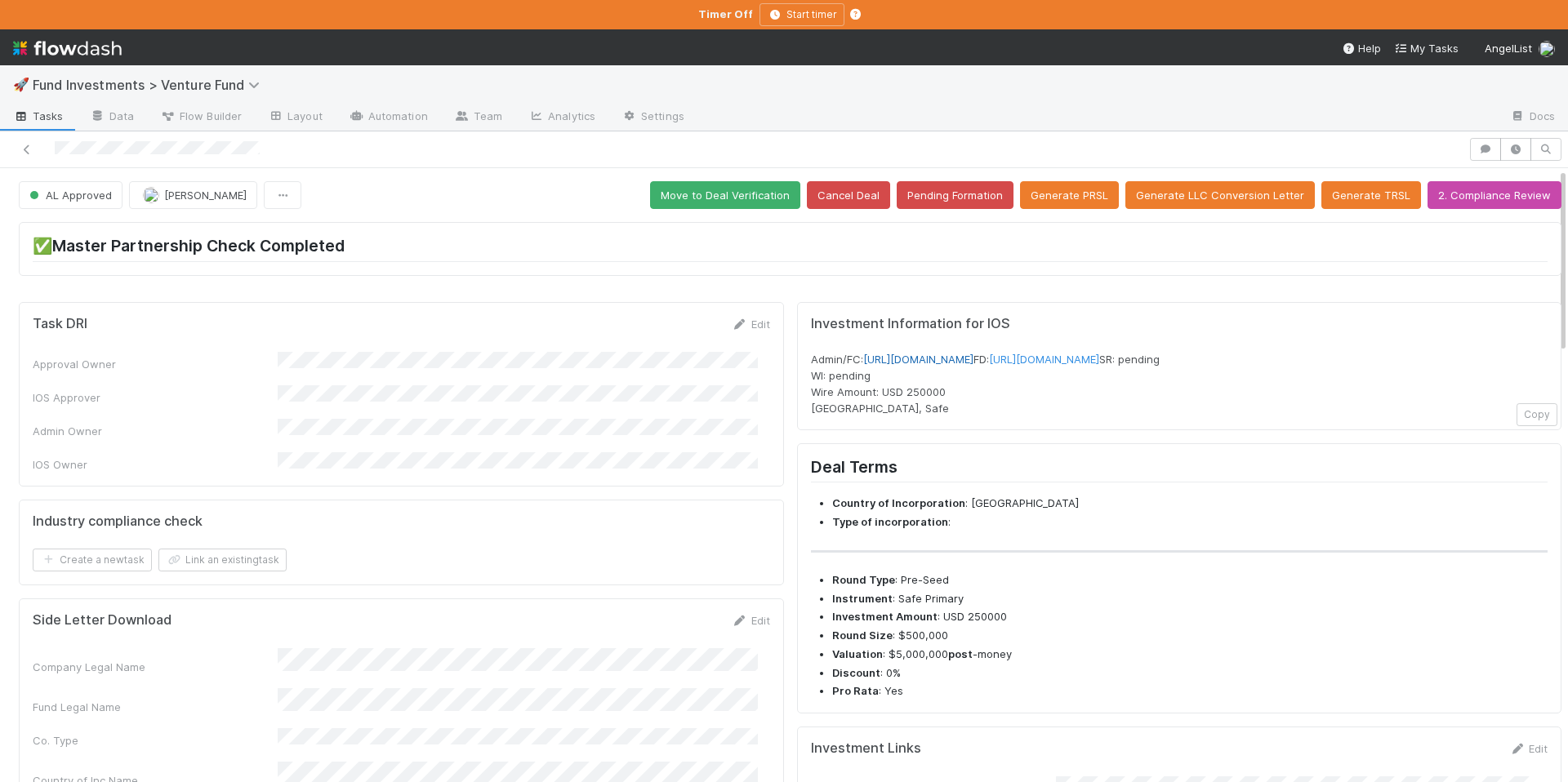
click at [974, 362] on link "[URL][DOMAIN_NAME]" at bounding box center [918, 359] width 111 height 13
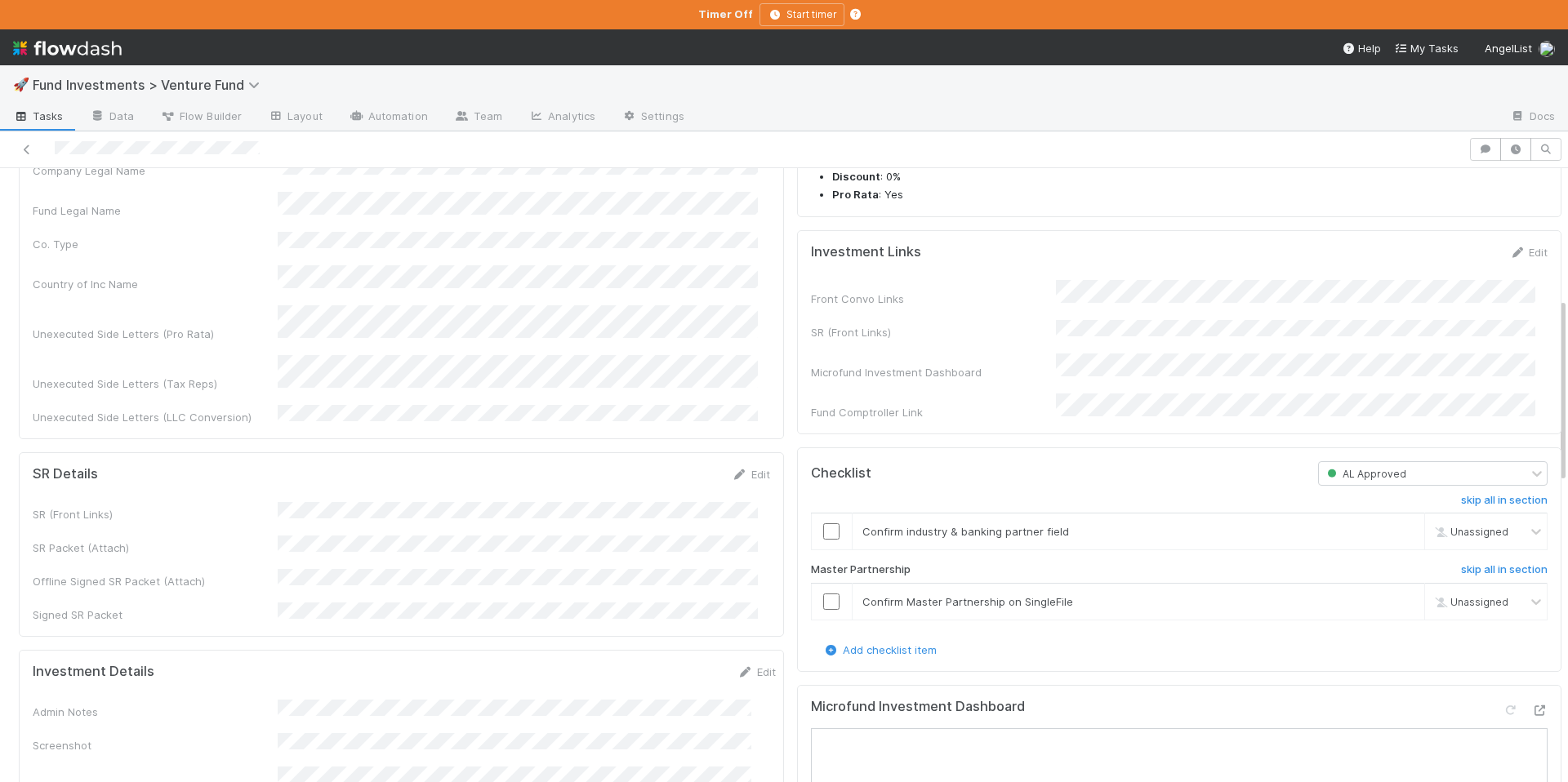
scroll to position [613, 0]
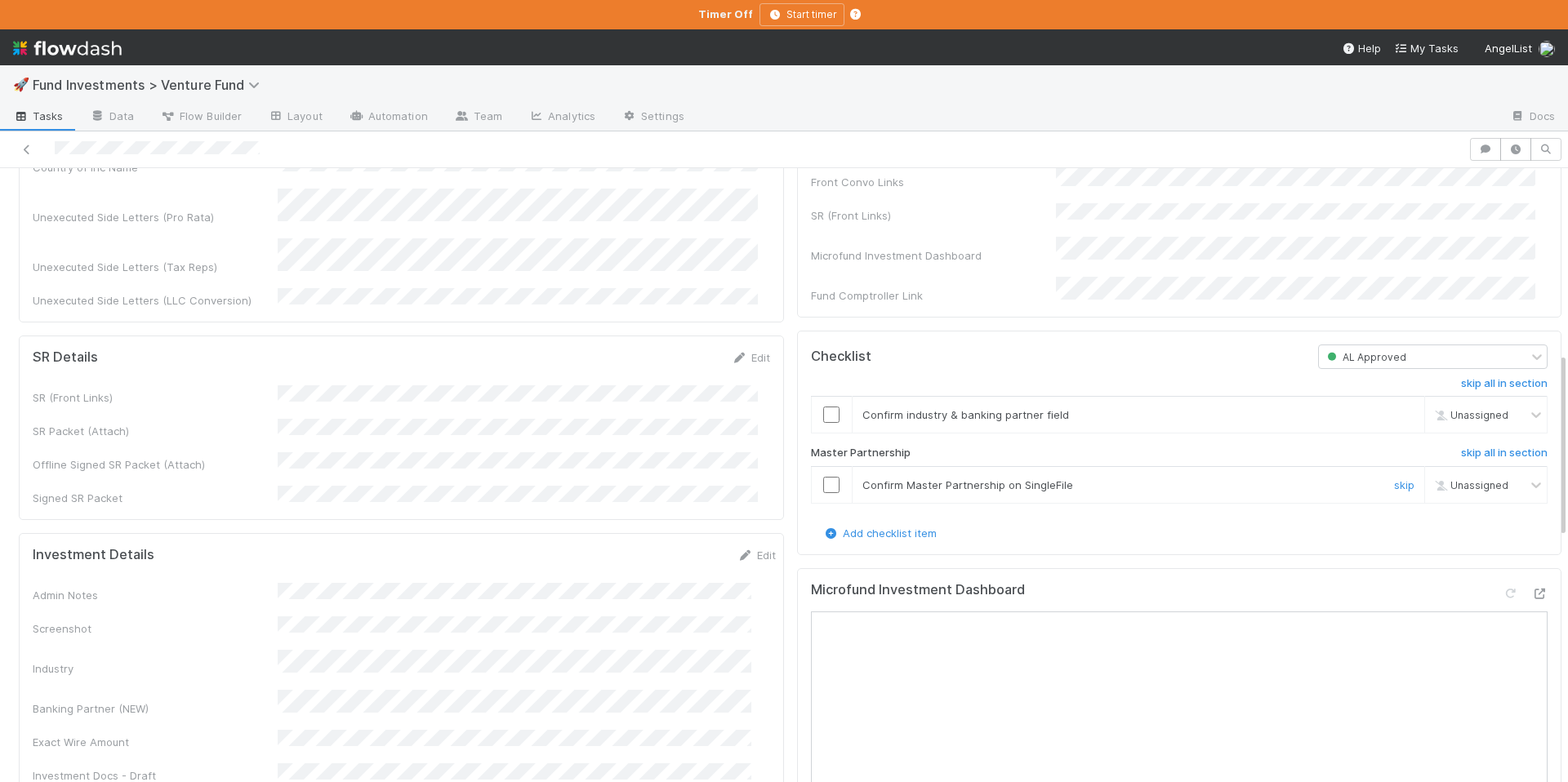
click at [823, 493] on input "checkbox" at bounding box center [832, 485] width 16 height 16
click at [823, 423] on input "checkbox" at bounding box center [832, 415] width 16 height 16
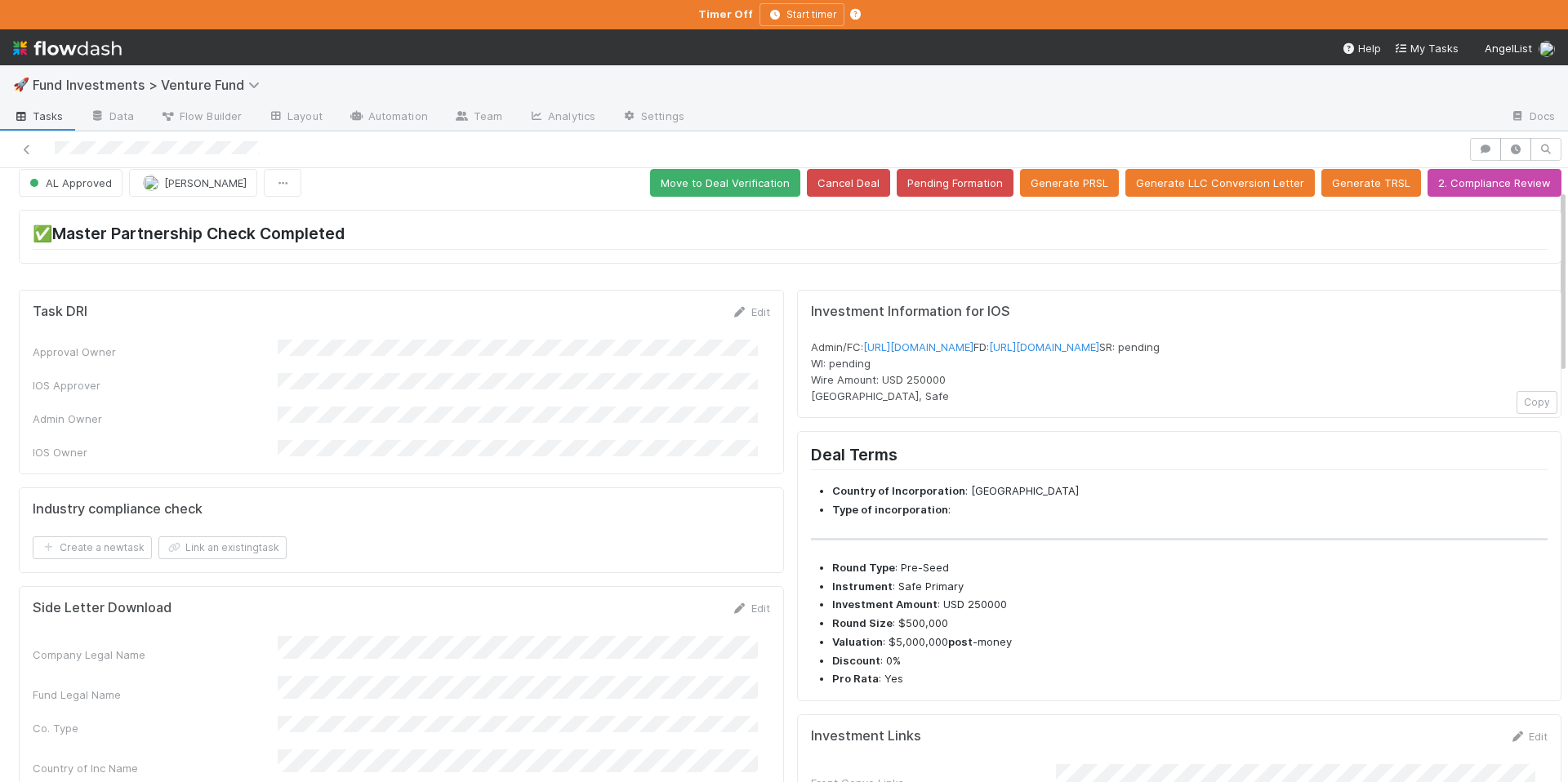
scroll to position [0, 0]
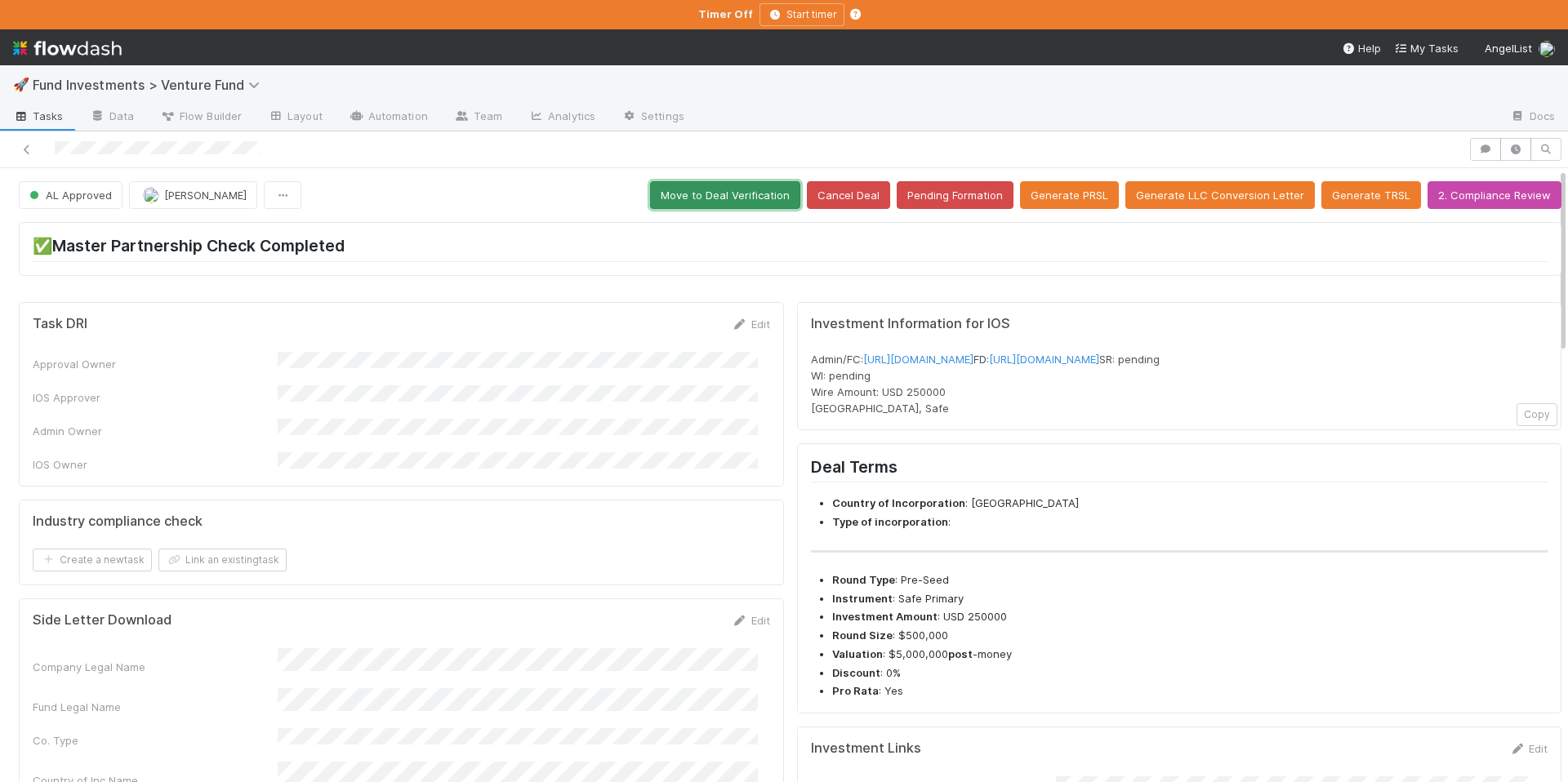
click at [704, 196] on button "Move to Deal Verification" at bounding box center [725, 195] width 150 height 28
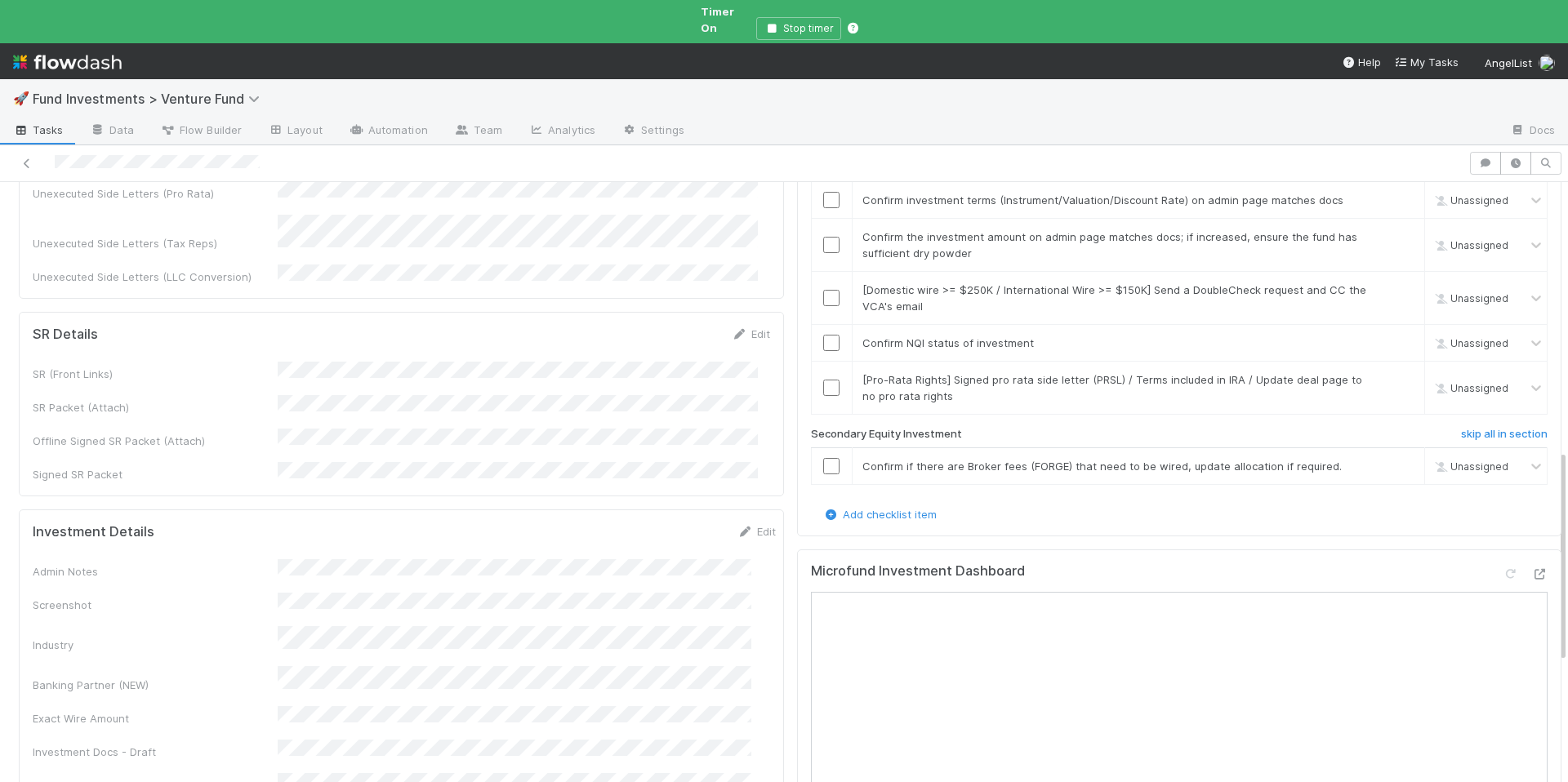
scroll to position [440, 0]
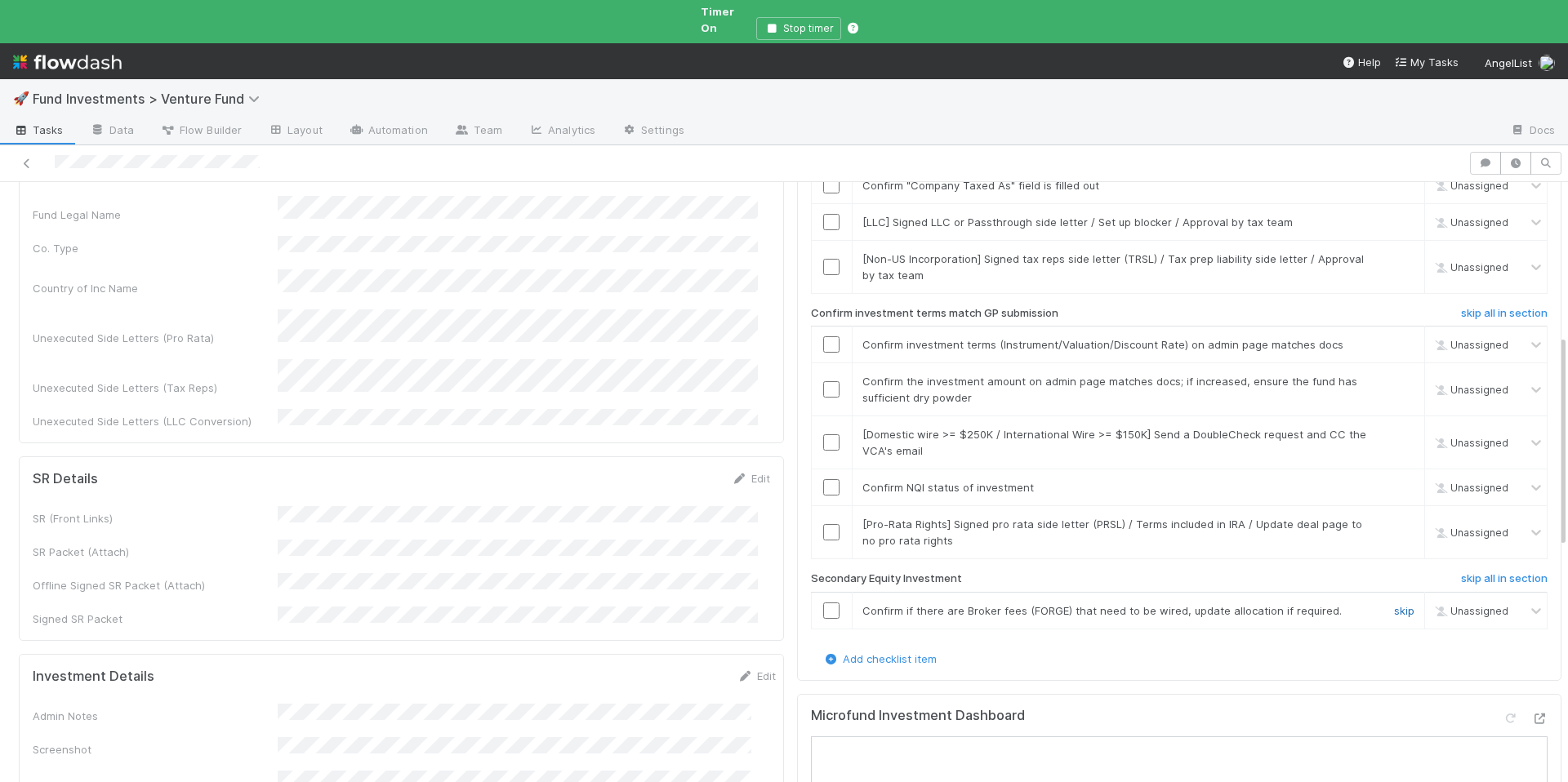
click at [1394, 604] on link "skip" at bounding box center [1404, 611] width 20 height 13
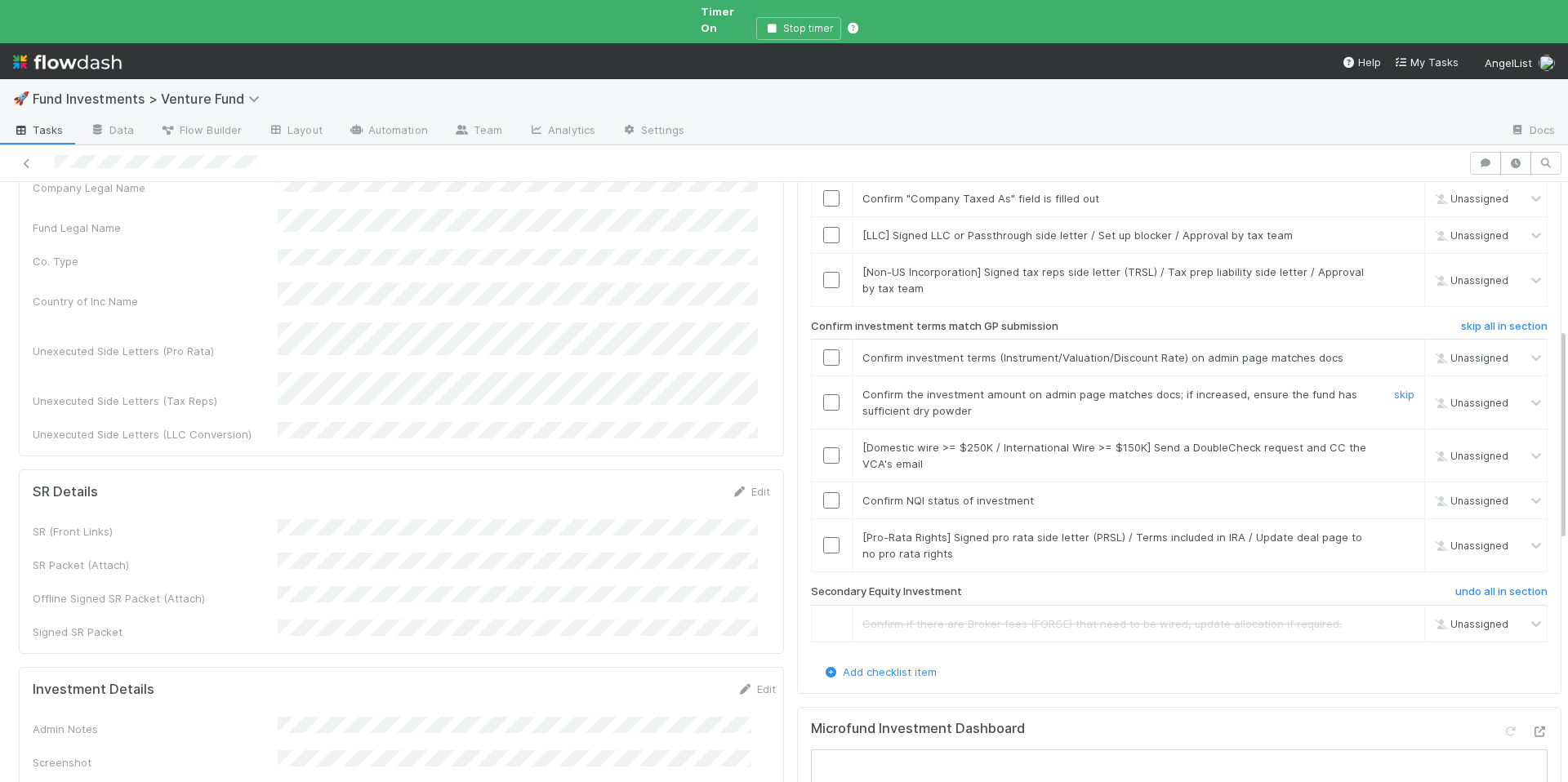
scroll to position [411, 0]
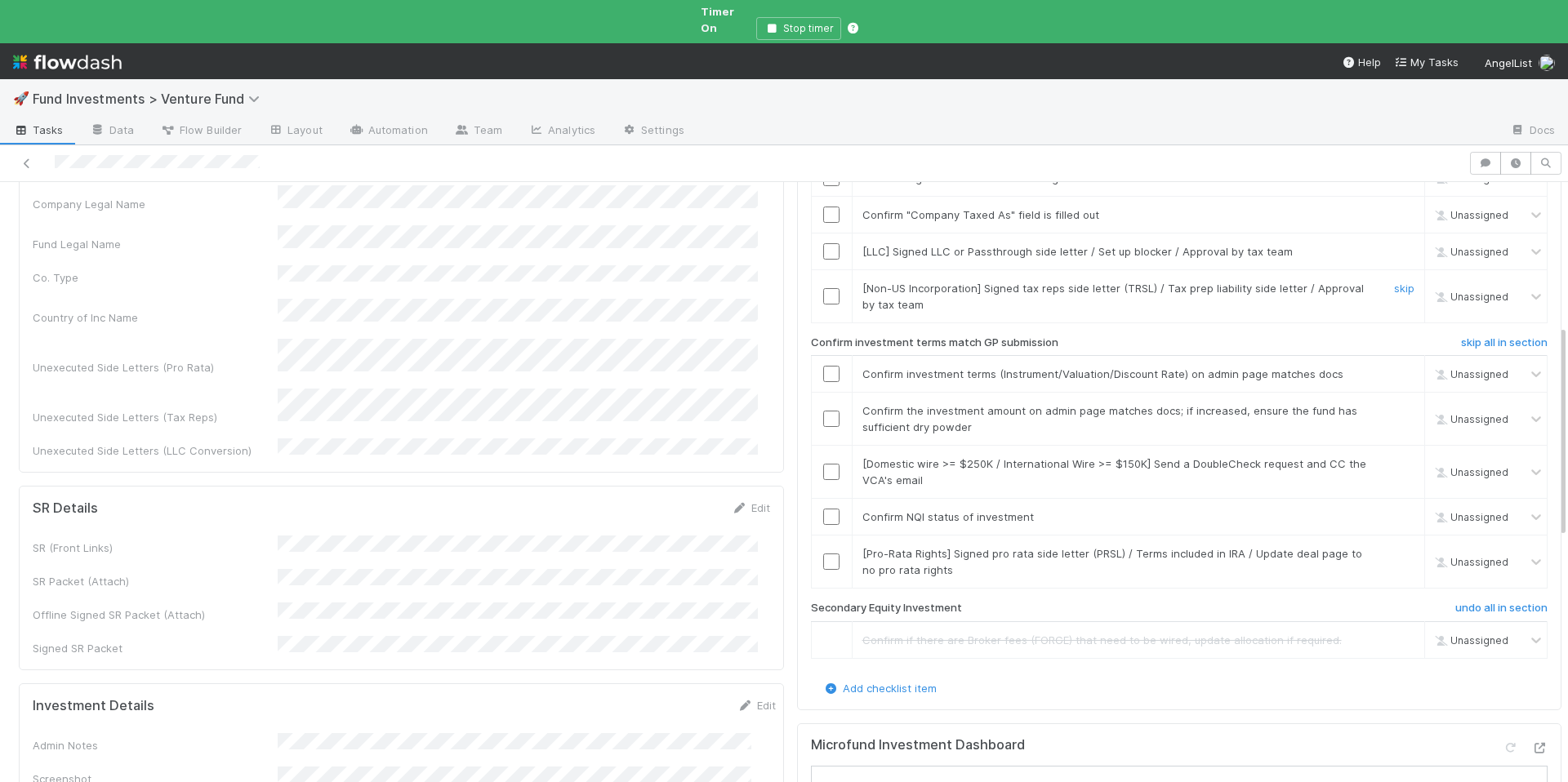
click at [823, 288] on input "checkbox" at bounding box center [832, 296] width 16 height 16
click at [1394, 245] on link "skip" at bounding box center [1404, 251] width 20 height 13
checkbox input "true"
click at [823, 206] on input "checkbox" at bounding box center [832, 215] width 16 height 16
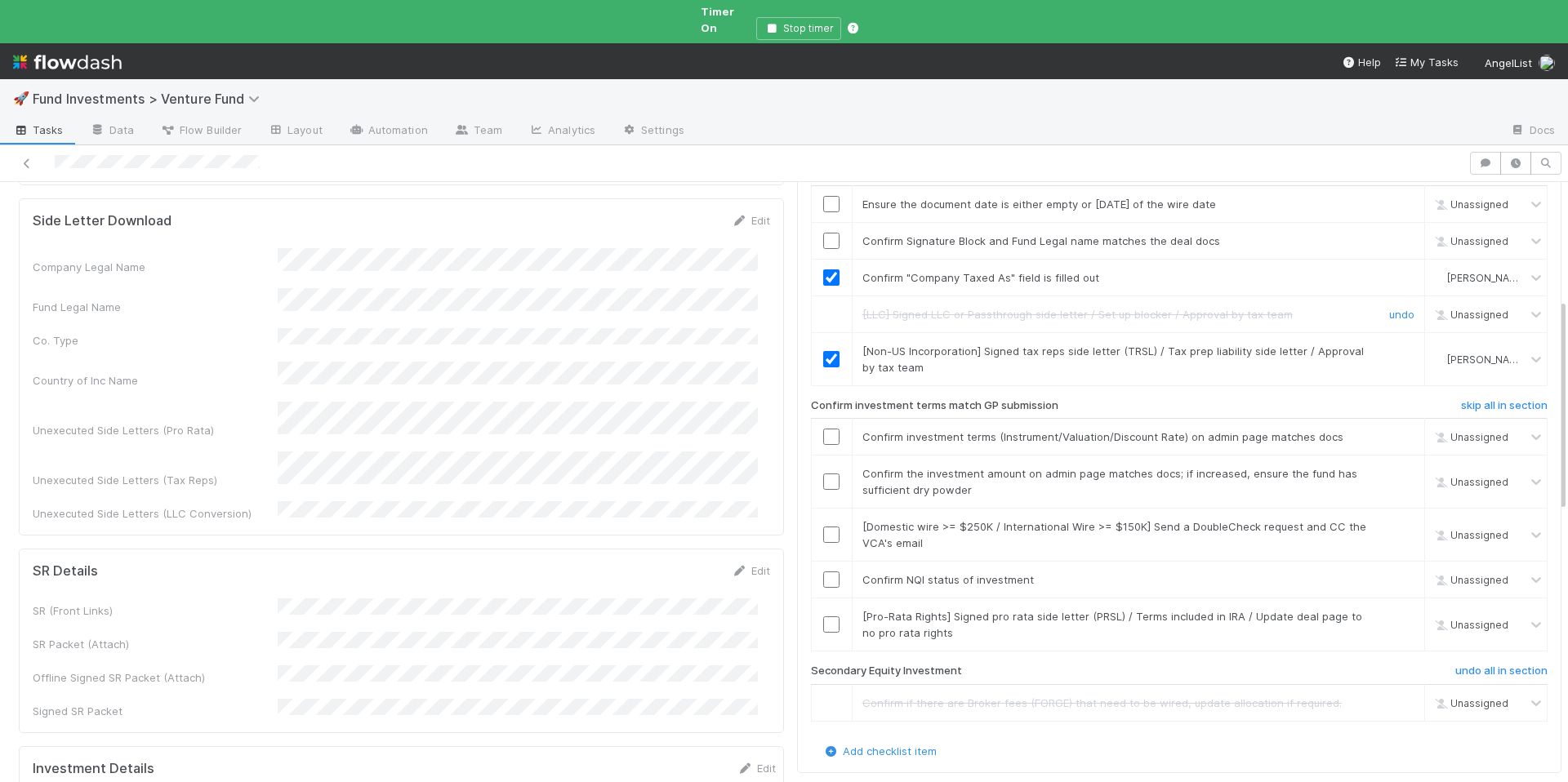
scroll to position [330, 0]
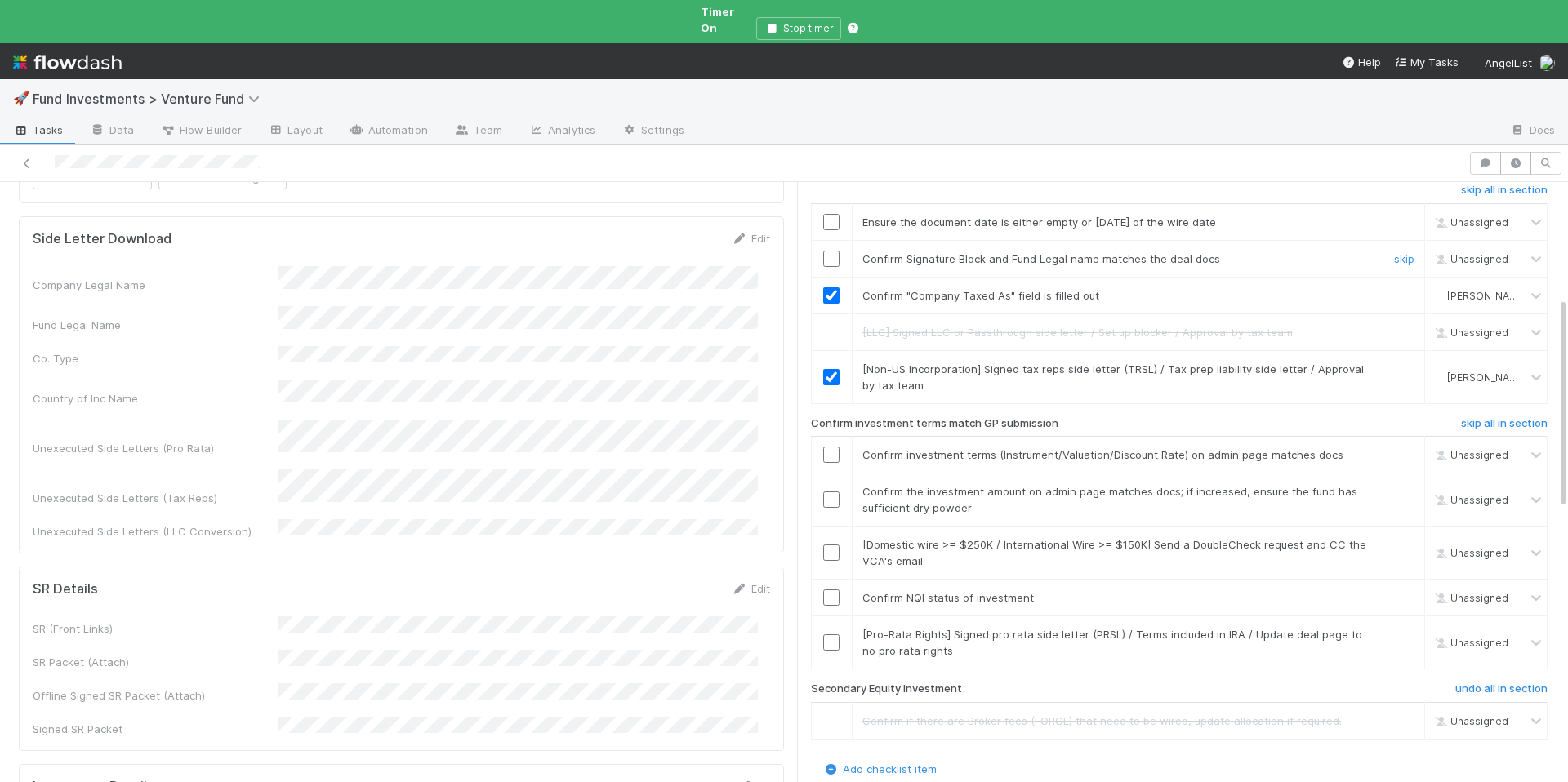
click at [824, 251] on input "checkbox" at bounding box center [832, 259] width 16 height 16
click at [823, 203] on td at bounding box center [832, 221] width 41 height 37
drag, startPoint x: 822, startPoint y: 188, endPoint x: 841, endPoint y: 201, distance: 23.0
click at [823, 214] on input "checkbox" at bounding box center [832, 222] width 16 height 16
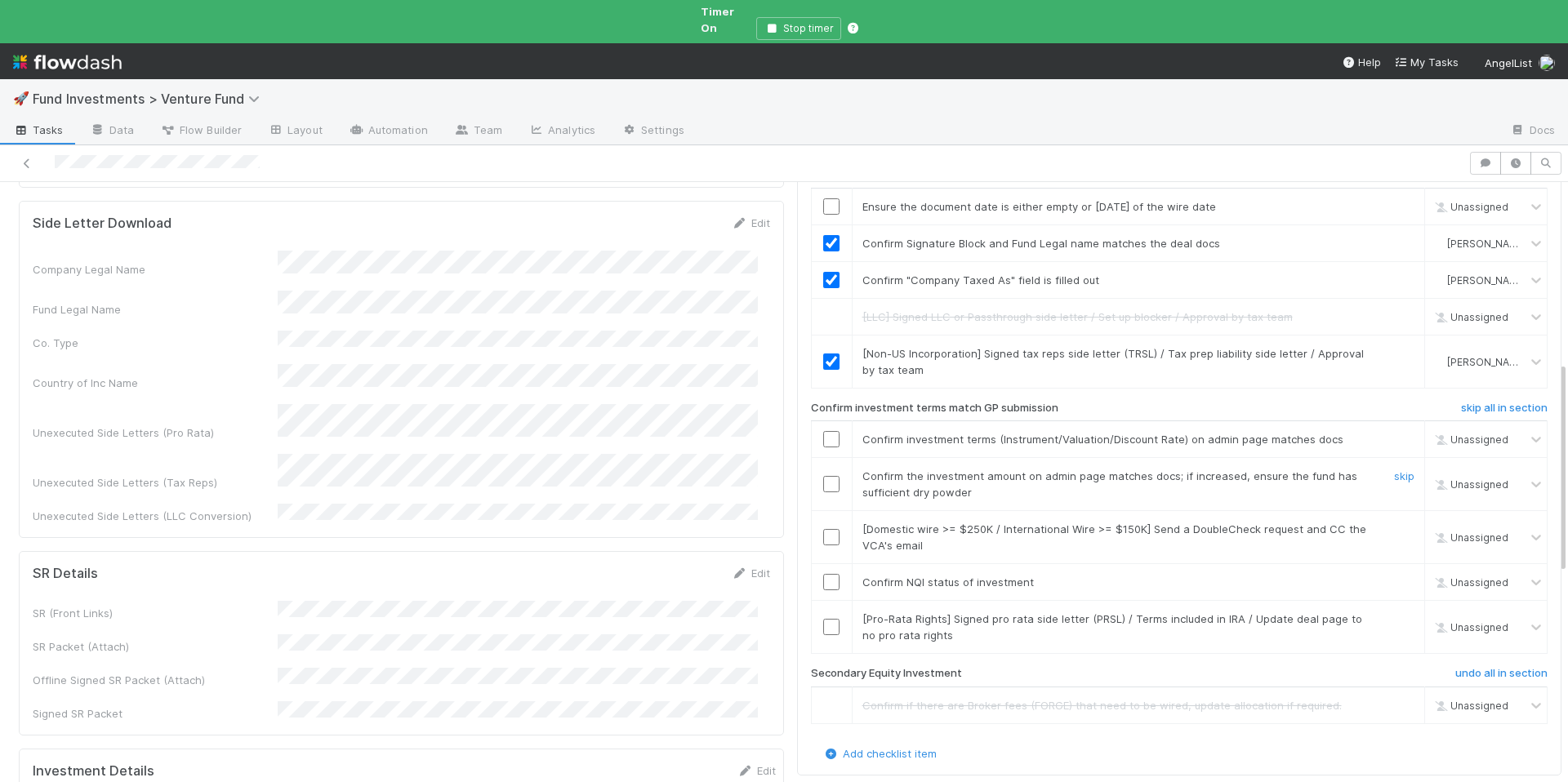
scroll to position [192, 0]
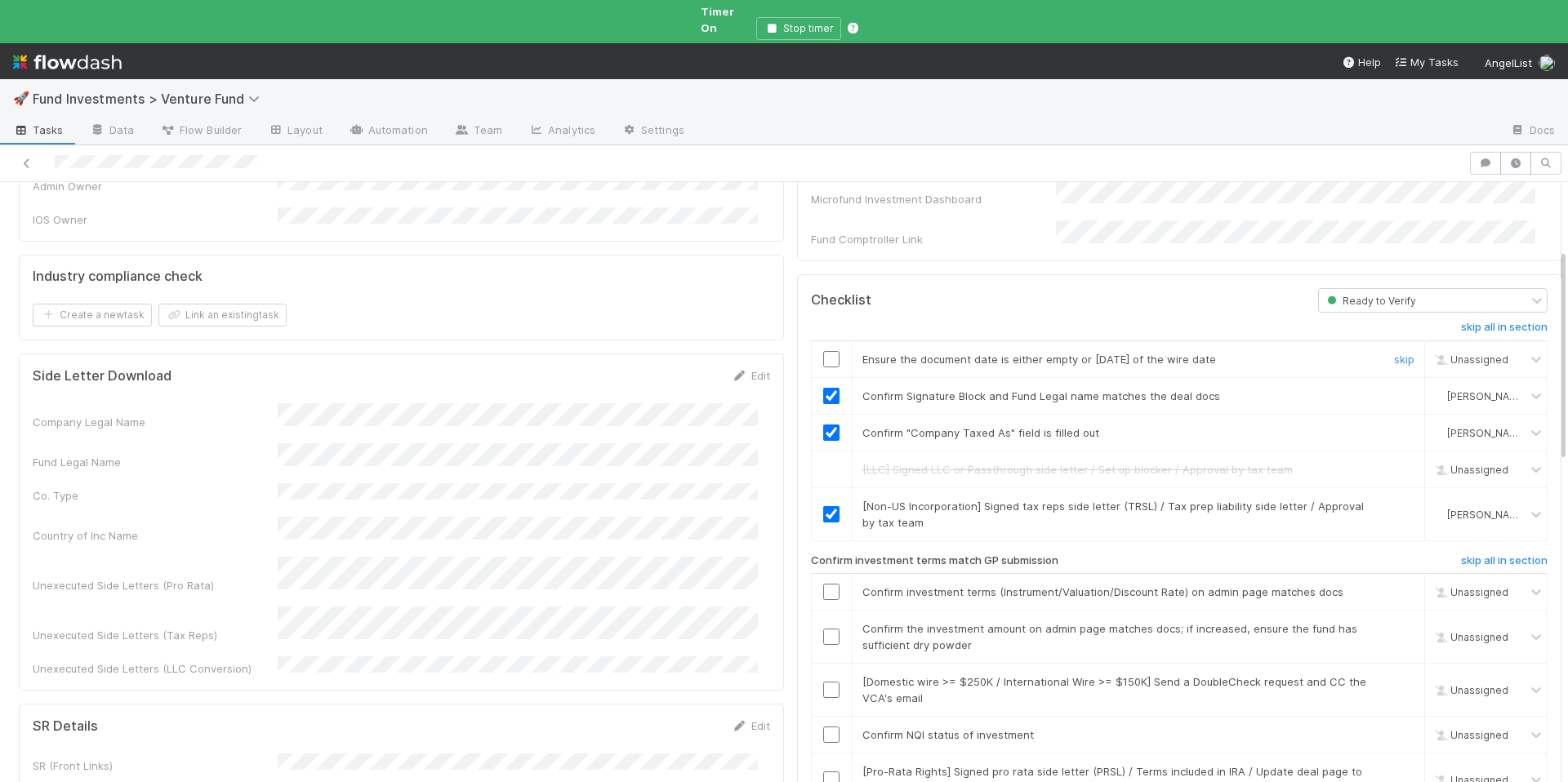
click at [823, 351] on input "checkbox" at bounding box center [832, 359] width 16 height 16
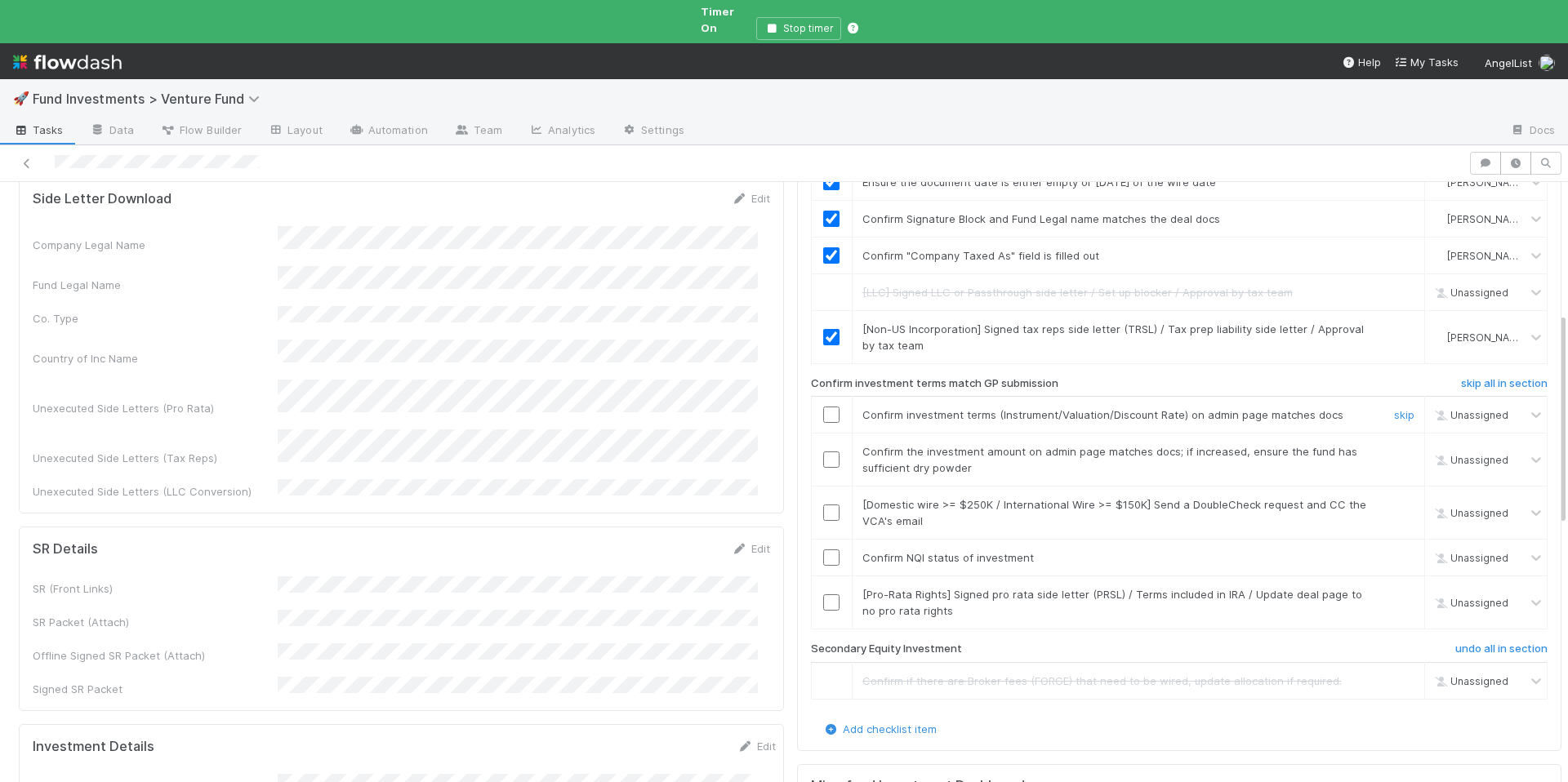
scroll to position [376, 0]
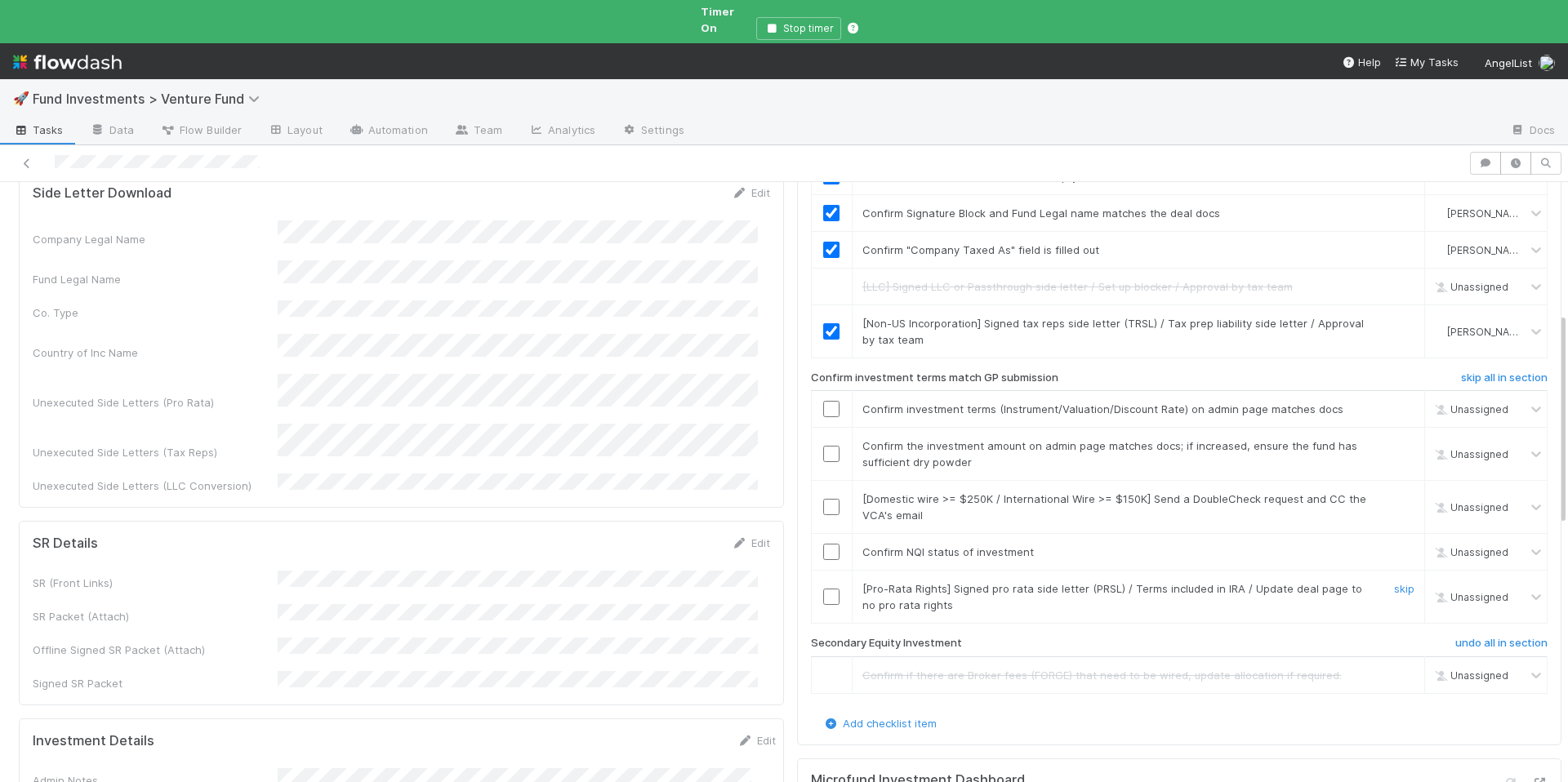
click at [823, 589] on input "checkbox" at bounding box center [832, 597] width 16 height 16
click at [823, 544] on input "checkbox" at bounding box center [832, 552] width 16 height 16
click at [823, 445] on input "checkbox" at bounding box center [832, 454] width 16 height 16
click at [823, 401] on input "checkbox" at bounding box center [832, 409] width 16 height 16
click at [1394, 492] on link "skip" at bounding box center [1404, 499] width 20 height 13
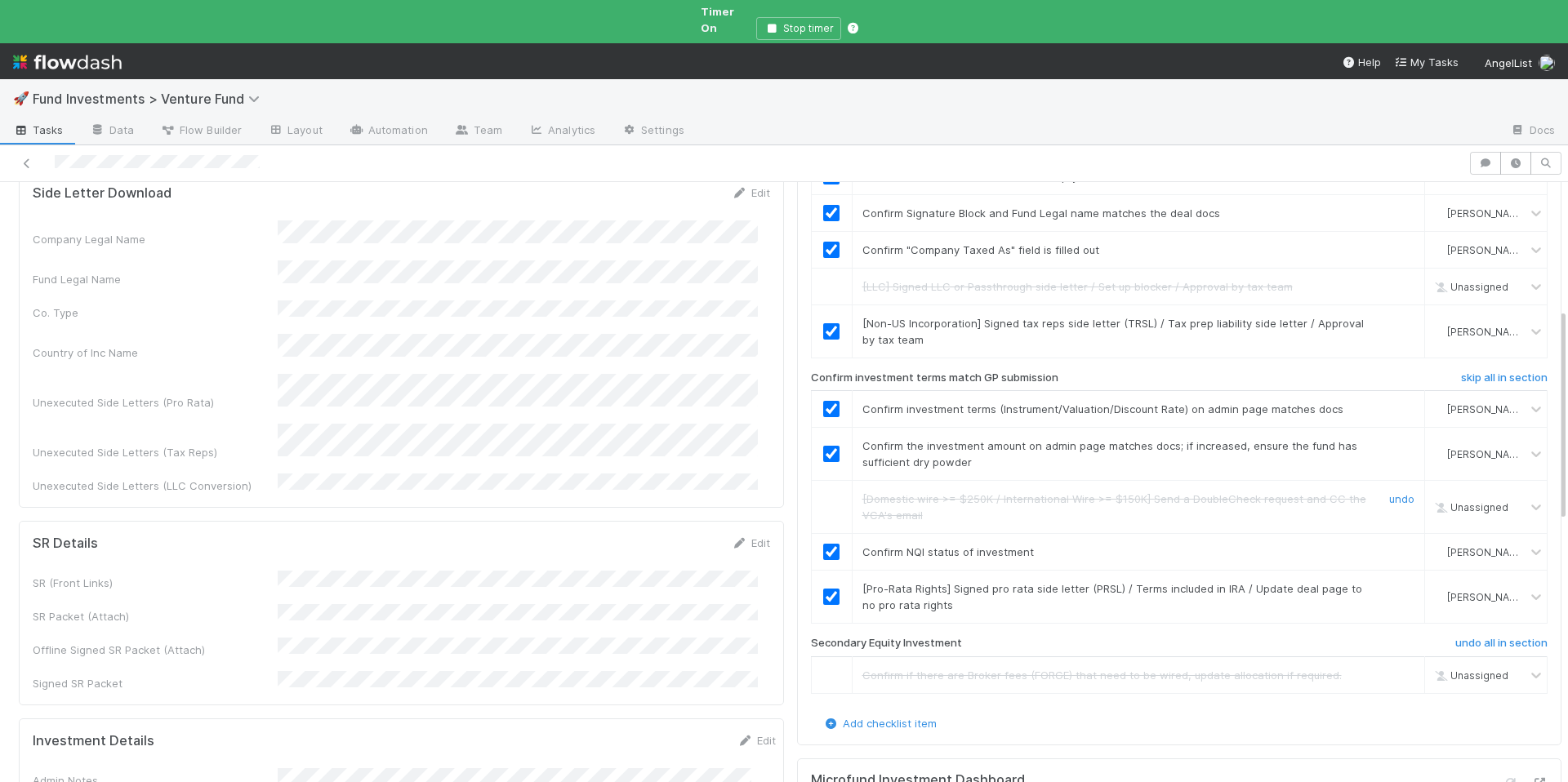
scroll to position [0, 0]
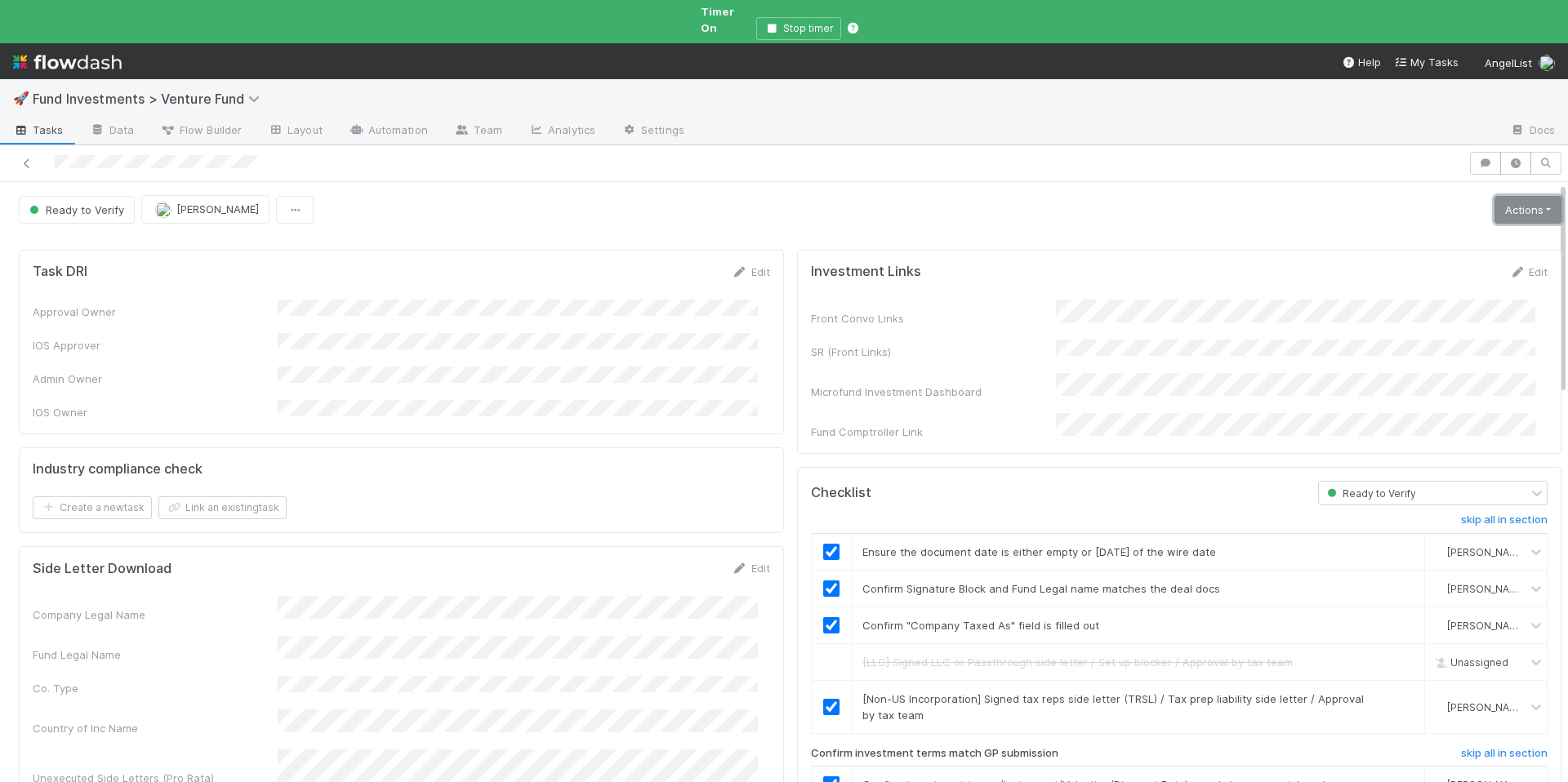
drag, startPoint x: 1484, startPoint y: 206, endPoint x: 1337, endPoint y: 246, distance: 152.3
click at [1495, 206] on link "Actions" at bounding box center [1529, 210] width 67 height 28
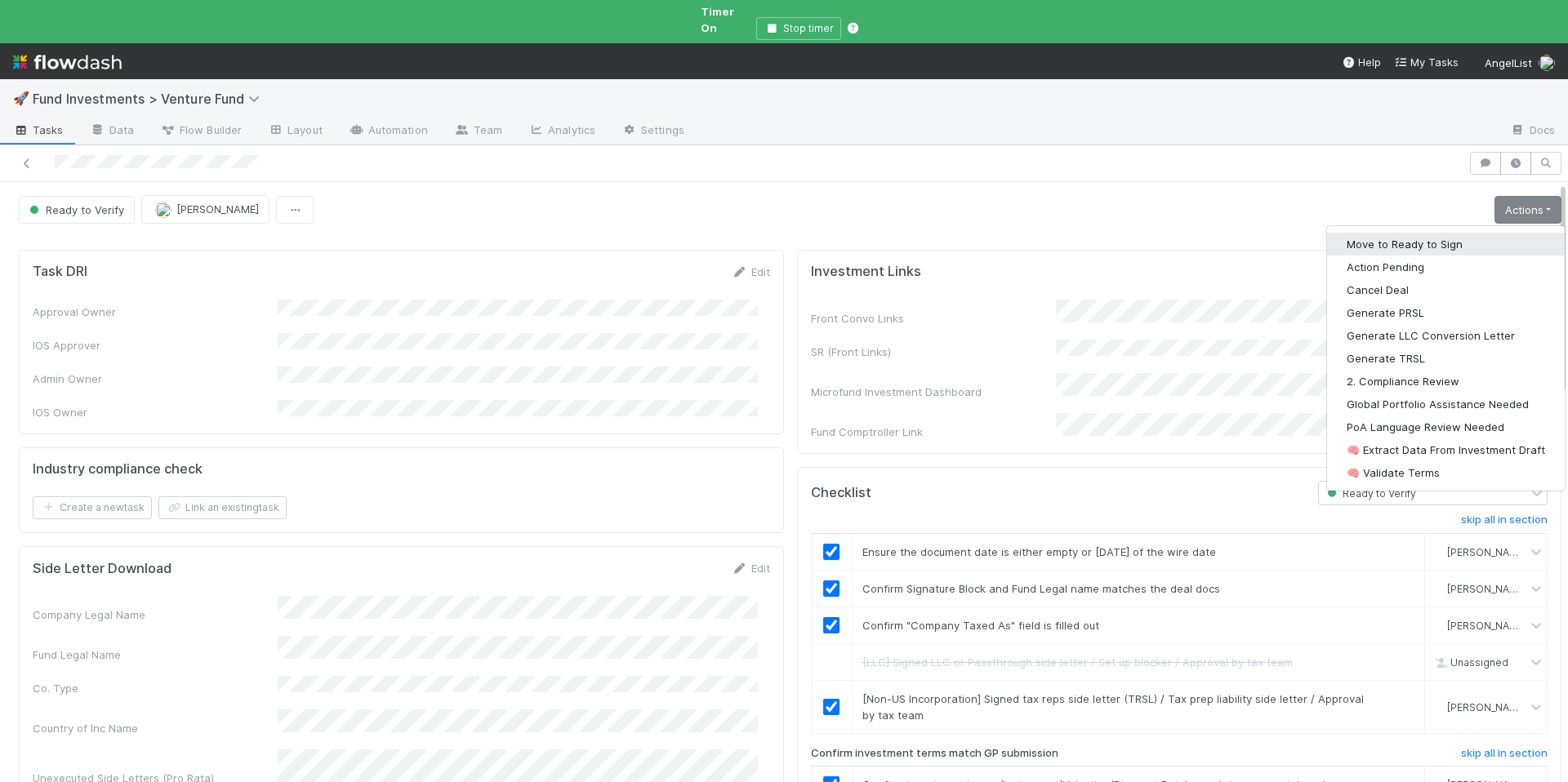
click at [1348, 233] on button "Move to Ready to Sign" at bounding box center [1446, 244] width 238 height 23
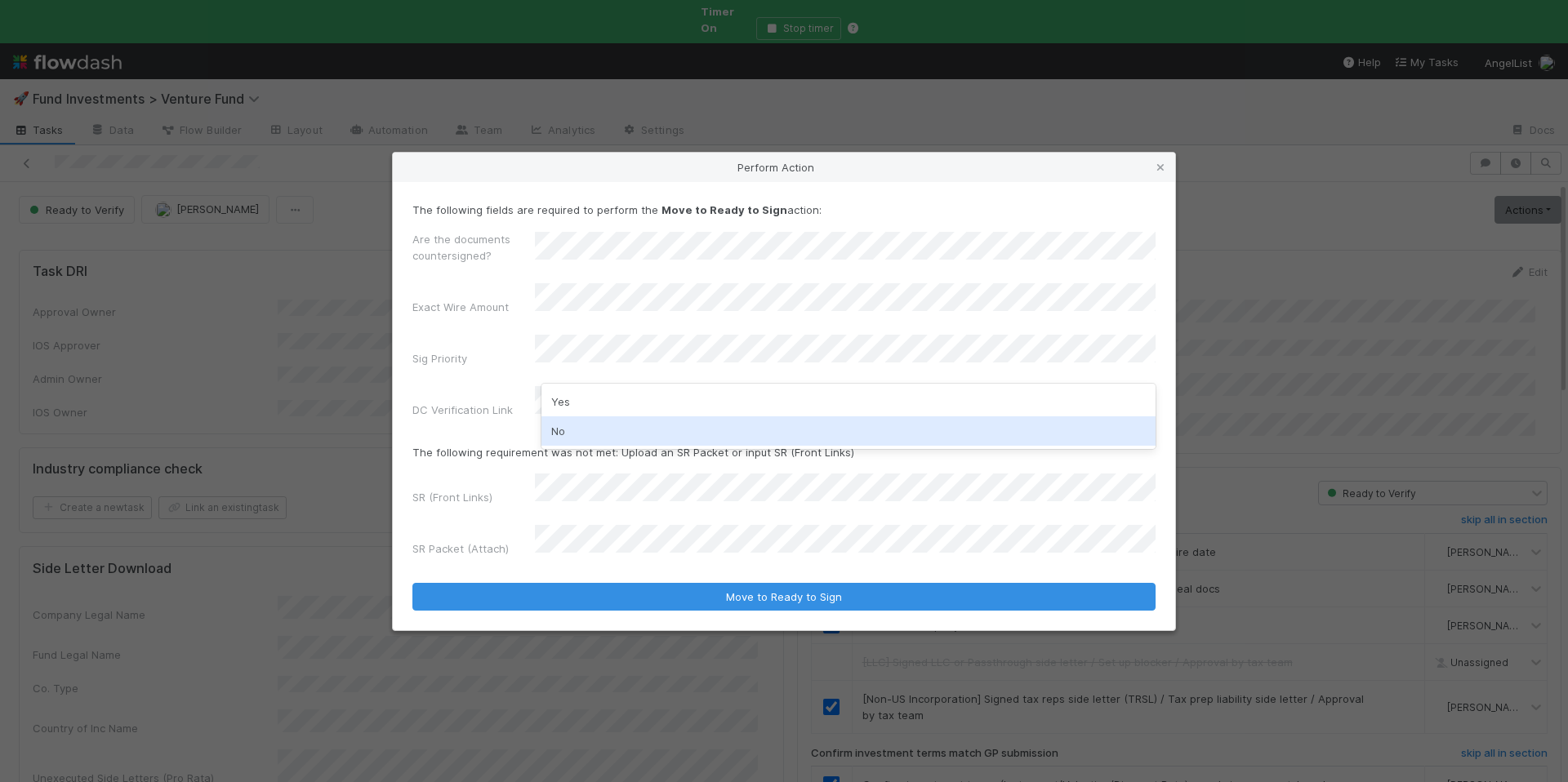
click at [642, 427] on div "No" at bounding box center [849, 432] width 614 height 29
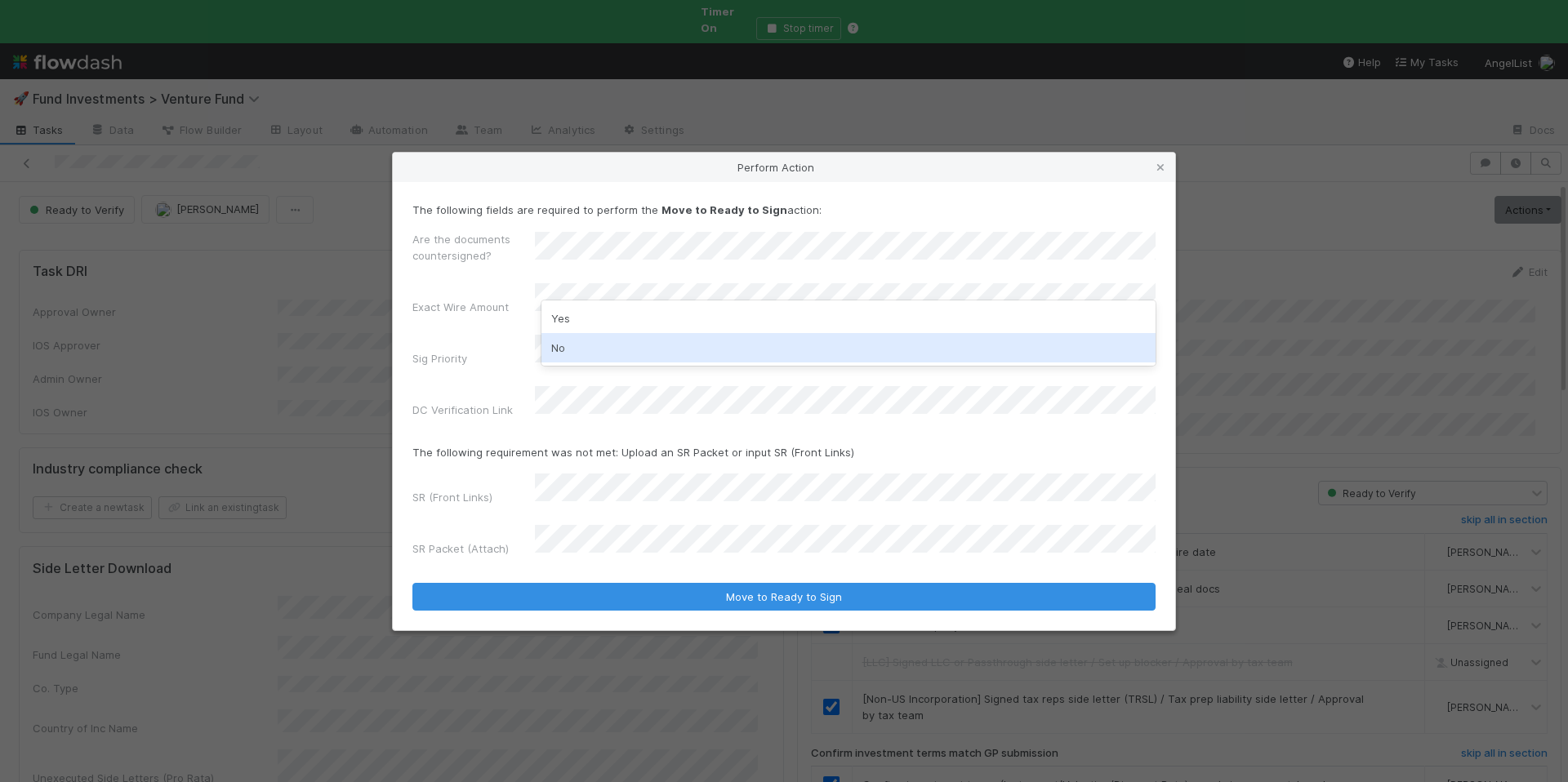
click at [542, 359] on div "No" at bounding box center [849, 348] width 614 height 29
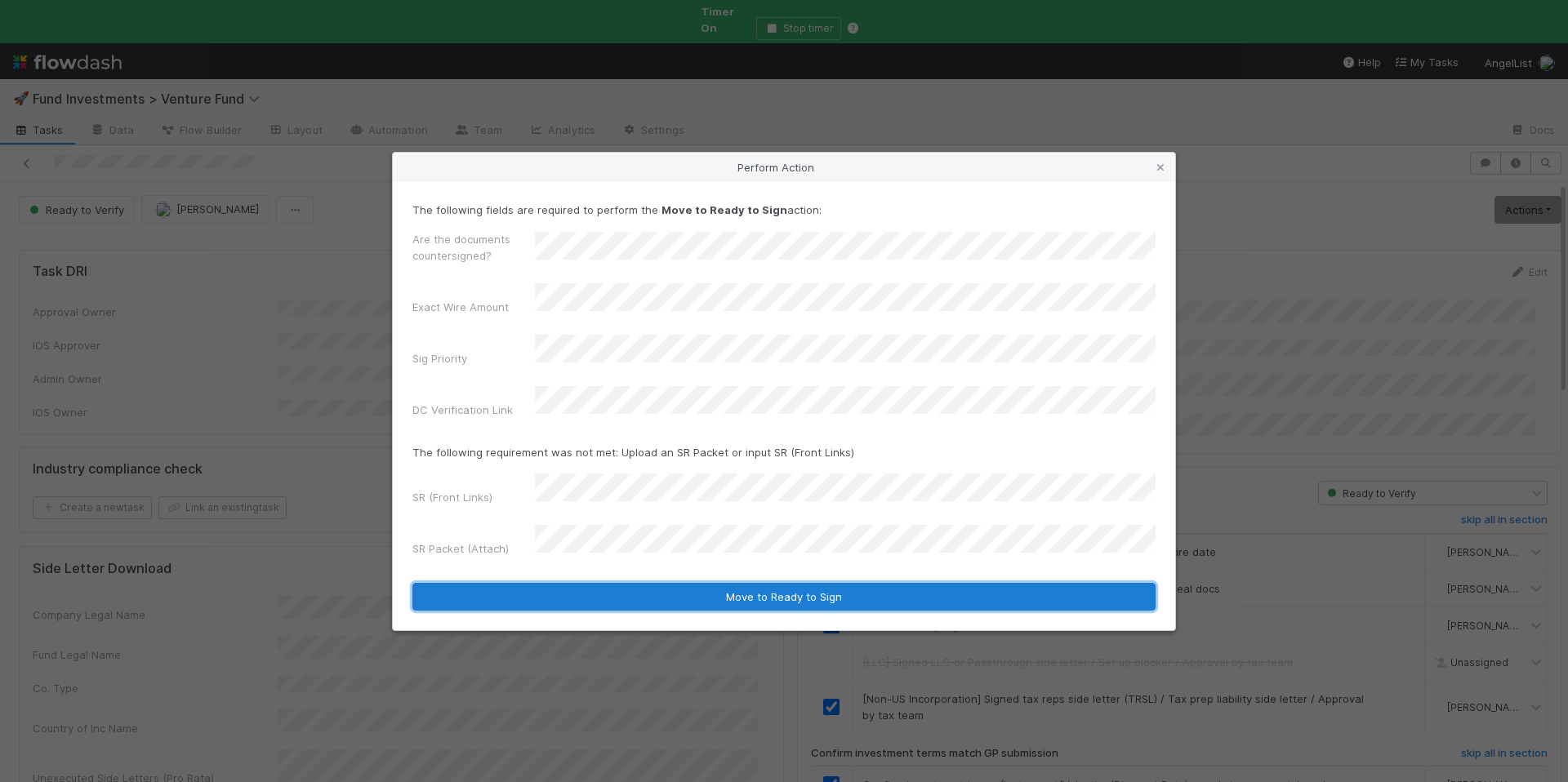
click at [810, 583] on button "Move to Ready to Sign" at bounding box center [784, 597] width 743 height 28
